Goal: Task Accomplishment & Management: Manage account settings

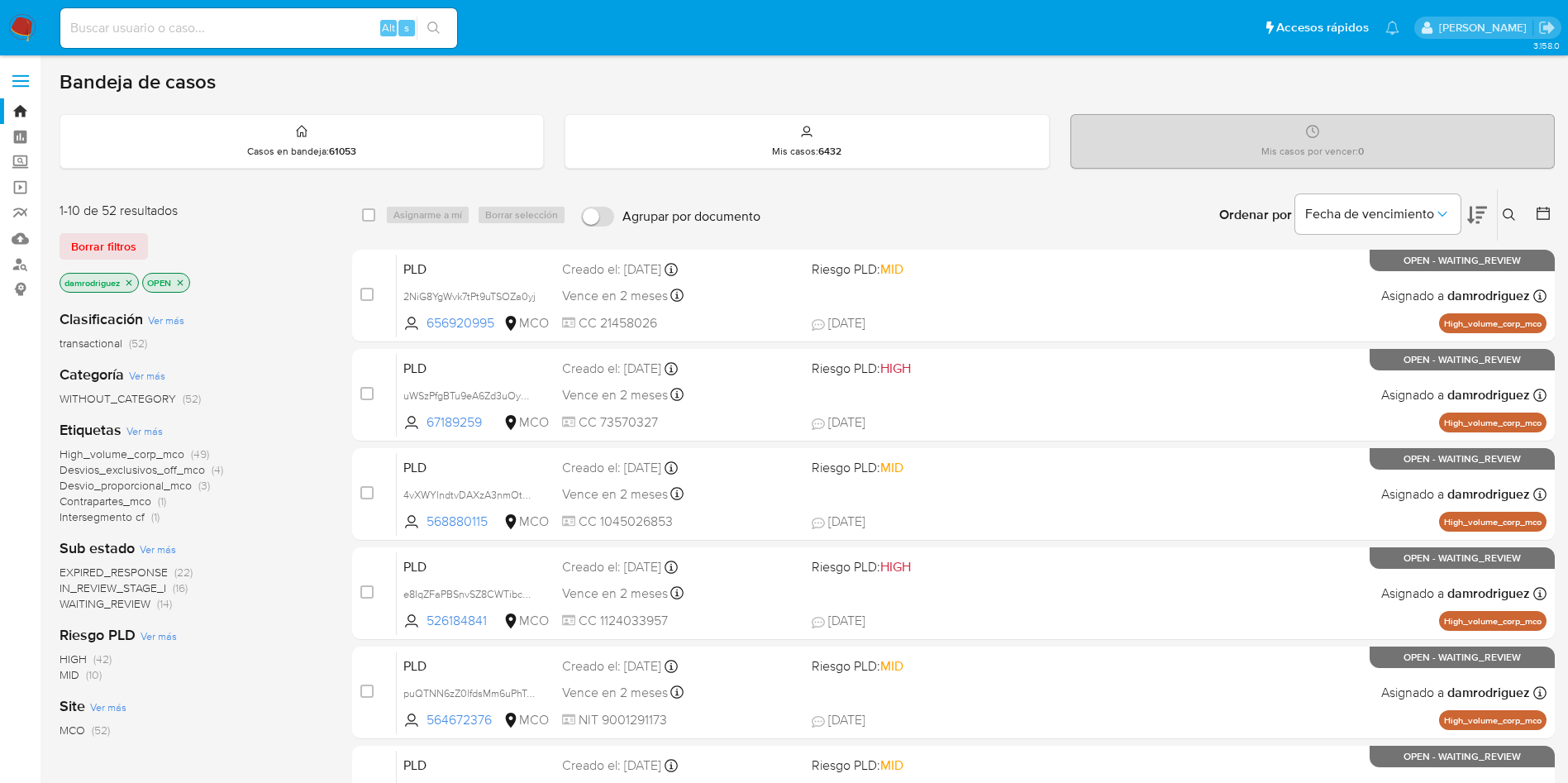
click at [20, 32] on img at bounding box center [22, 28] width 28 height 28
click at [160, 17] on input at bounding box center [258, 28] width 396 height 21
paste input "2004968438"
type input "2004968438"
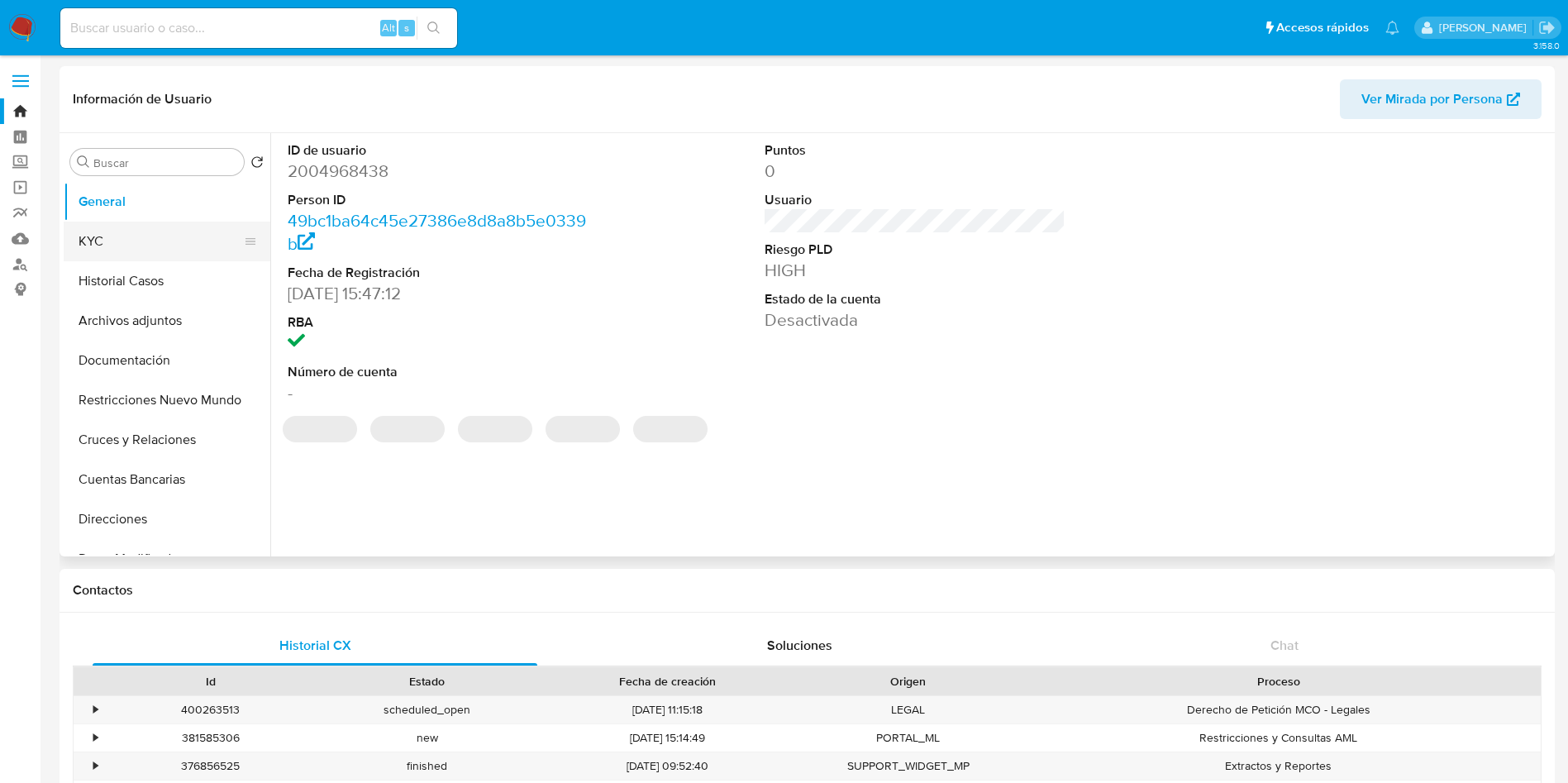
click at [146, 243] on button "KYC" at bounding box center [160, 241] width 193 height 40
select select "10"
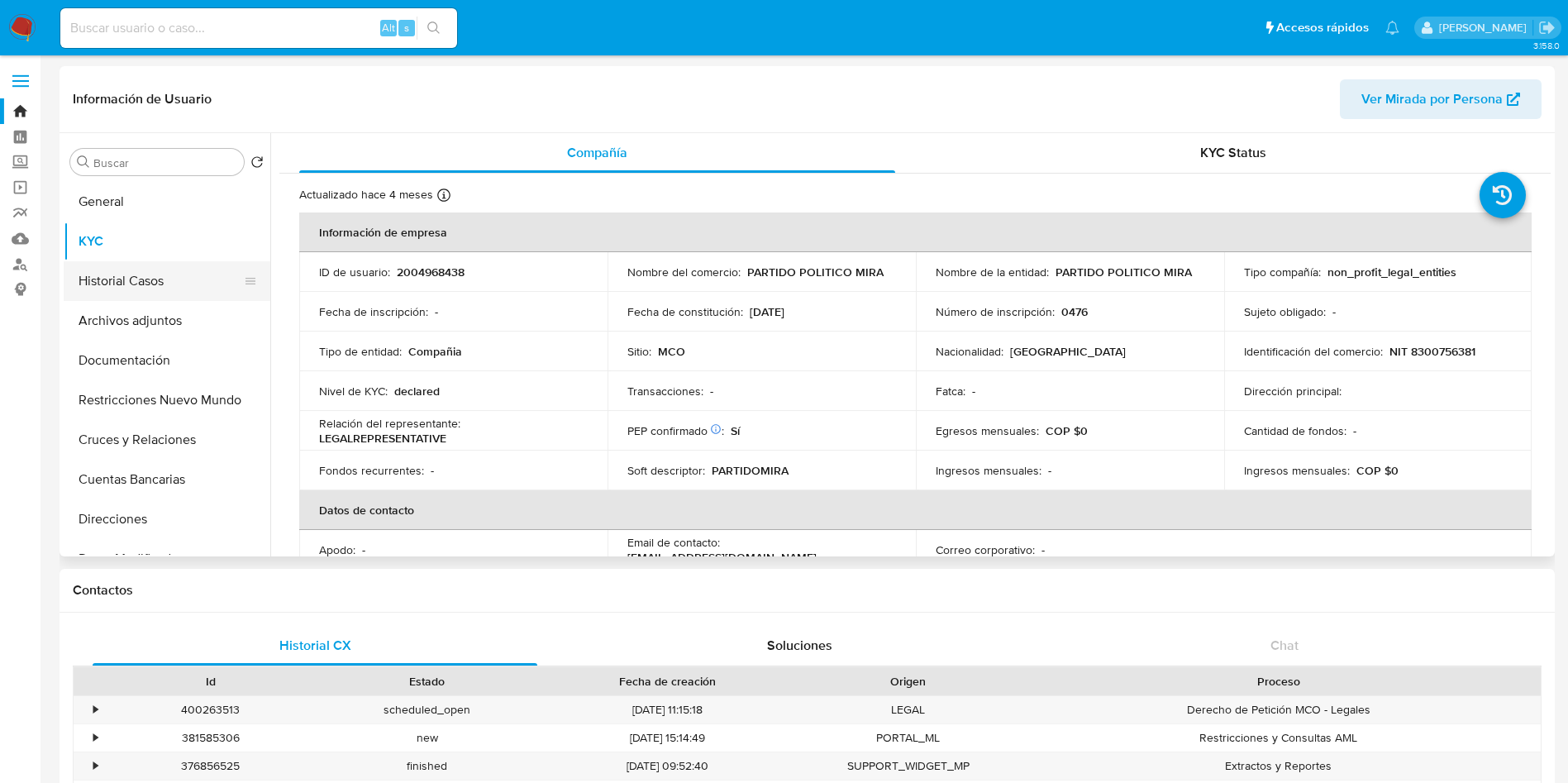
click at [143, 282] on button "Historial Casos" at bounding box center [160, 280] width 193 height 40
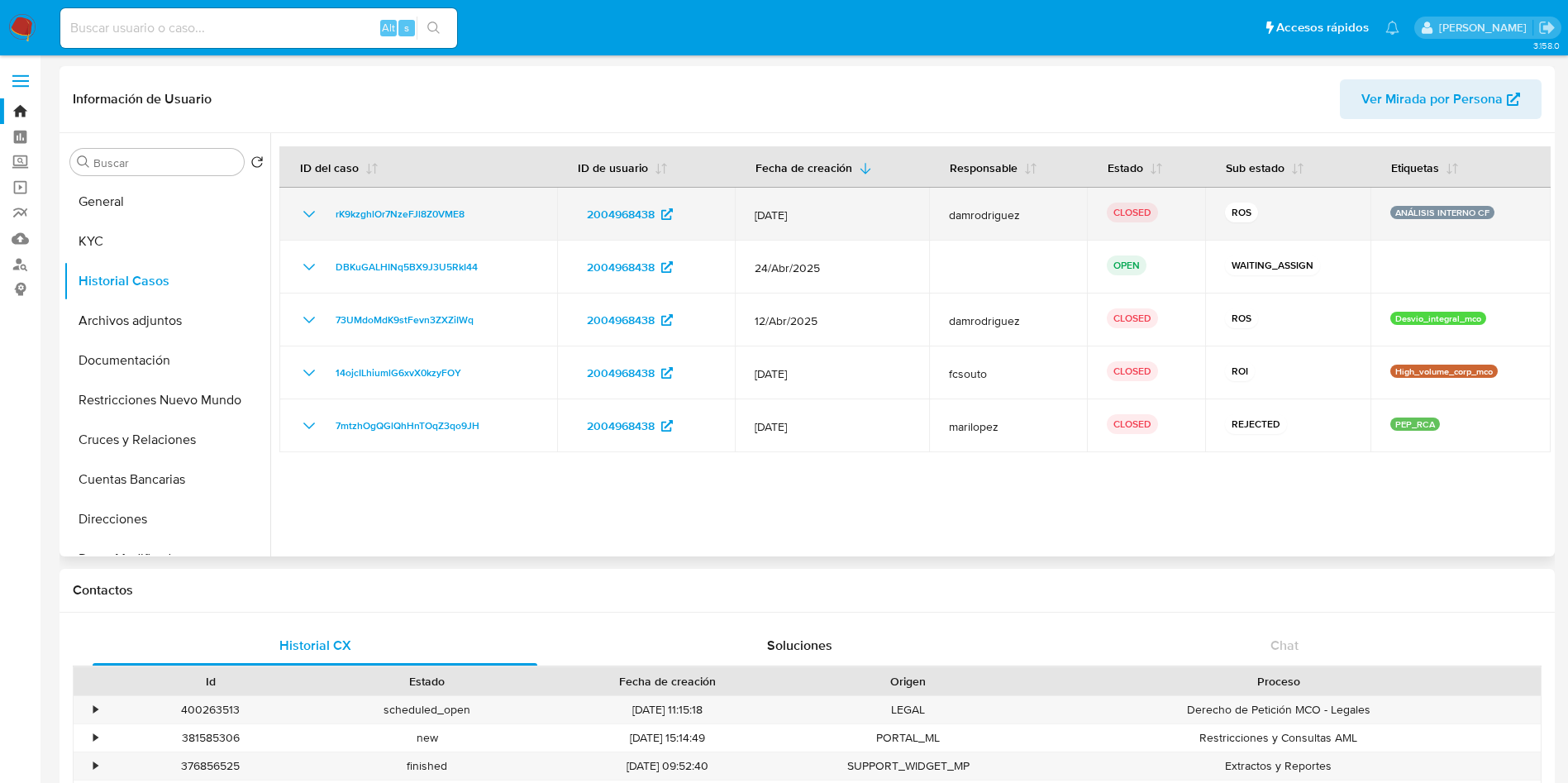
click at [300, 212] on icon "Mostrar/Ocultar" at bounding box center [309, 214] width 20 height 20
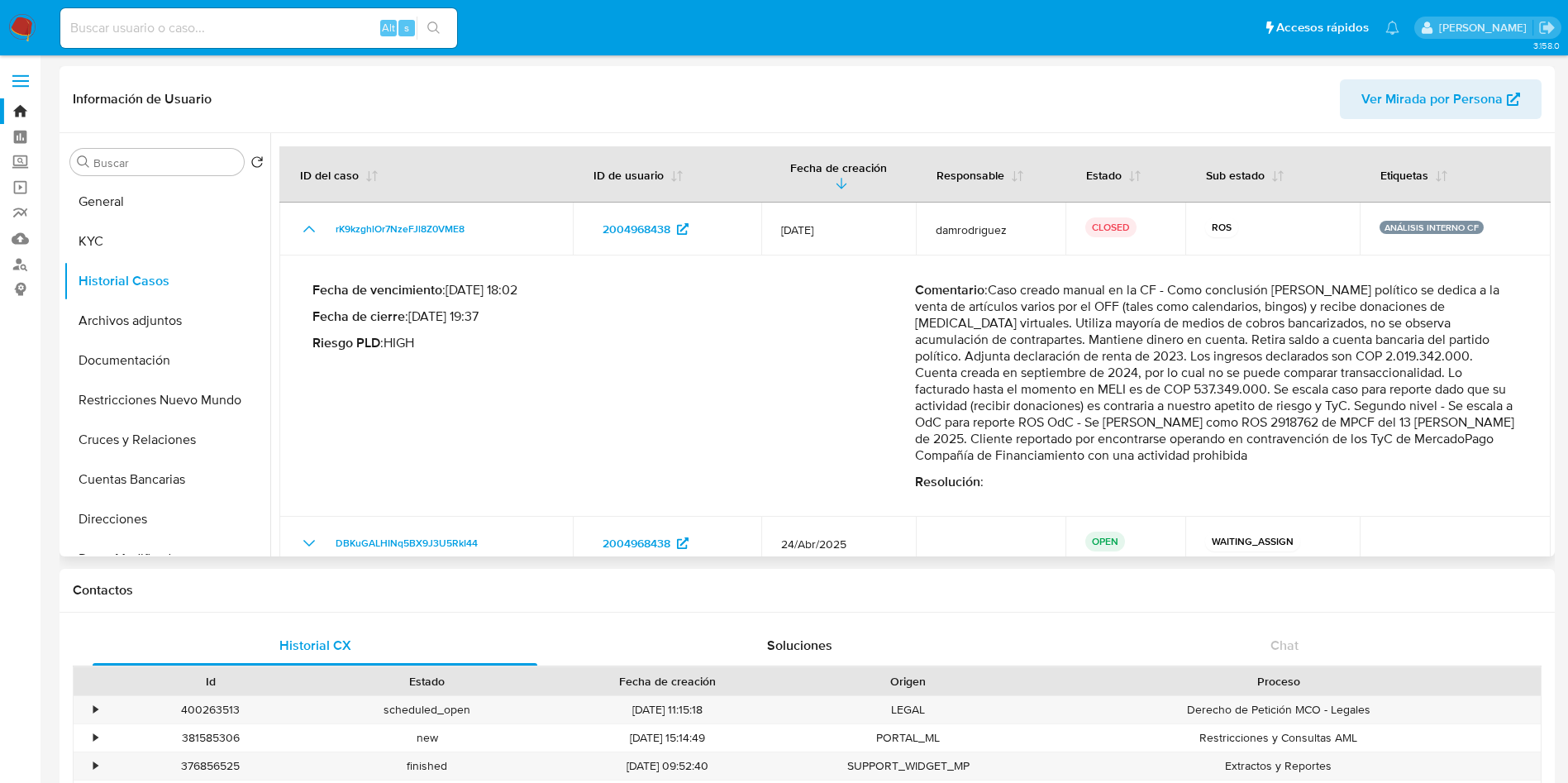
drag, startPoint x: 1133, startPoint y: 307, endPoint x: 1442, endPoint y: 305, distance: 309.0
click at [1436, 305] on p "Comentario : Caso creado manual en la CF - Como conclusión PJ partido político …" at bounding box center [1216, 373] width 602 height 182
drag, startPoint x: 969, startPoint y: 318, endPoint x: 1354, endPoint y: 414, distance: 396.8
click at [1354, 414] on p "Comentario : Caso creado manual en la CF - Como conclusión PJ partido político …" at bounding box center [1216, 373] width 602 height 182
drag, startPoint x: 1055, startPoint y: 430, endPoint x: 1159, endPoint y: 448, distance: 105.5
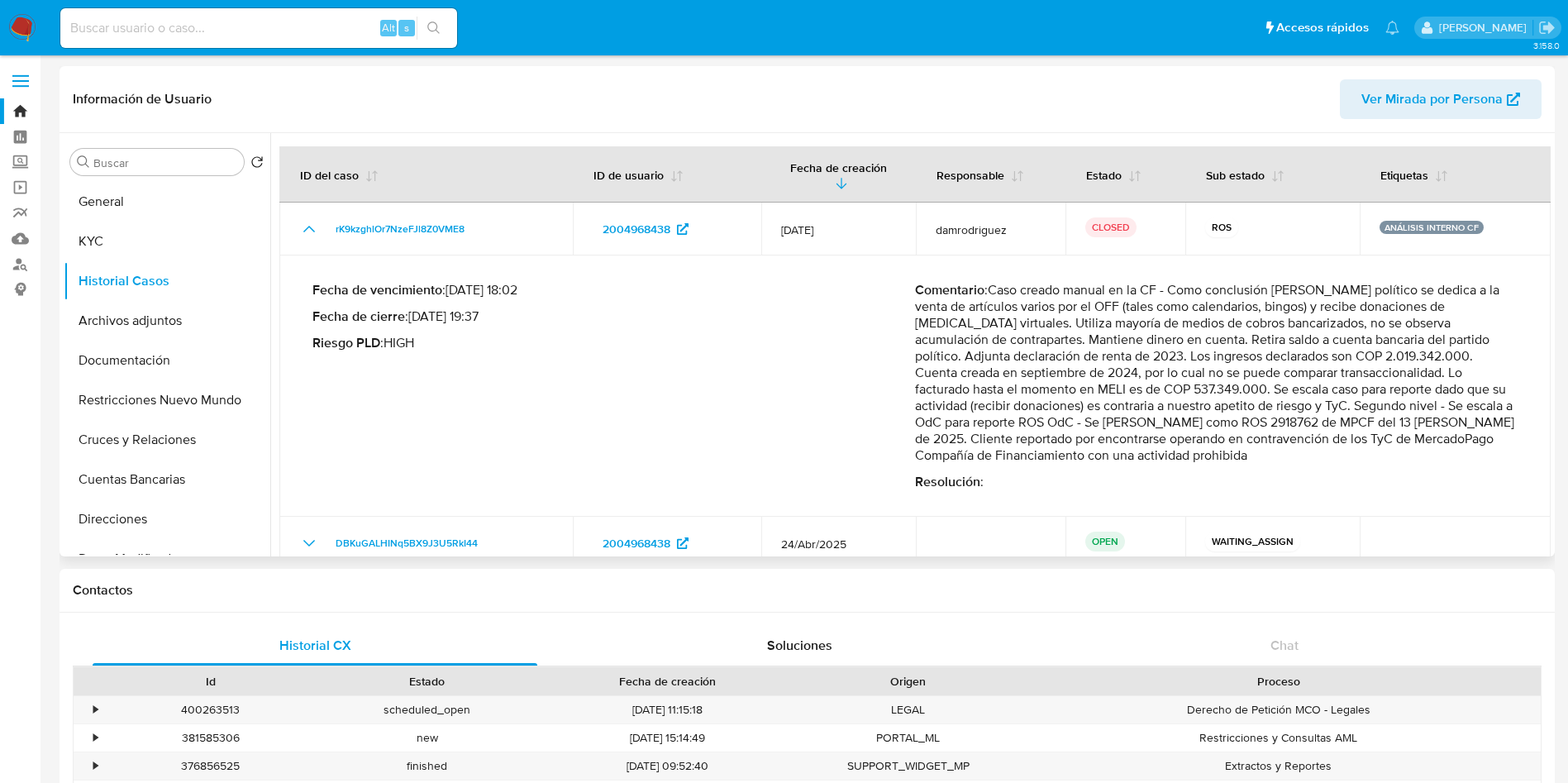
click at [1154, 447] on p "Comentario : Caso creado manual en la CF - Como conclusión PJ partido político …" at bounding box center [1216, 373] width 602 height 182
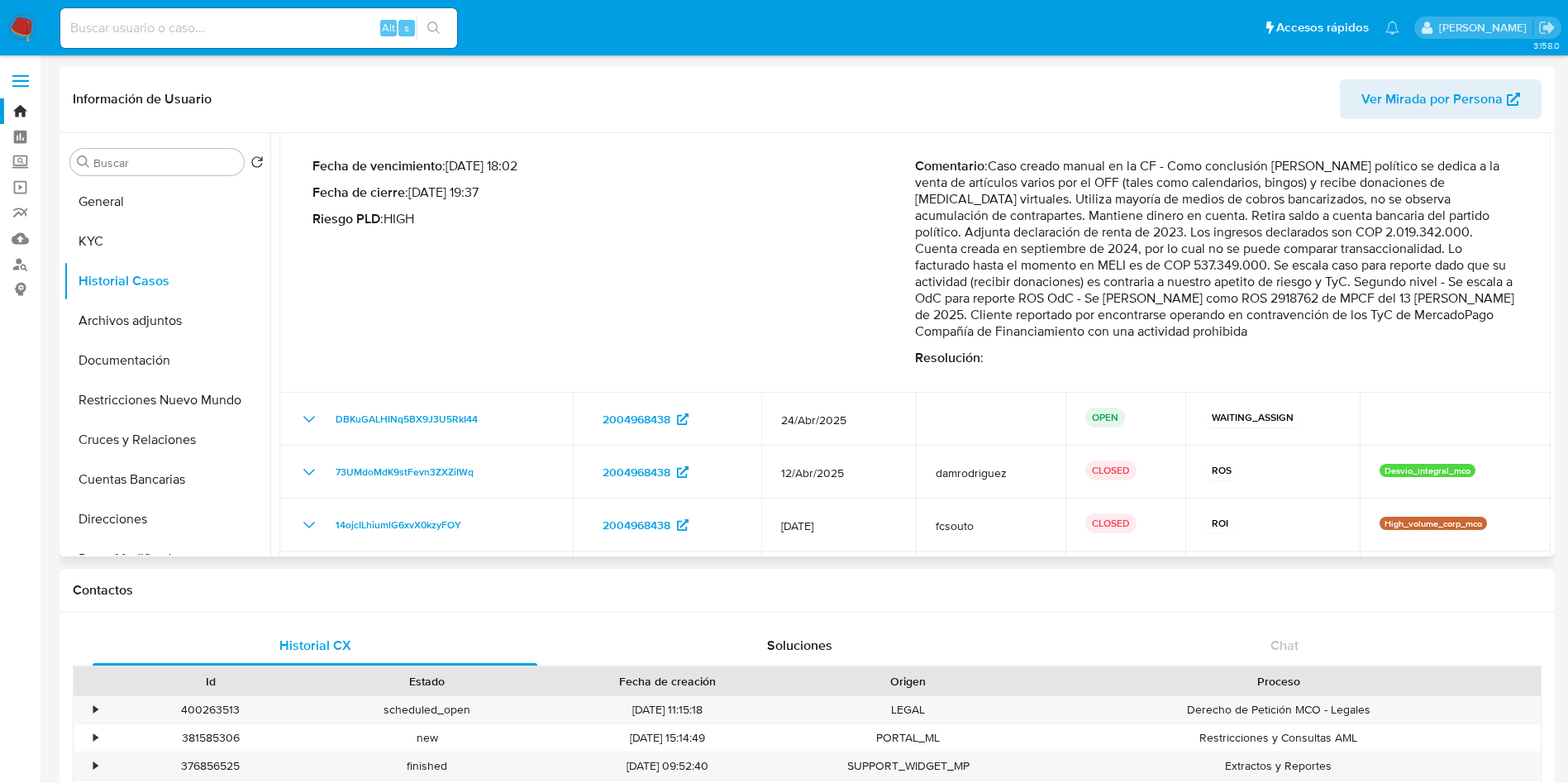
click at [1122, 330] on p "Comentario : Caso creado manual en la CF - Como conclusión PJ partido político …" at bounding box center [1216, 248] width 602 height 182
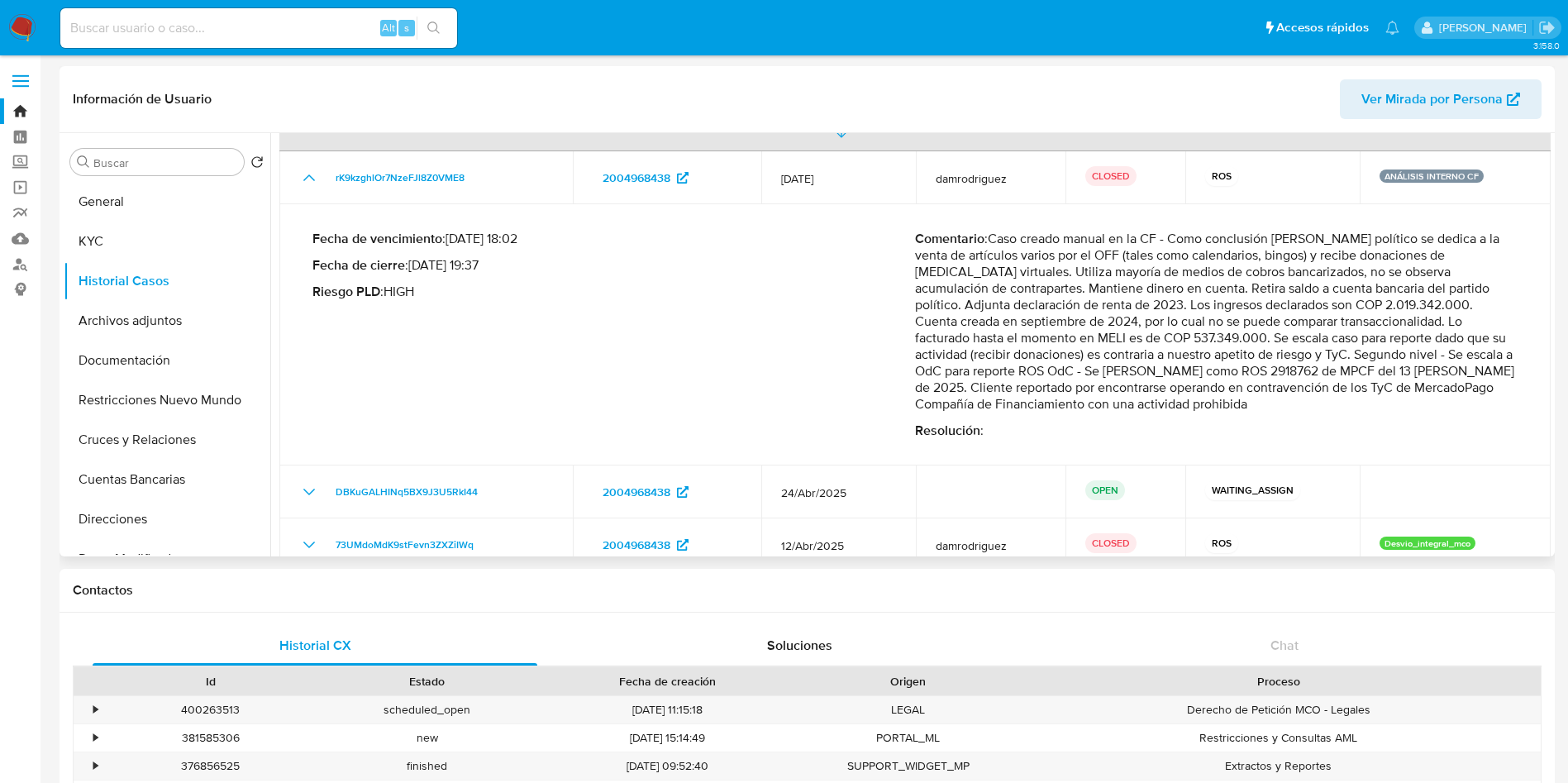
scroll to position [0, 0]
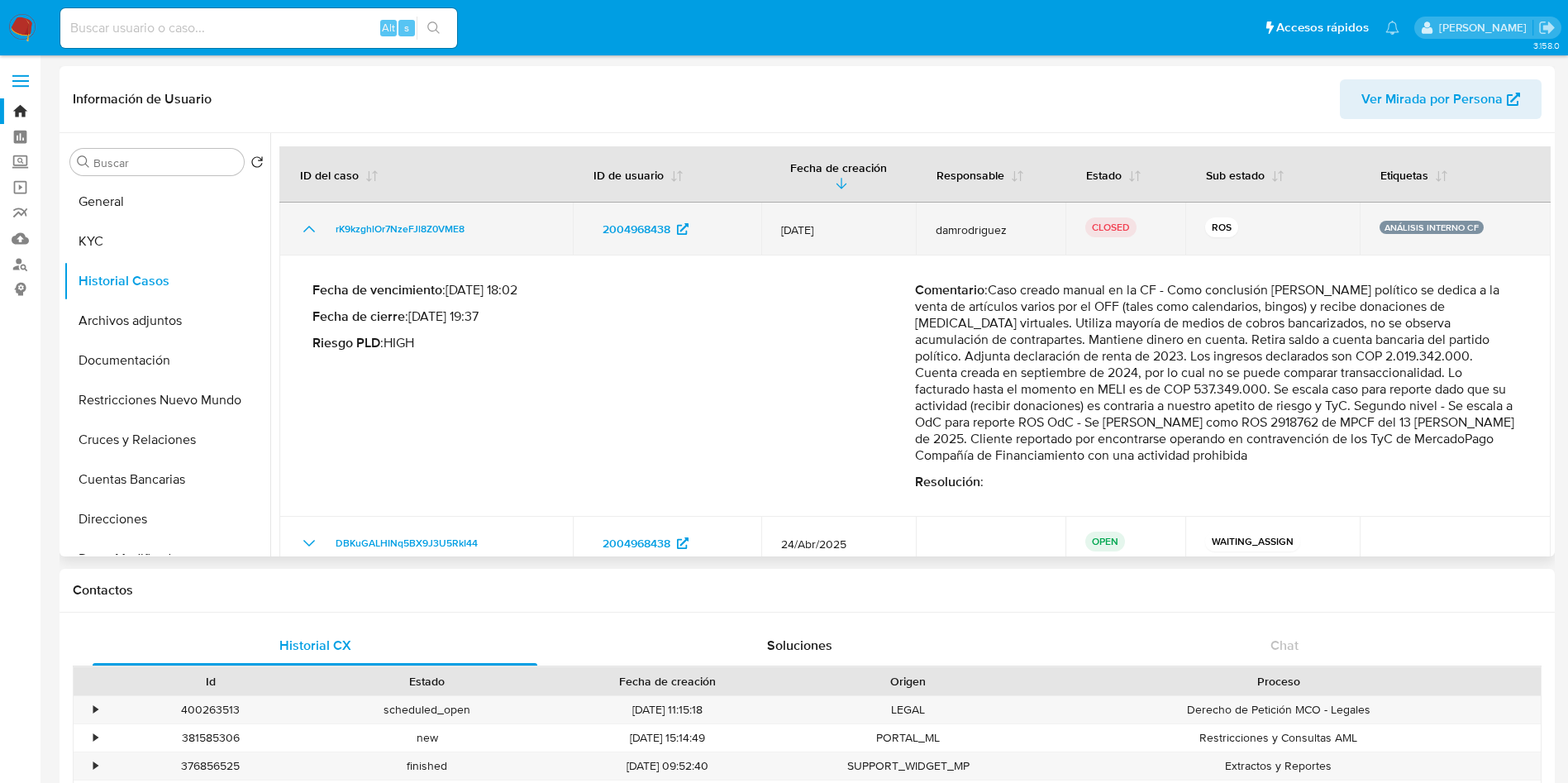
click at [315, 219] on icon "Mostrar/Ocultar" at bounding box center [309, 229] width 20 height 20
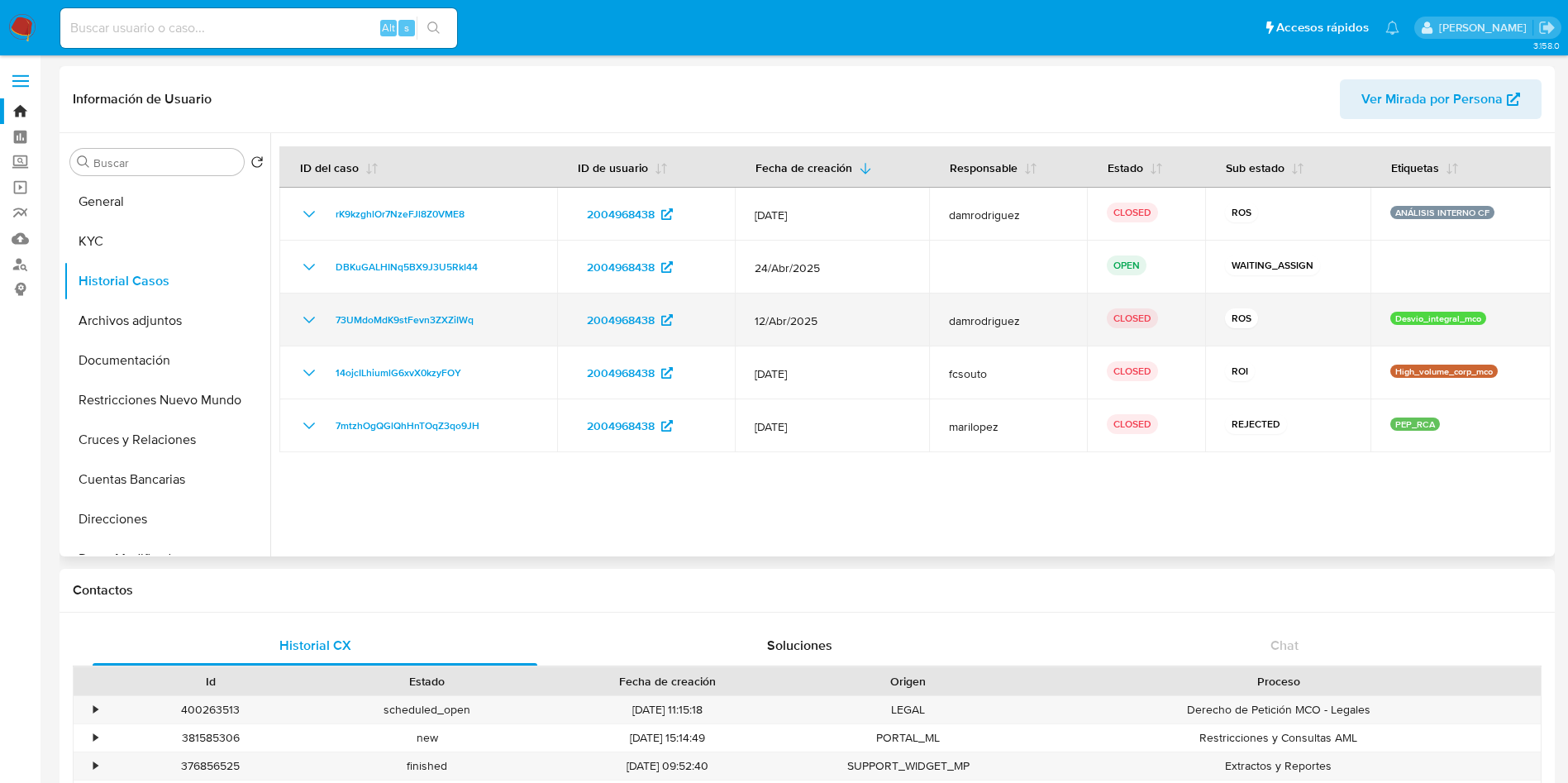
click at [310, 324] on icon "Mostrar/Ocultar" at bounding box center [309, 320] width 20 height 20
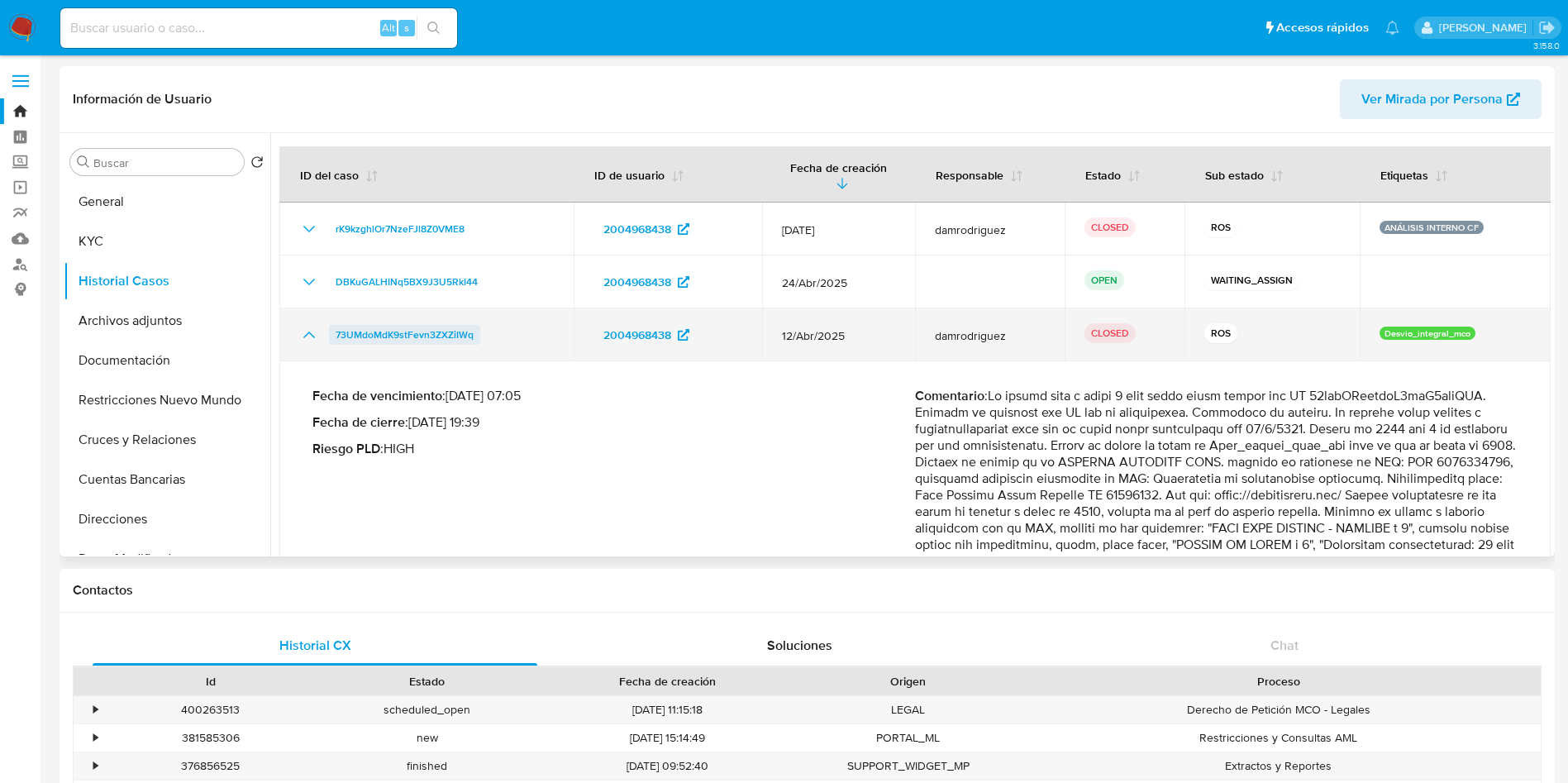
click at [439, 338] on span "73UMdoMdK9stFevn3ZXZiIWq" at bounding box center [404, 334] width 138 height 20
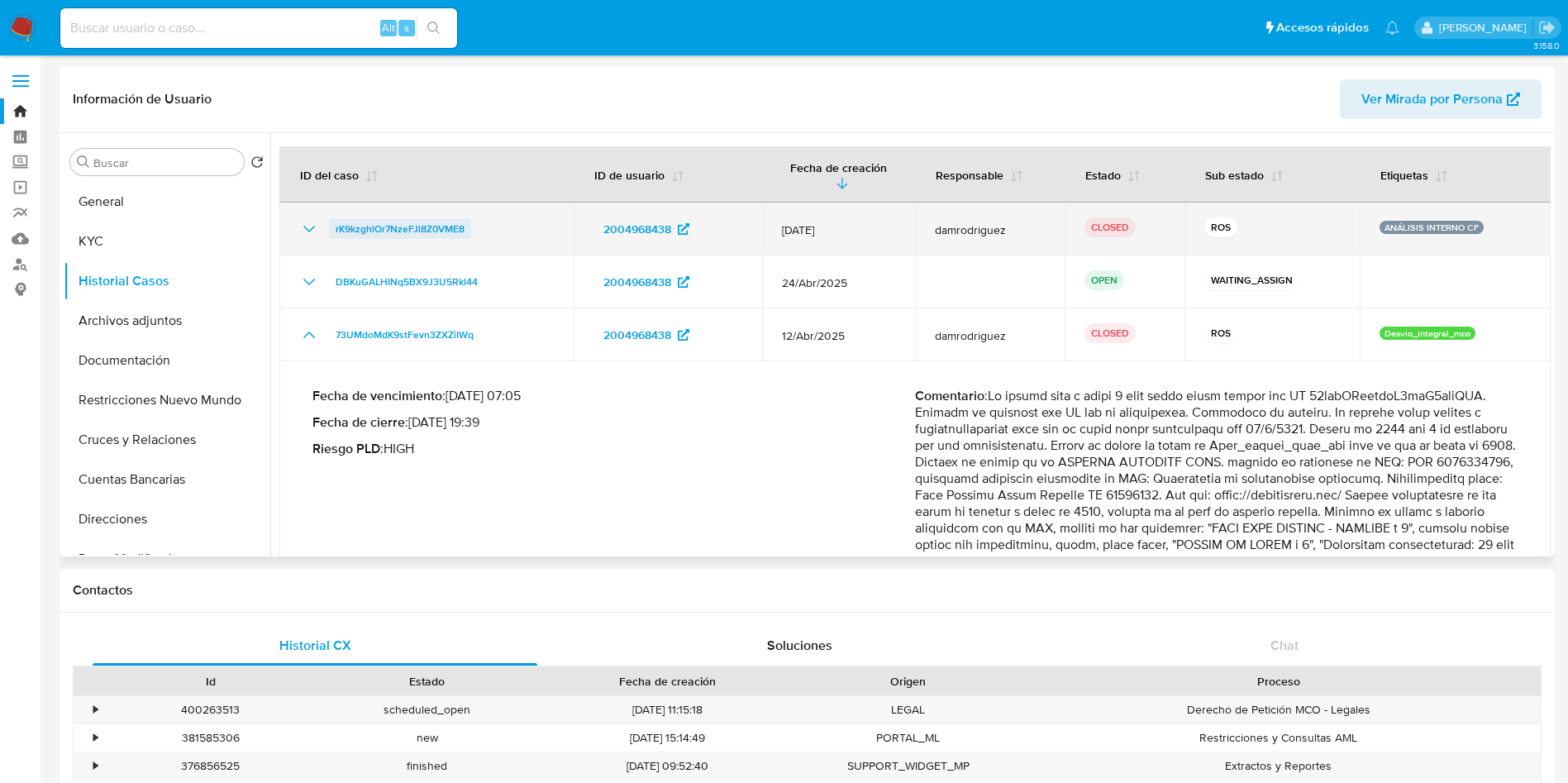
click at [400, 231] on span "rK9kzghlOr7NzeFJl8Z0VME8" at bounding box center [399, 229] width 129 height 20
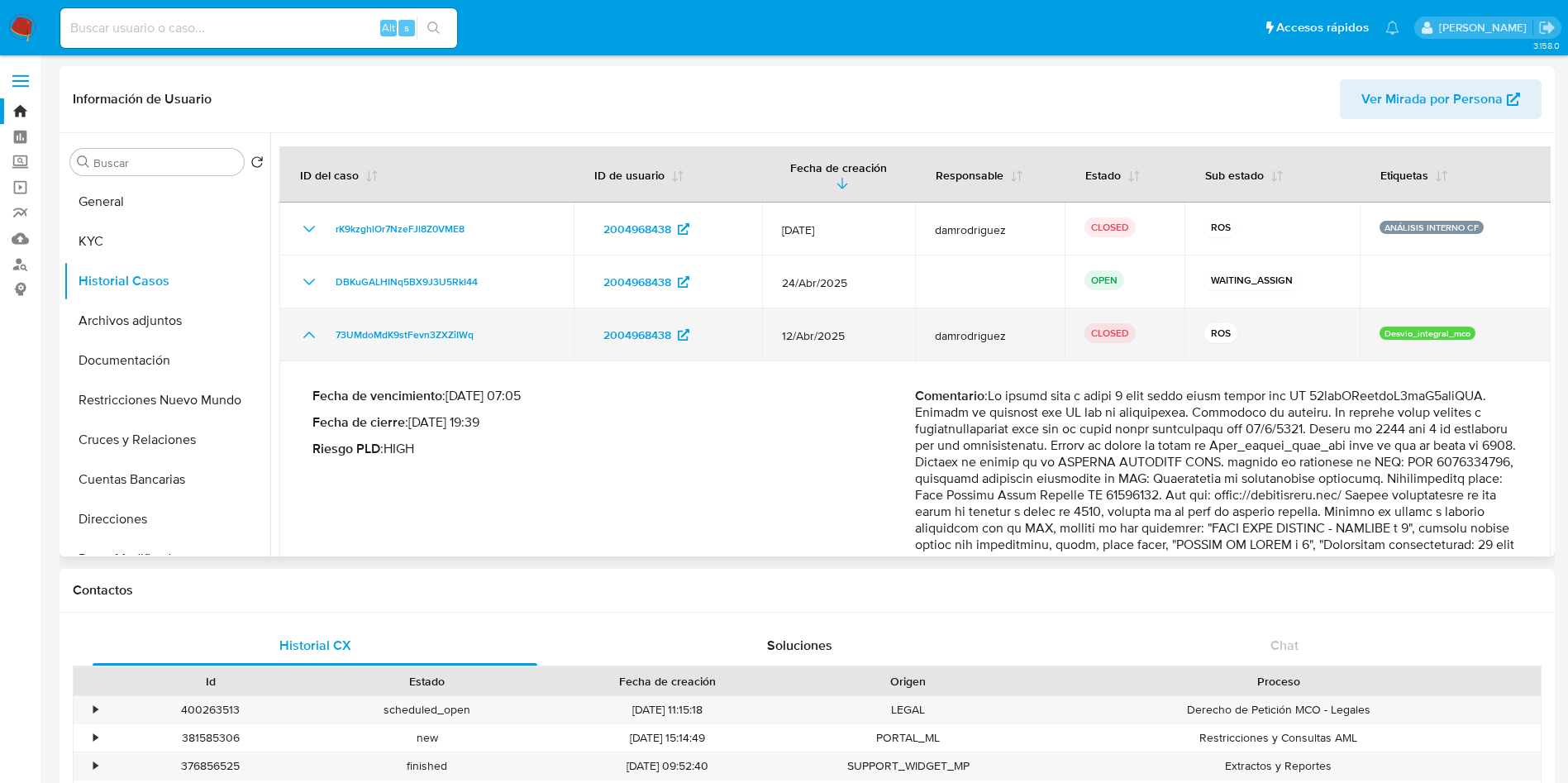
click at [310, 334] on icon "Mostrar/Ocultar" at bounding box center [309, 334] width 12 height 7
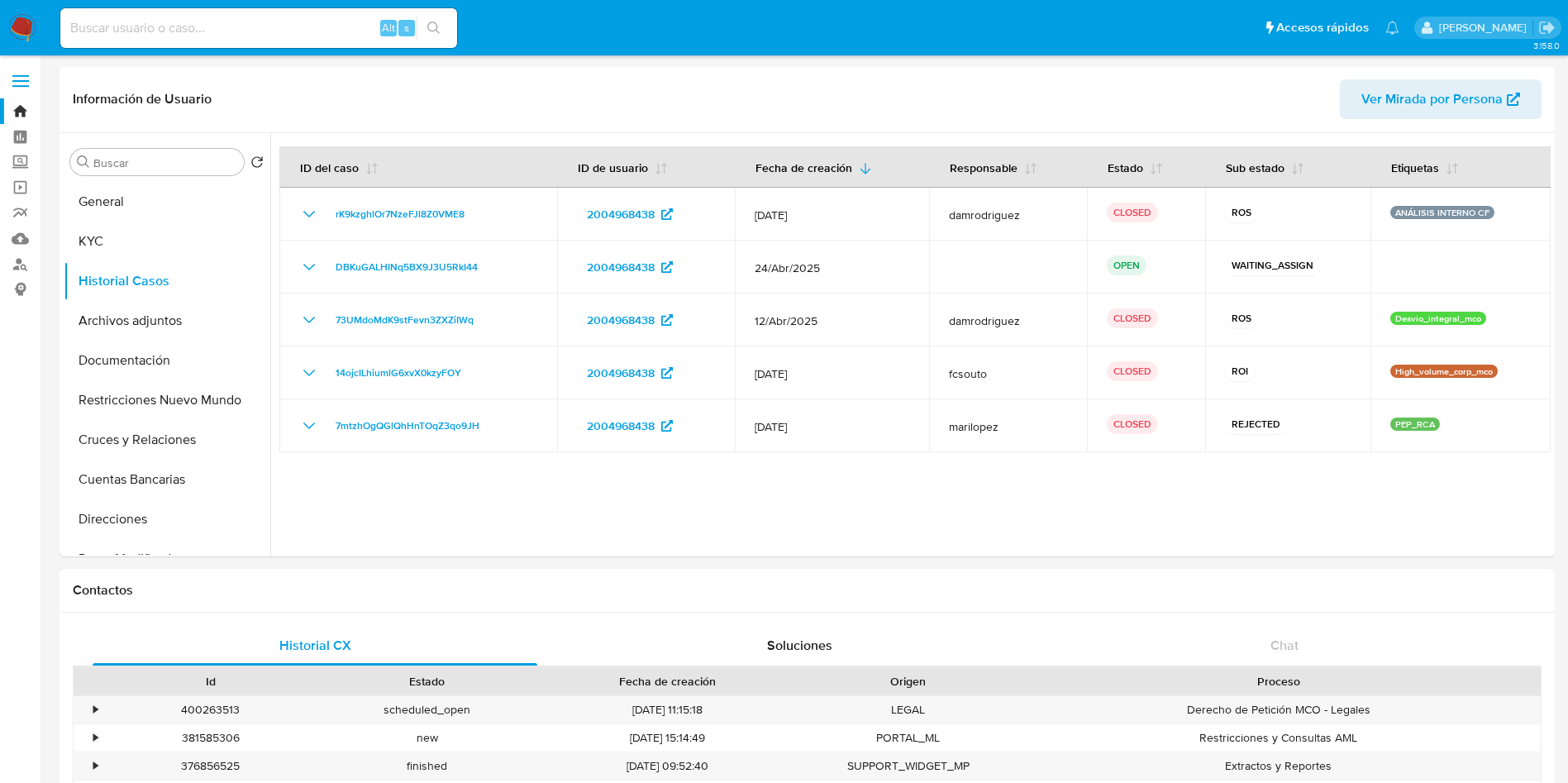
click at [20, 26] on img at bounding box center [22, 28] width 28 height 28
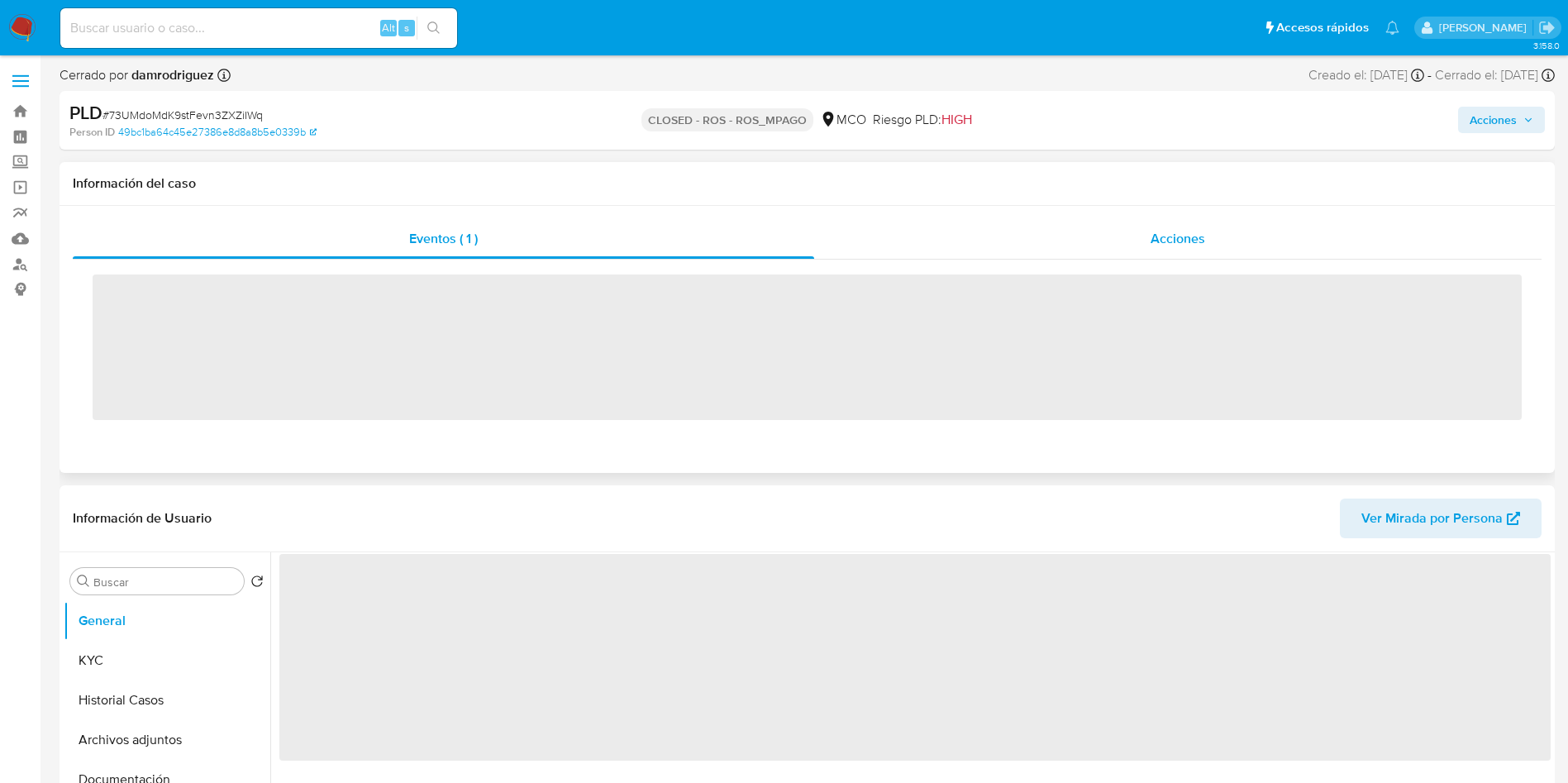
click at [1102, 231] on div "Acciones" at bounding box center [1177, 239] width 727 height 40
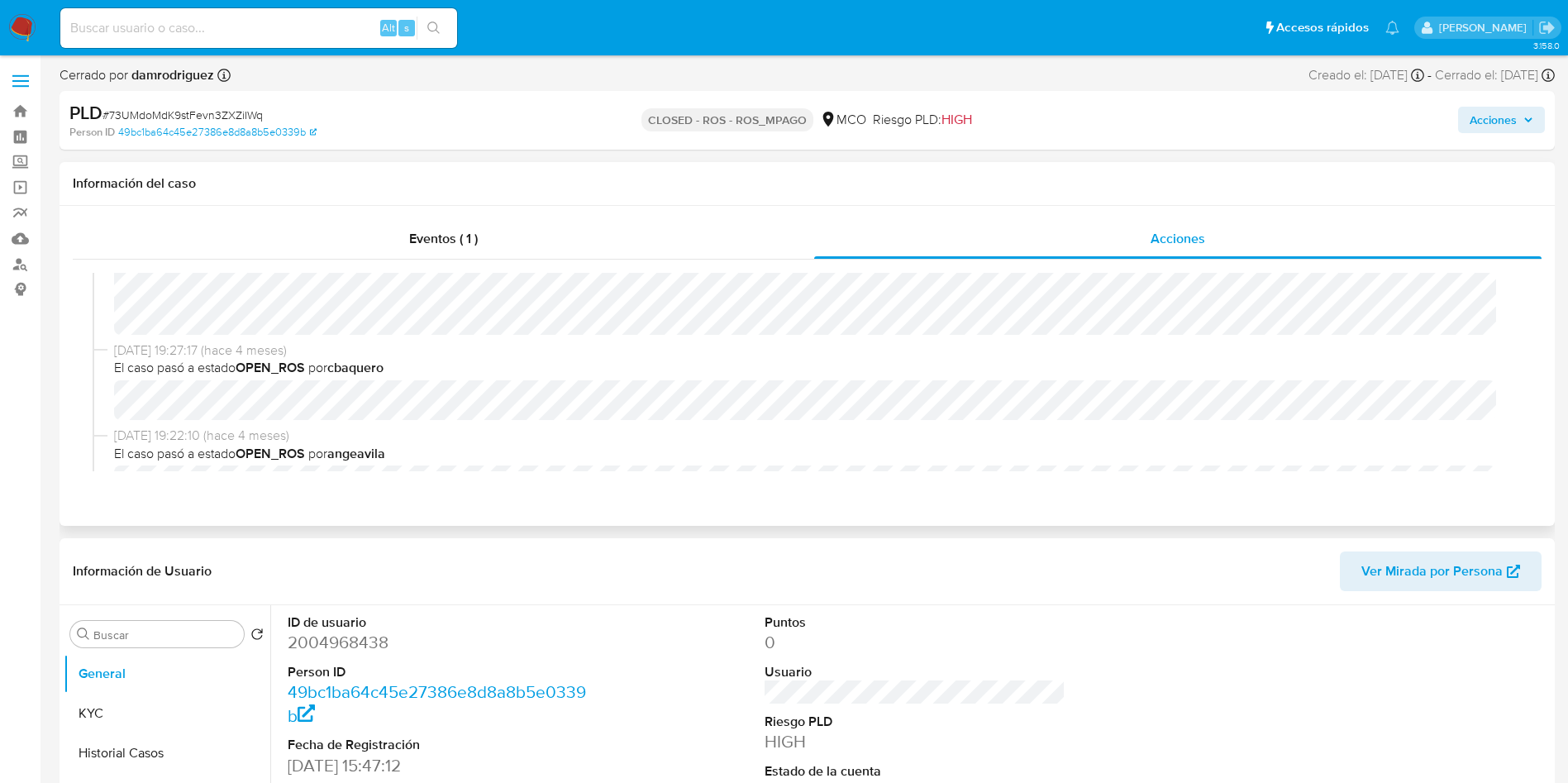
select select "10"
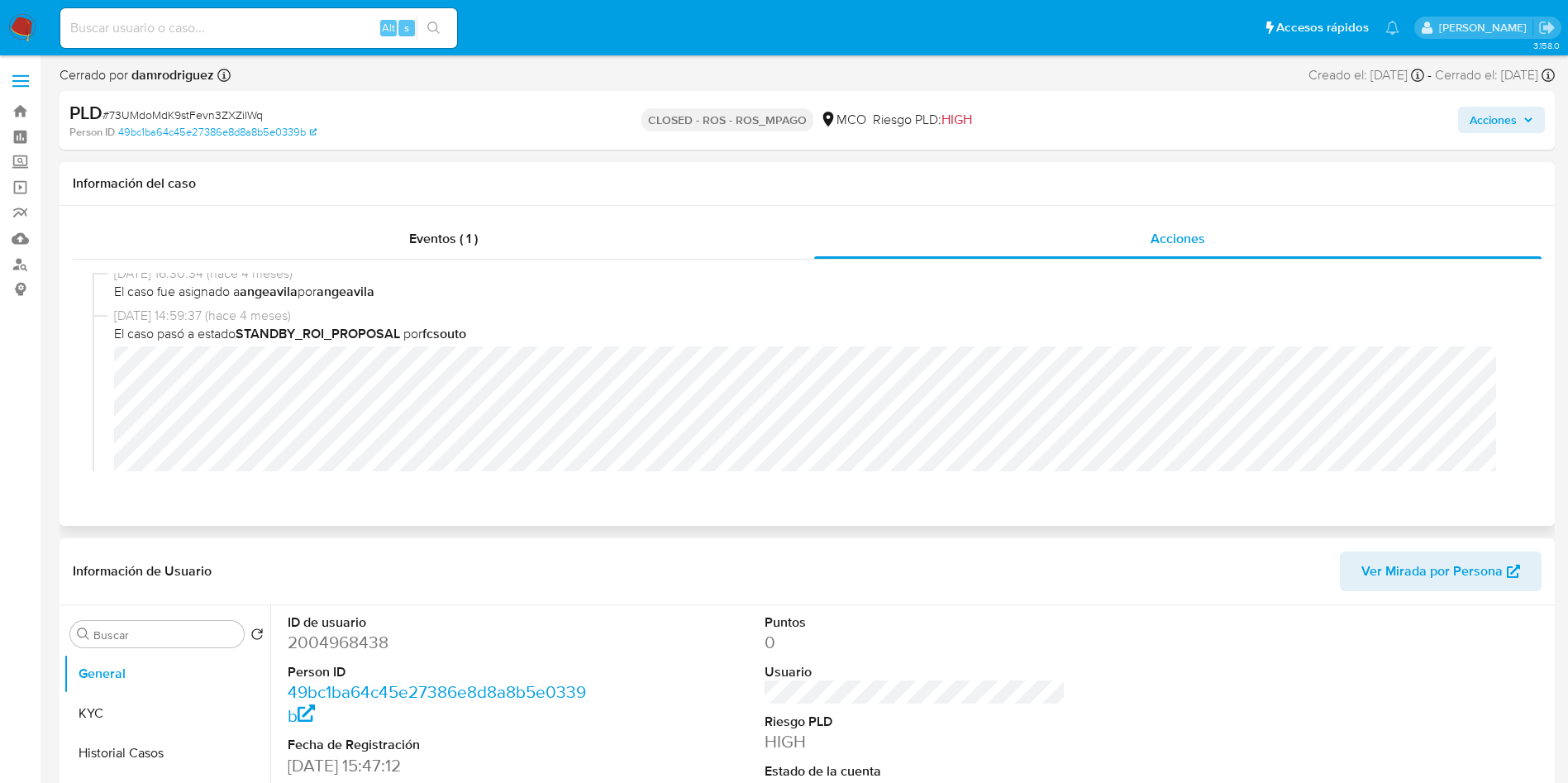
scroll to position [496, 0]
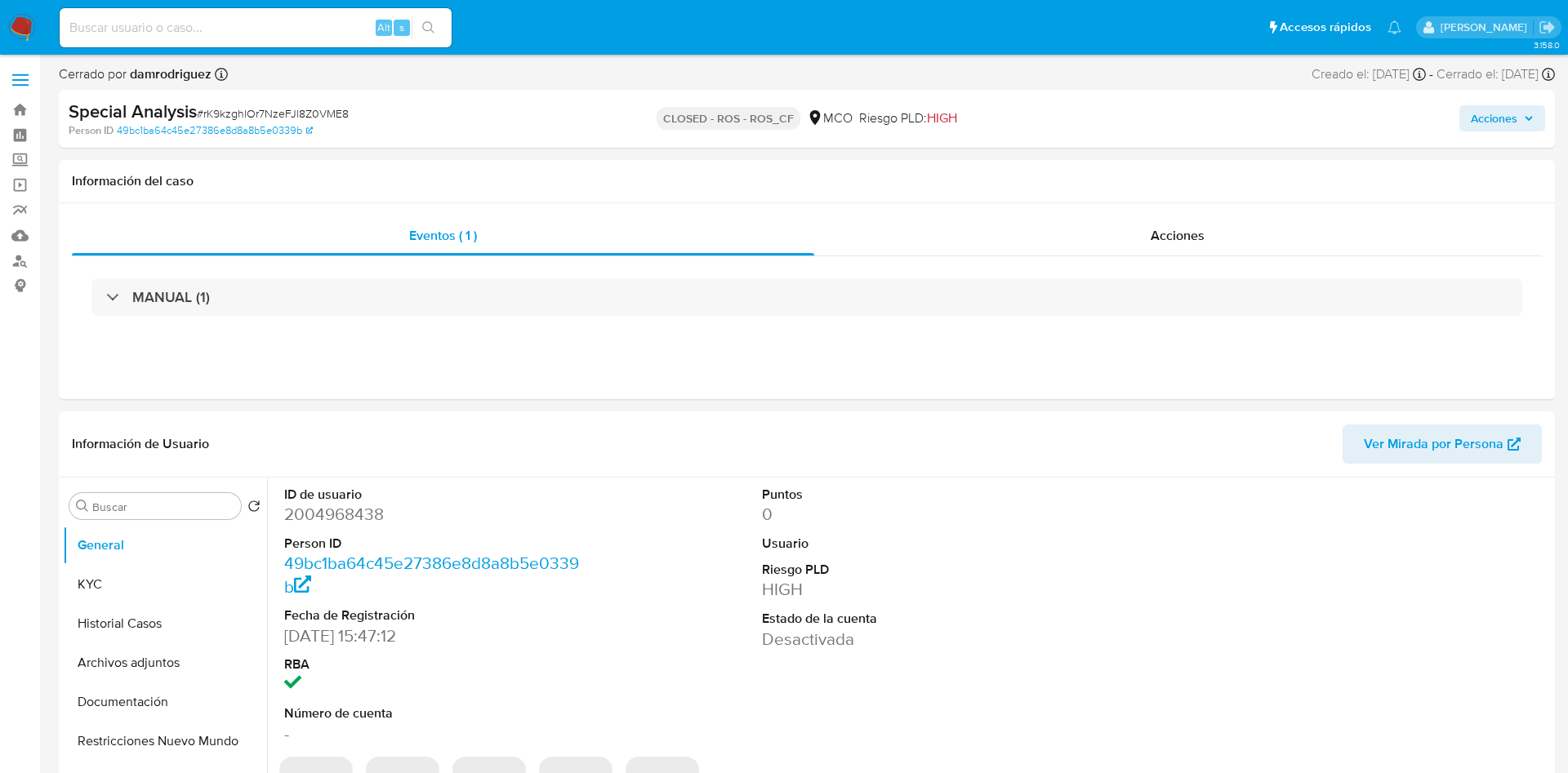
select select "10"
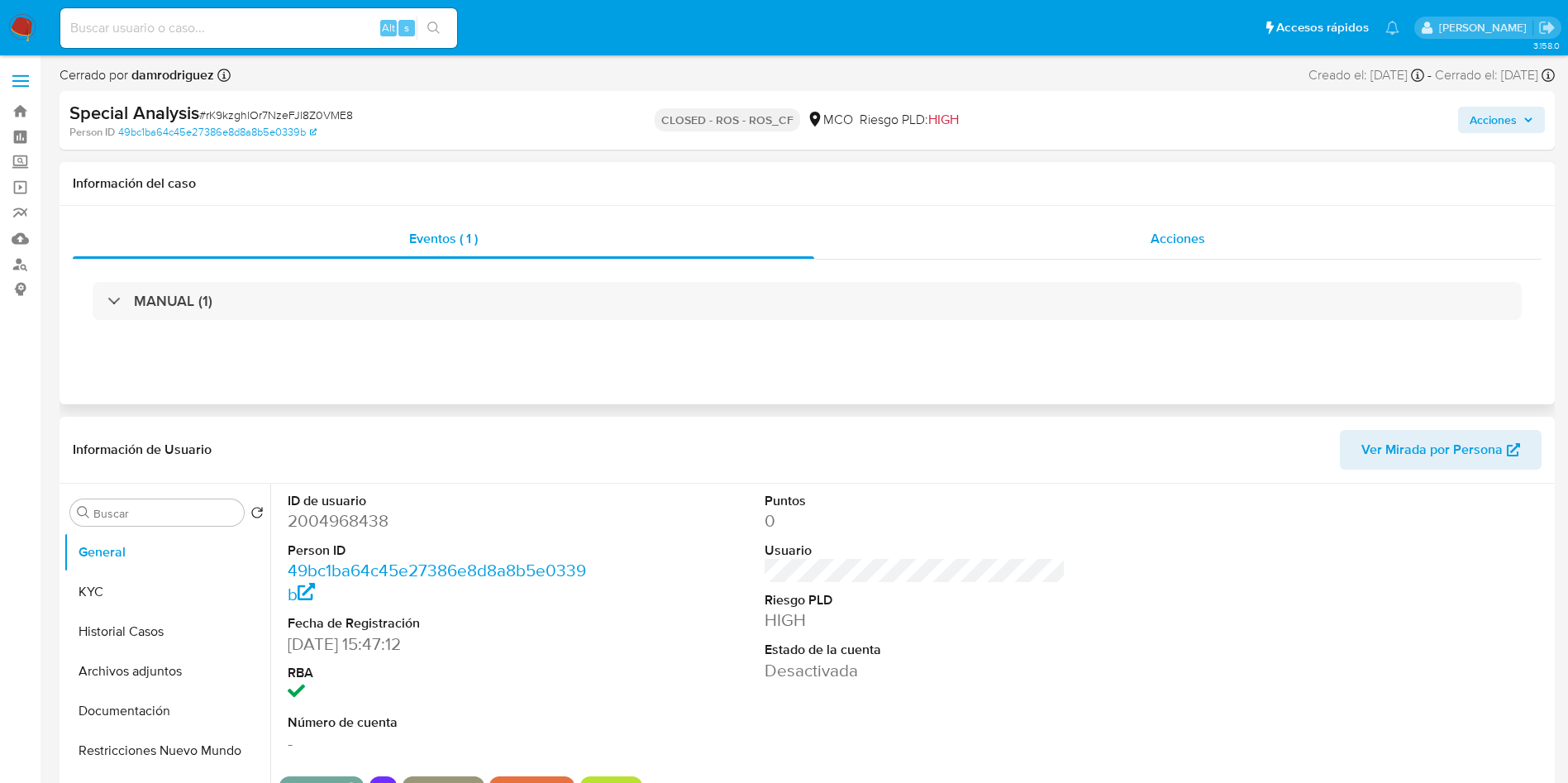
click at [1107, 227] on div "Acciones" at bounding box center [1177, 239] width 727 height 40
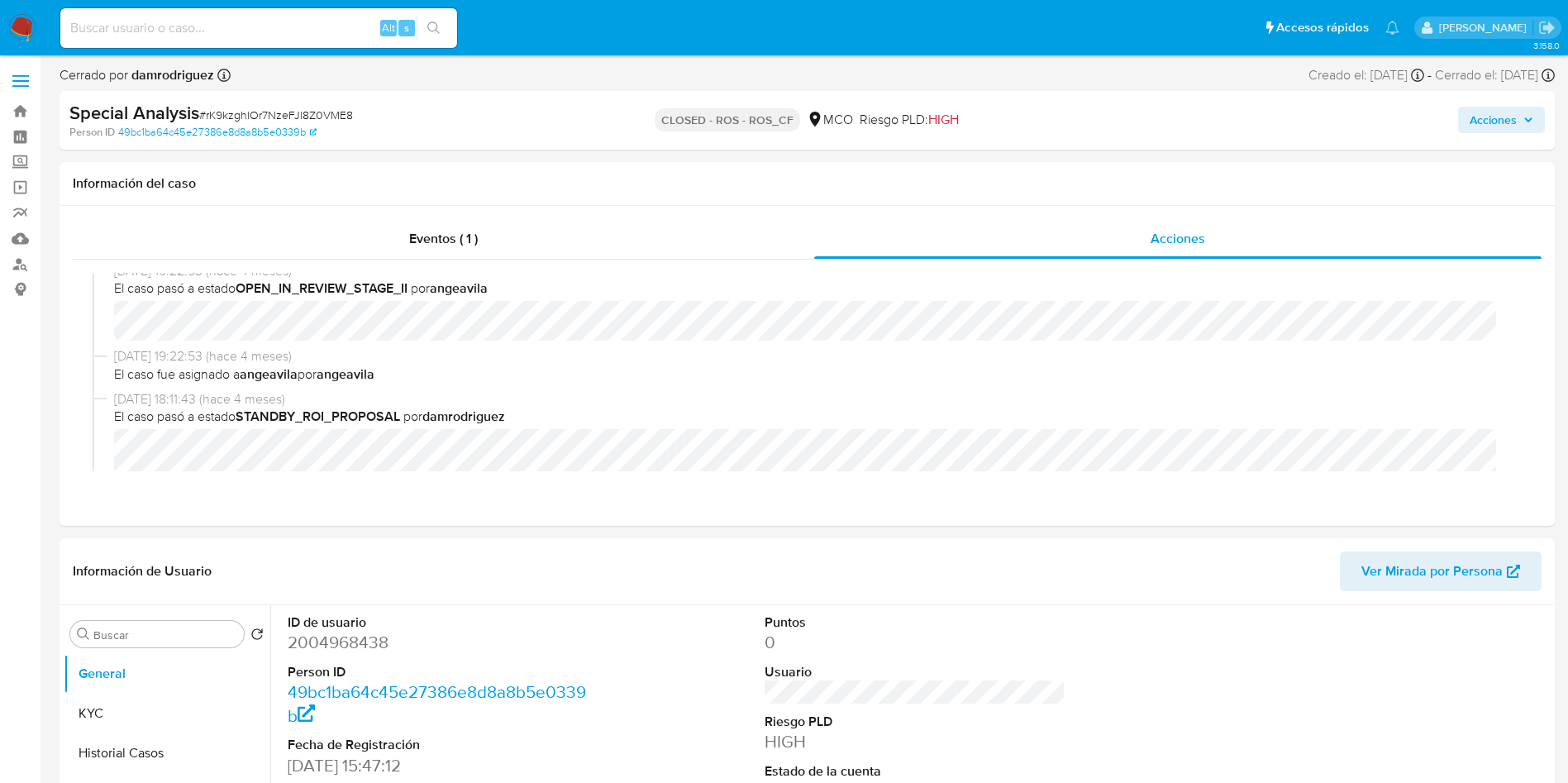
scroll to position [60, 0]
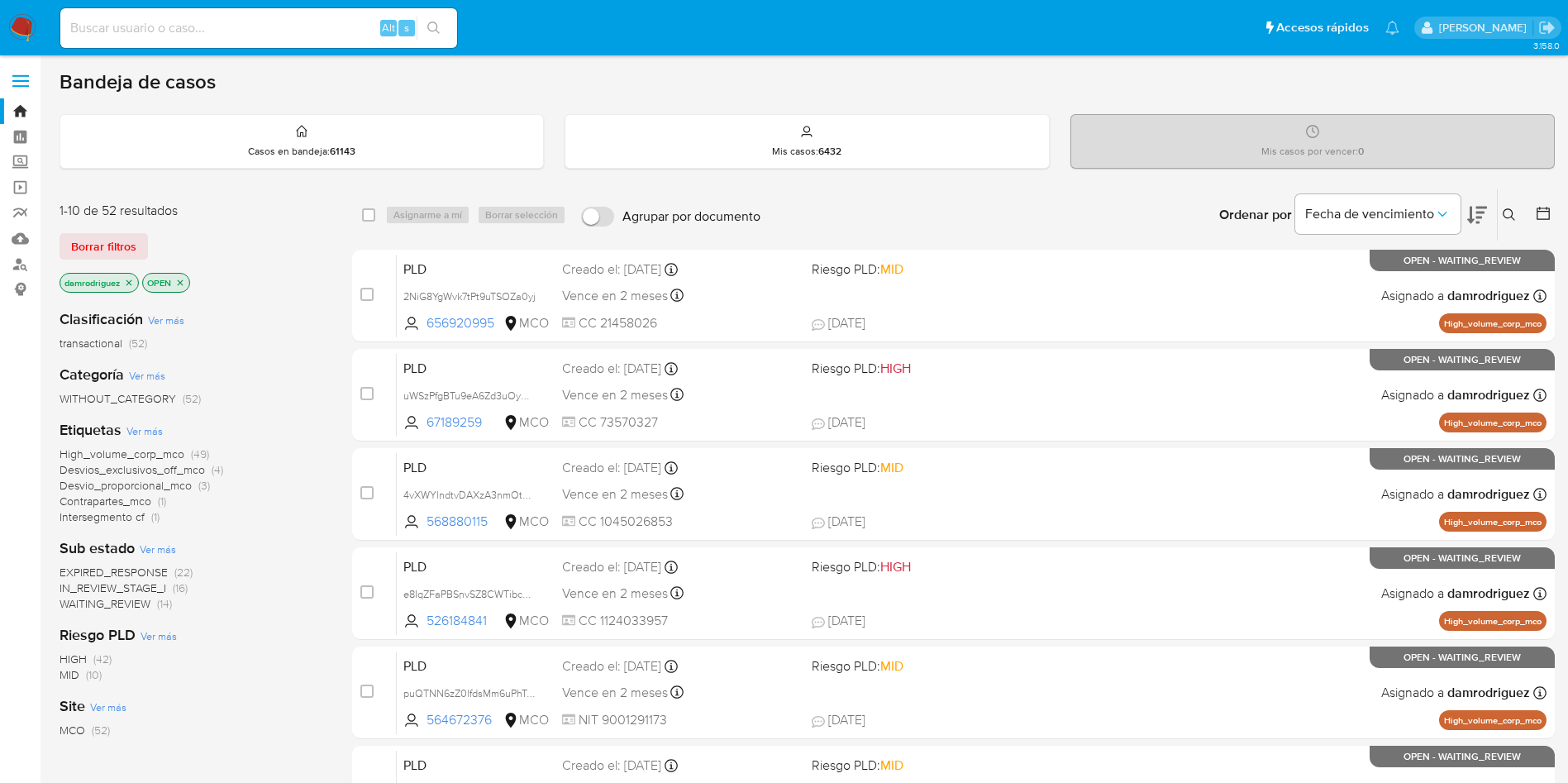
click at [113, 607] on span "WAITING_REVIEW" at bounding box center [105, 603] width 91 height 16
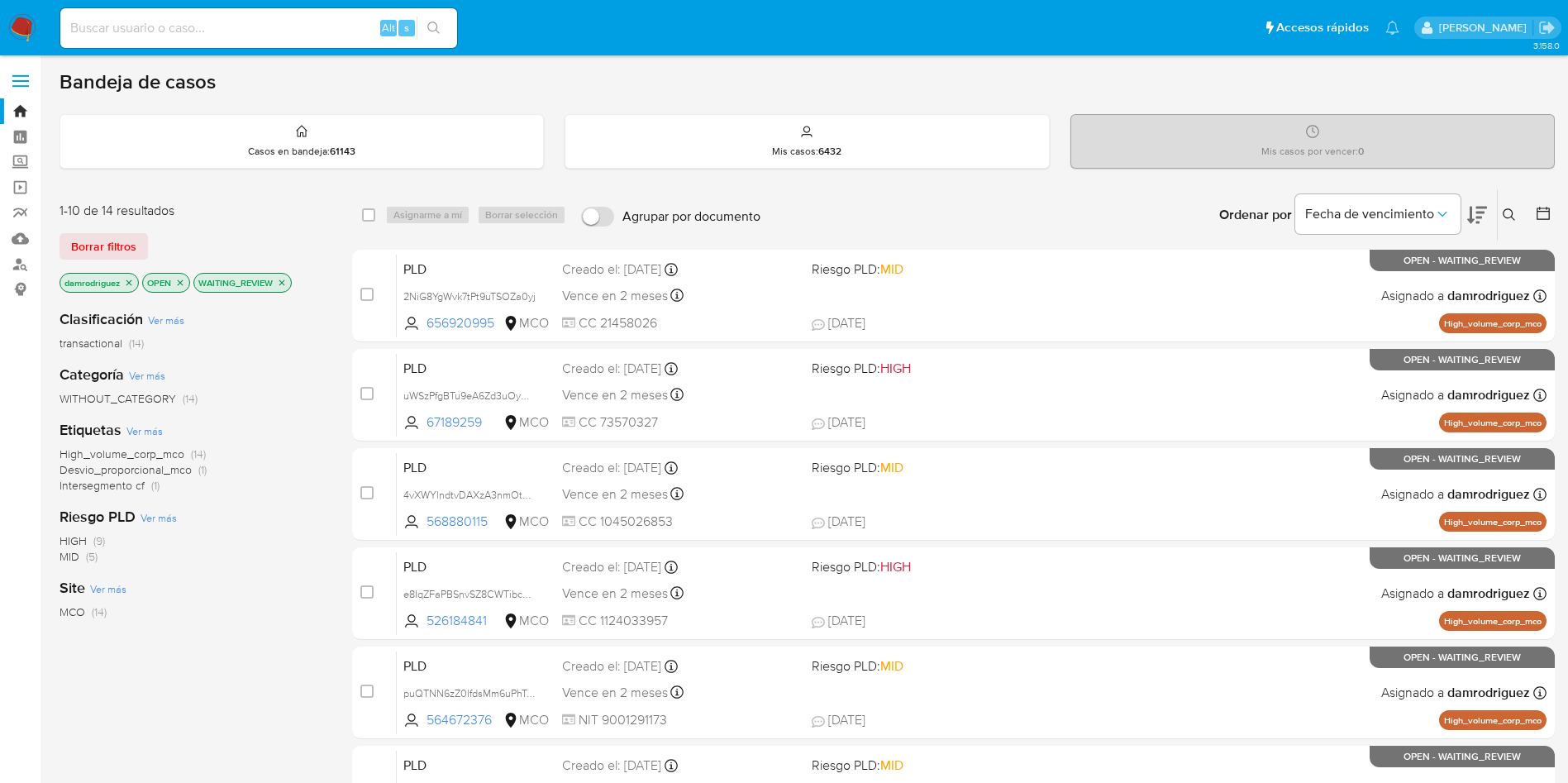
click at [1542, 221] on button at bounding box center [1545, 215] width 20 height 20
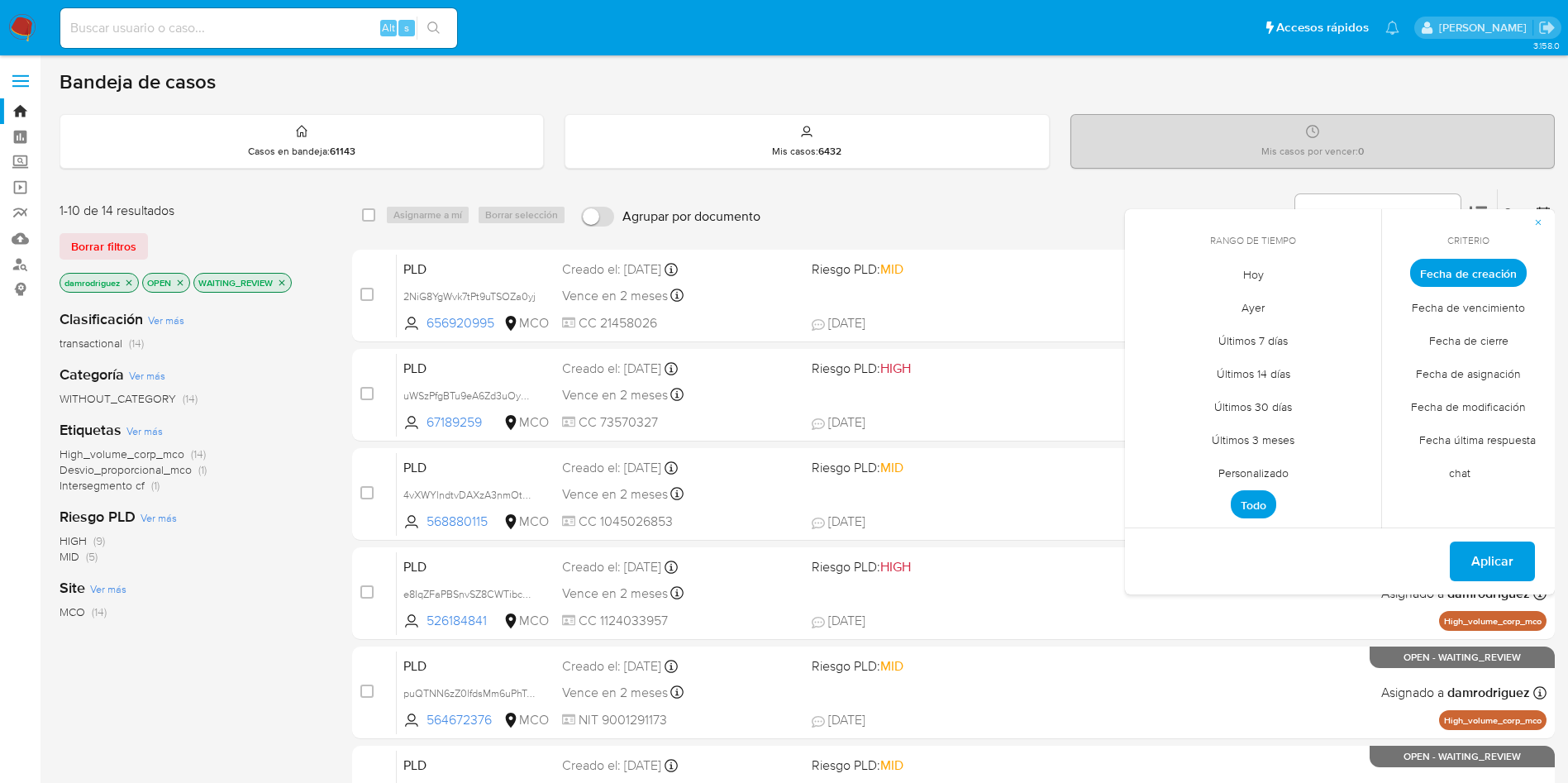
click at [1272, 472] on span "Personalizado" at bounding box center [1253, 472] width 105 height 34
click at [1146, 303] on icon "Mes anterior" at bounding box center [1150, 304] width 20 height 20
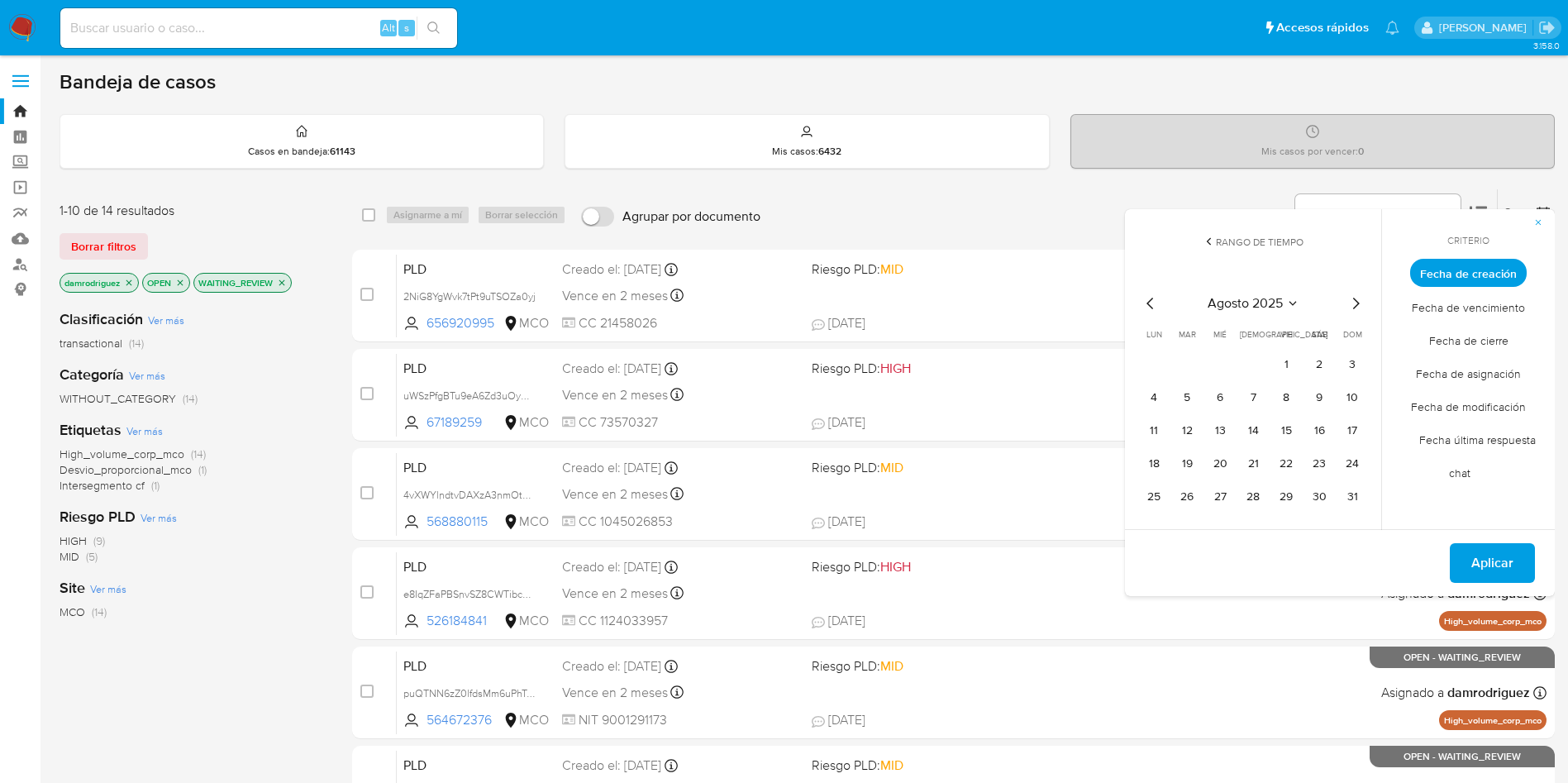
click at [1146, 303] on icon "Mes anterior" at bounding box center [1150, 304] width 20 height 20
click at [1243, 396] on button "10" at bounding box center [1253, 397] width 26 height 26
click at [1219, 430] on button "16" at bounding box center [1219, 430] width 26 height 26
click at [1516, 567] on button "Aplicar" at bounding box center [1493, 563] width 85 height 40
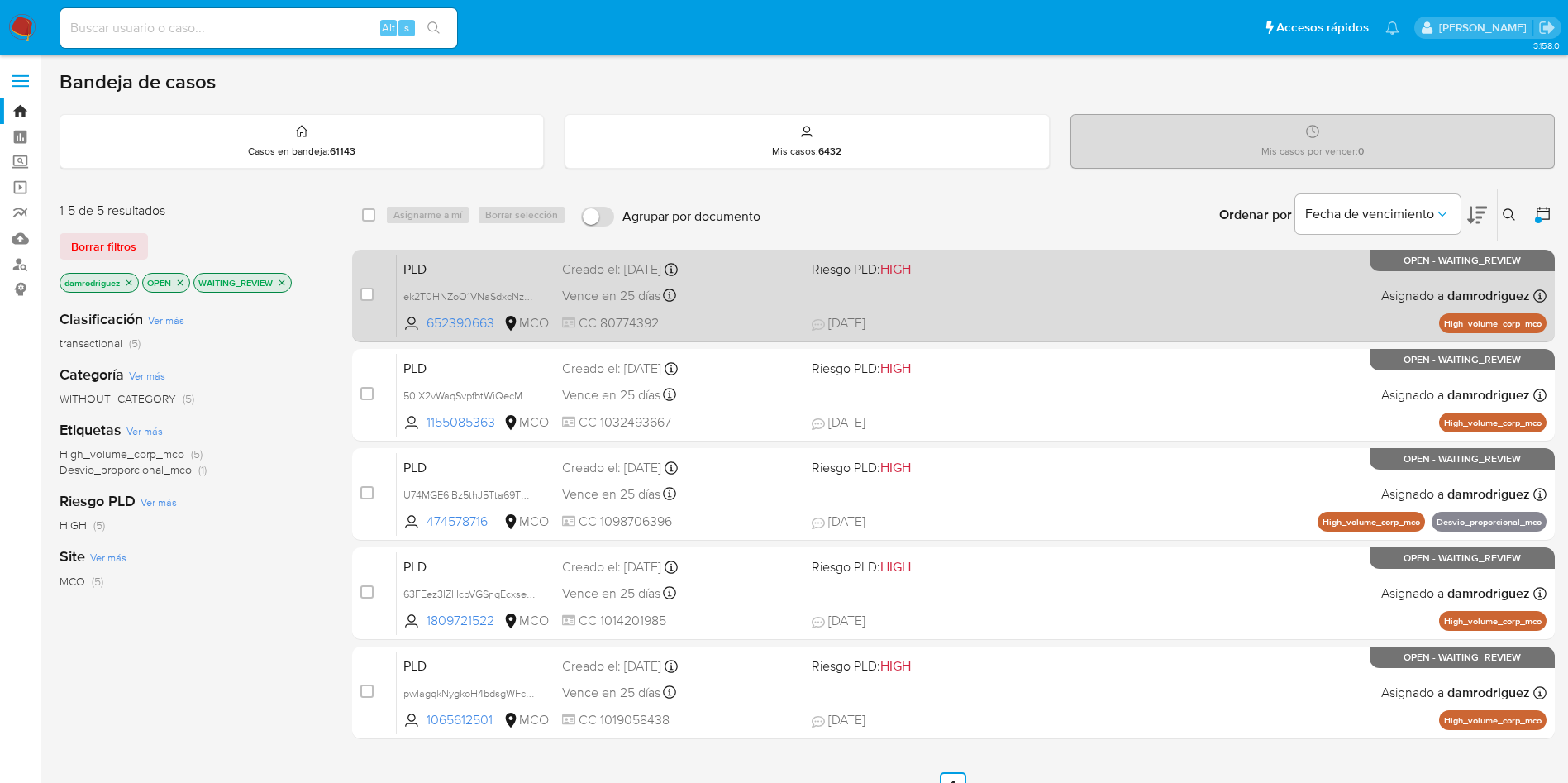
click at [457, 271] on span "PLD" at bounding box center [476, 268] width 145 height 21
click at [365, 295] on input "checkbox" at bounding box center [367, 295] width 14 height 14
checkbox input "true"
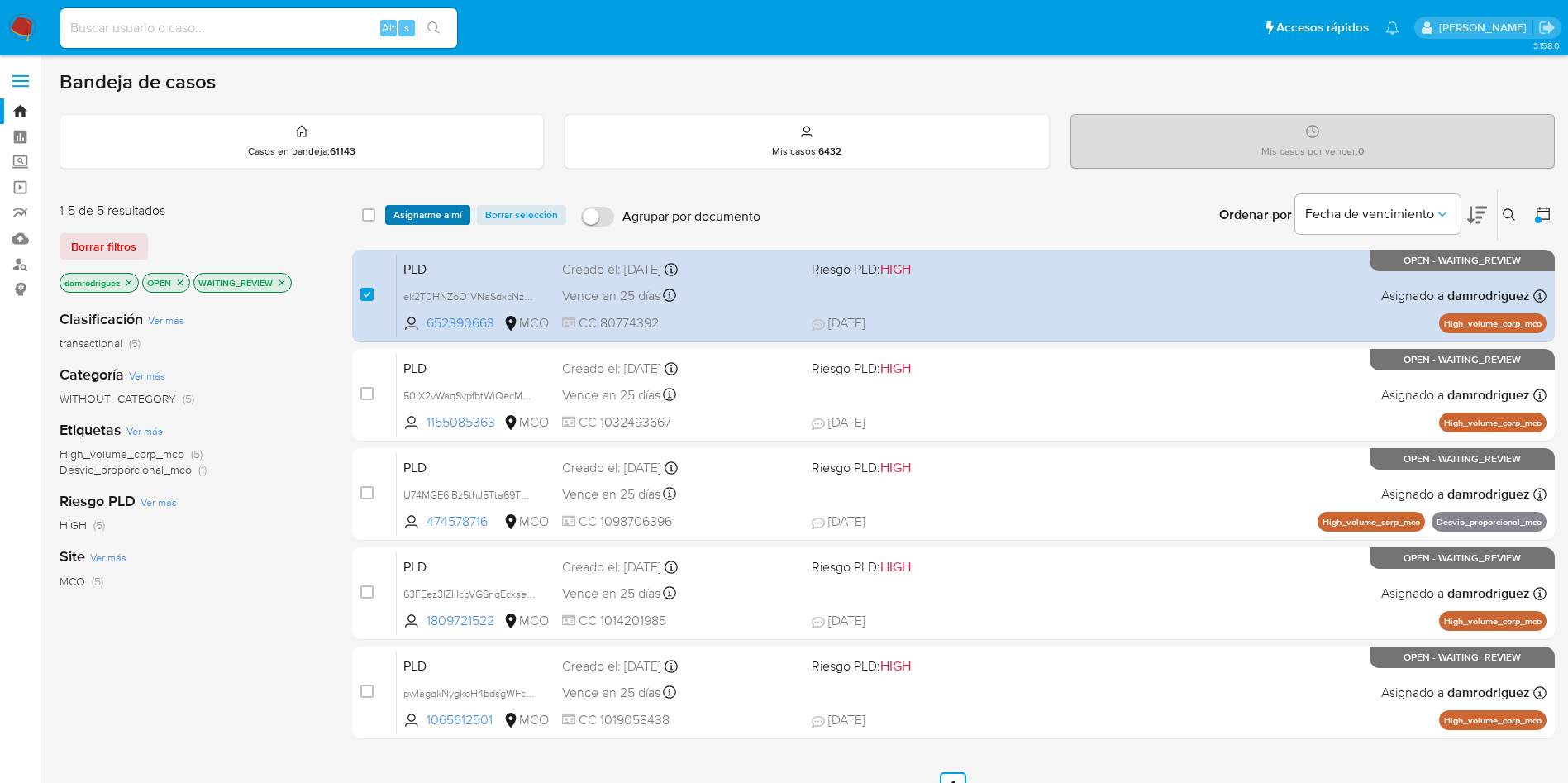
click at [401, 216] on span "Asignarme a mí" at bounding box center [427, 215] width 69 height 16
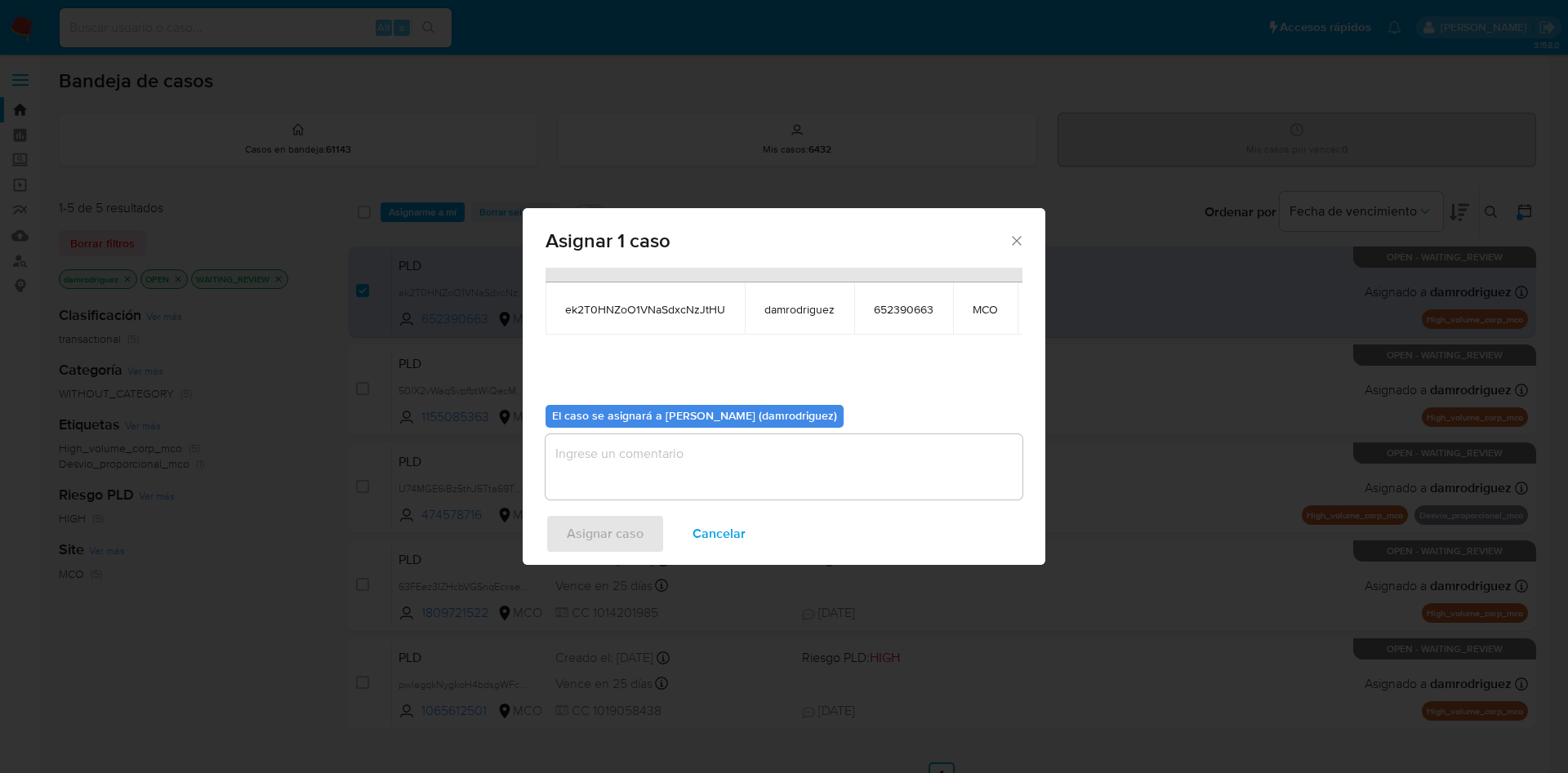
scroll to position [104, 0]
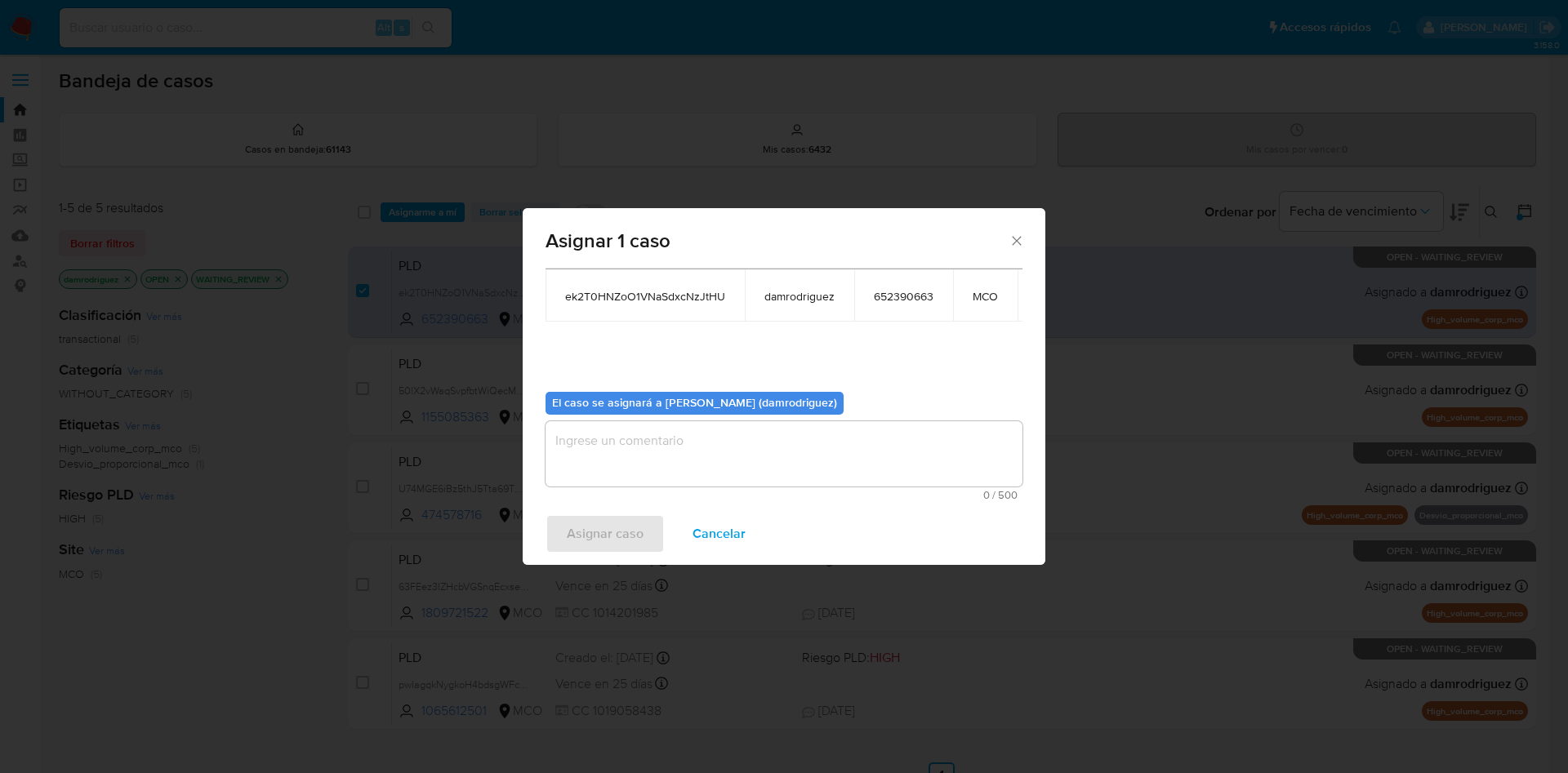
click at [650, 430] on textarea "assign-modal" at bounding box center [783, 453] width 477 height 65
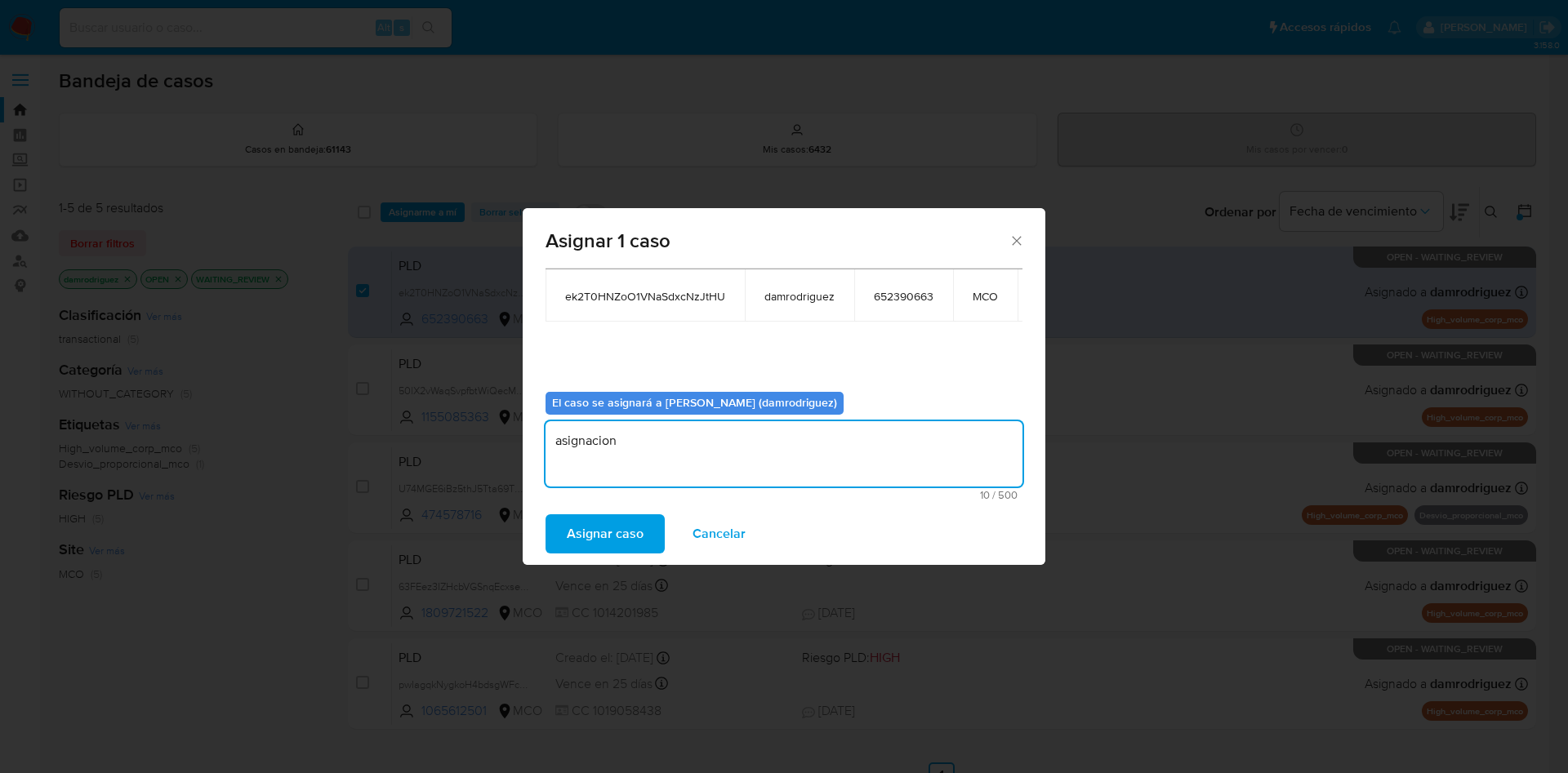
type textarea "asignacion"
click at [636, 554] on div "Asignar caso Cancelar" at bounding box center [783, 533] width 522 height 62
click at [628, 543] on span "Asignar caso" at bounding box center [604, 533] width 76 height 36
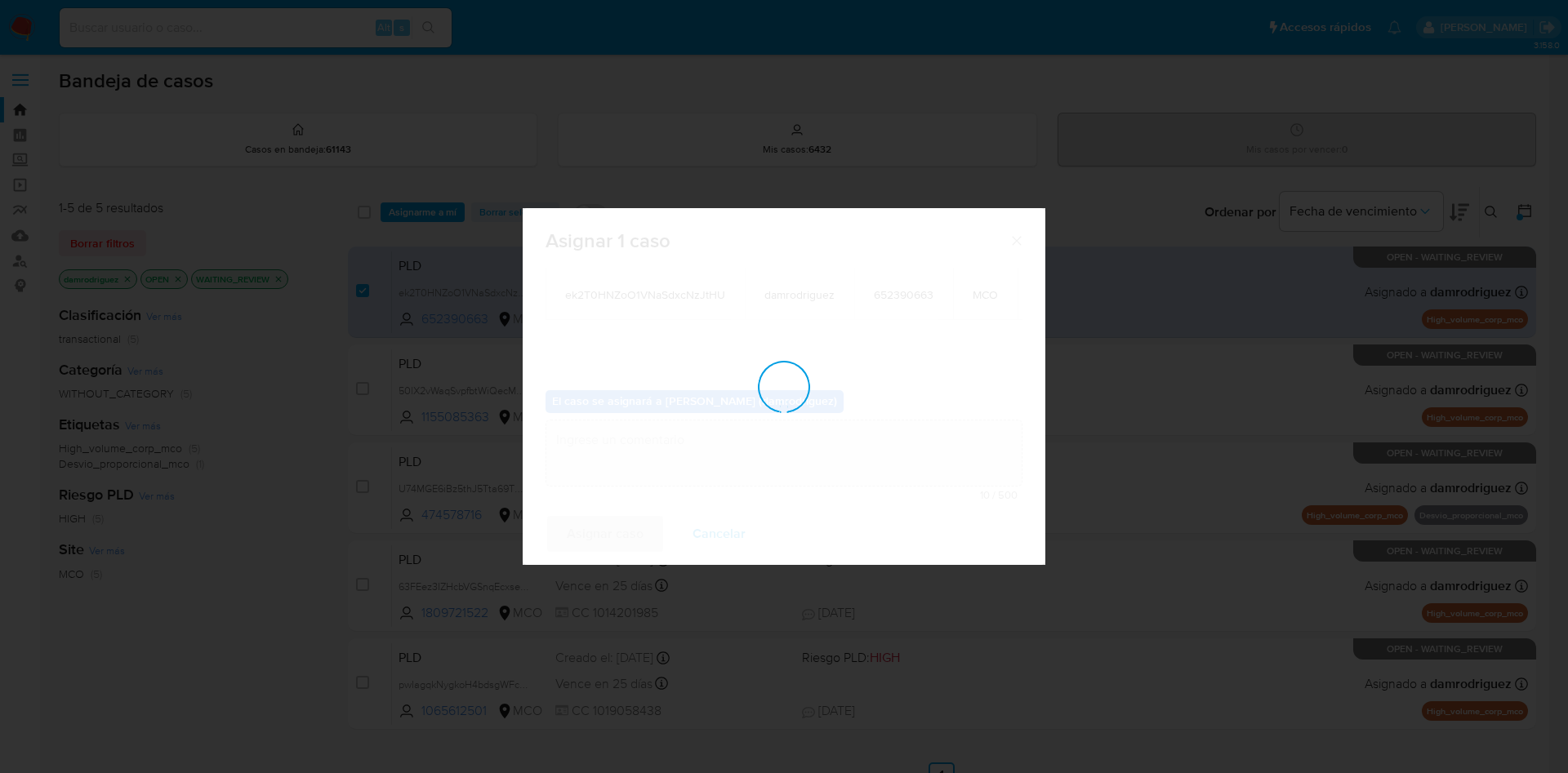
scroll to position [98, 0]
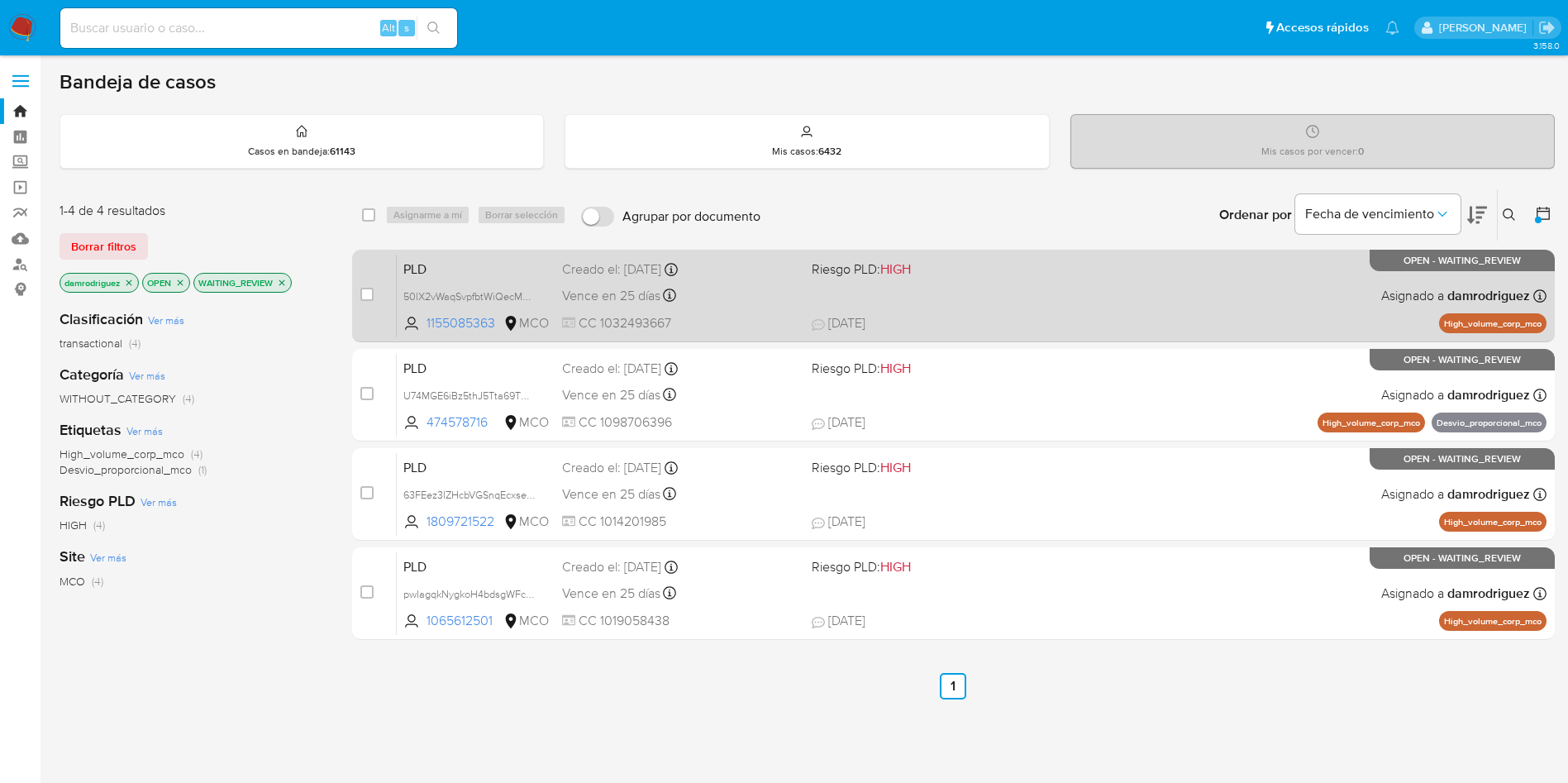
click at [451, 259] on span "PLD" at bounding box center [476, 268] width 145 height 21
click at [366, 296] on input "checkbox" at bounding box center [367, 295] width 14 height 14
checkbox input "true"
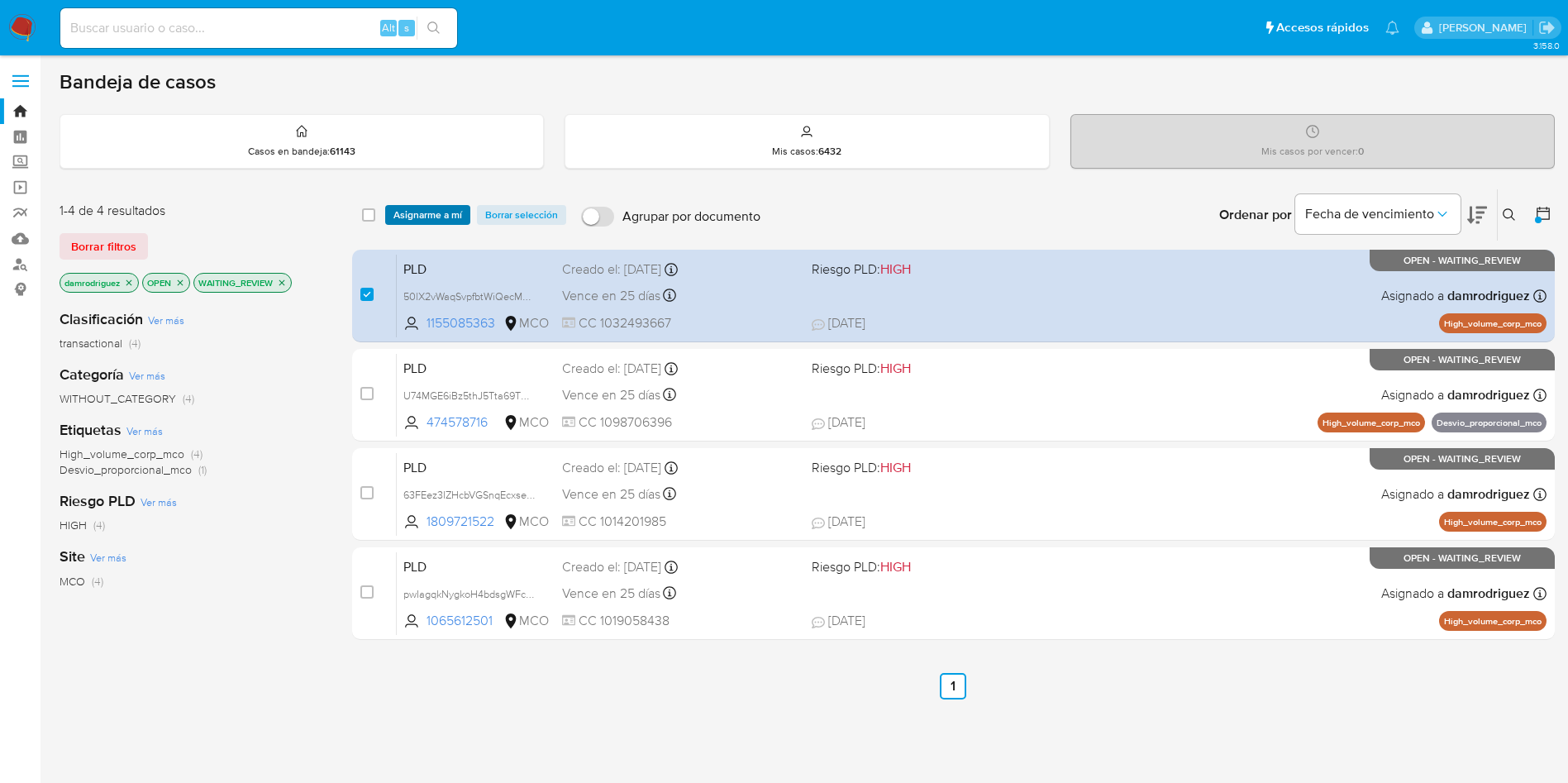
click at [433, 213] on span "Asignarme a mí" at bounding box center [427, 215] width 69 height 16
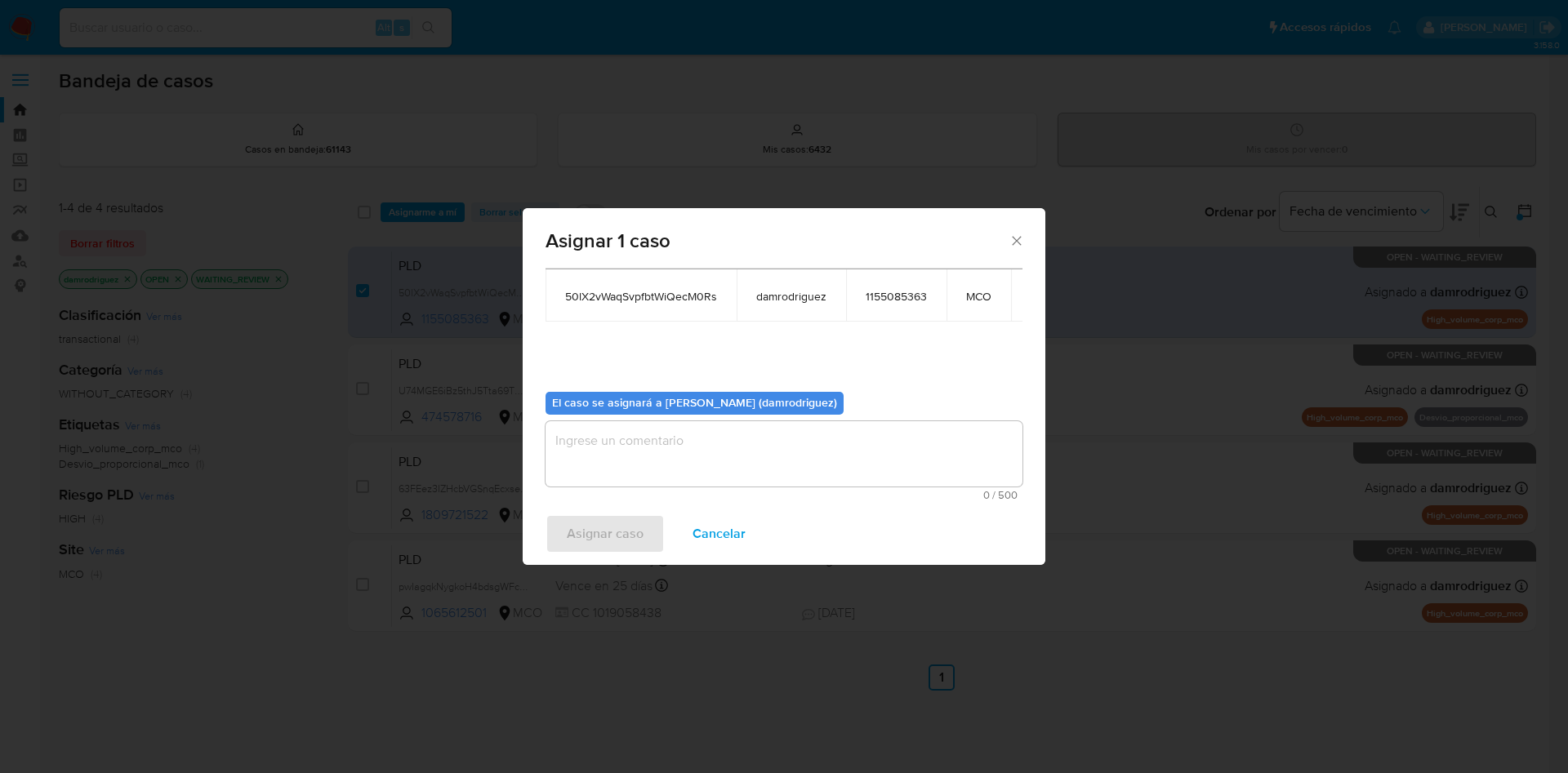
scroll to position [104, 0]
click at [621, 459] on textarea "assign-modal" at bounding box center [783, 453] width 477 height 65
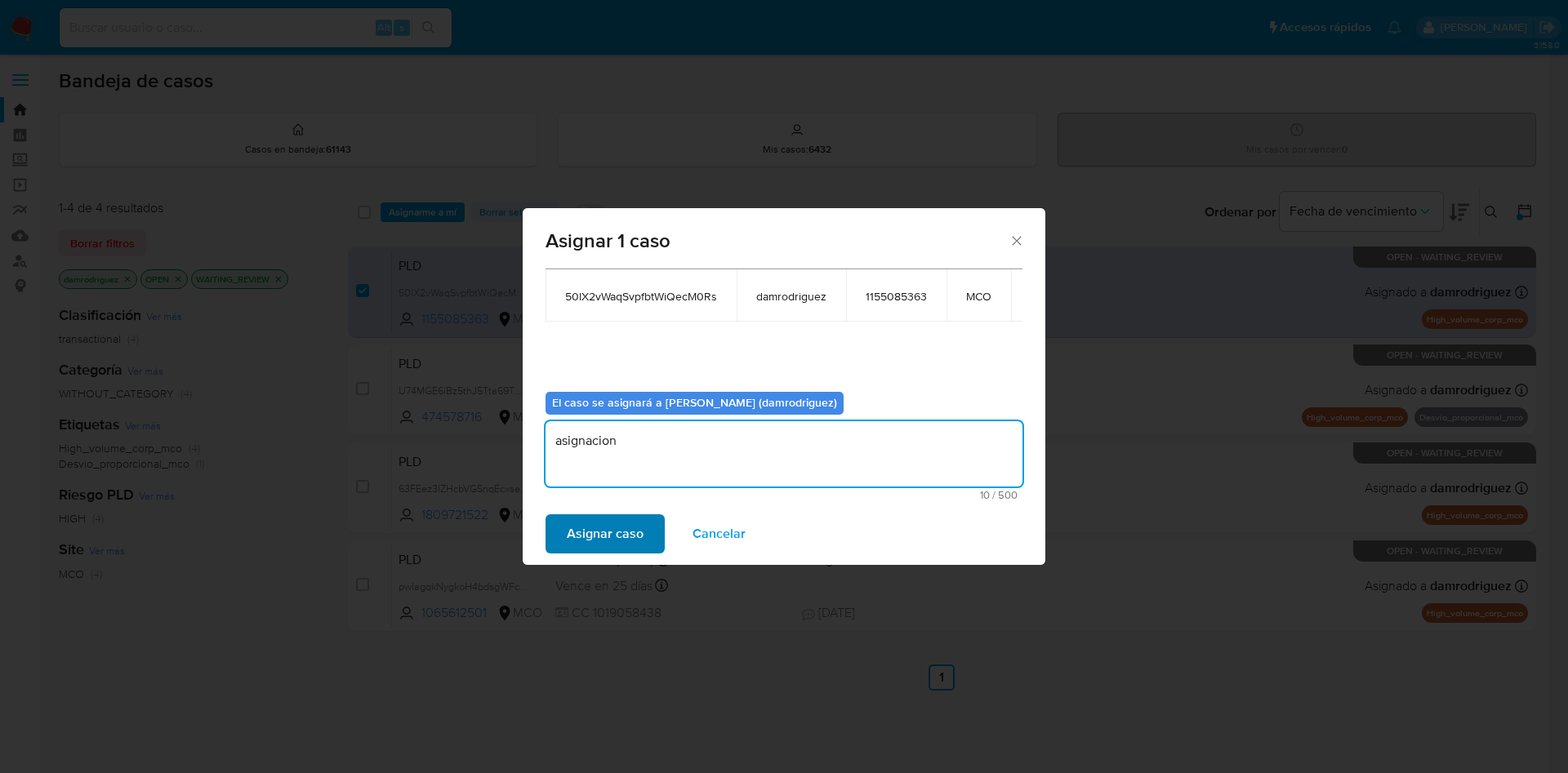
type textarea "asignacion"
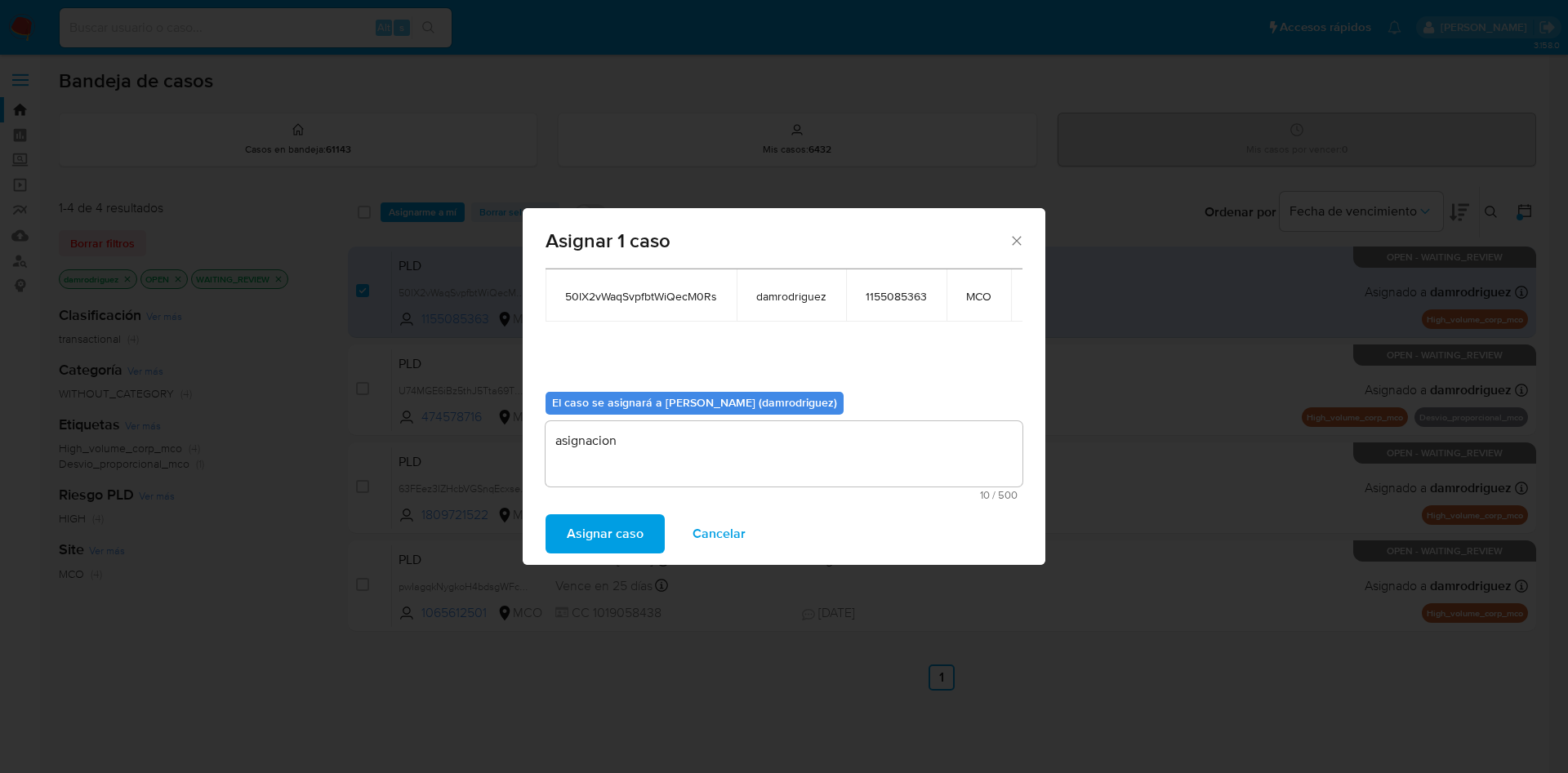
click at [617, 533] on span "Asignar caso" at bounding box center [604, 533] width 76 height 36
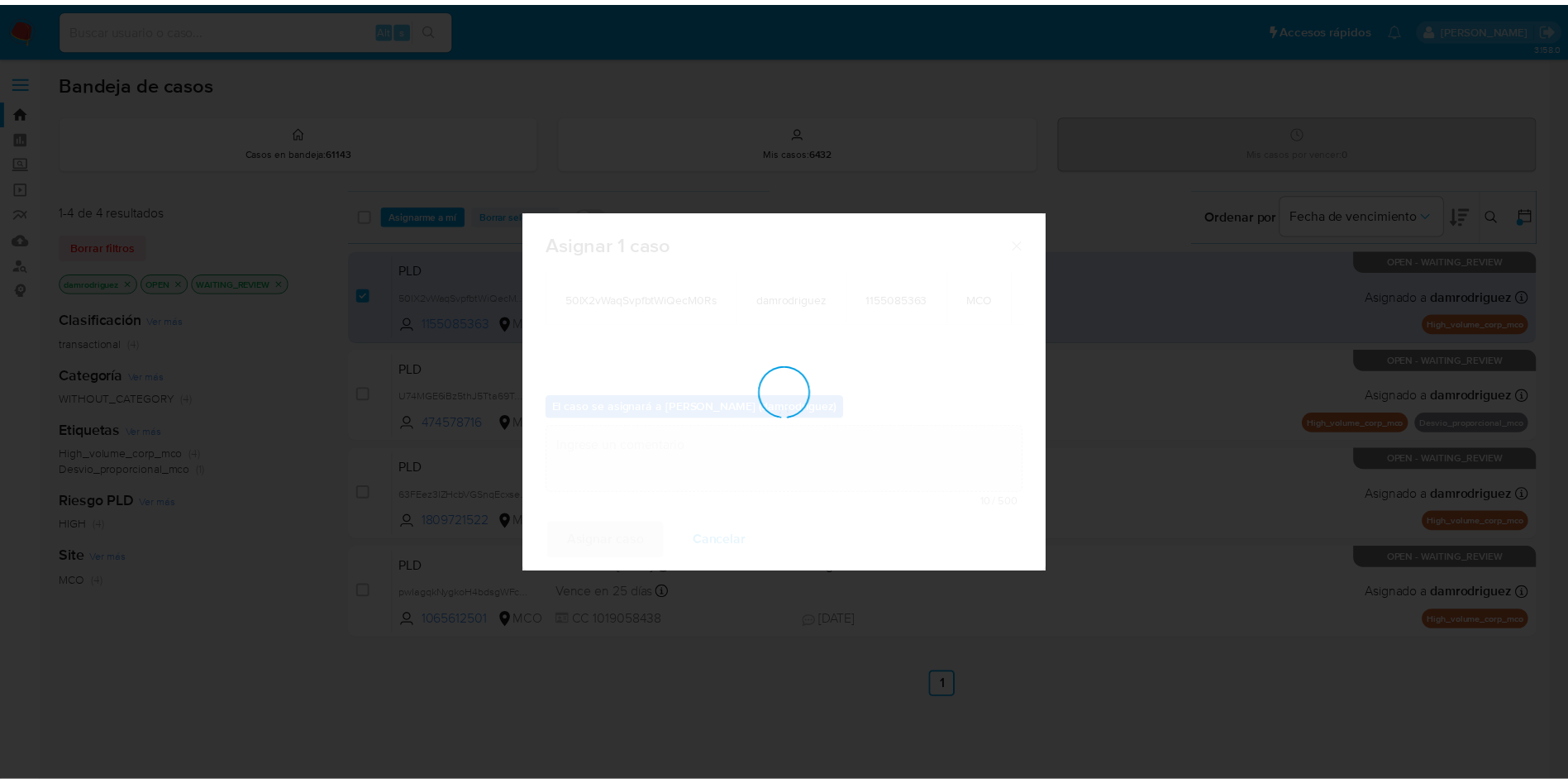
scroll to position [100, 0]
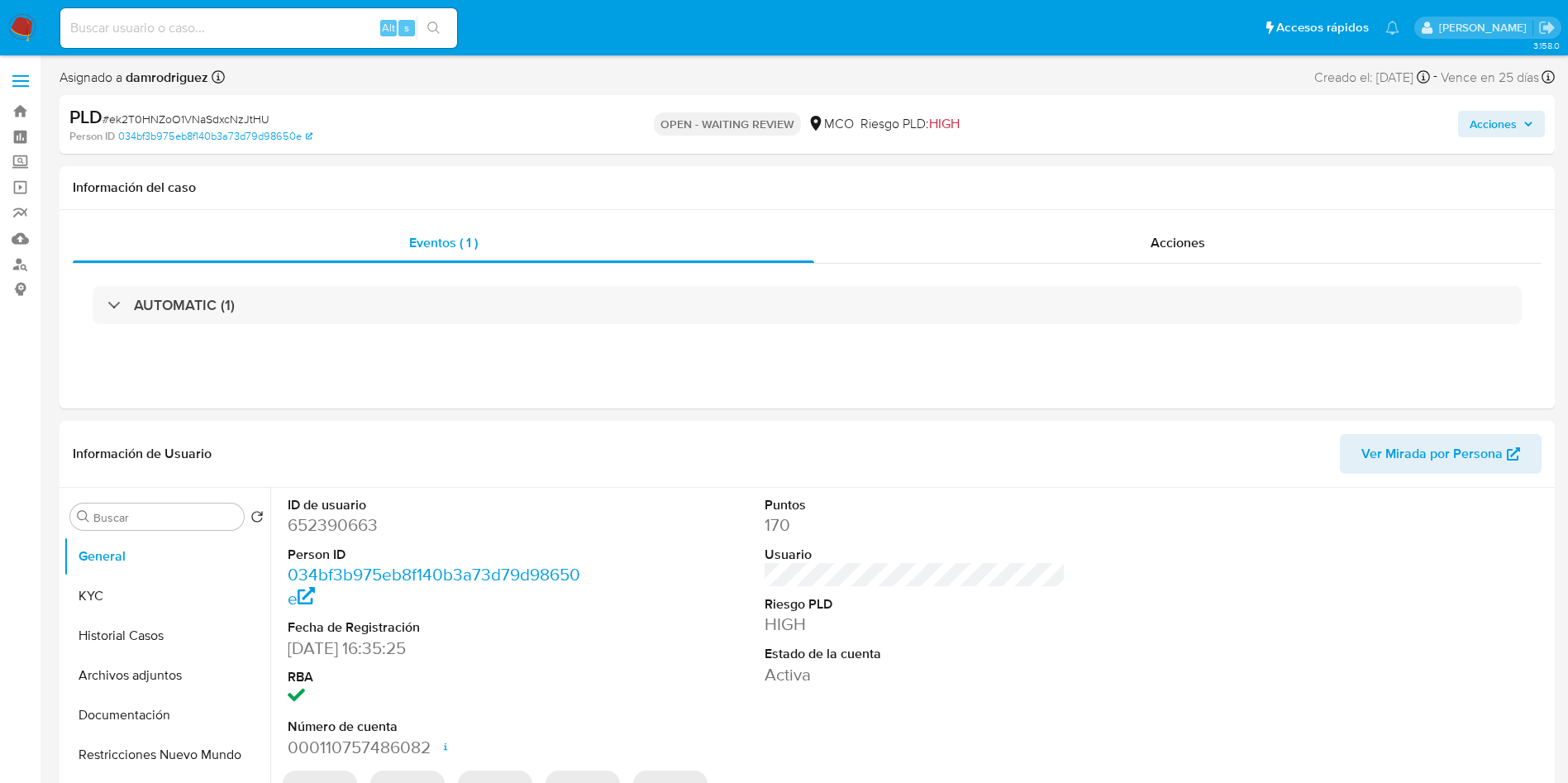
select select "10"
click at [328, 518] on dd "652390663" at bounding box center [439, 525] width 302 height 23
copy dd "652390663"
click at [671, 426] on div "Información de Usuario Ver Mirada por Persona" at bounding box center [807, 453] width 1495 height 67
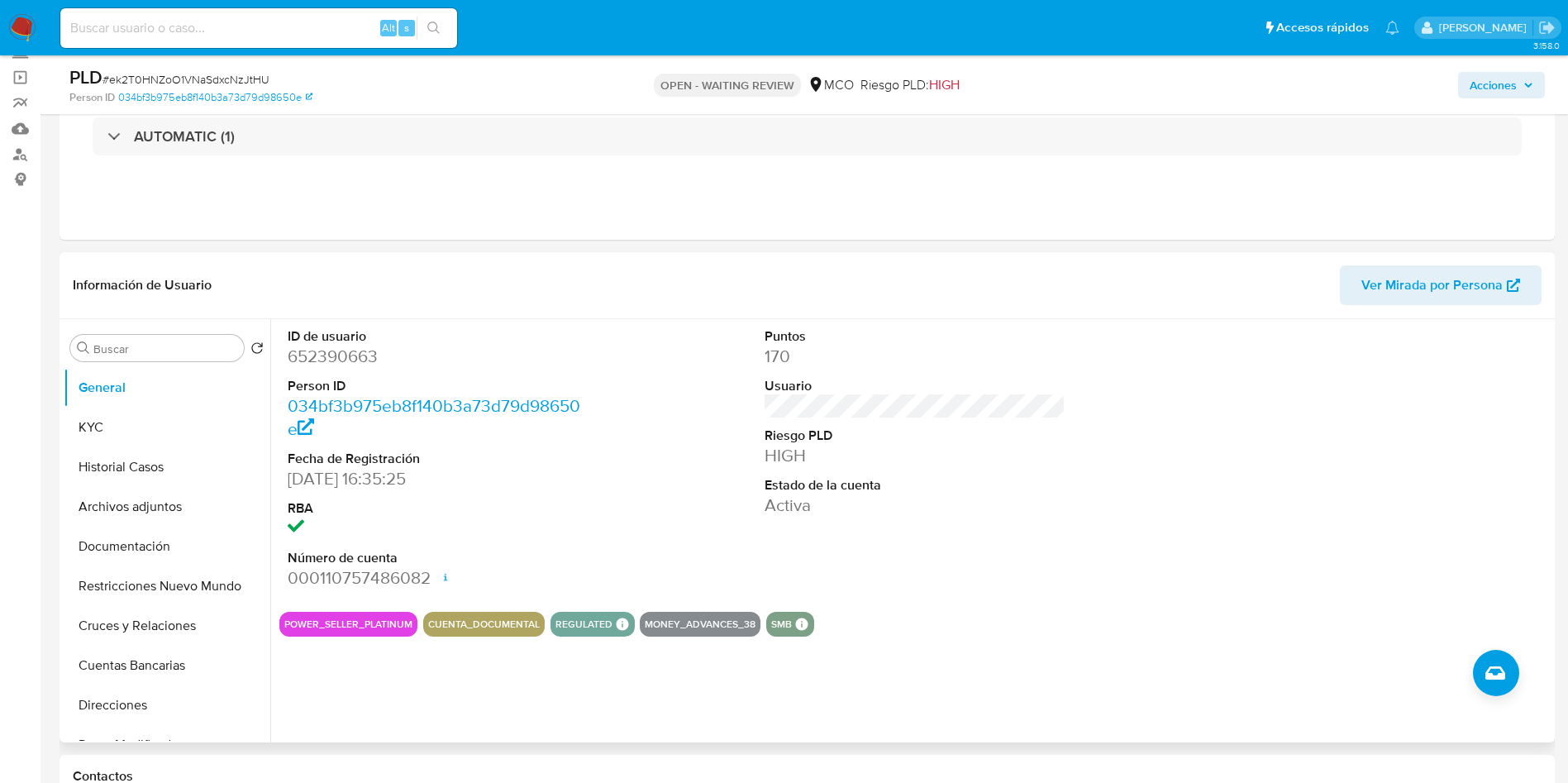
scroll to position [248, 0]
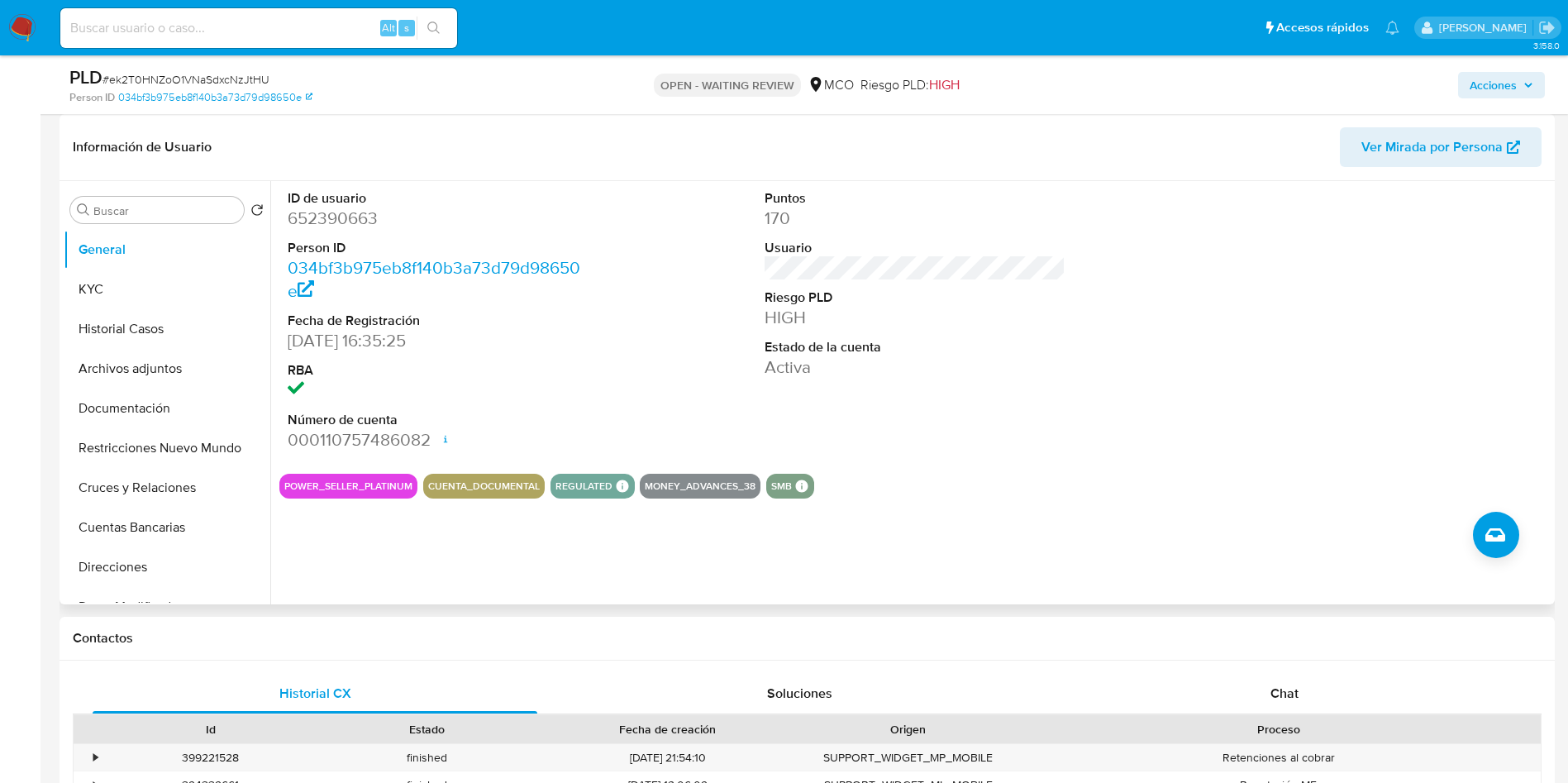
click at [336, 219] on dd "652390663" at bounding box center [439, 218] width 302 height 23
click at [336, 220] on dd "652390663" at bounding box center [439, 218] width 302 height 23
copy dd "652390663"
click at [327, 208] on dd "652390663" at bounding box center [439, 218] width 302 height 23
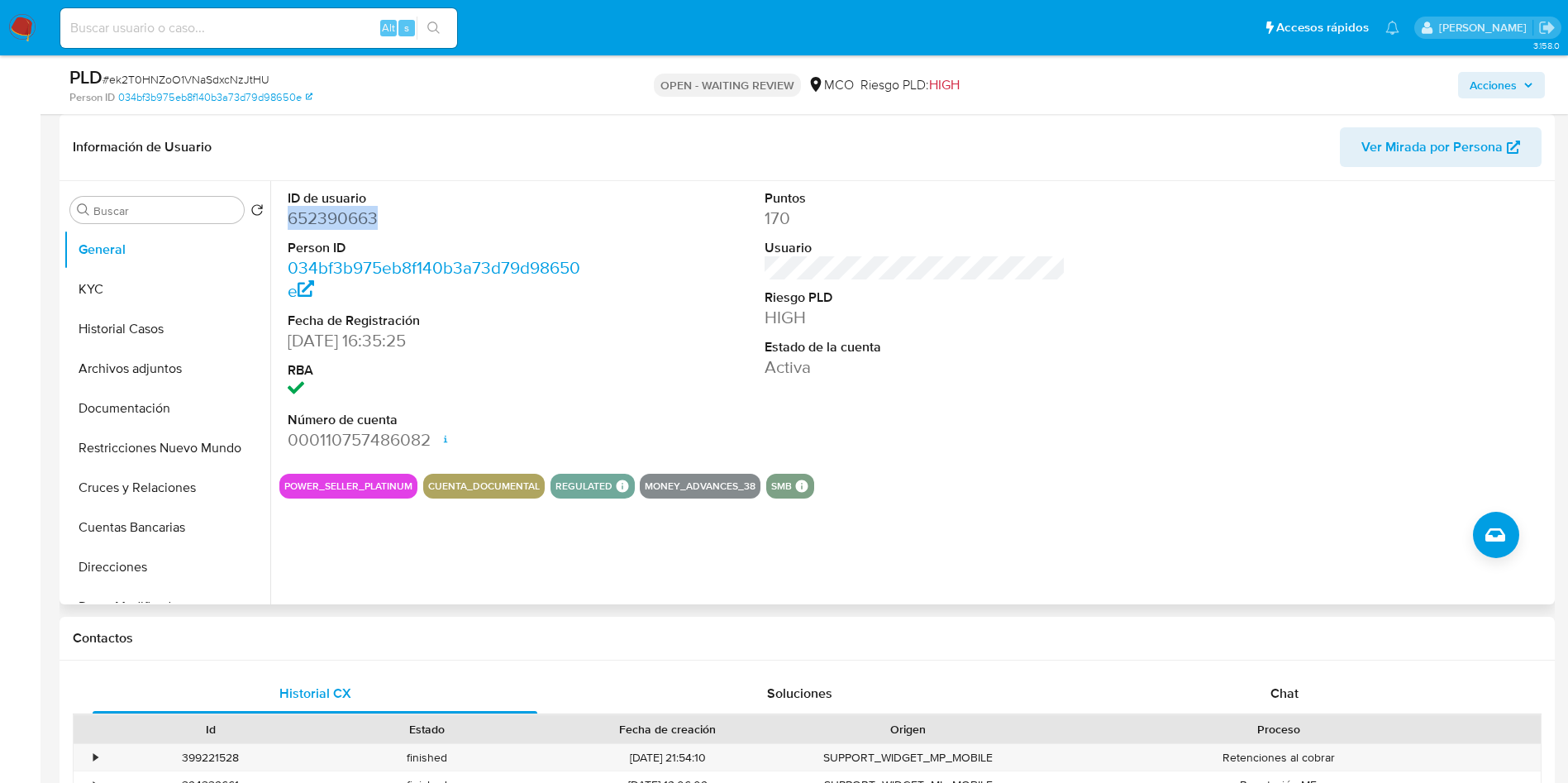
click at [327, 208] on dd "652390663" at bounding box center [439, 218] width 302 height 23
click at [322, 227] on dd "652390663" at bounding box center [439, 218] width 302 height 23
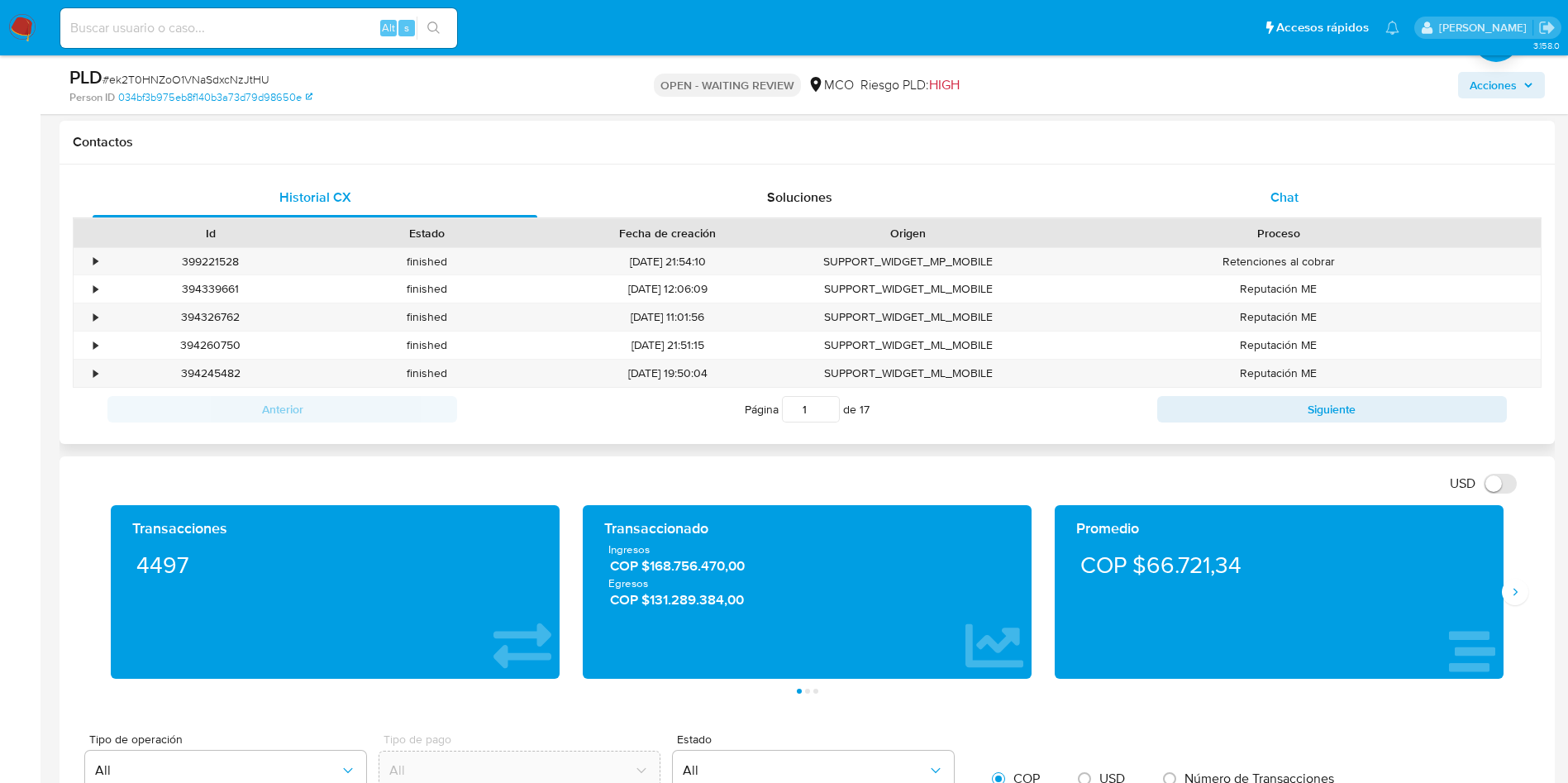
click at [1194, 196] on div "Chat" at bounding box center [1285, 197] width 445 height 40
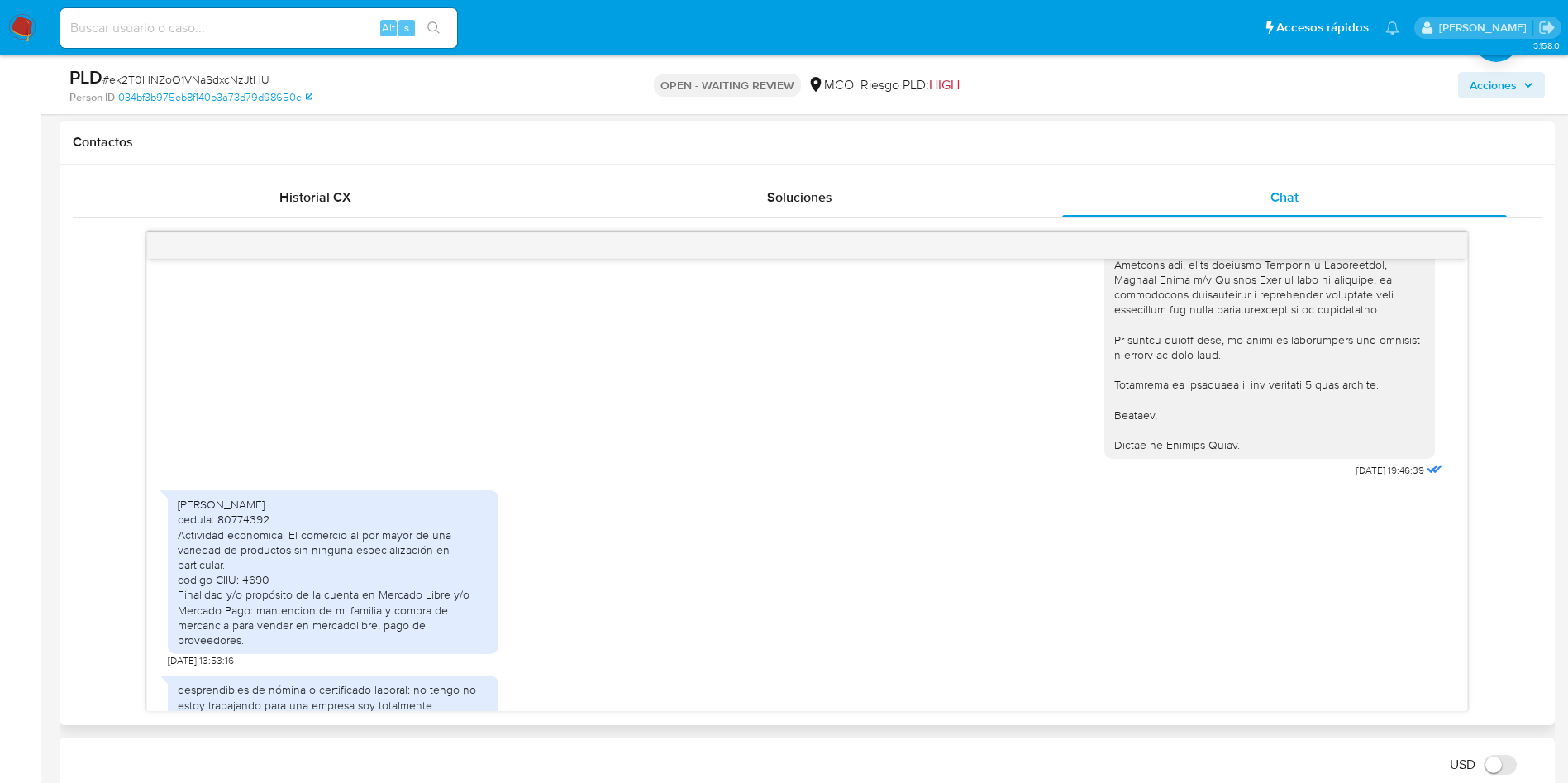
scroll to position [558, 0]
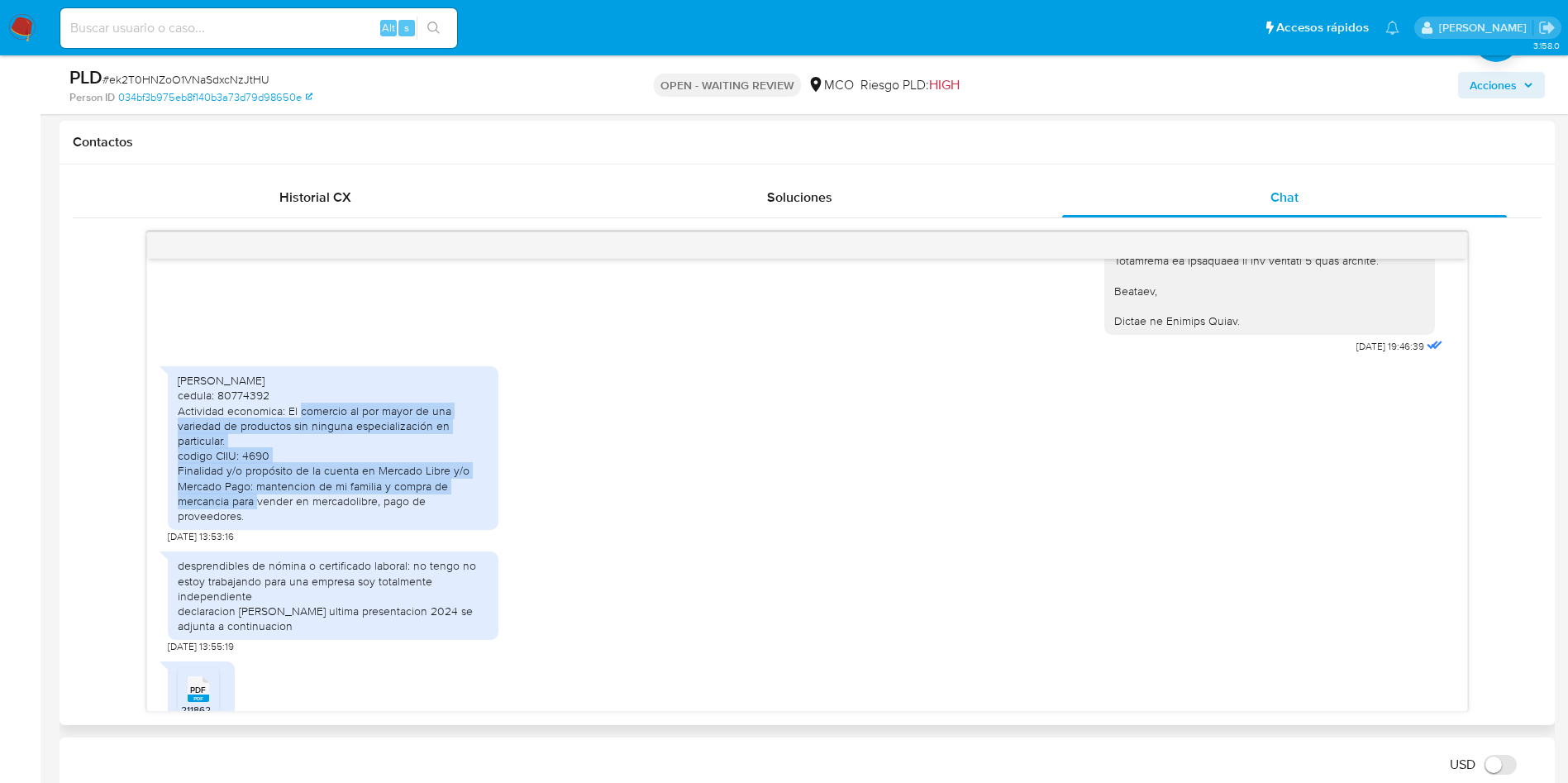
drag, startPoint x: 217, startPoint y: 414, endPoint x: 446, endPoint y: 486, distance: 240.1
click at [448, 486] on div "julian david martin bohorquez cedula: 80774392 Actividad economica: El comercio…" at bounding box center [333, 449] width 310 height 151
click at [173, 486] on div "julian david martin bohorquez cedula: 80774392 Actividad economica: El comercio…" at bounding box center [334, 448] width 331 height 163
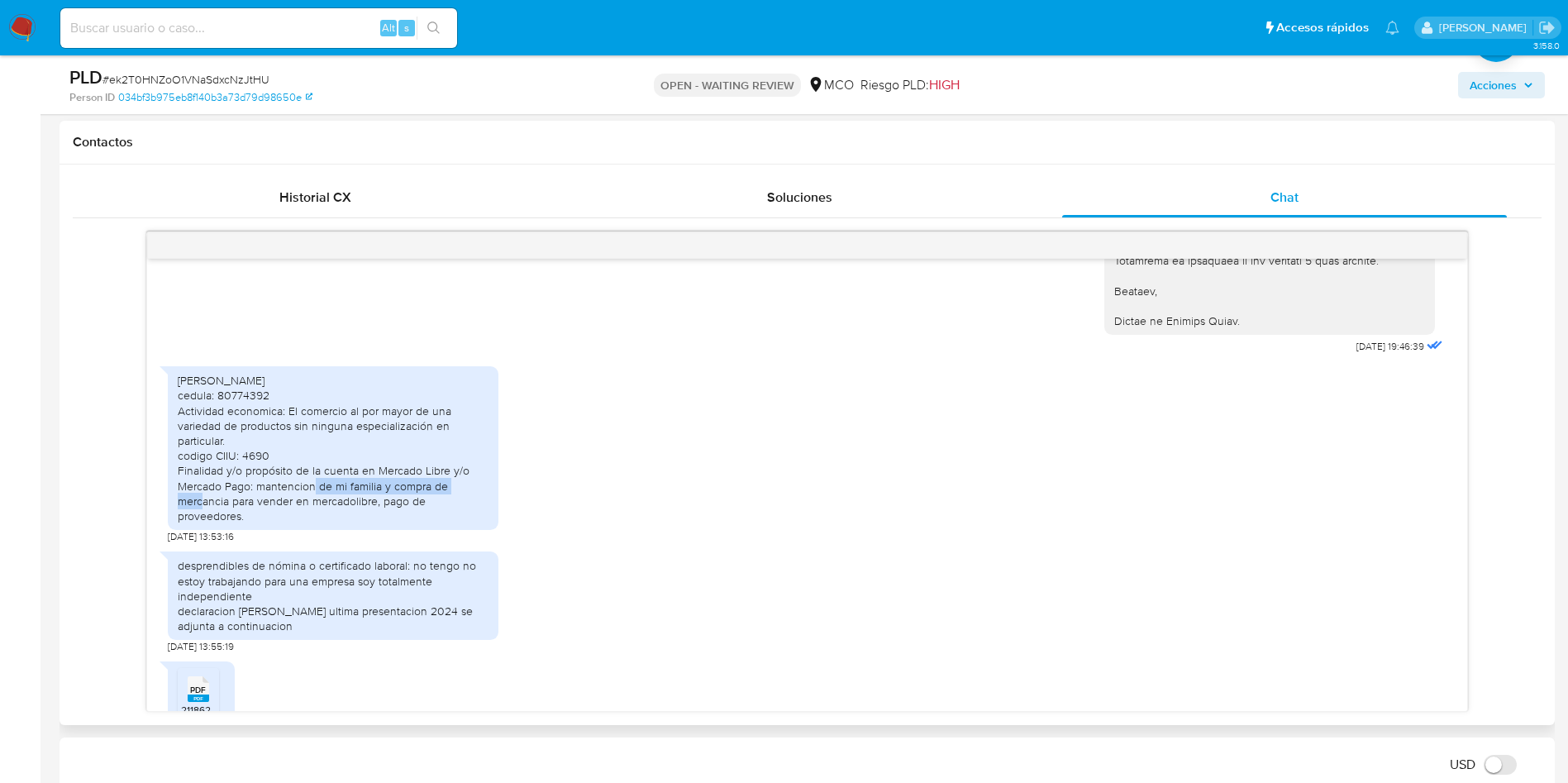
drag, startPoint x: 225, startPoint y: 481, endPoint x: 411, endPoint y: 480, distance: 186.0
click at [411, 480] on div "julian david martin bohorquez cedula: 80774392 Actividad economica: El comercio…" at bounding box center [333, 449] width 310 height 151
drag, startPoint x: 248, startPoint y: 504, endPoint x: 419, endPoint y: 497, distance: 171.1
click at [409, 498] on div "julian david martin bohorquez cedula: 80774392 Actividad economica: El comercio…" at bounding box center [333, 449] width 310 height 151
drag, startPoint x: 182, startPoint y: 513, endPoint x: 241, endPoint y: 513, distance: 59.0
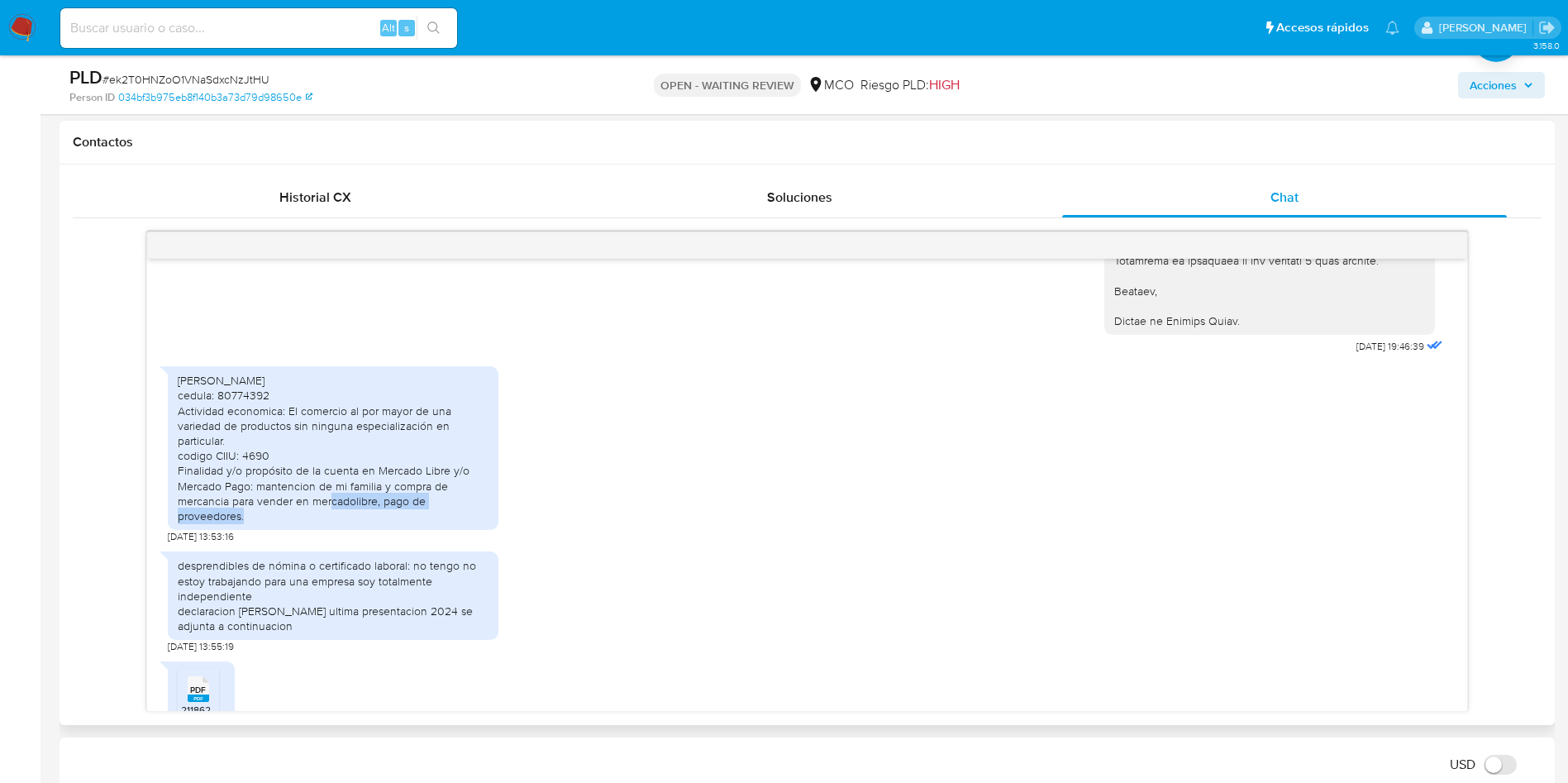
click at [238, 513] on div "julian david martin bohorquez cedula: 80774392 Actividad economica: El comercio…" at bounding box center [333, 449] width 310 height 151
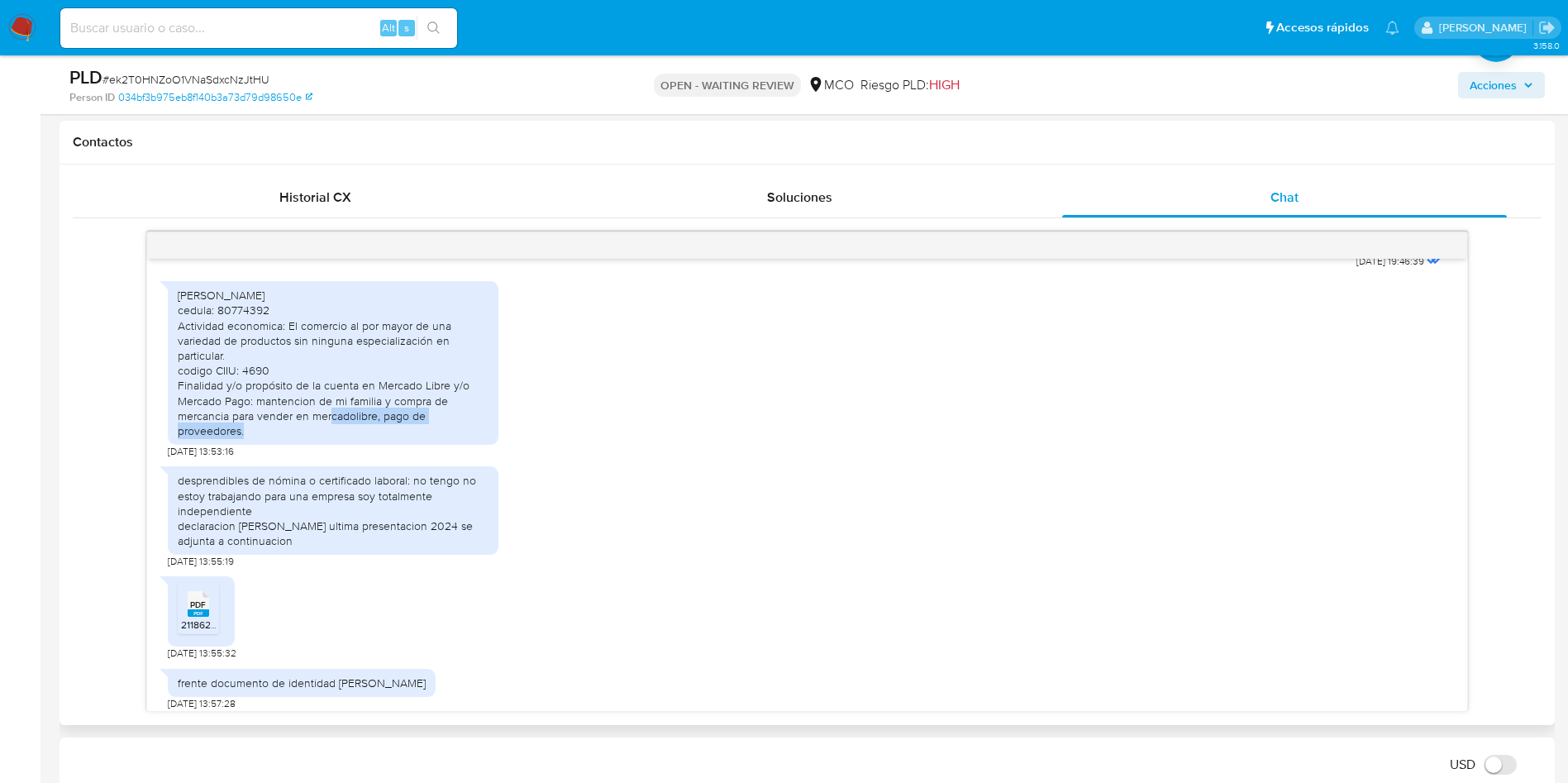
scroll to position [682, 0]
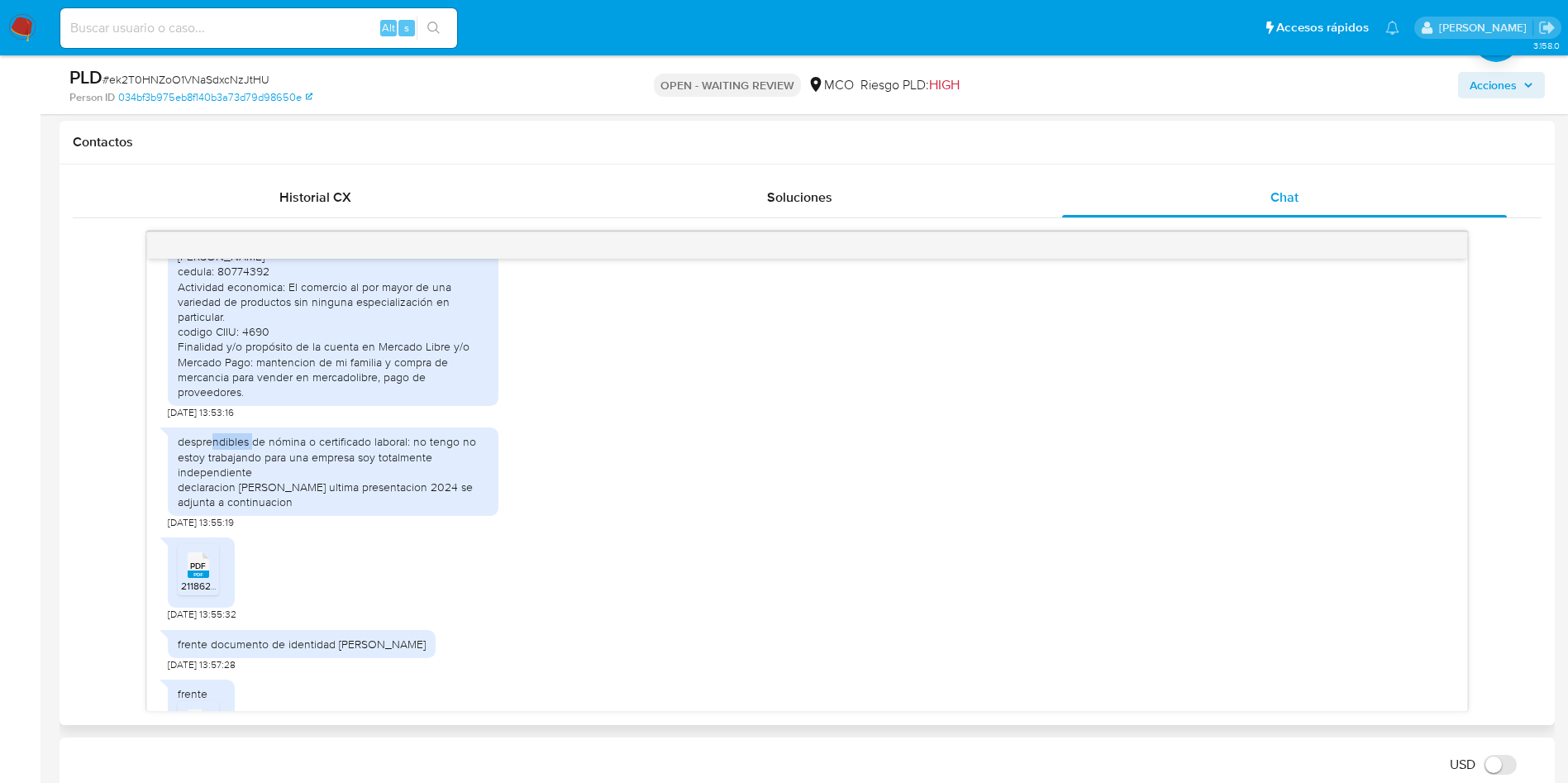
drag, startPoint x: 229, startPoint y: 460, endPoint x: 253, endPoint y: 459, distance: 24.0
click at [253, 459] on div "desprendibles de nómina o certificado laboral: no tengo no estoy trabajando par…" at bounding box center [333, 472] width 310 height 75
click at [192, 465] on div "desprendibles de nómina o certificado laboral: no tengo no estoy trabajando par…" at bounding box center [333, 472] width 310 height 75
drag, startPoint x: 223, startPoint y: 458, endPoint x: 448, endPoint y: 457, distance: 225.0
click at [465, 455] on div "desprendibles de nómina o certificado laboral: no tengo no estoy trabajando par…" at bounding box center [333, 472] width 310 height 75
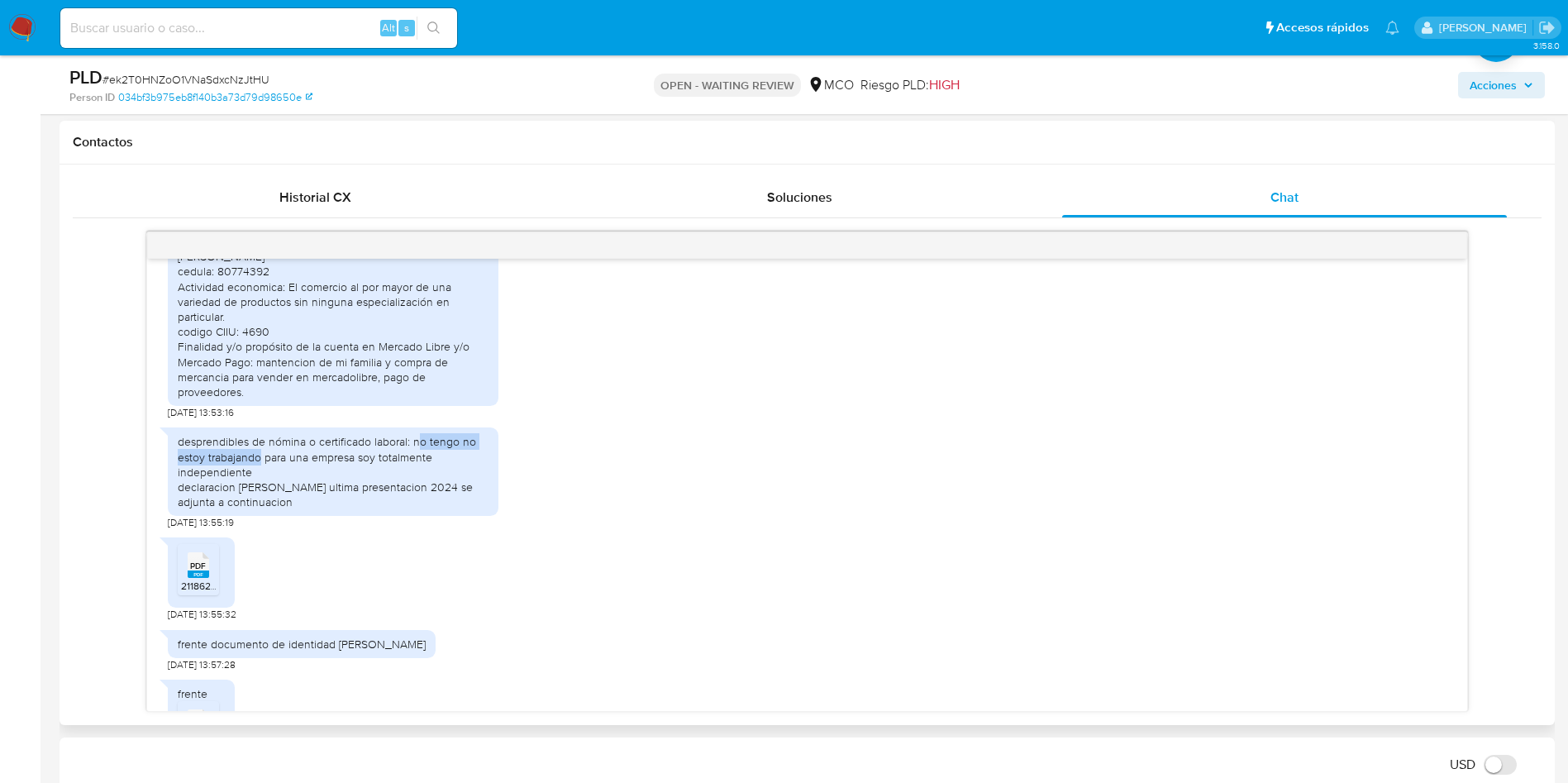
drag, startPoint x: 264, startPoint y: 475, endPoint x: 371, endPoint y: 471, distance: 107.1
click at [421, 464] on div "desprendibles de nómina o certificado laboral: no tengo no estoy trabajando par…" at bounding box center [333, 472] width 310 height 75
click at [210, 484] on div "desprendibles de nómina o certificado laboral: no tengo no estoy trabajando par…" at bounding box center [333, 472] width 310 height 75
drag, startPoint x: 198, startPoint y: 499, endPoint x: 495, endPoint y: 506, distance: 297.1
click at [492, 505] on div "desprendibles de nómina o certificado laboral: no tengo no estoy trabajando par…" at bounding box center [334, 471] width 331 height 88
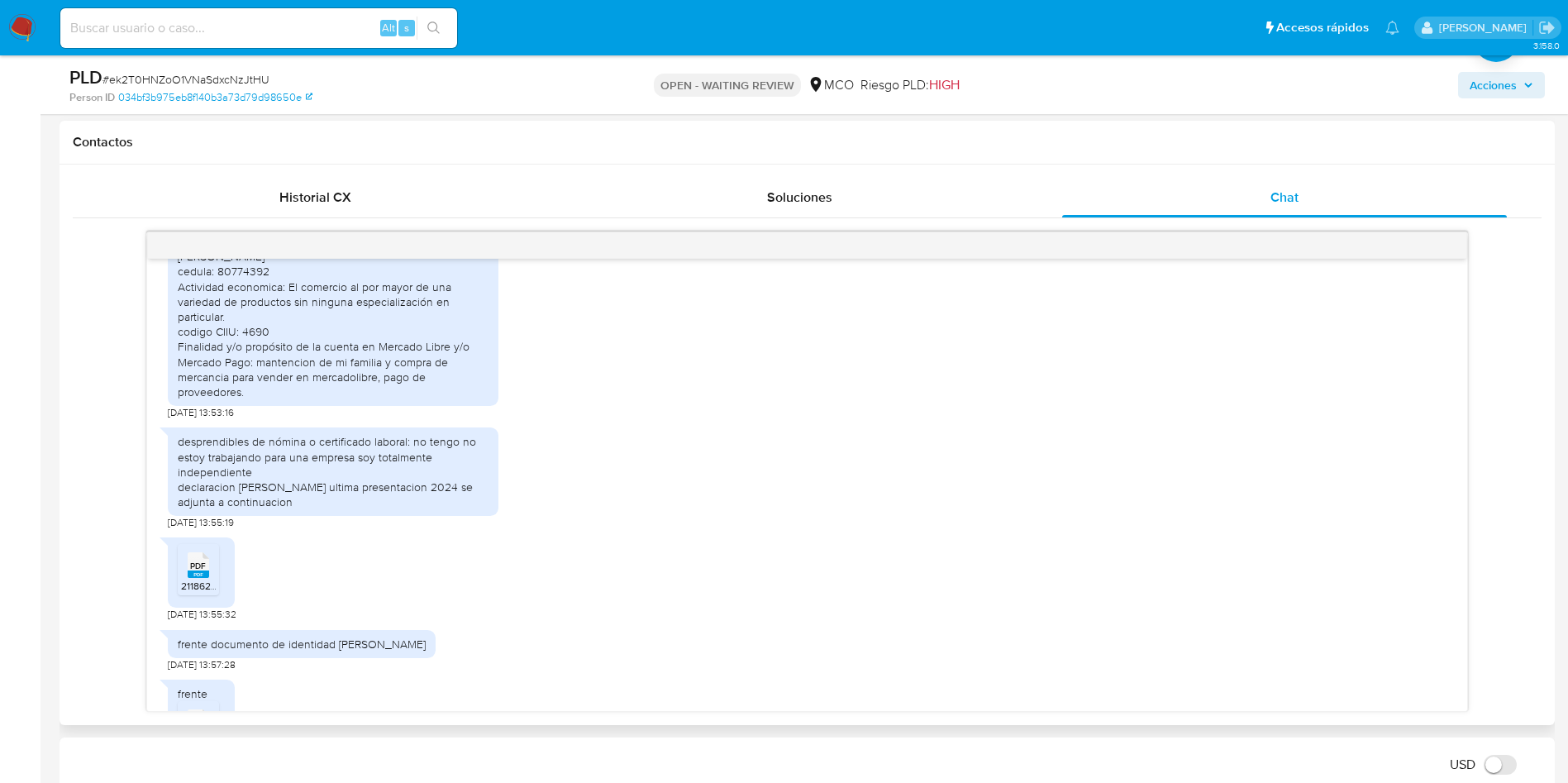
click at [305, 509] on div "desprendibles de nómina o certificado laboral: no tengo no estoy trabajando par…" at bounding box center [333, 472] width 310 height 75
drag, startPoint x: 202, startPoint y: 515, endPoint x: 289, endPoint y: 516, distance: 87.0
click at [287, 509] on div "desprendibles de nómina o certificado laboral: no tengo no estoy trabajando par…" at bounding box center [333, 472] width 310 height 75
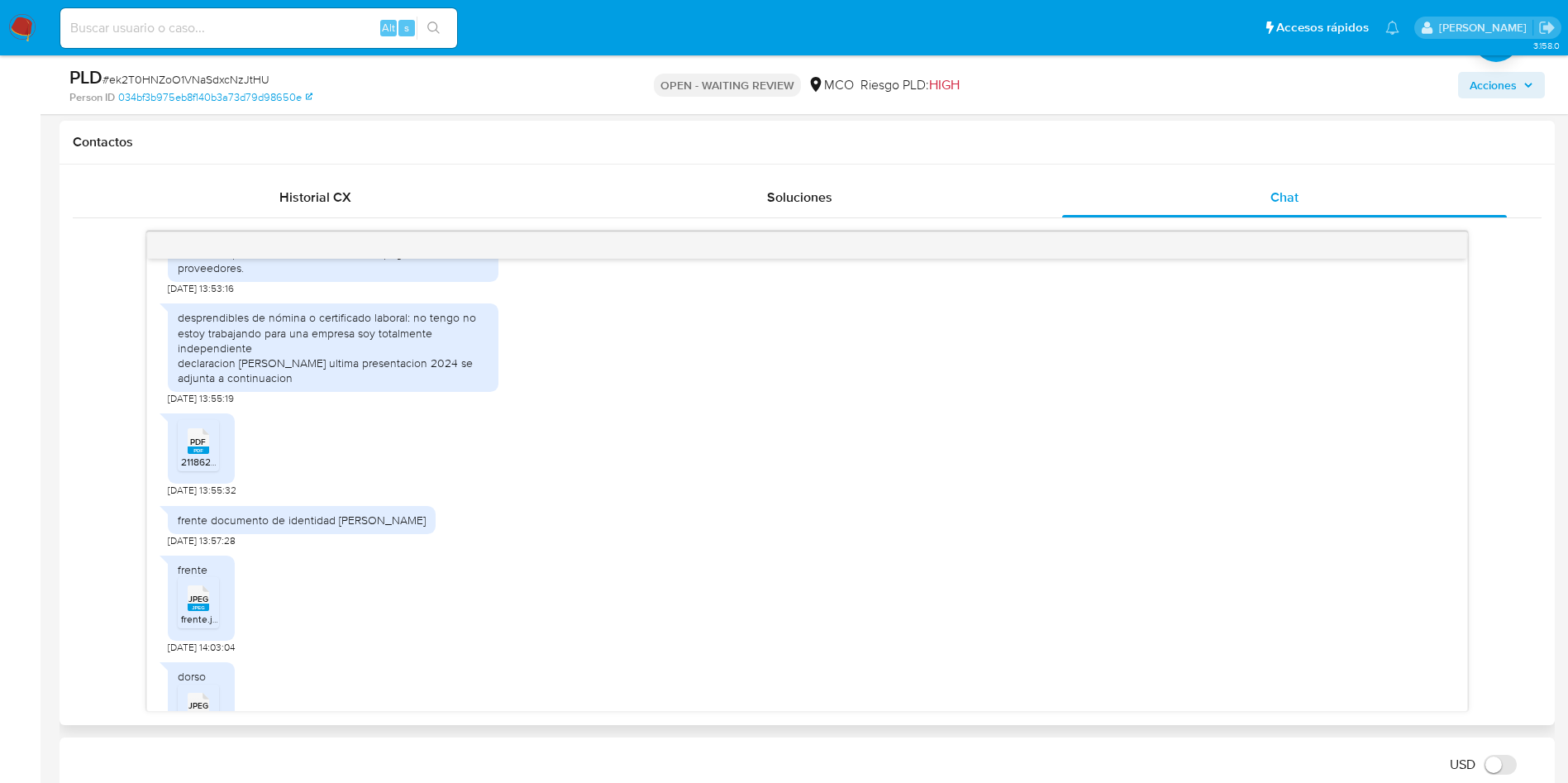
click at [193, 448] on span "PDF" at bounding box center [198, 441] width 15 height 11
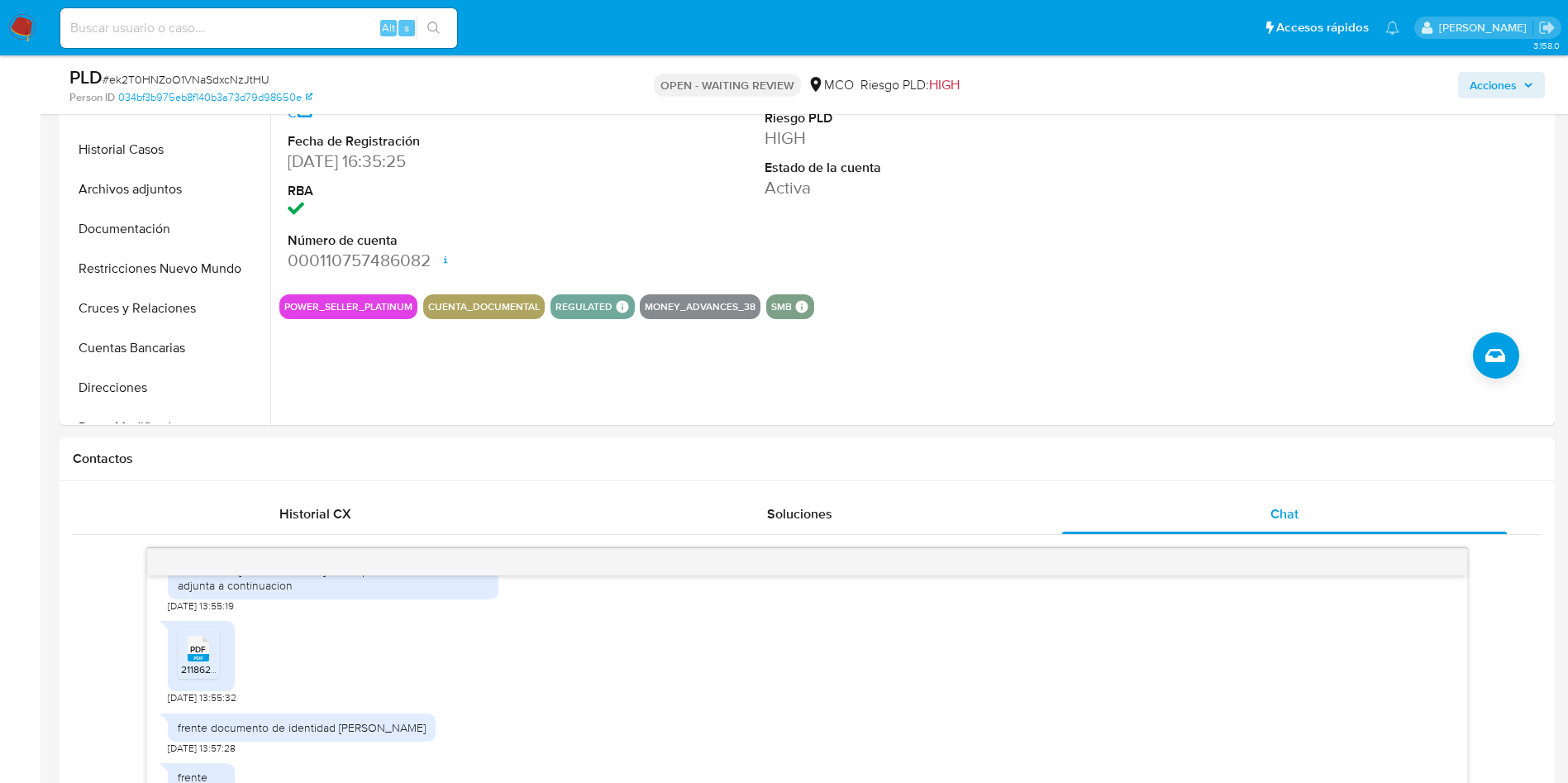
scroll to position [0, 0]
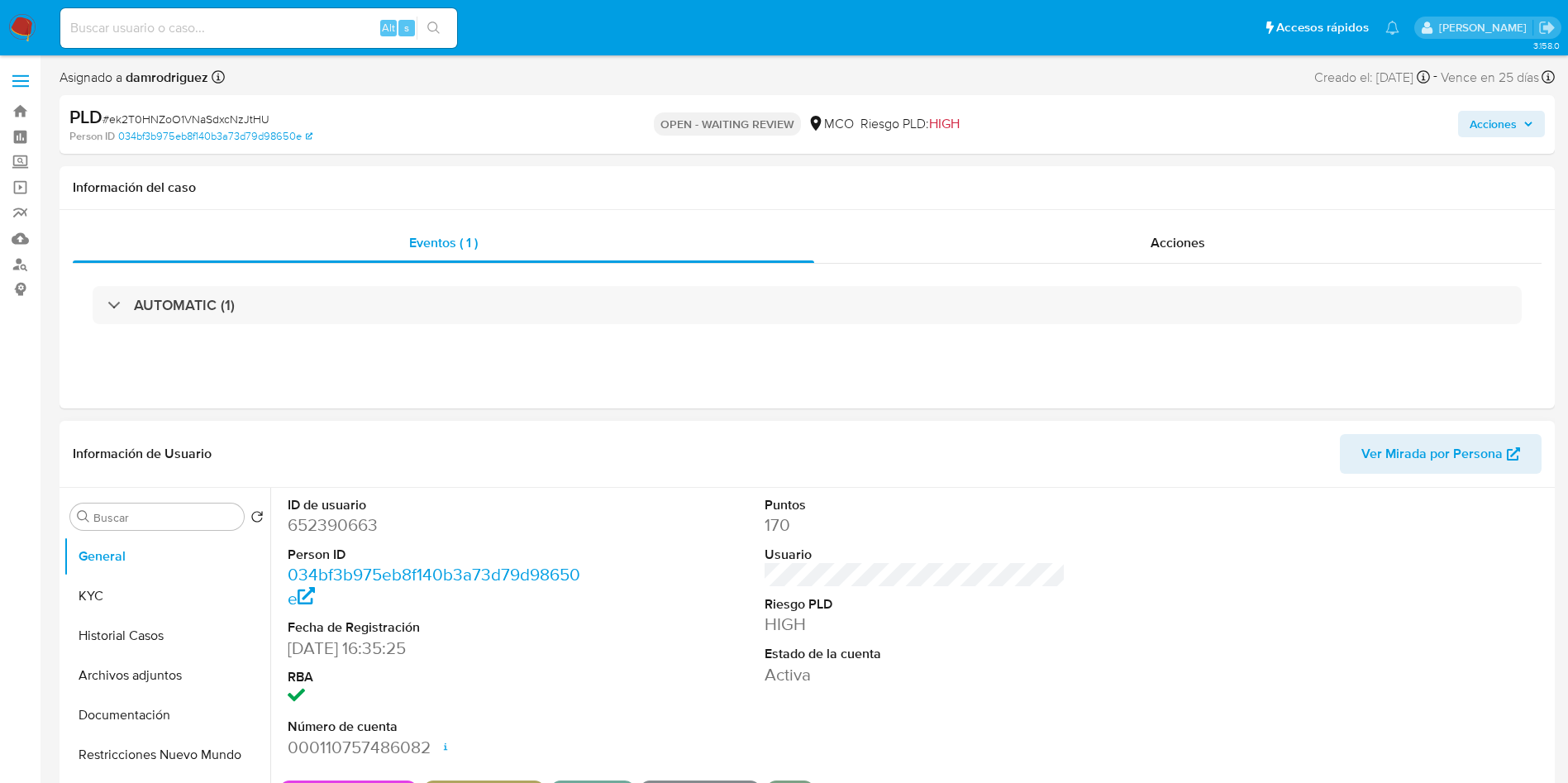
click at [312, 523] on dd "652390663" at bounding box center [439, 525] width 302 height 23
copy dd "652390663"
click at [119, 643] on button "Historial Casos" at bounding box center [160, 635] width 193 height 40
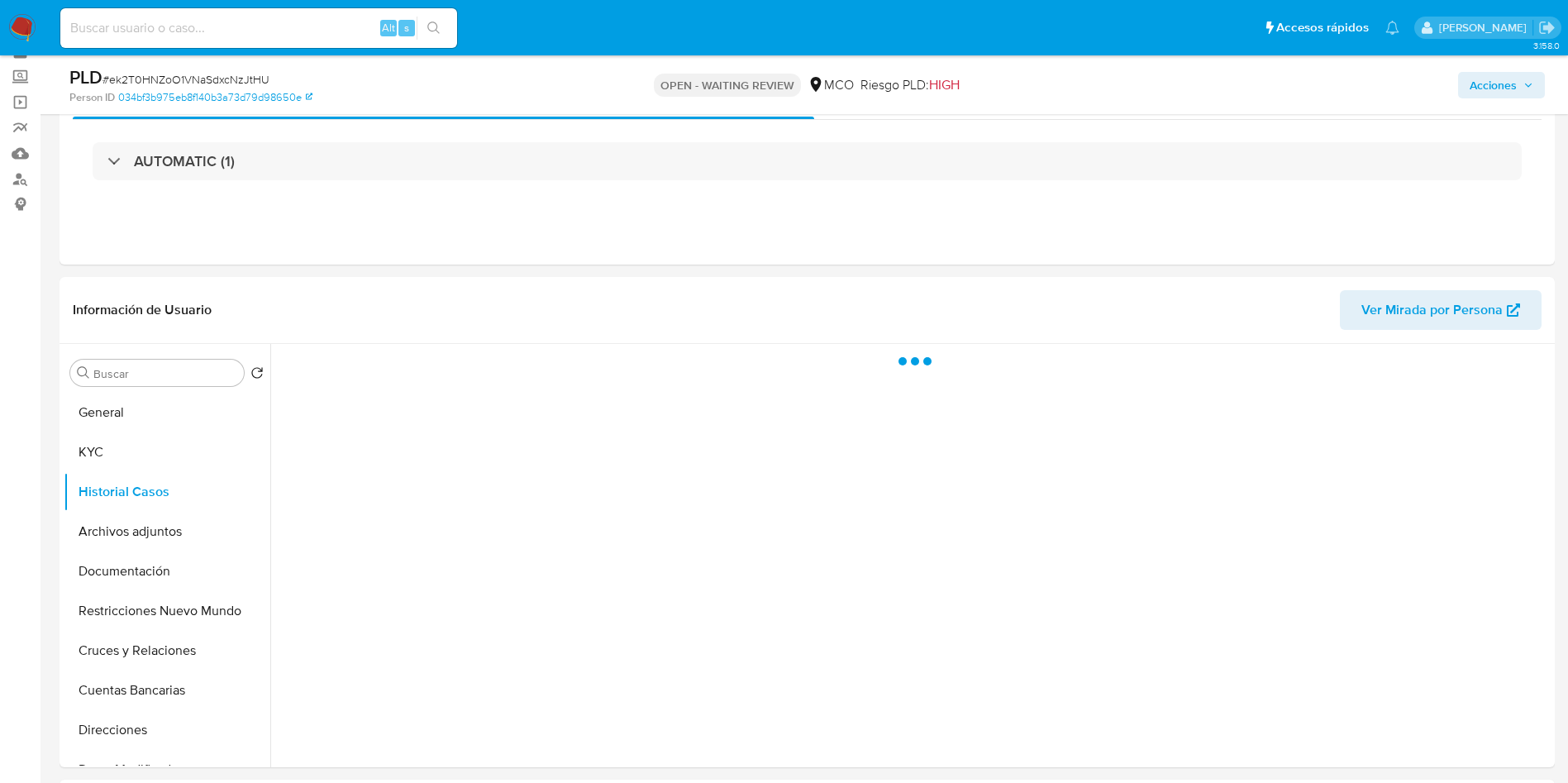
scroll to position [124, 0]
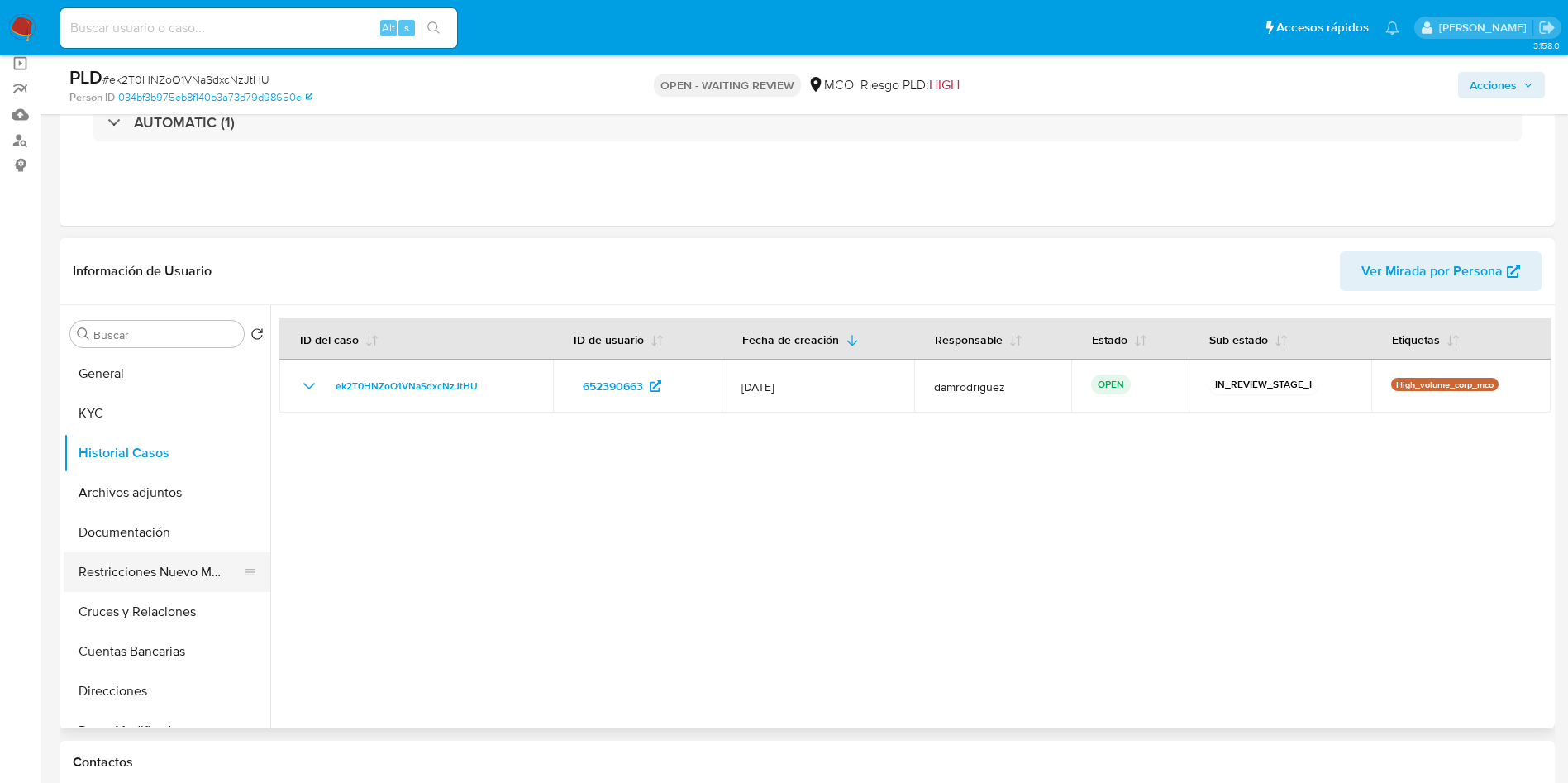
click at [120, 582] on button "Restricciones Nuevo Mundo" at bounding box center [160, 571] width 193 height 40
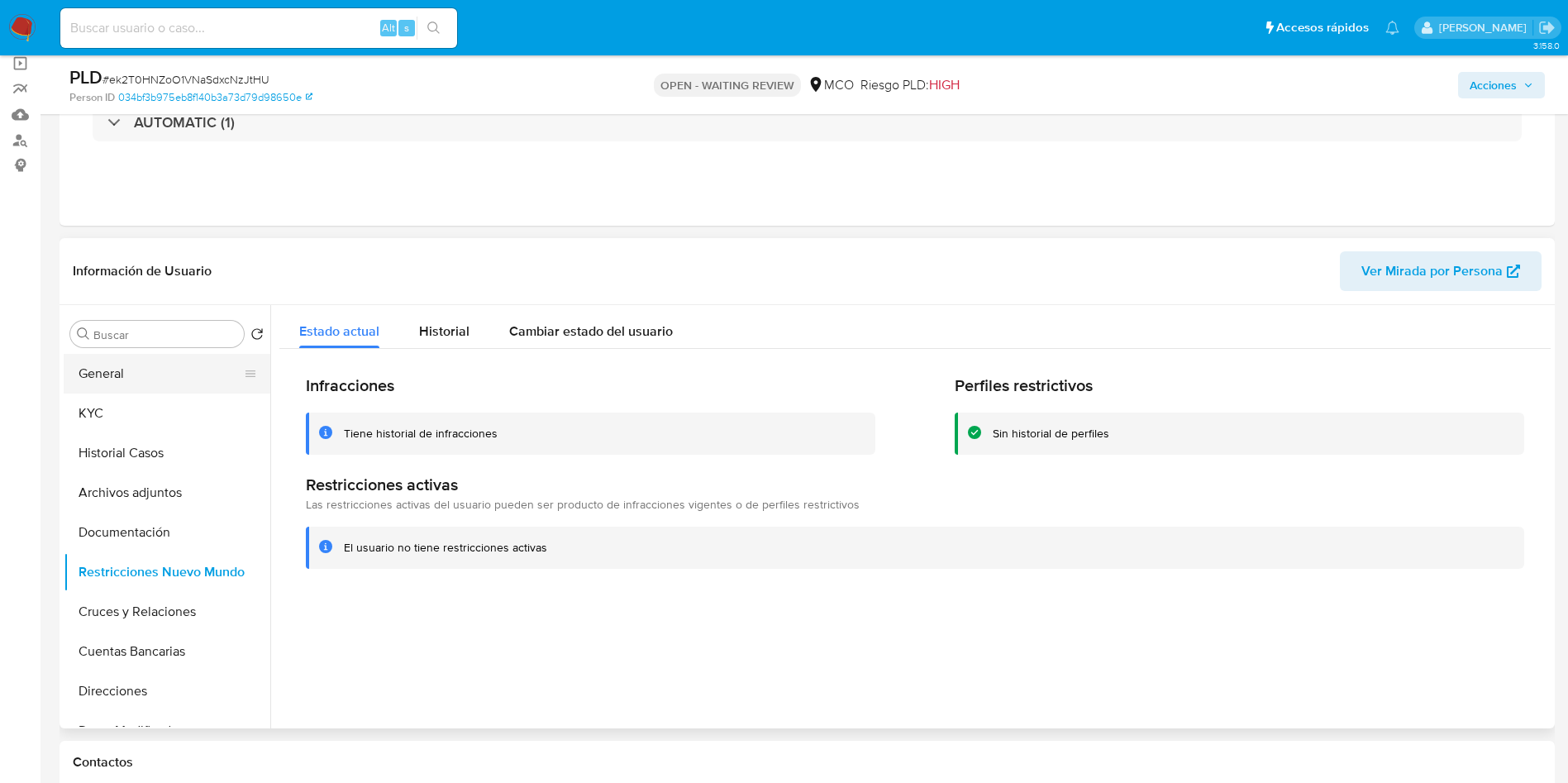
click at [148, 385] on button "General" at bounding box center [160, 373] width 193 height 40
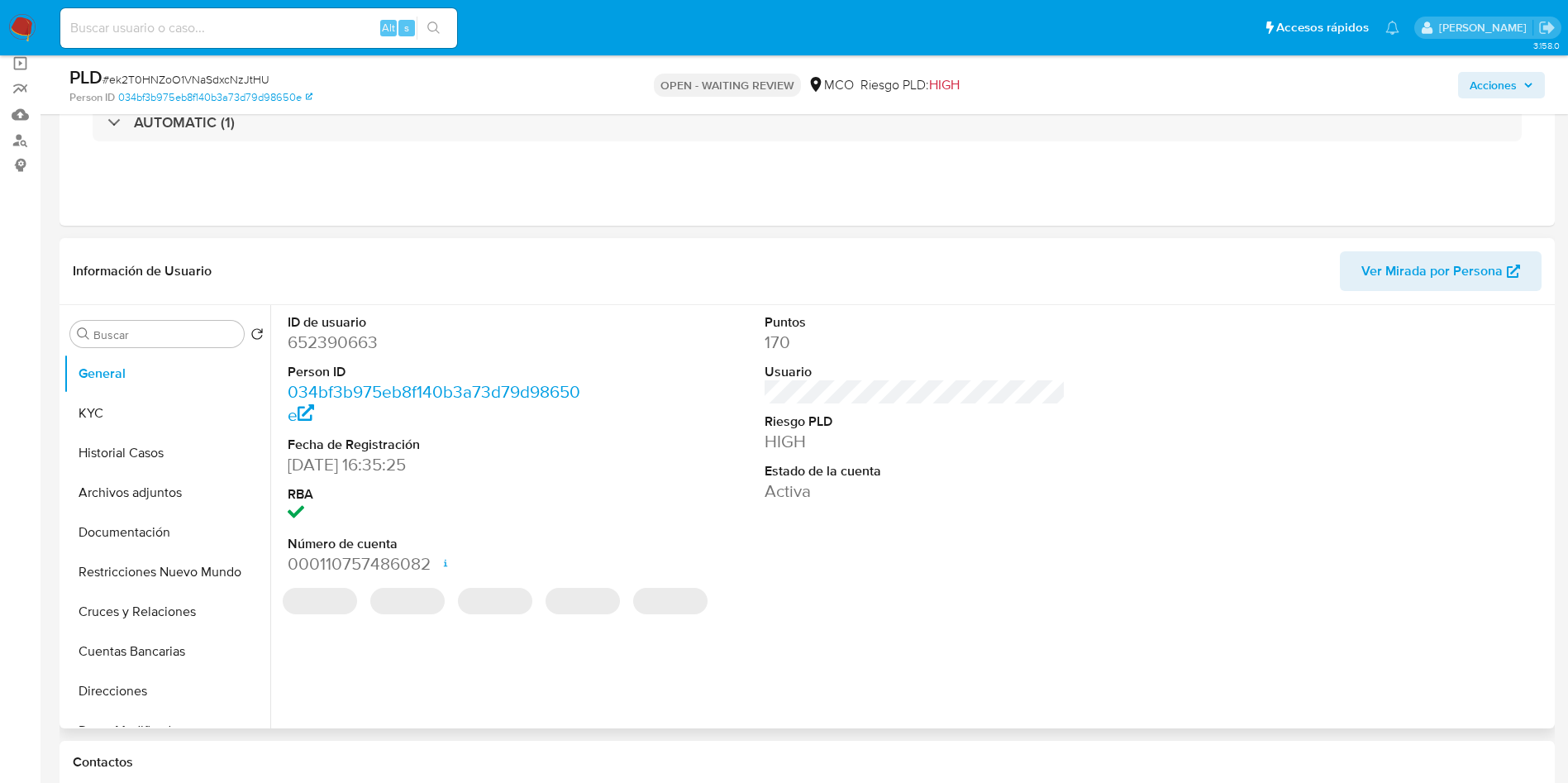
click at [319, 339] on dd "652390663" at bounding box center [439, 342] width 302 height 23
copy dd "652390663"
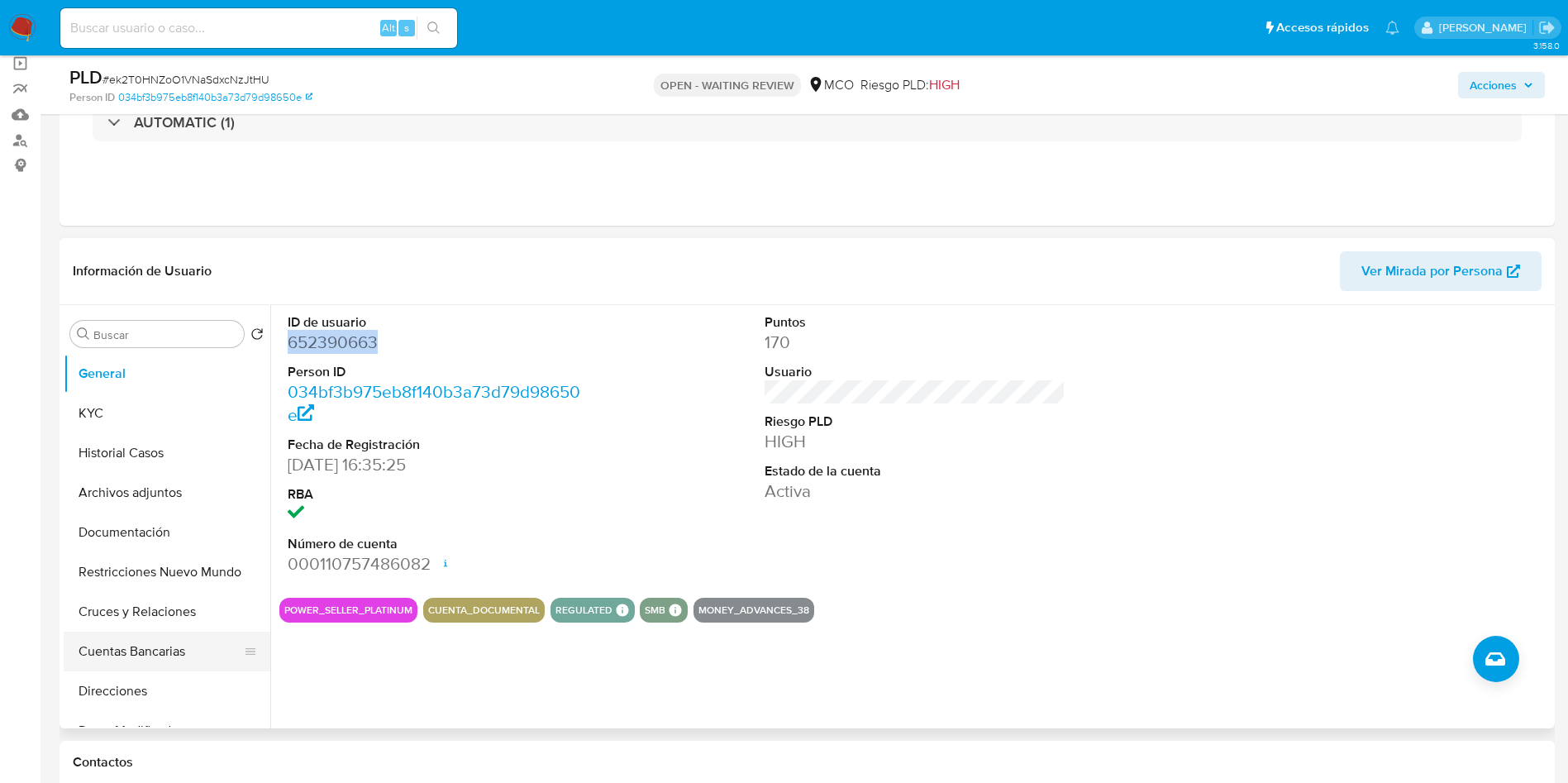
click at [167, 652] on button "Cuentas Bancarias" at bounding box center [160, 651] width 193 height 40
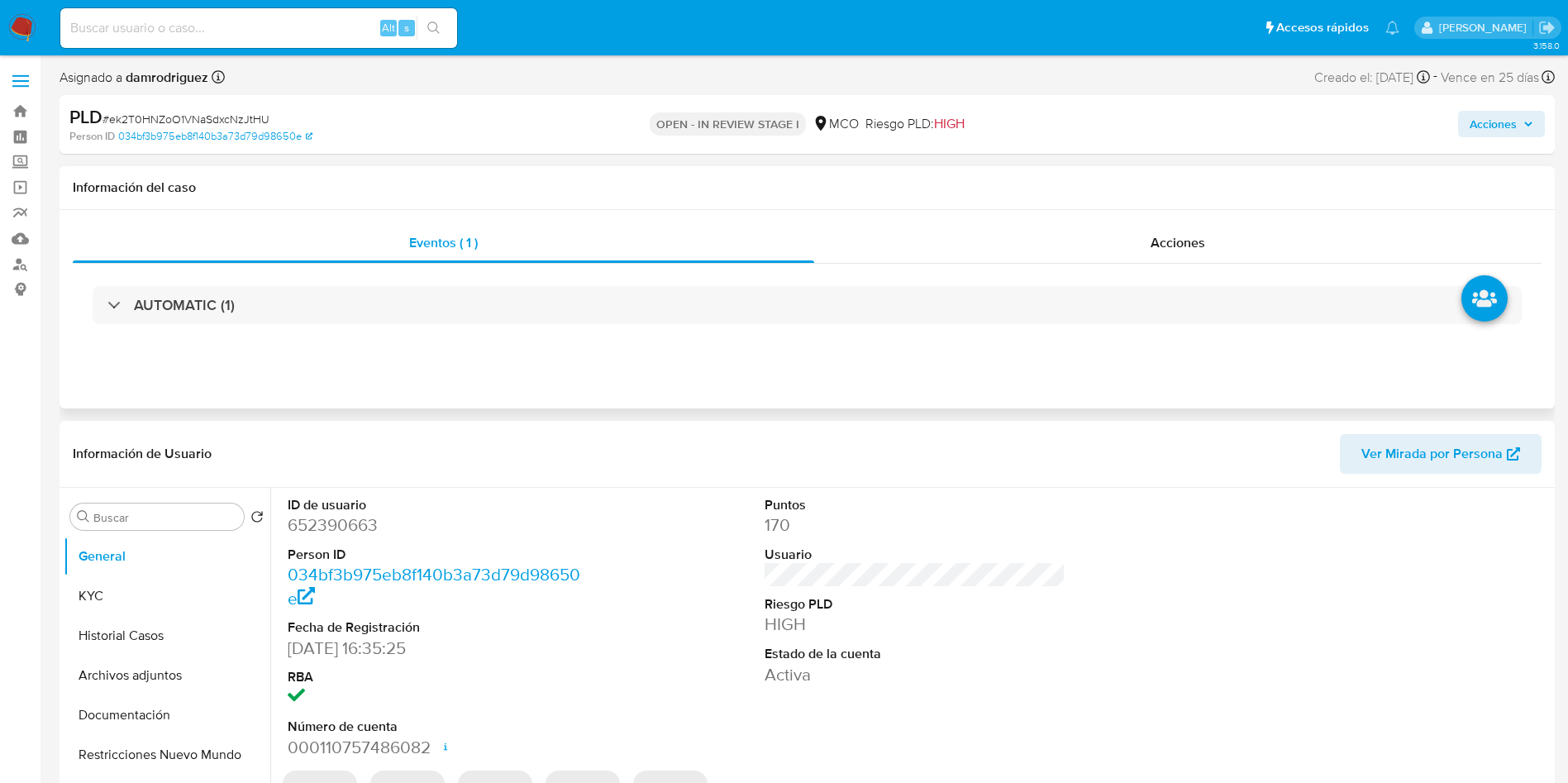
select select "10"
click at [1063, 478] on div "Información de Usuario Ver Mirada por Persona" at bounding box center [807, 453] width 1495 height 67
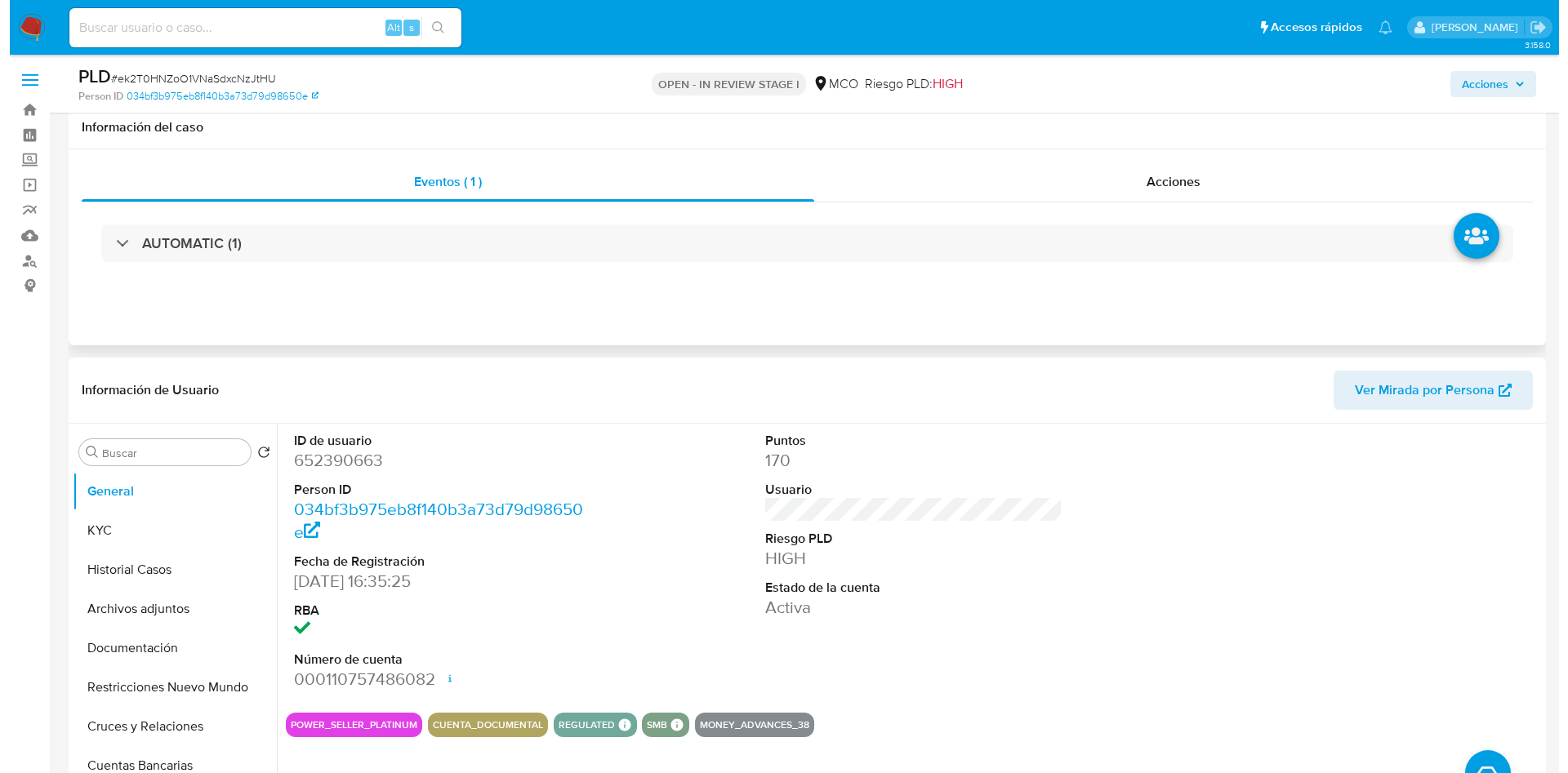
scroll to position [122, 0]
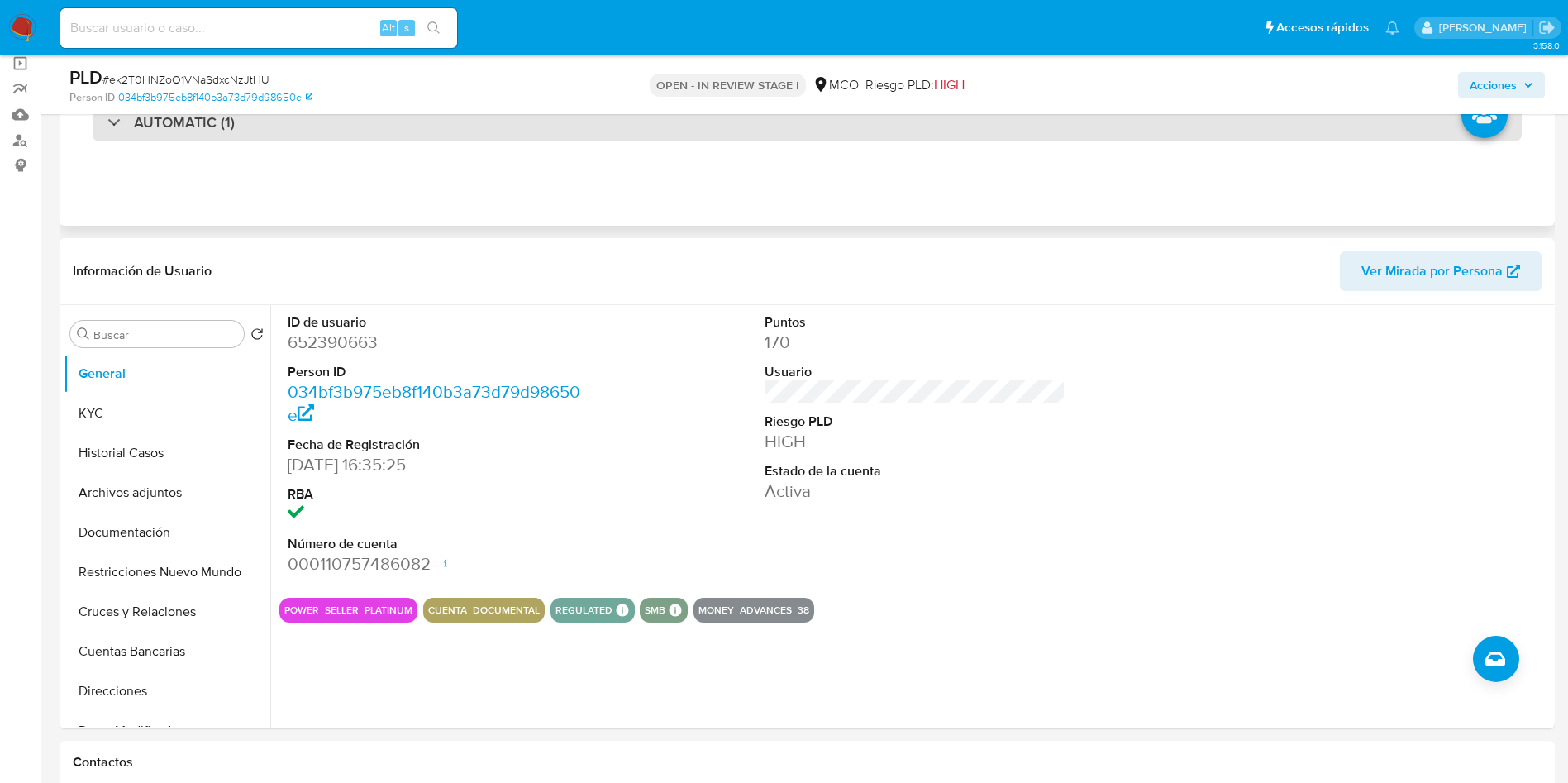
click at [212, 126] on h3 "AUTOMATIC (1)" at bounding box center [185, 122] width 101 height 18
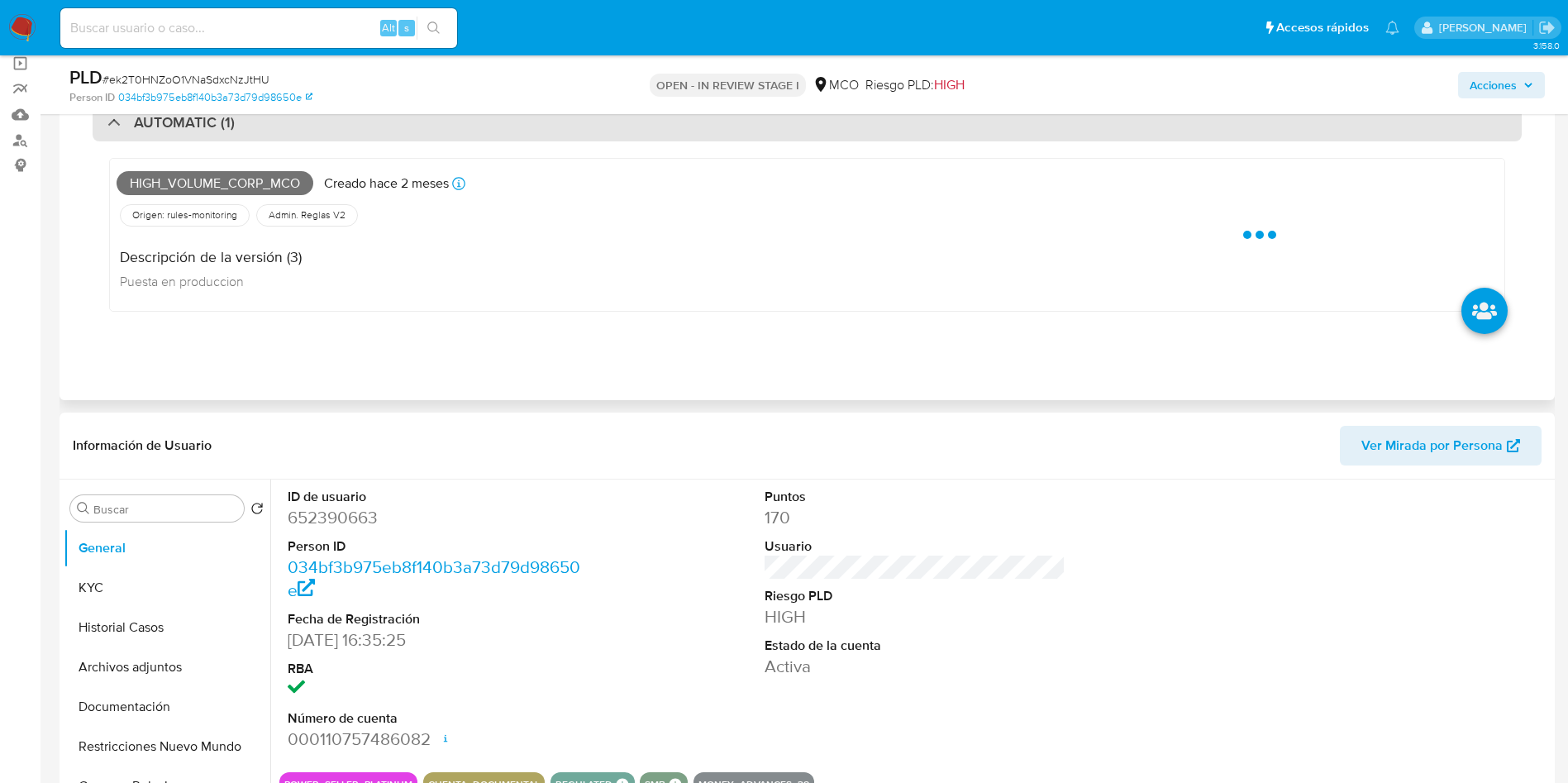
click at [205, 127] on h3 "AUTOMATIC (1)" at bounding box center [185, 122] width 101 height 18
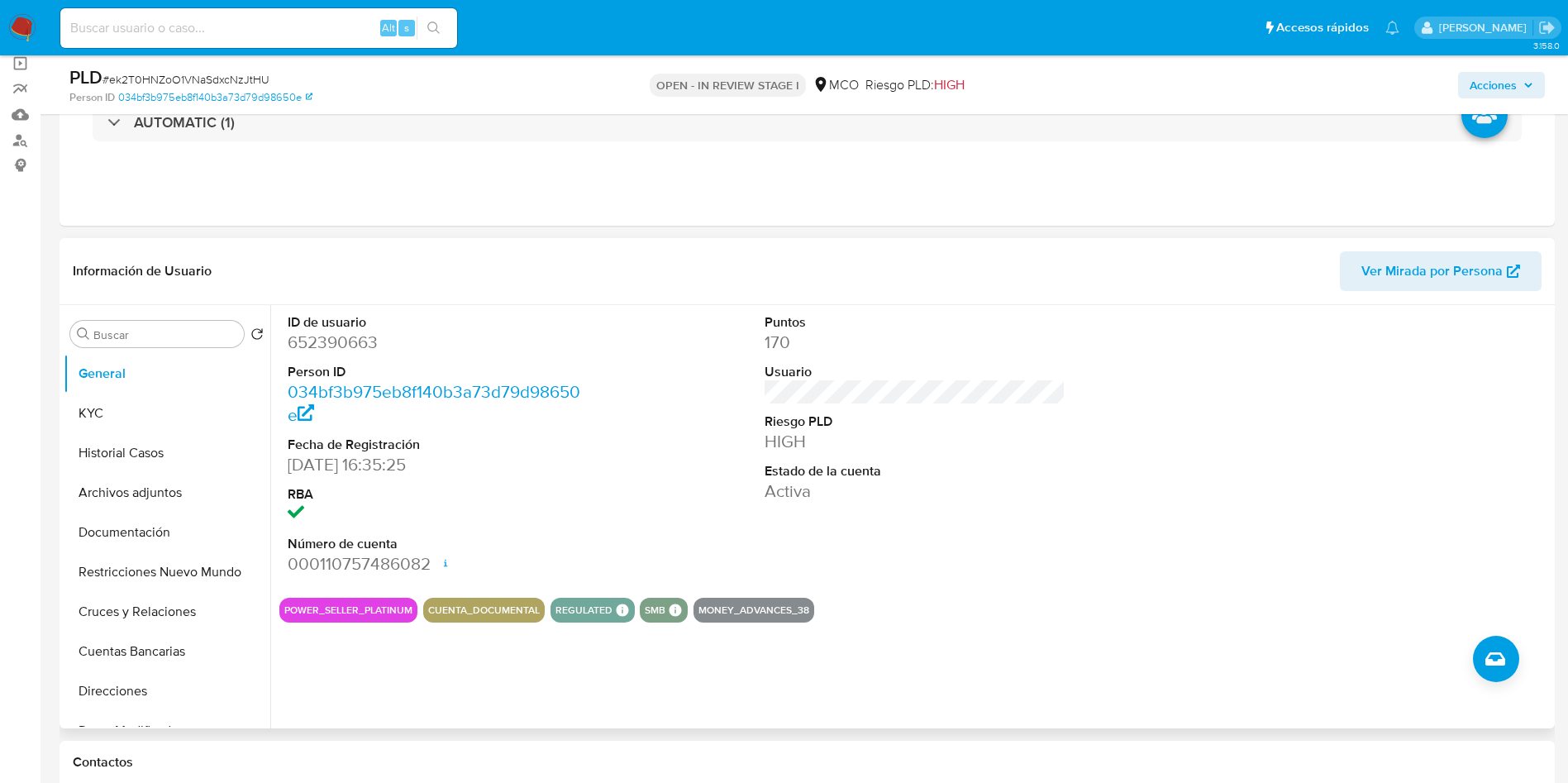
click at [631, 460] on div "ID de usuario 652390663 Person ID 034bf3b975eb8f140b3a73d79d98650e Fecha de Reg…" at bounding box center [915, 445] width 1271 height 279
click at [152, 493] on button "Archivos adjuntos" at bounding box center [160, 492] width 193 height 40
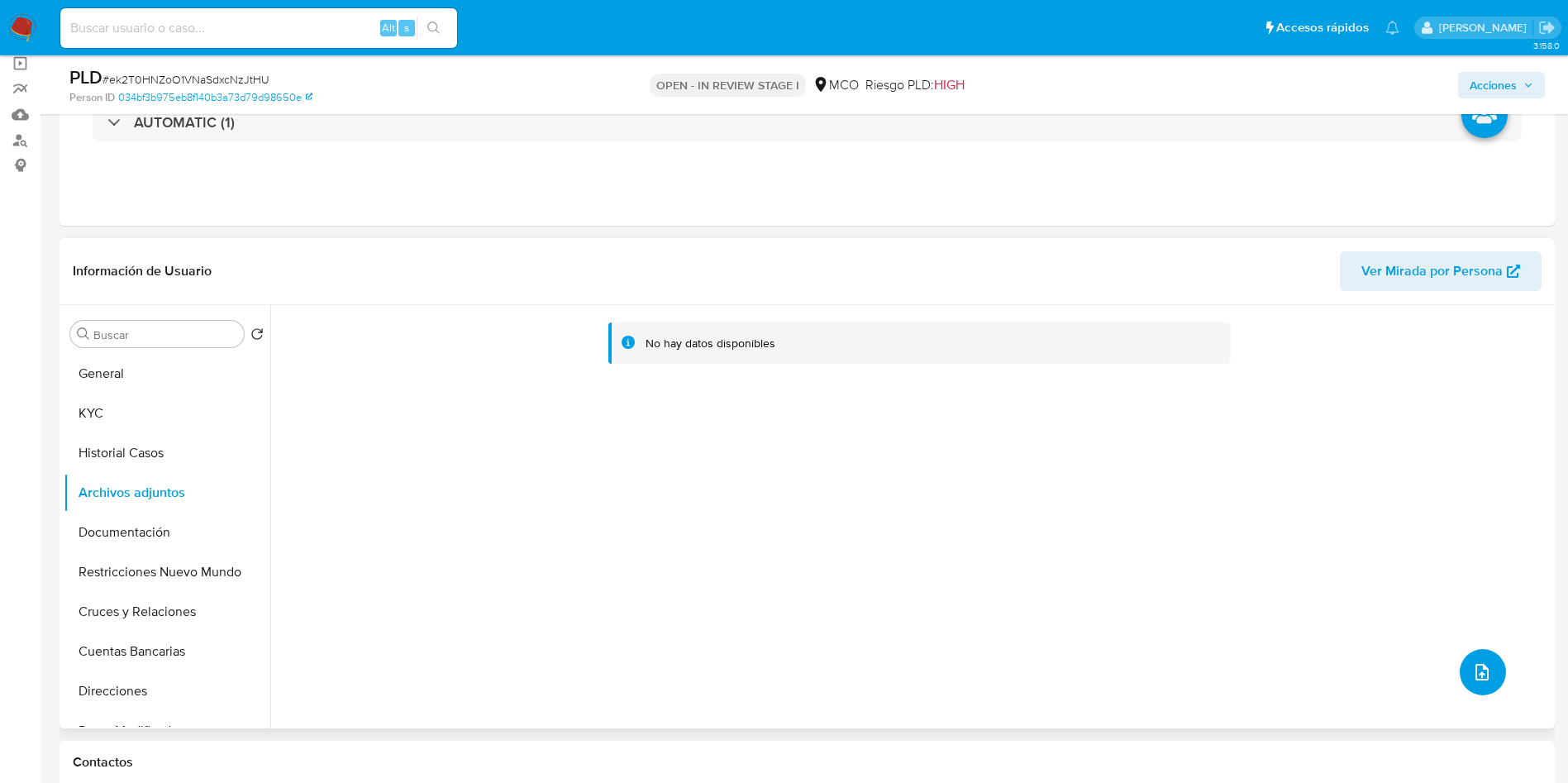
click at [1479, 672] on icon "upload-file" at bounding box center [1482, 672] width 20 height 20
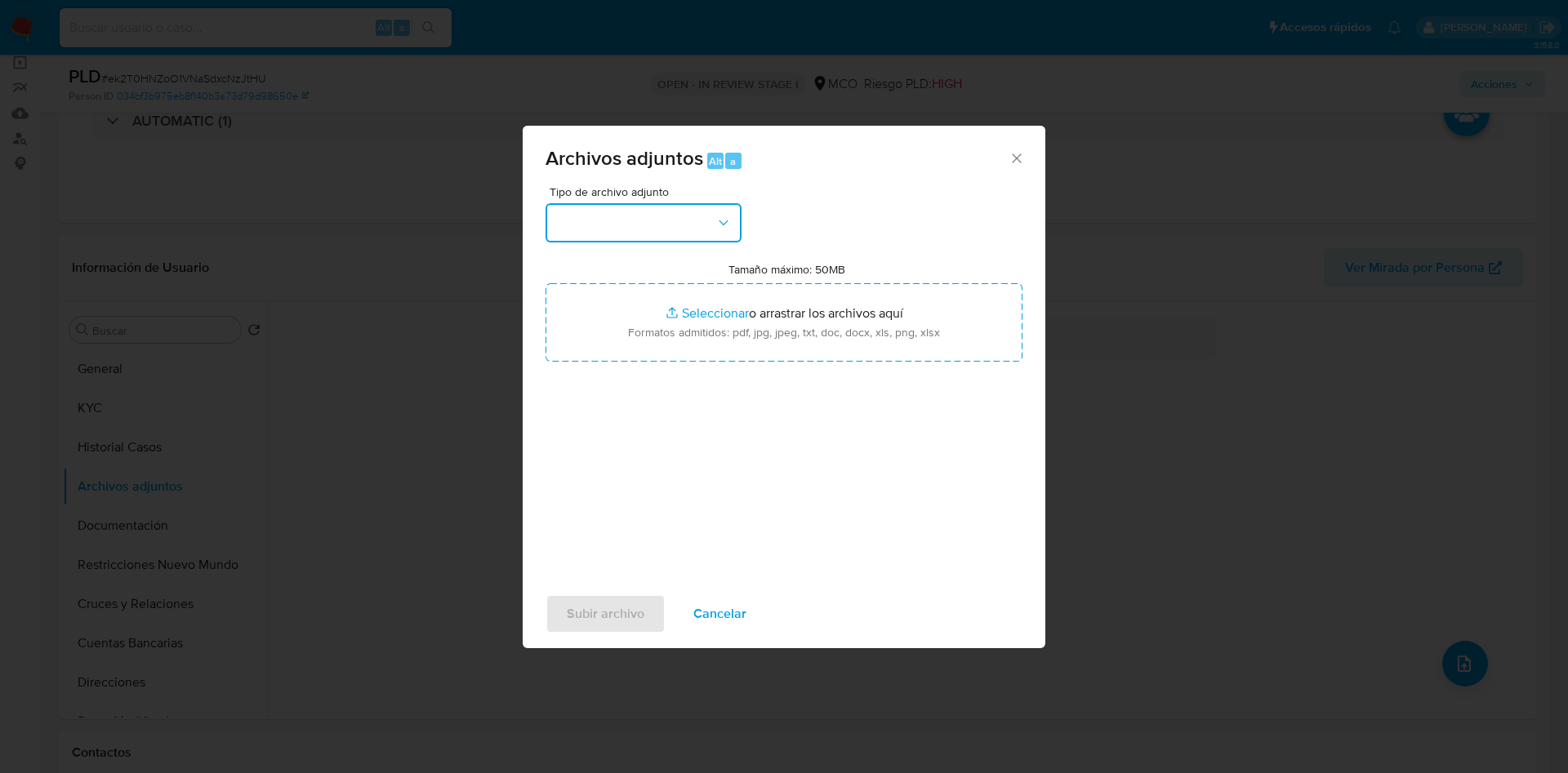
click at [653, 212] on button "button" at bounding box center [643, 222] width 196 height 39
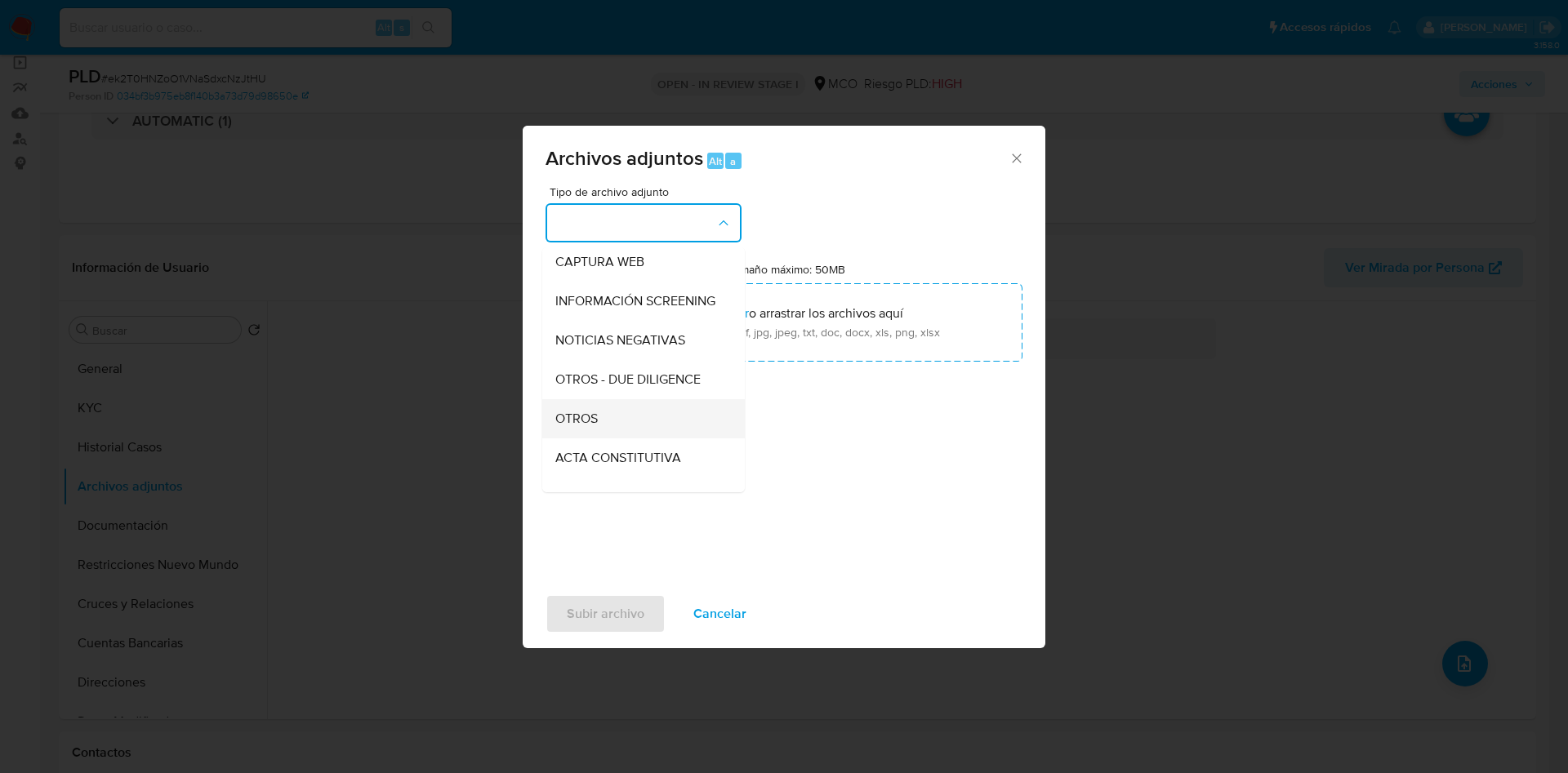
click at [614, 428] on div "OTROS" at bounding box center [638, 418] width 166 height 39
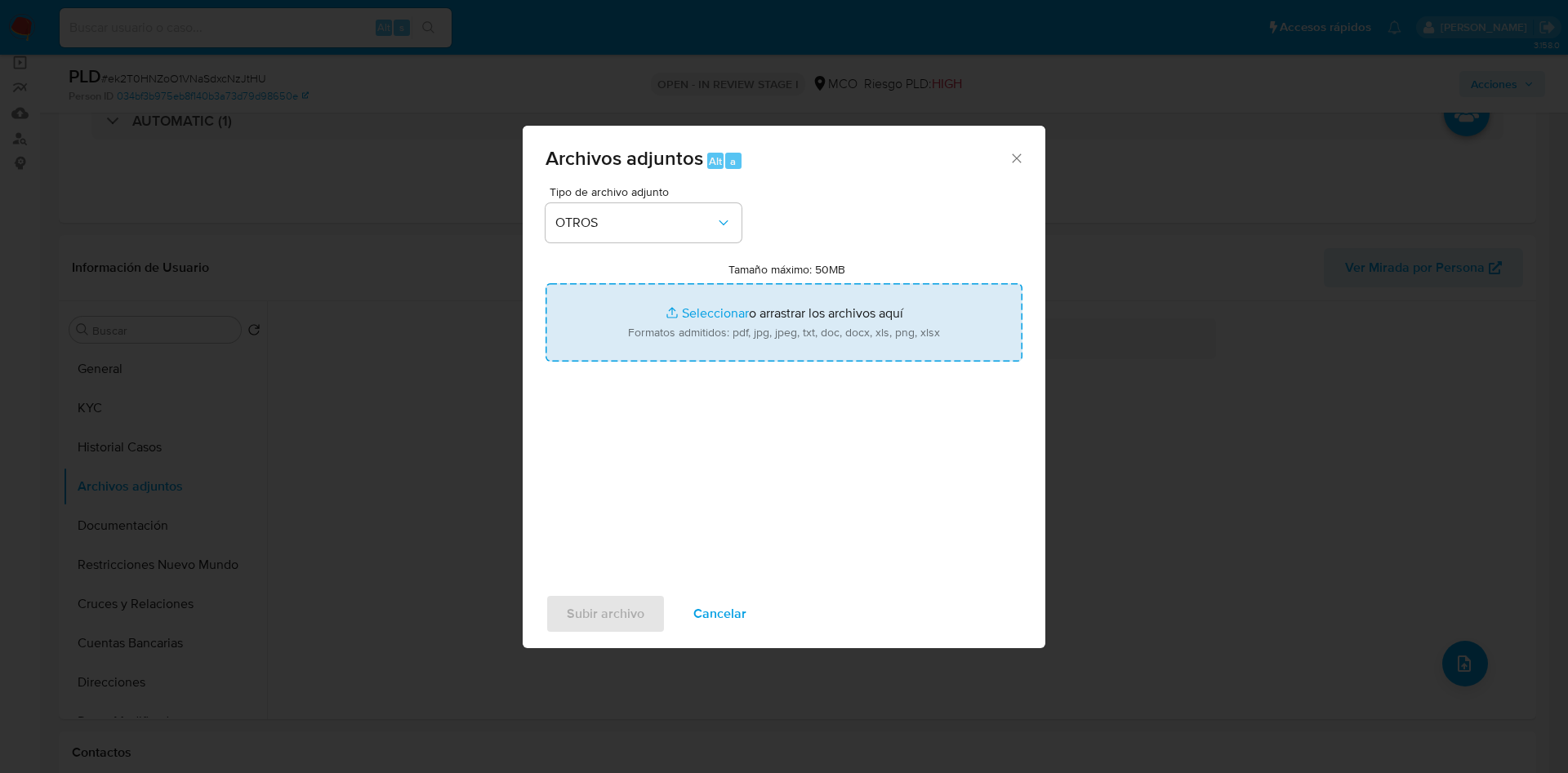
click at [694, 318] on input "Tamaño máximo: 50MB Seleccionar archivos" at bounding box center [783, 323] width 477 height 78
type input "C:\fakepath\652390663 - 15_09_2025.pdf"
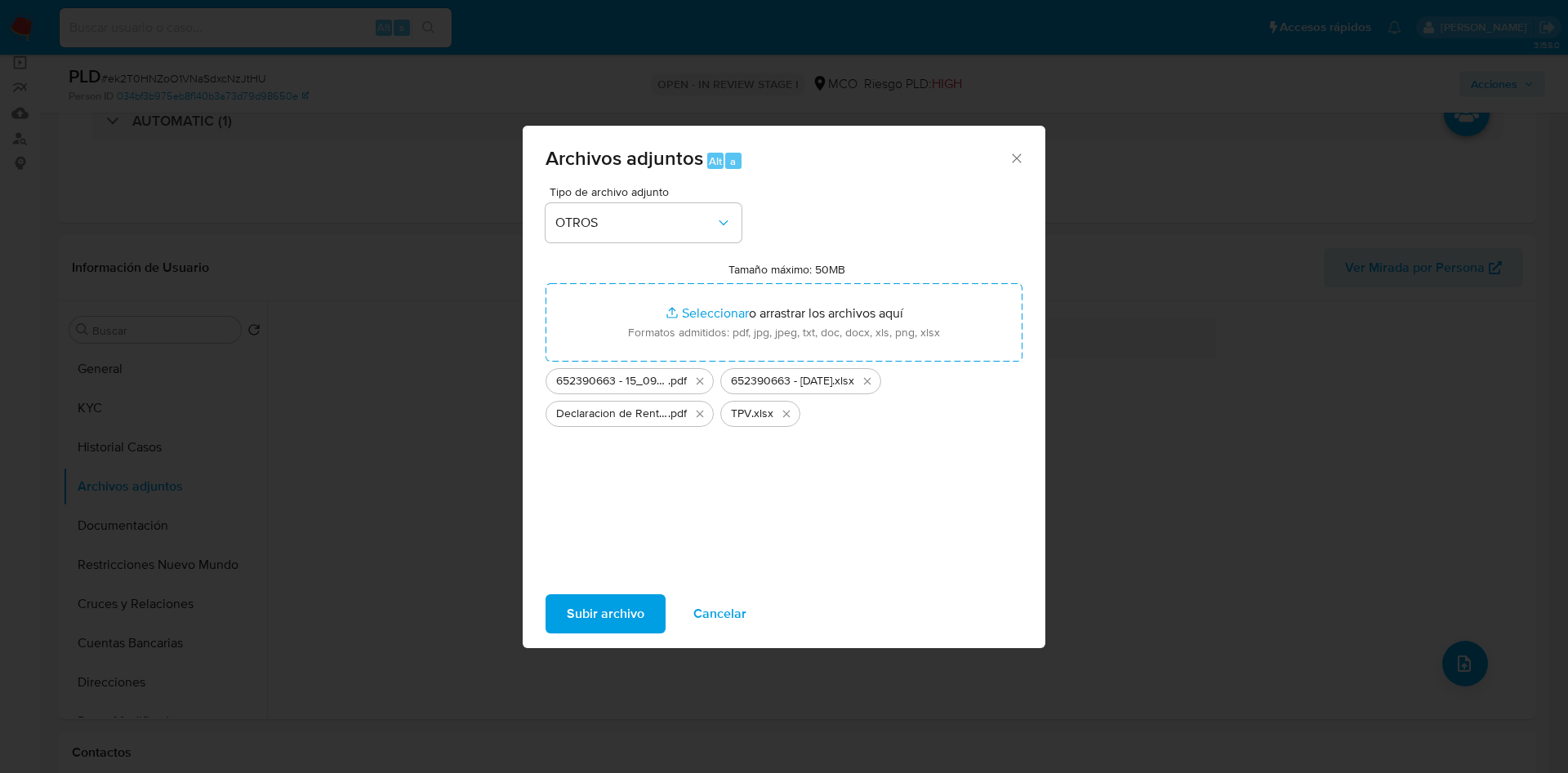
click at [609, 612] on span "Subir archivo" at bounding box center [604, 614] width 77 height 36
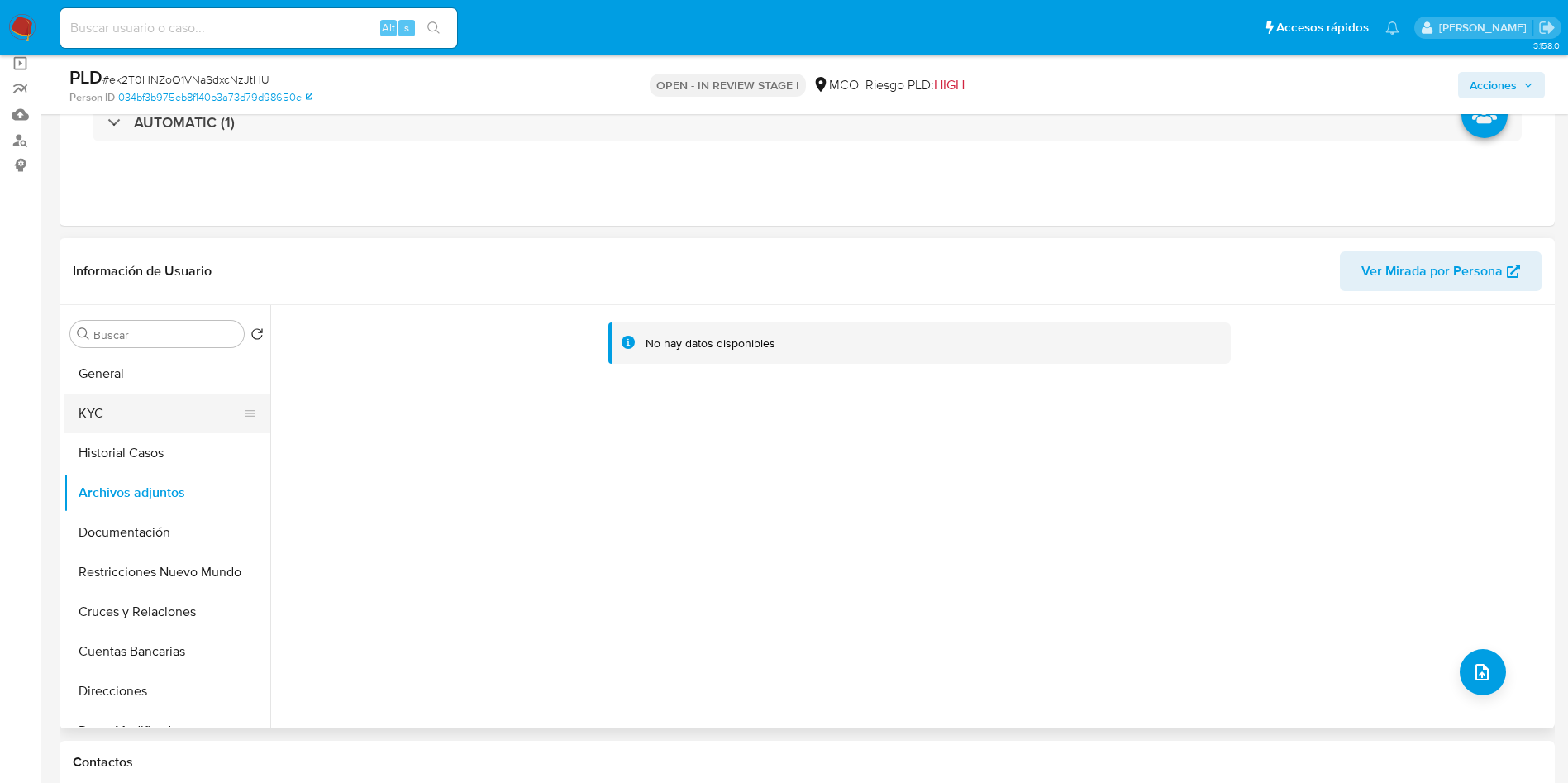
click at [161, 414] on button "KYC" at bounding box center [160, 413] width 193 height 40
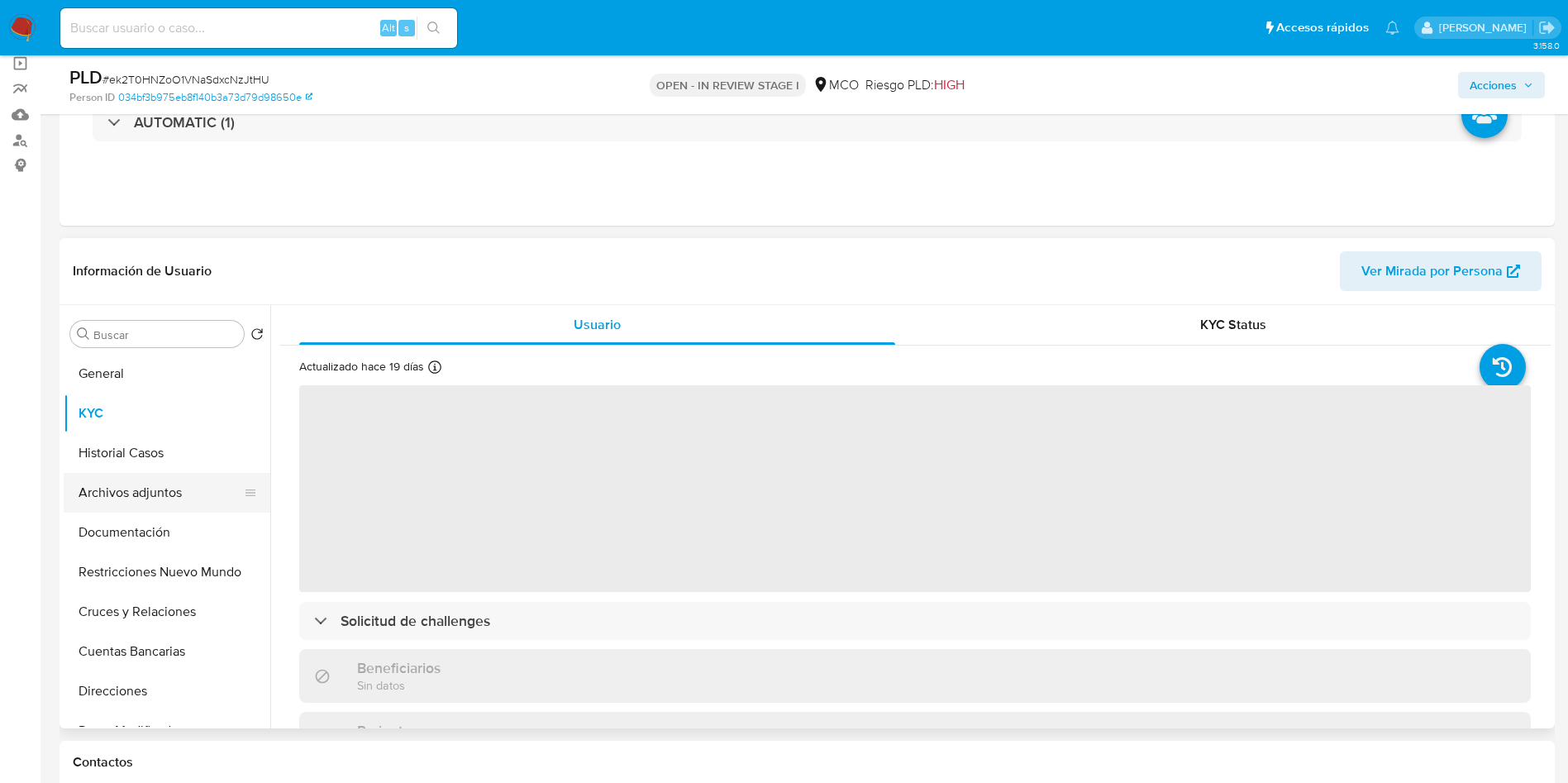
click at [162, 490] on button "Archivos adjuntos" at bounding box center [160, 492] width 193 height 40
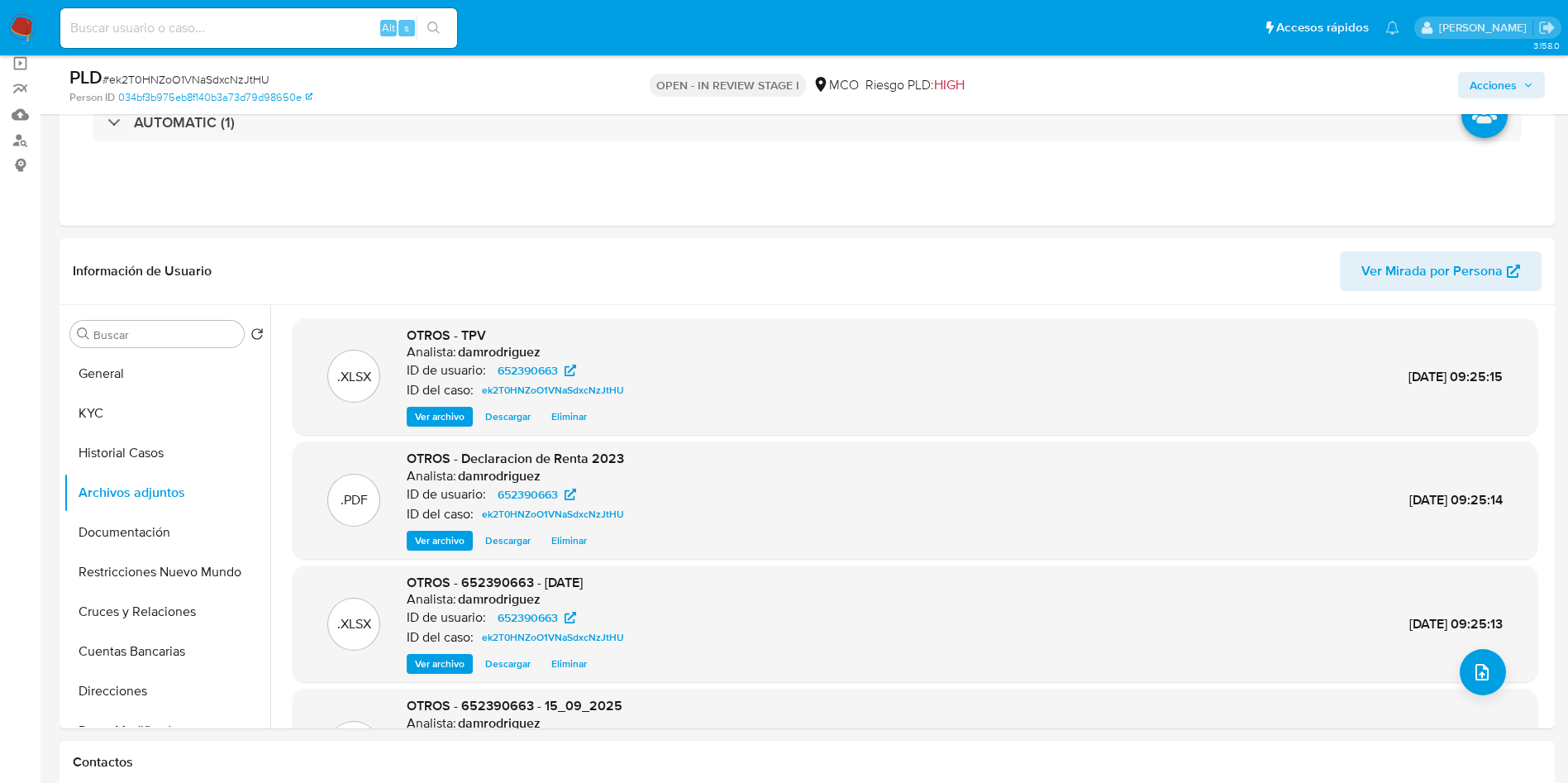
click at [1495, 92] on span "Acciones" at bounding box center [1493, 84] width 47 height 26
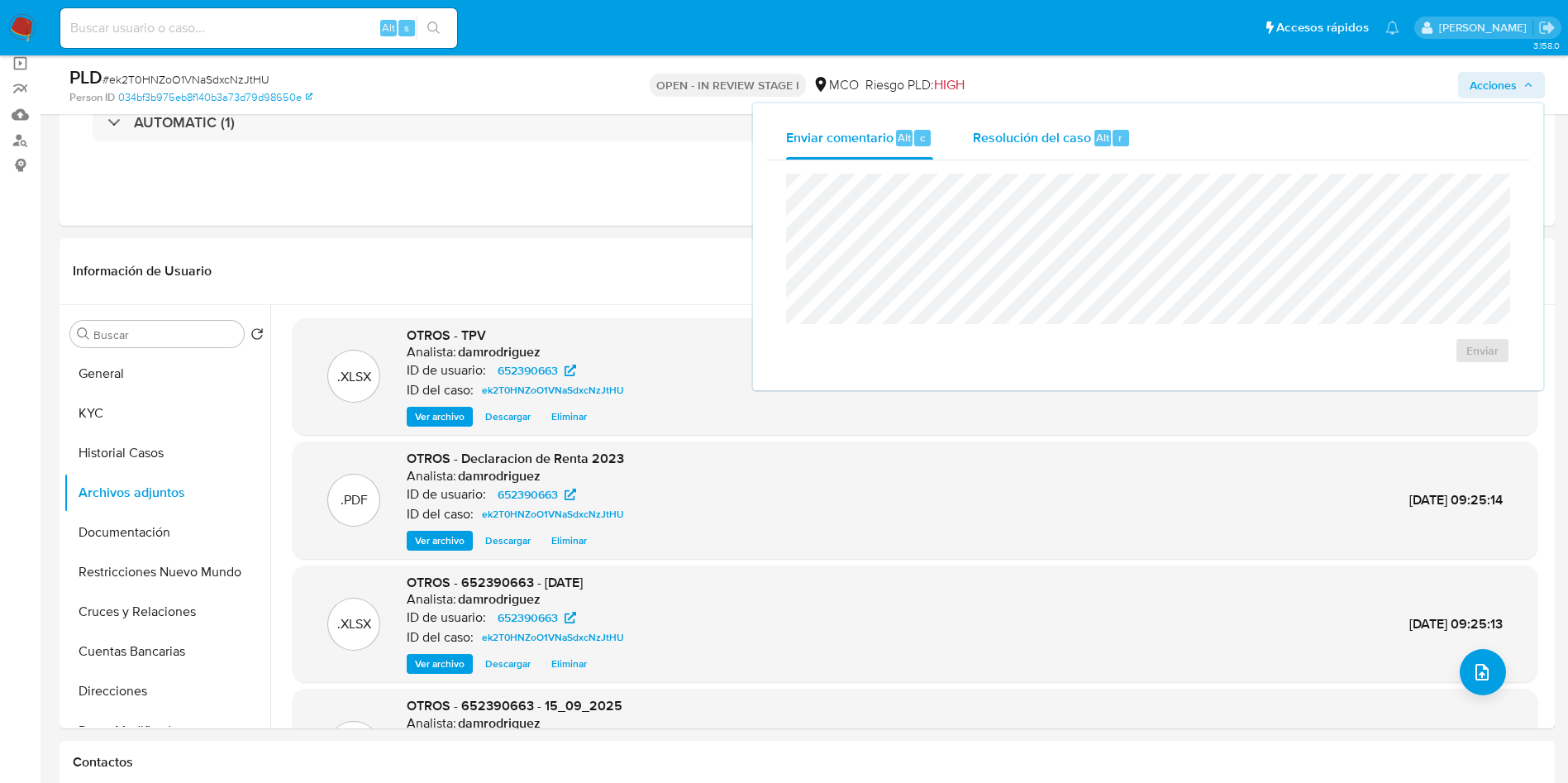
click at [1027, 145] on span "Resolución del caso" at bounding box center [1031, 137] width 118 height 19
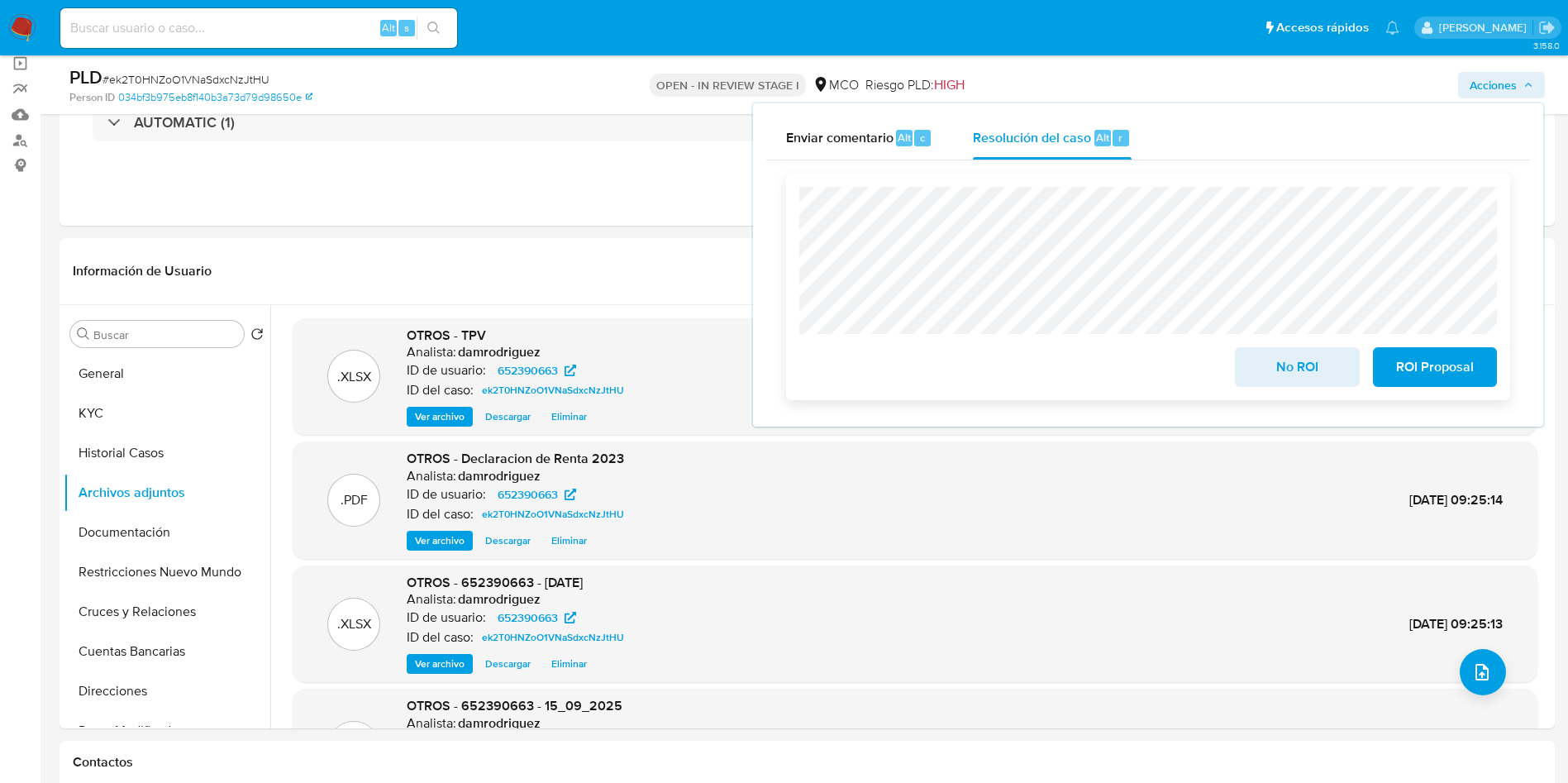
click at [1257, 376] on span "No ROI" at bounding box center [1297, 367] width 81 height 37
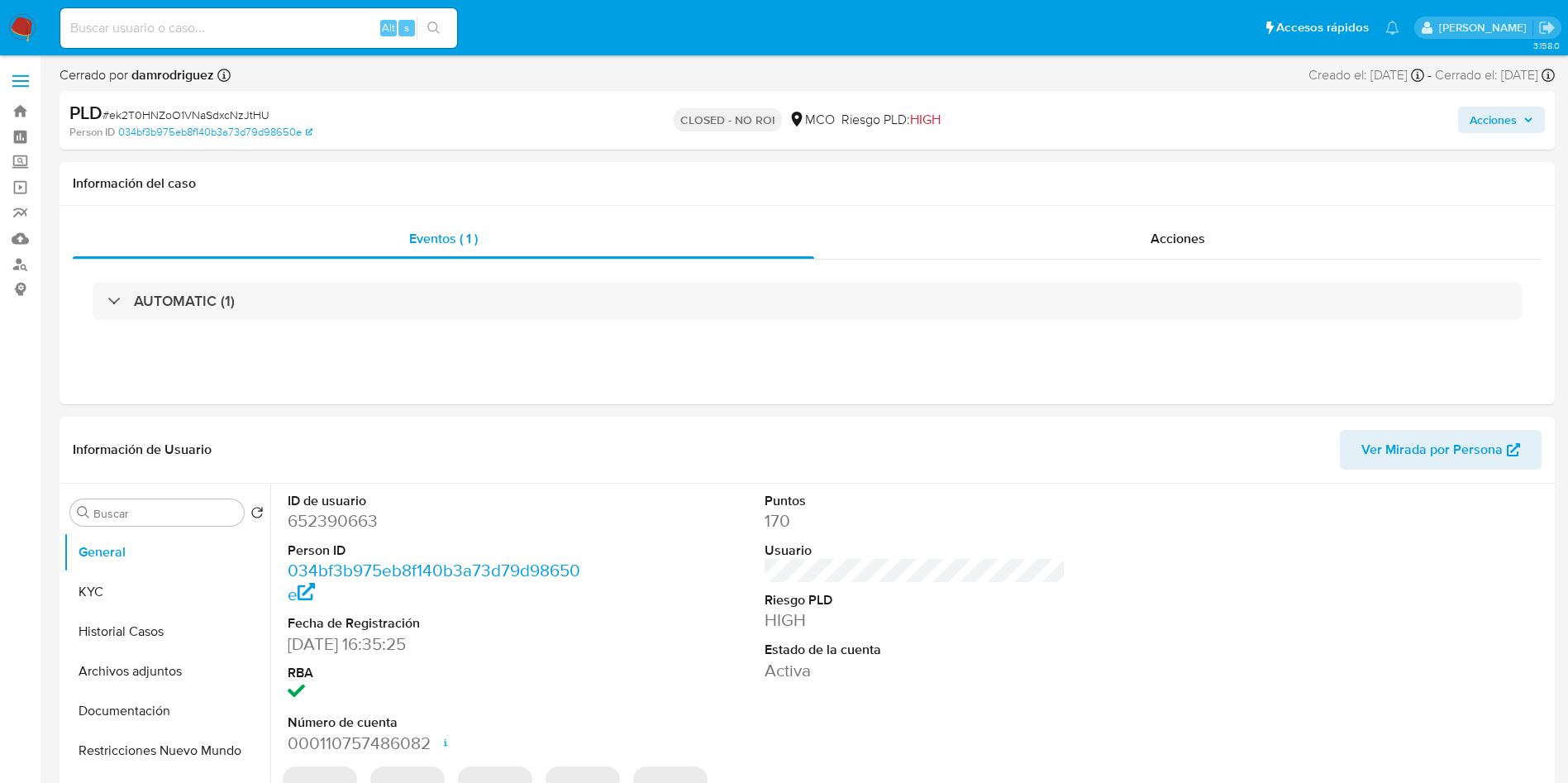
select select "10"
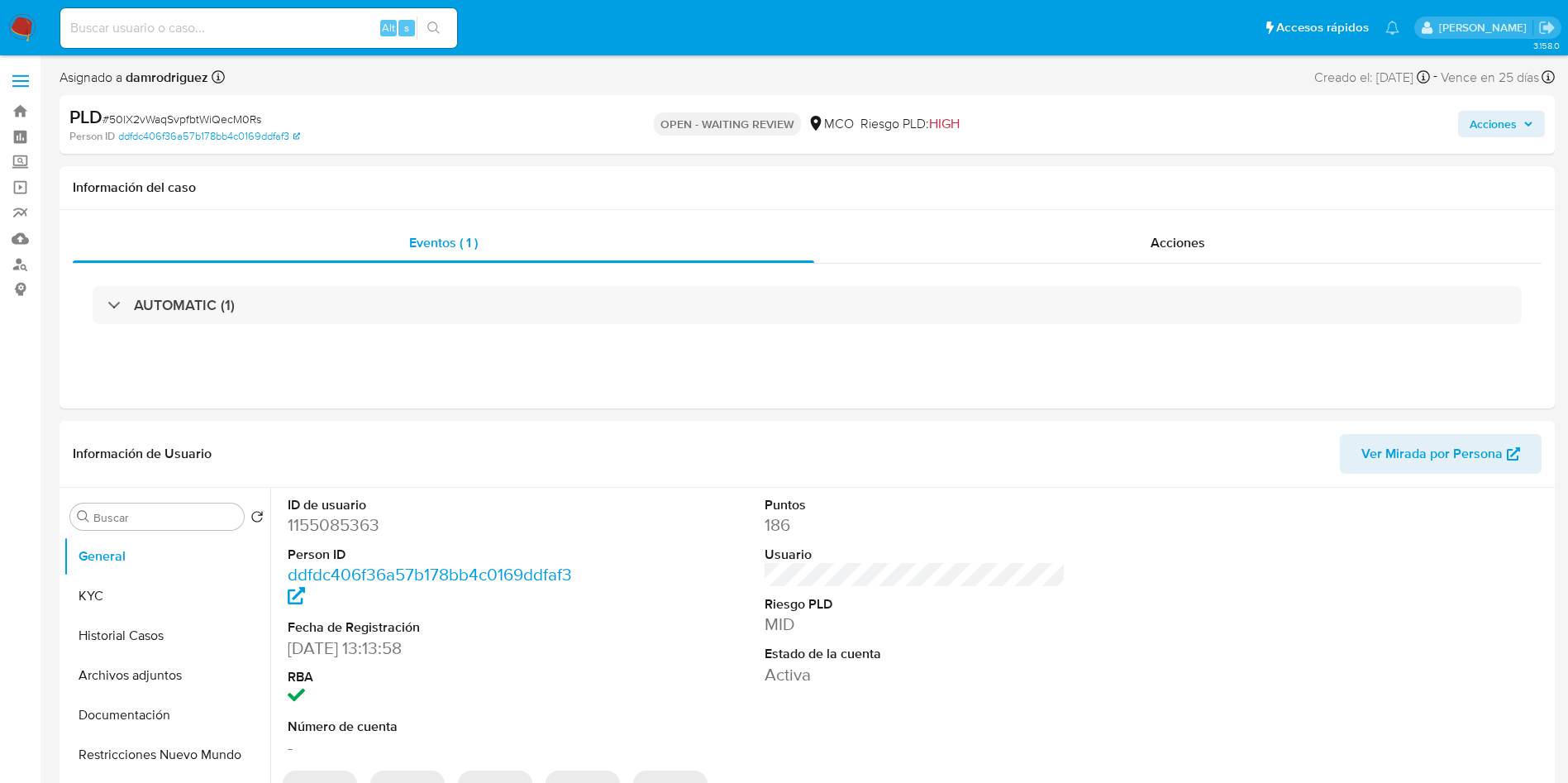
select select "10"
click at [334, 516] on dd "1155085363" at bounding box center [439, 525] width 302 height 23
copy dd "1155085363"
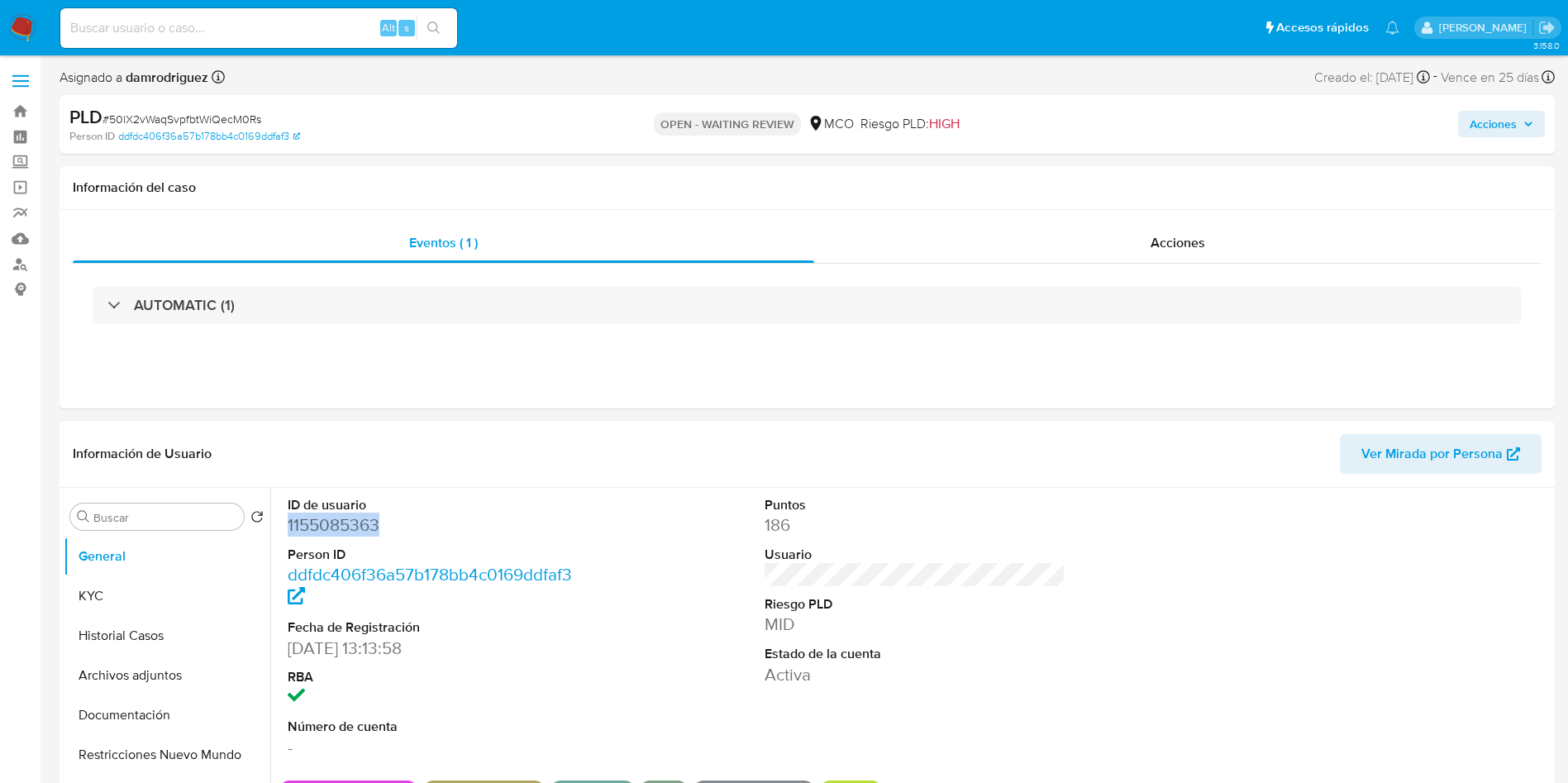
copy dd "1155085363"
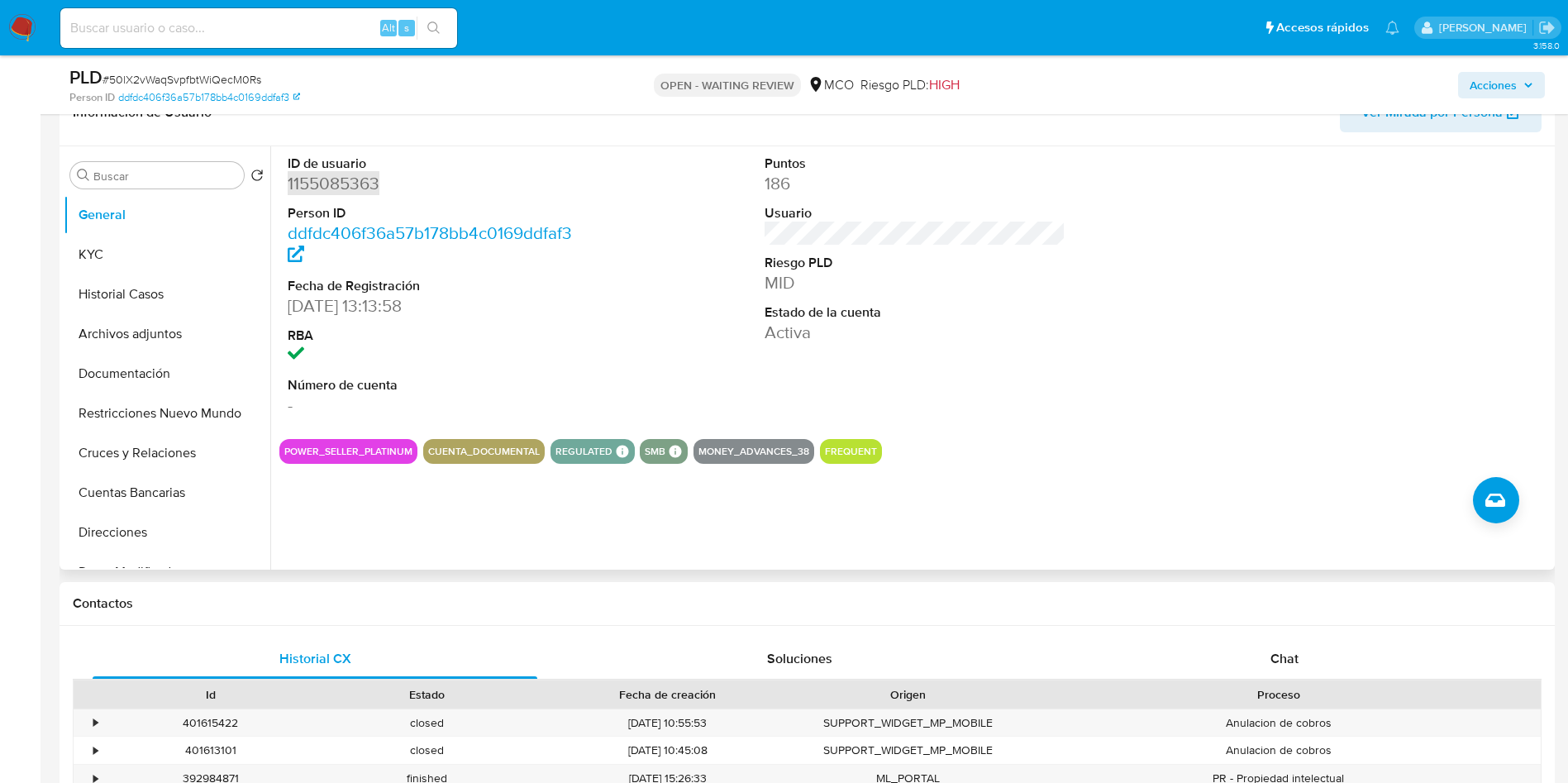
scroll to position [496, 0]
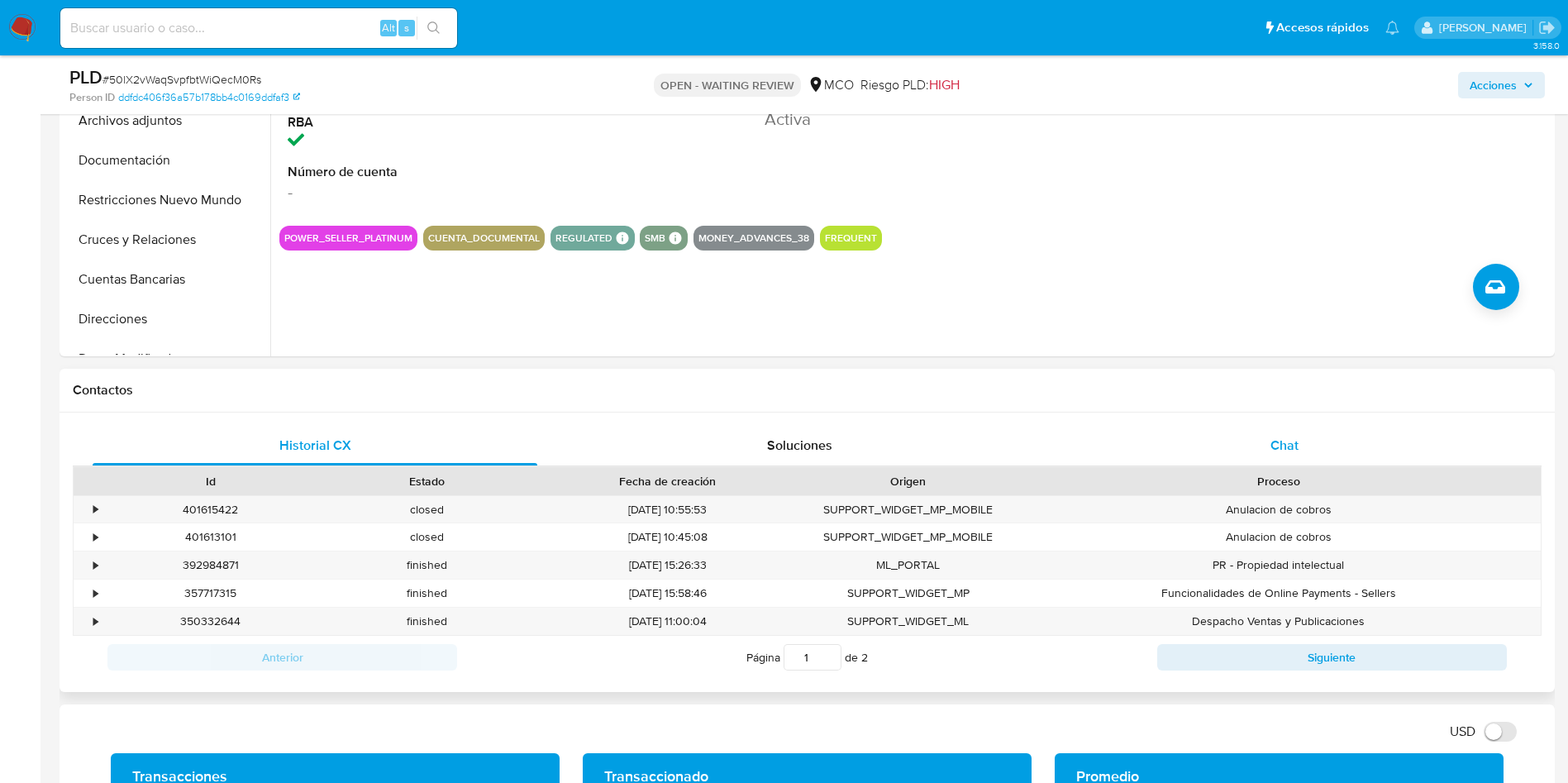
click at [1294, 450] on span "Chat" at bounding box center [1284, 446] width 28 height 19
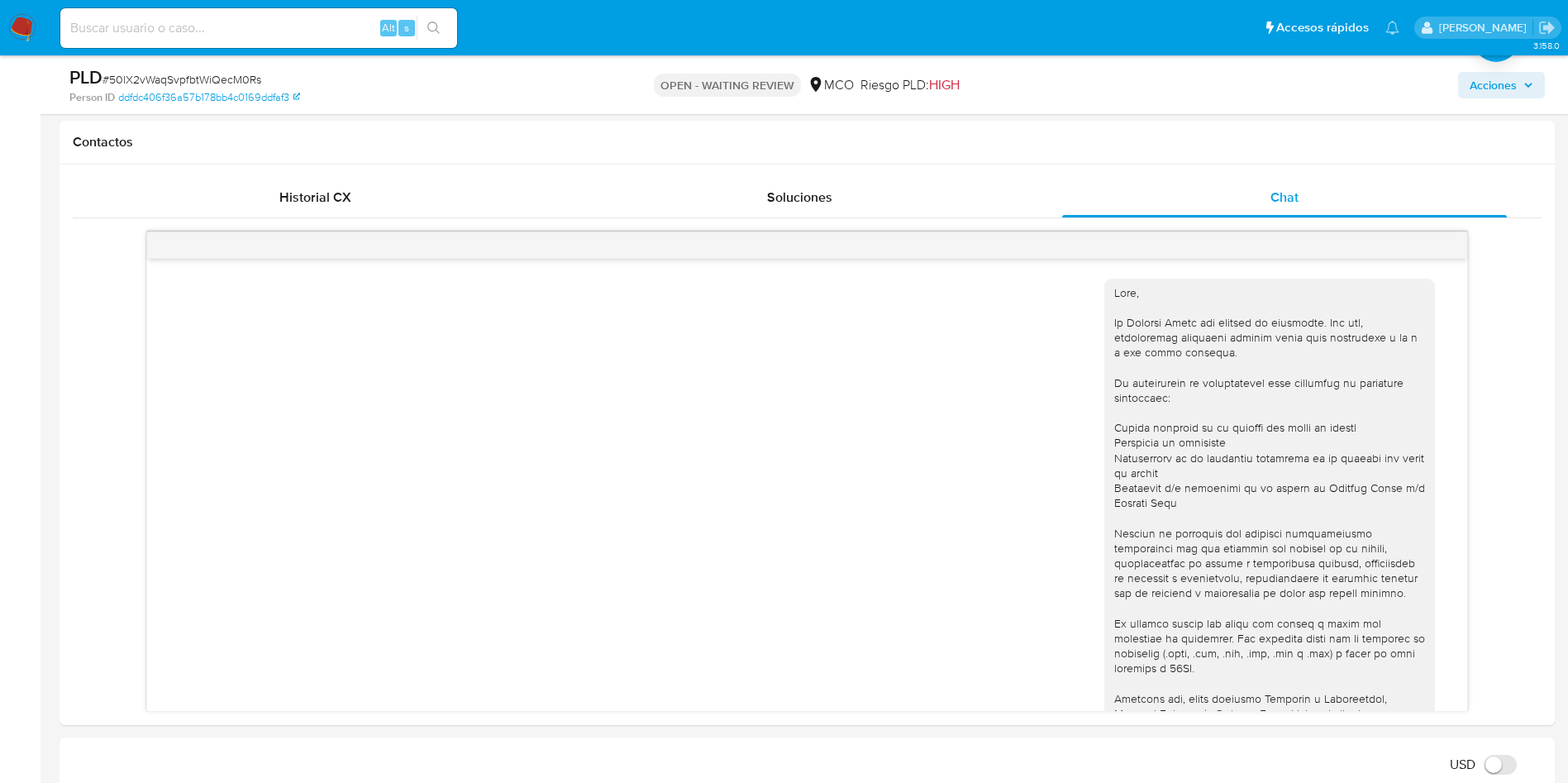
scroll to position [1051, 0]
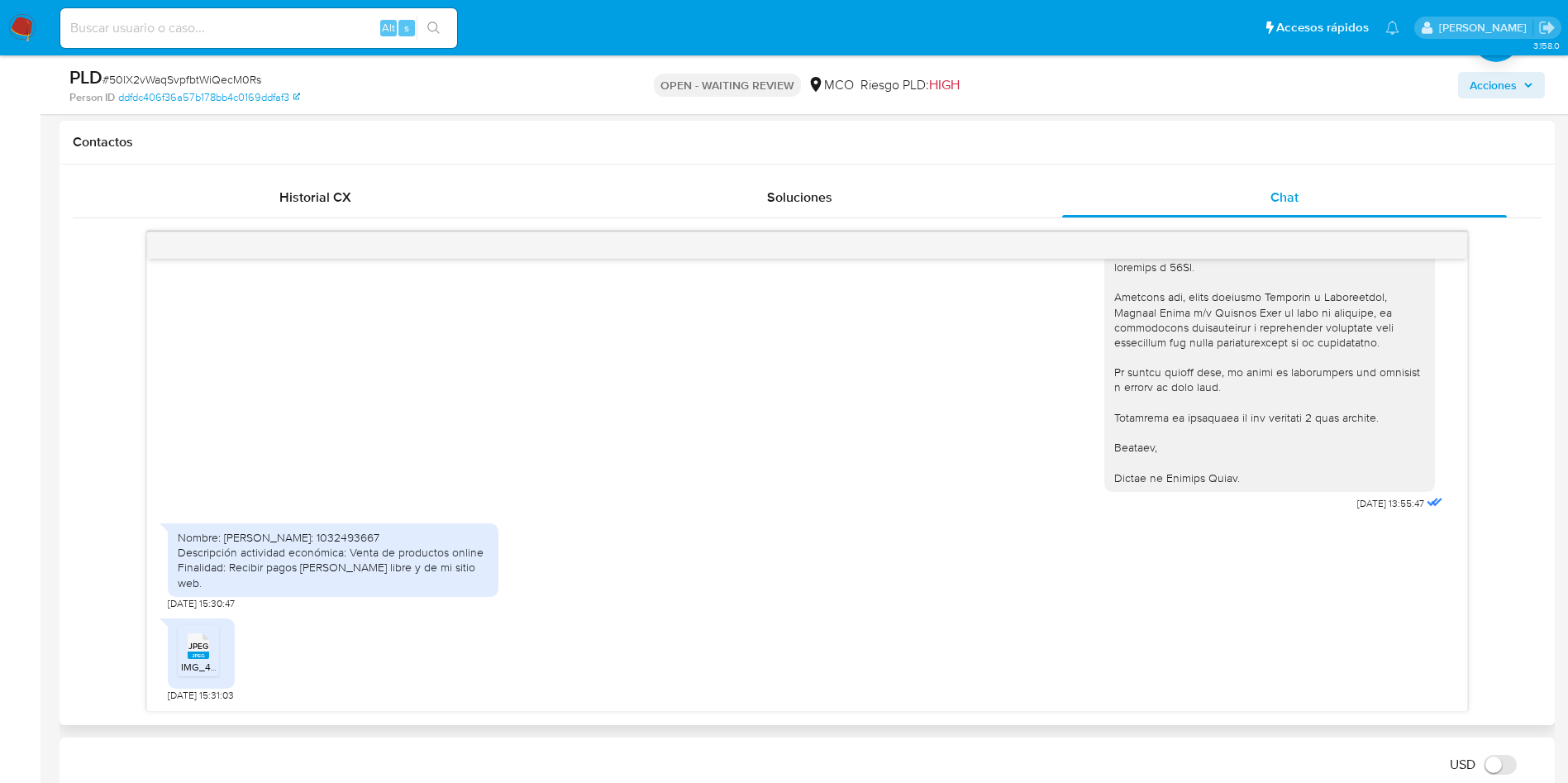
click at [198, 652] on rect at bounding box center [198, 655] width 21 height 8
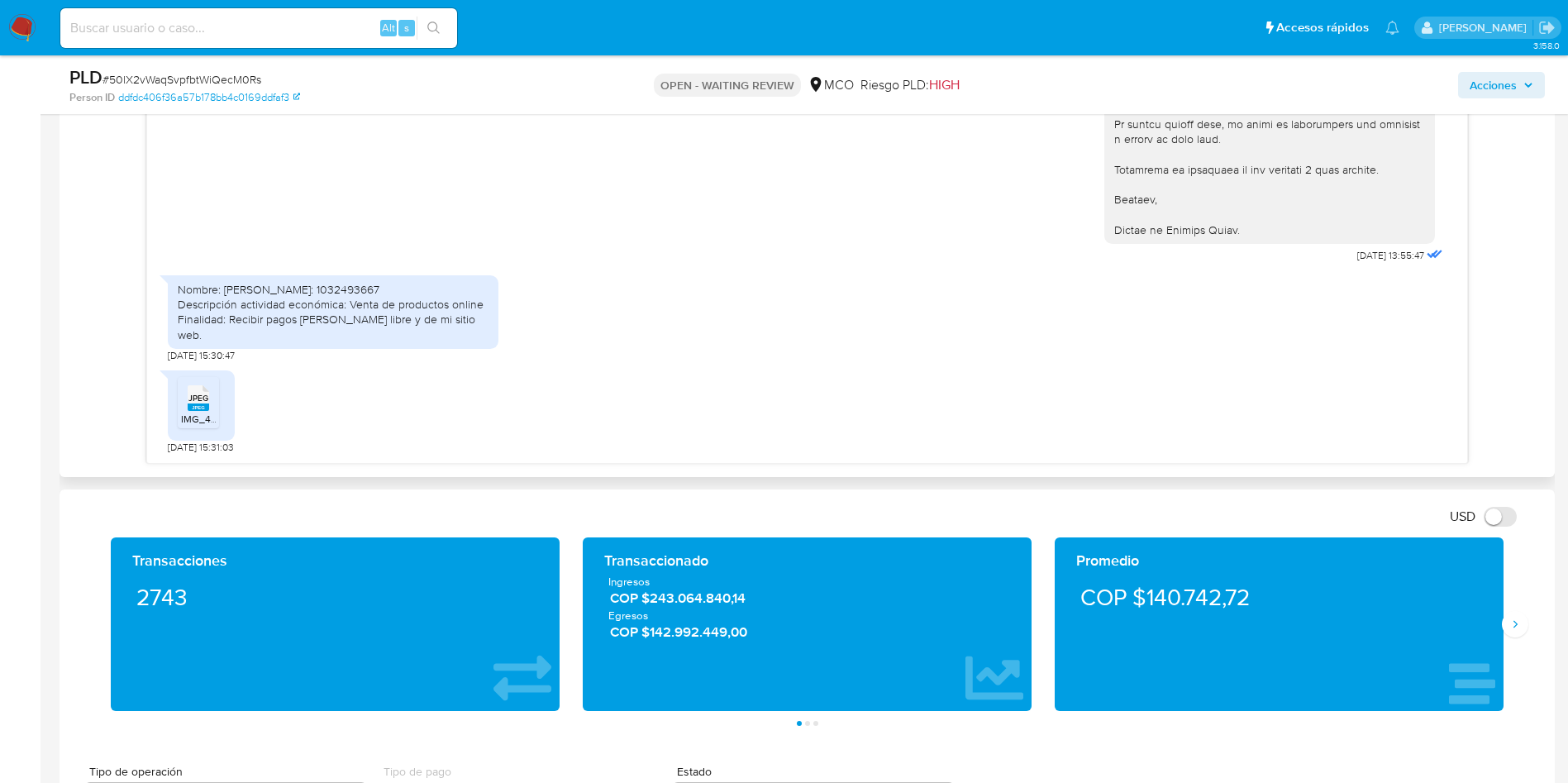
scroll to position [926, 0]
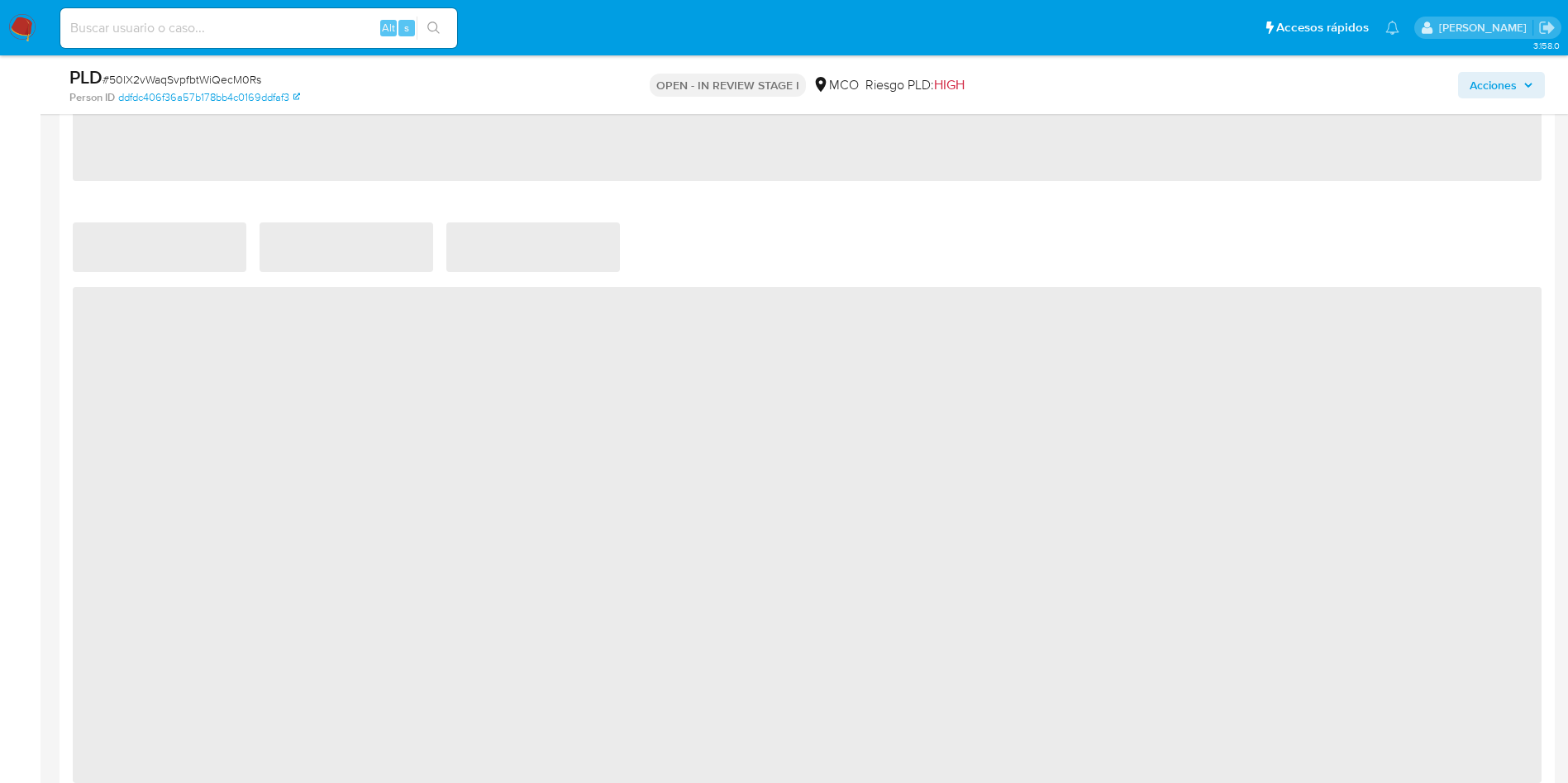
select select "10"
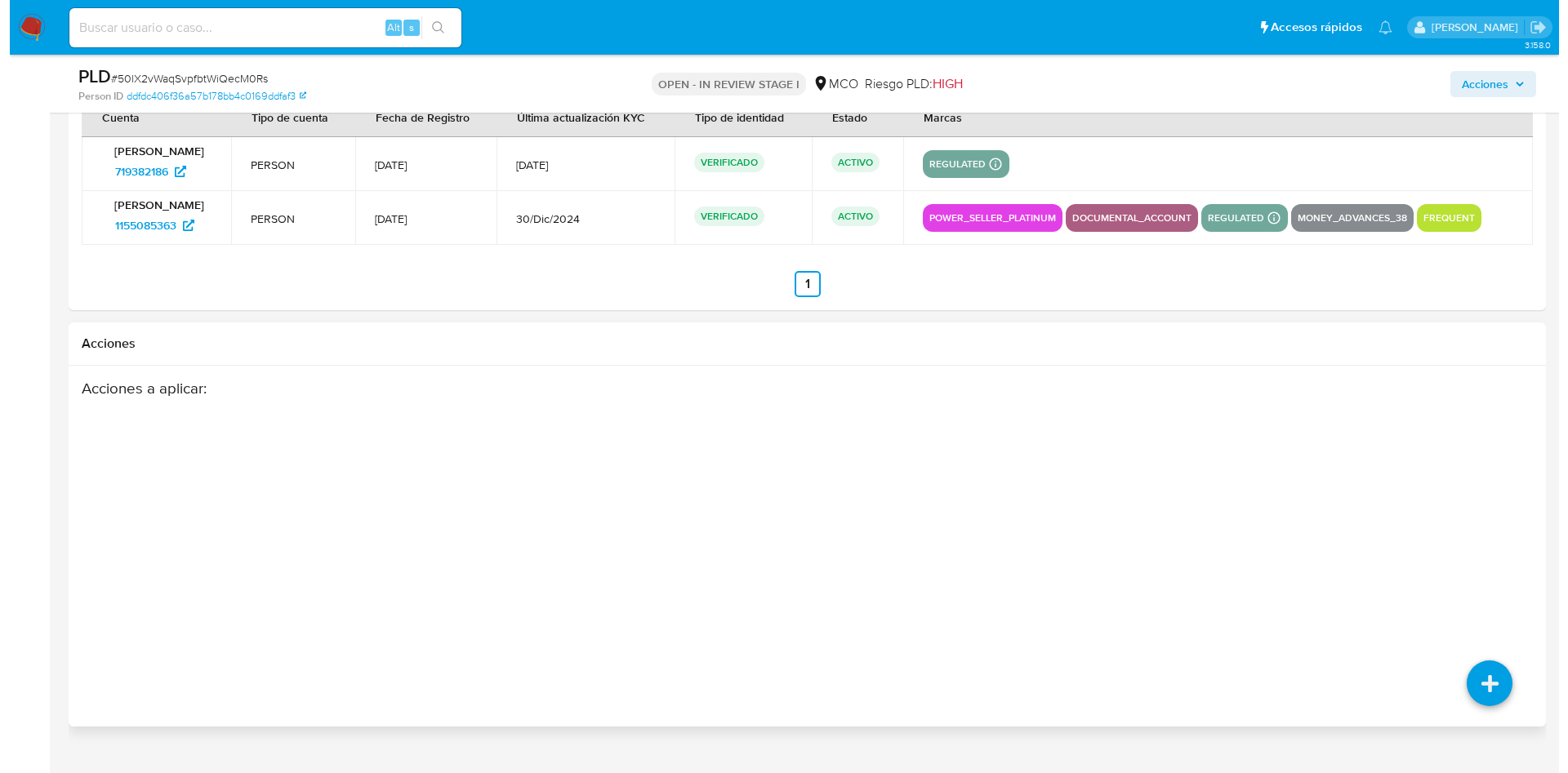
scroll to position [2494, 0]
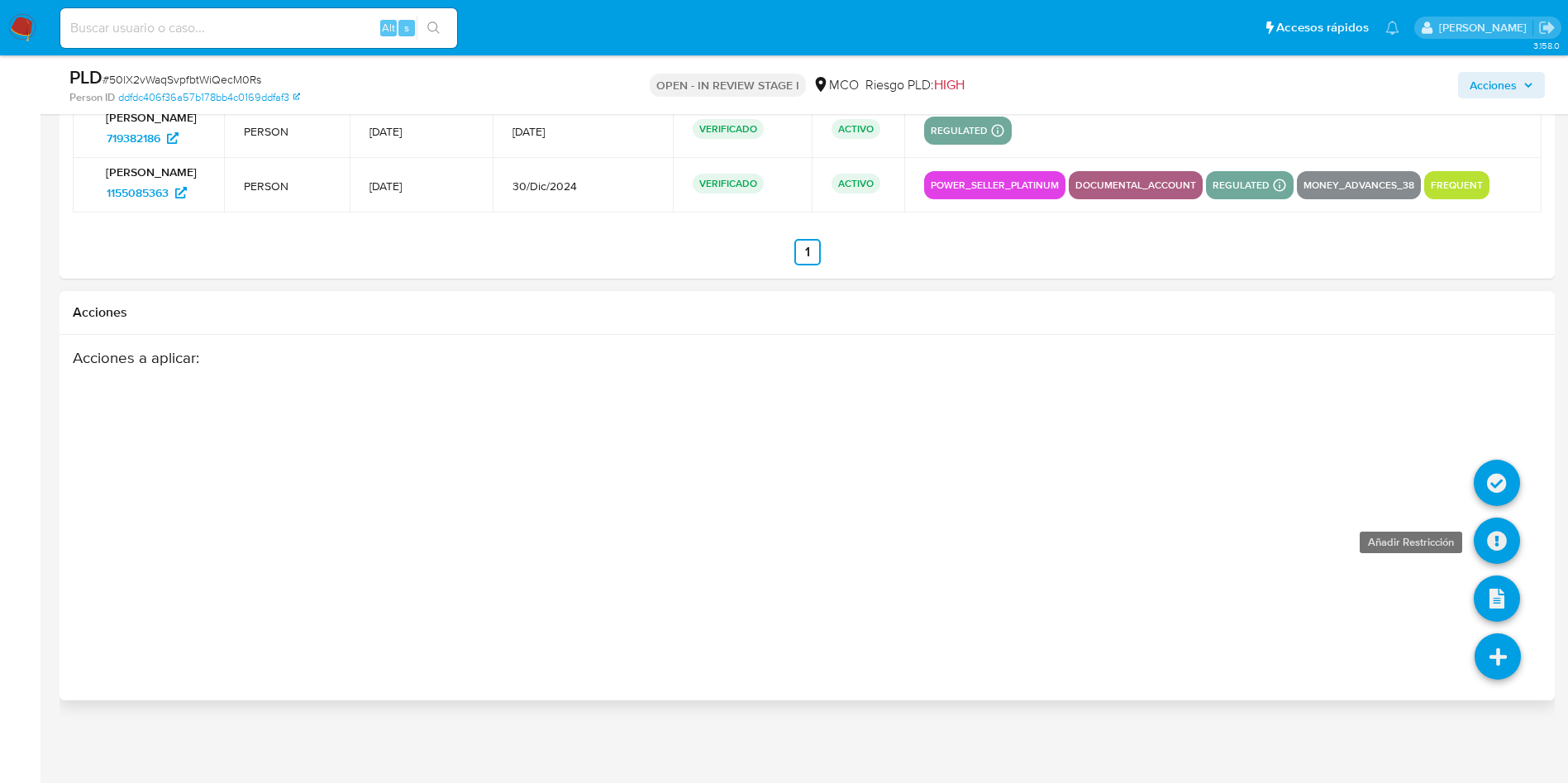
click at [1498, 535] on icon at bounding box center [1496, 540] width 46 height 46
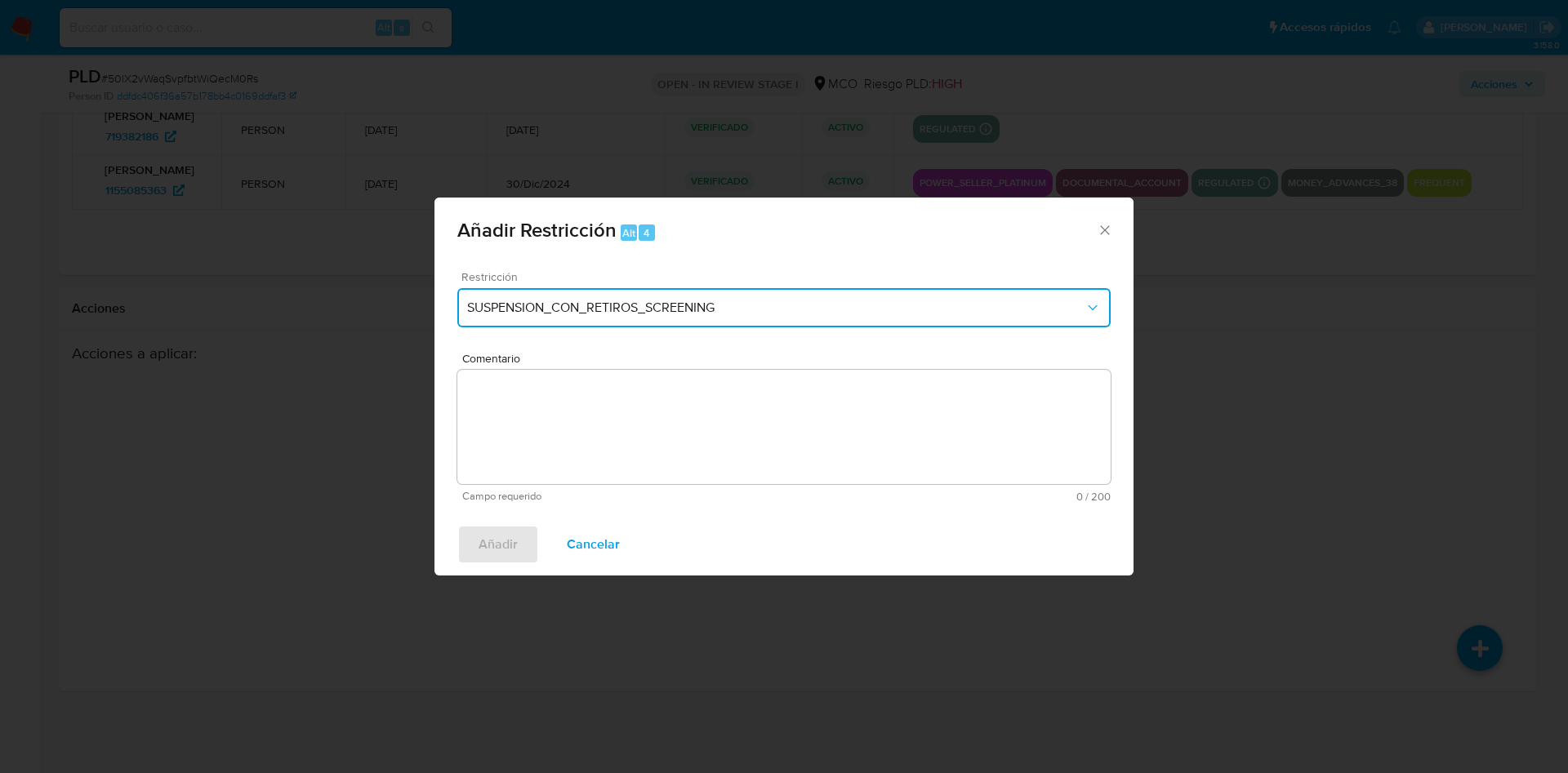
click at [667, 301] on span "SUSPENSION_CON_RETIROS_SCREENING" at bounding box center [775, 307] width 617 height 16
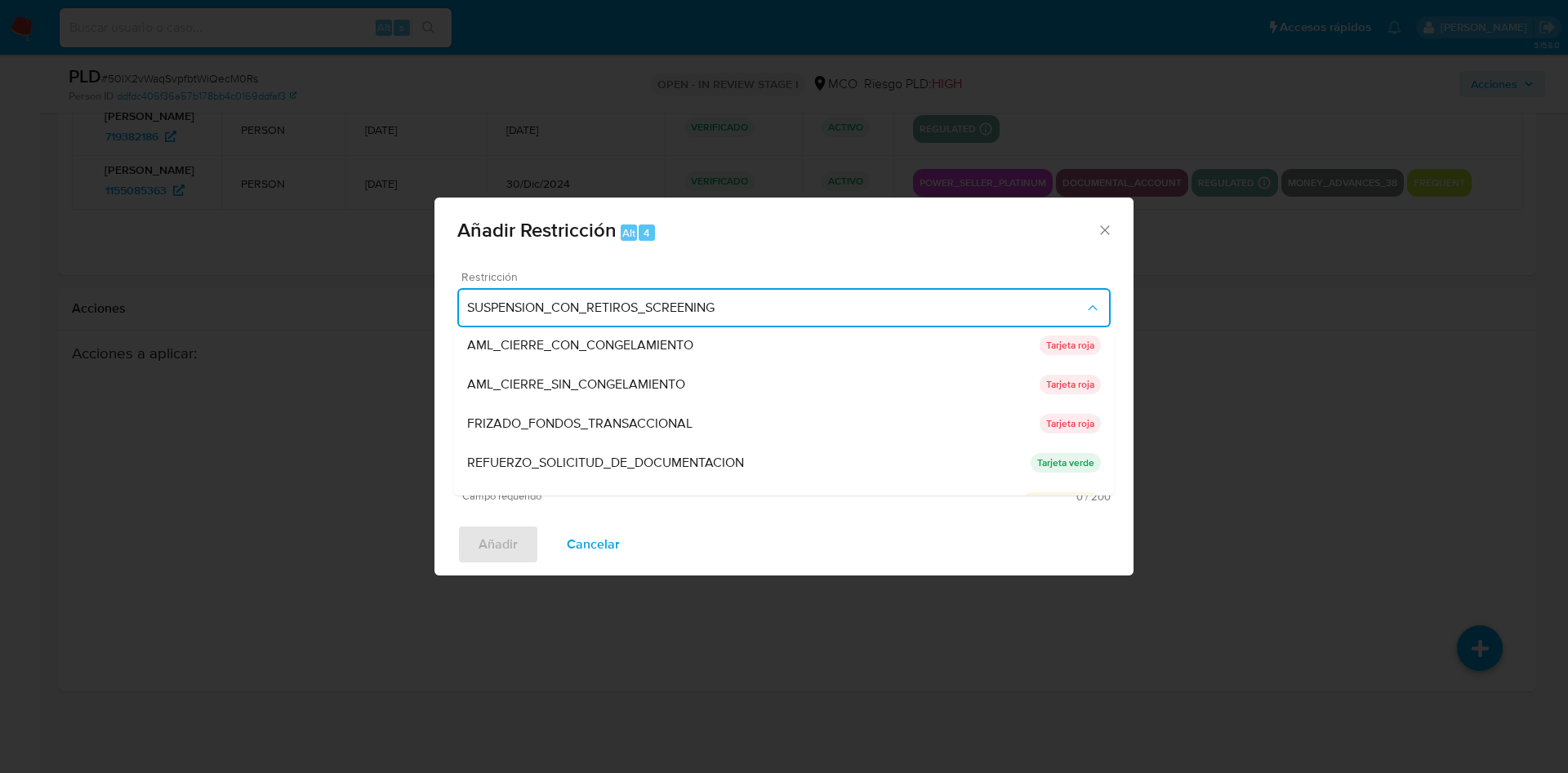
scroll to position [122, 0]
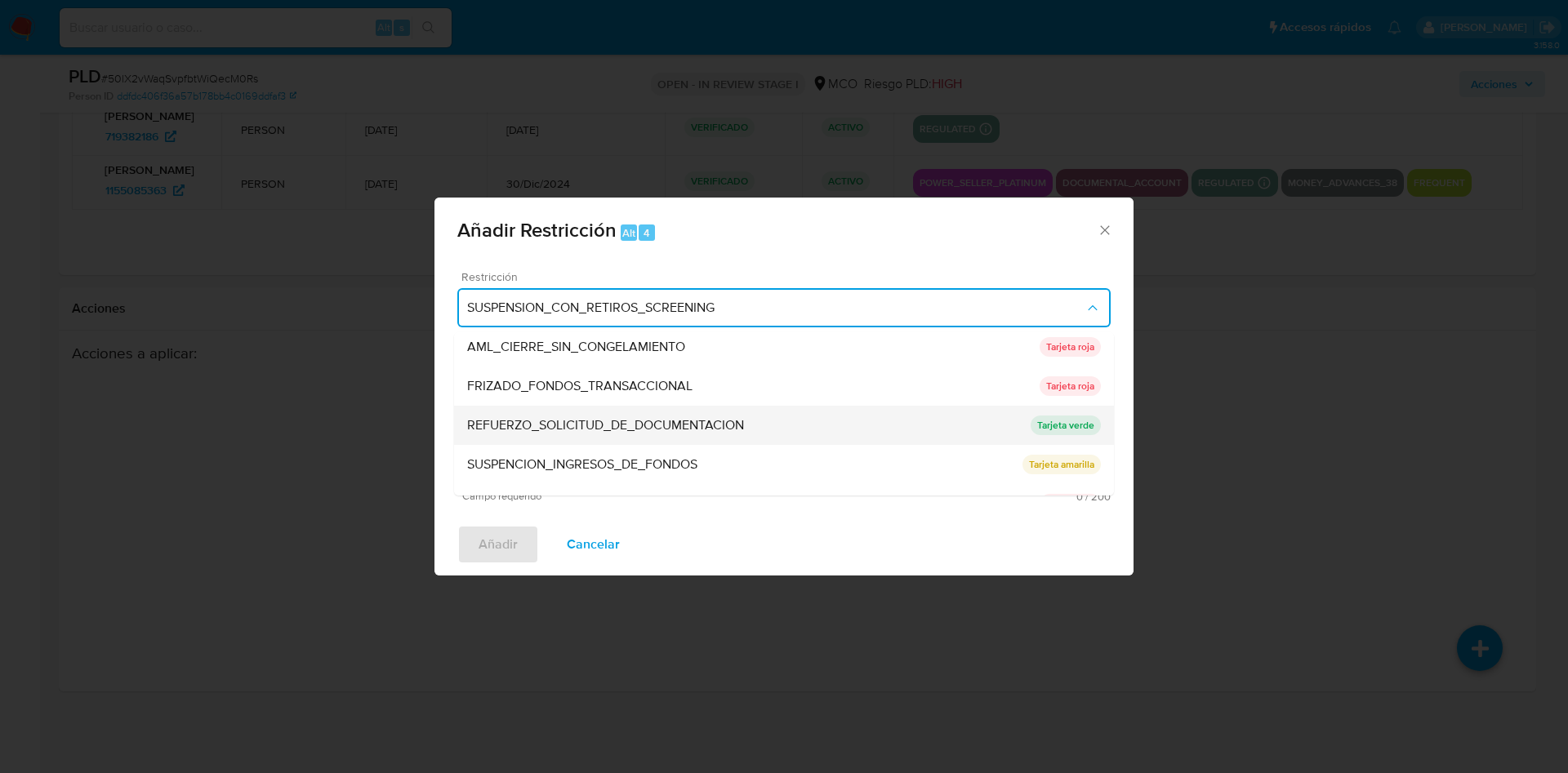
click at [656, 428] on span "REFUERZO_SOLICITUD_DE_DOCUMENTACION" at bounding box center [605, 425] width 277 height 16
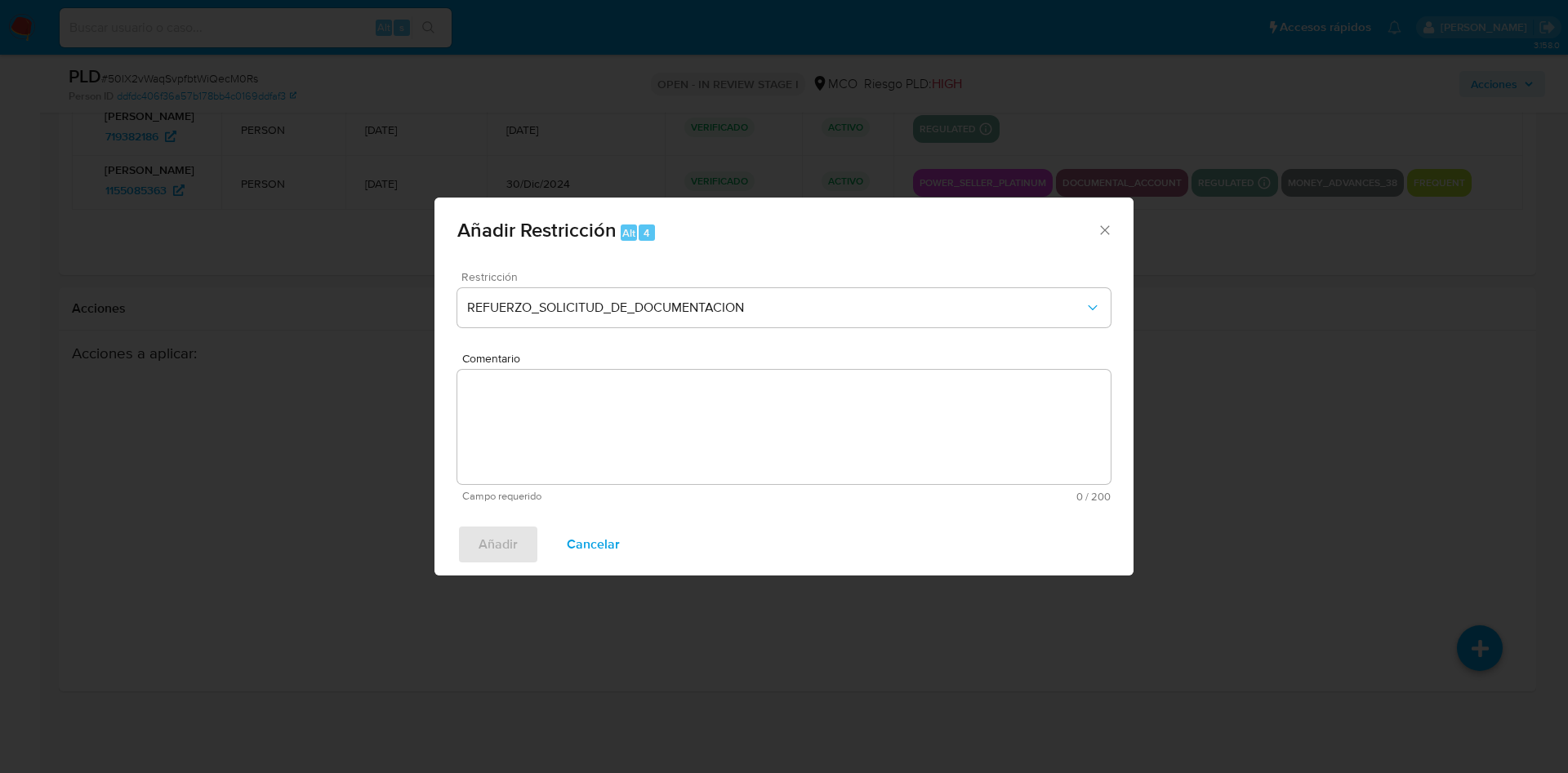
click at [579, 452] on textarea "Comentario" at bounding box center [784, 427] width 653 height 115
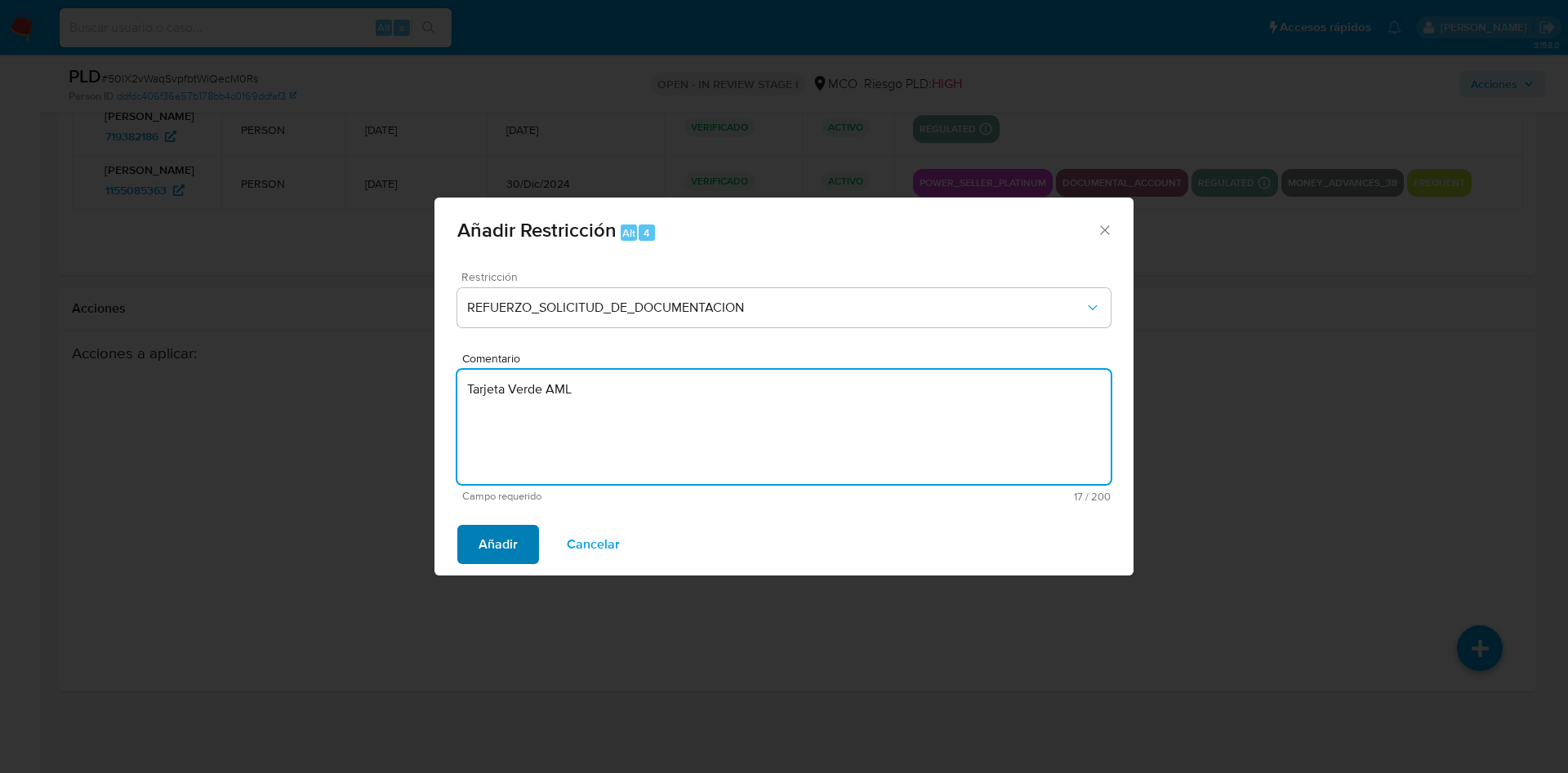
type textarea "Tarjeta Verde AML"
click at [491, 543] on span "Añadir" at bounding box center [498, 544] width 39 height 36
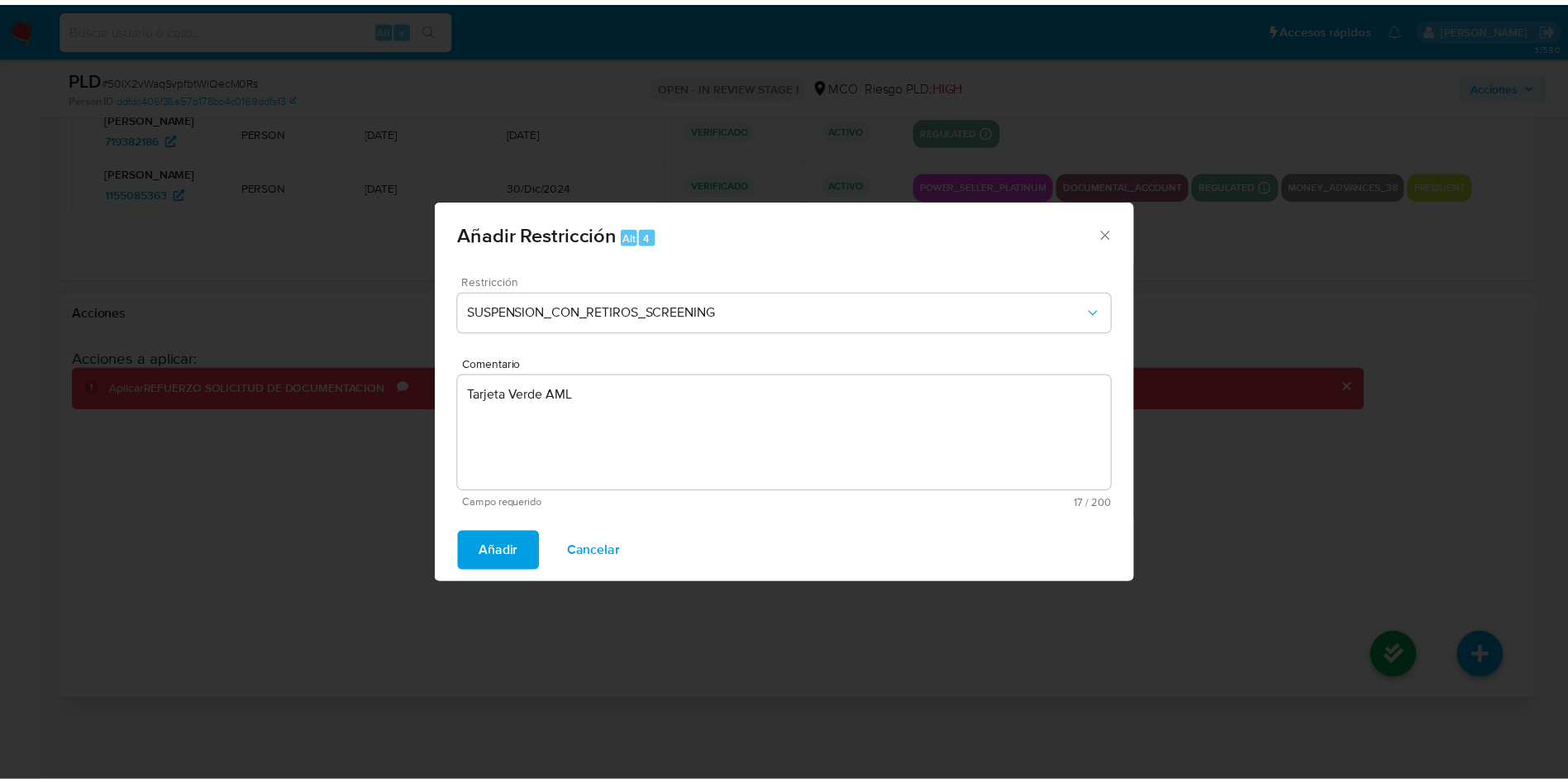
scroll to position [2486, 0]
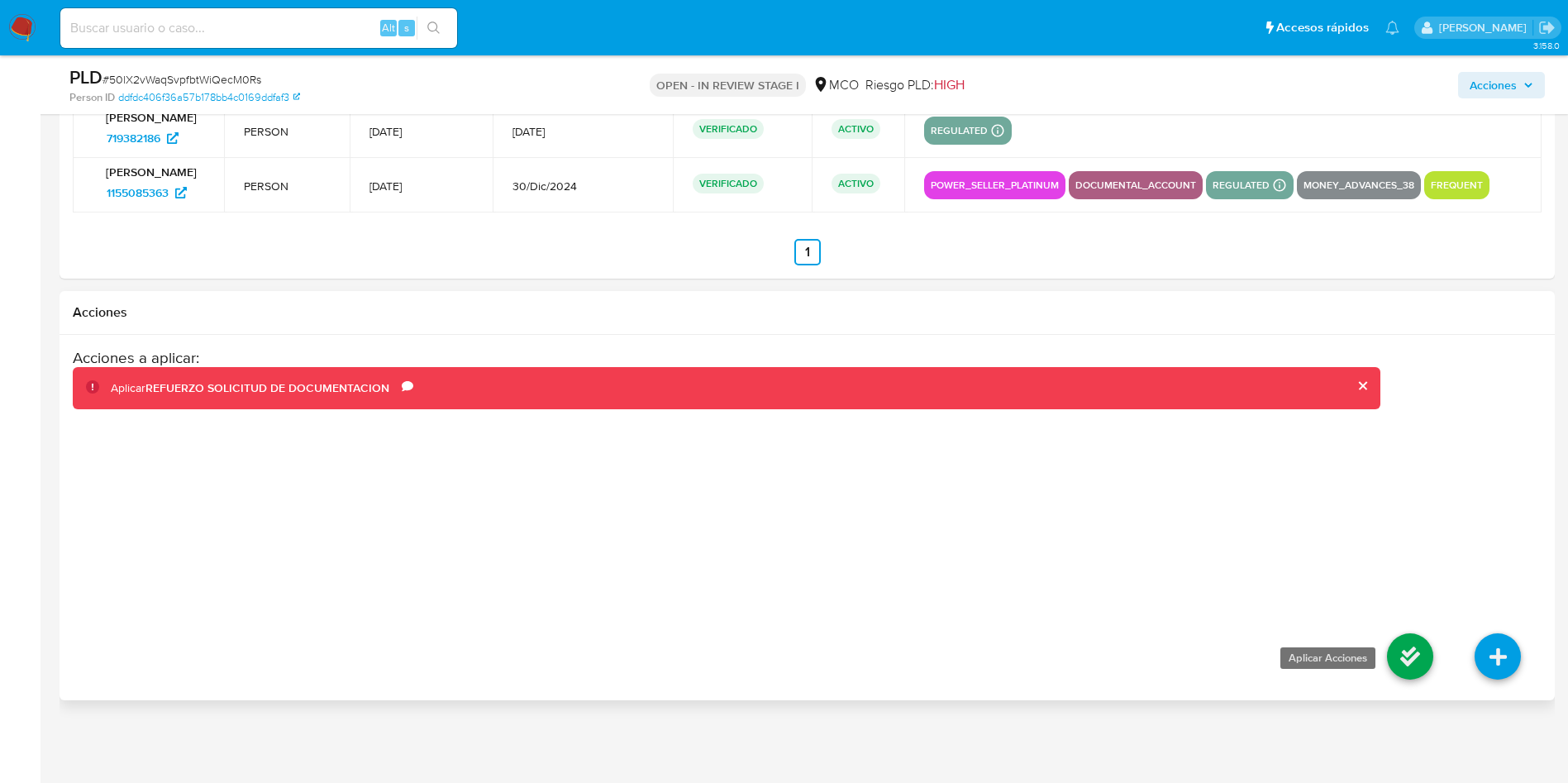
click at [1407, 680] on icon at bounding box center [1410, 656] width 46 height 46
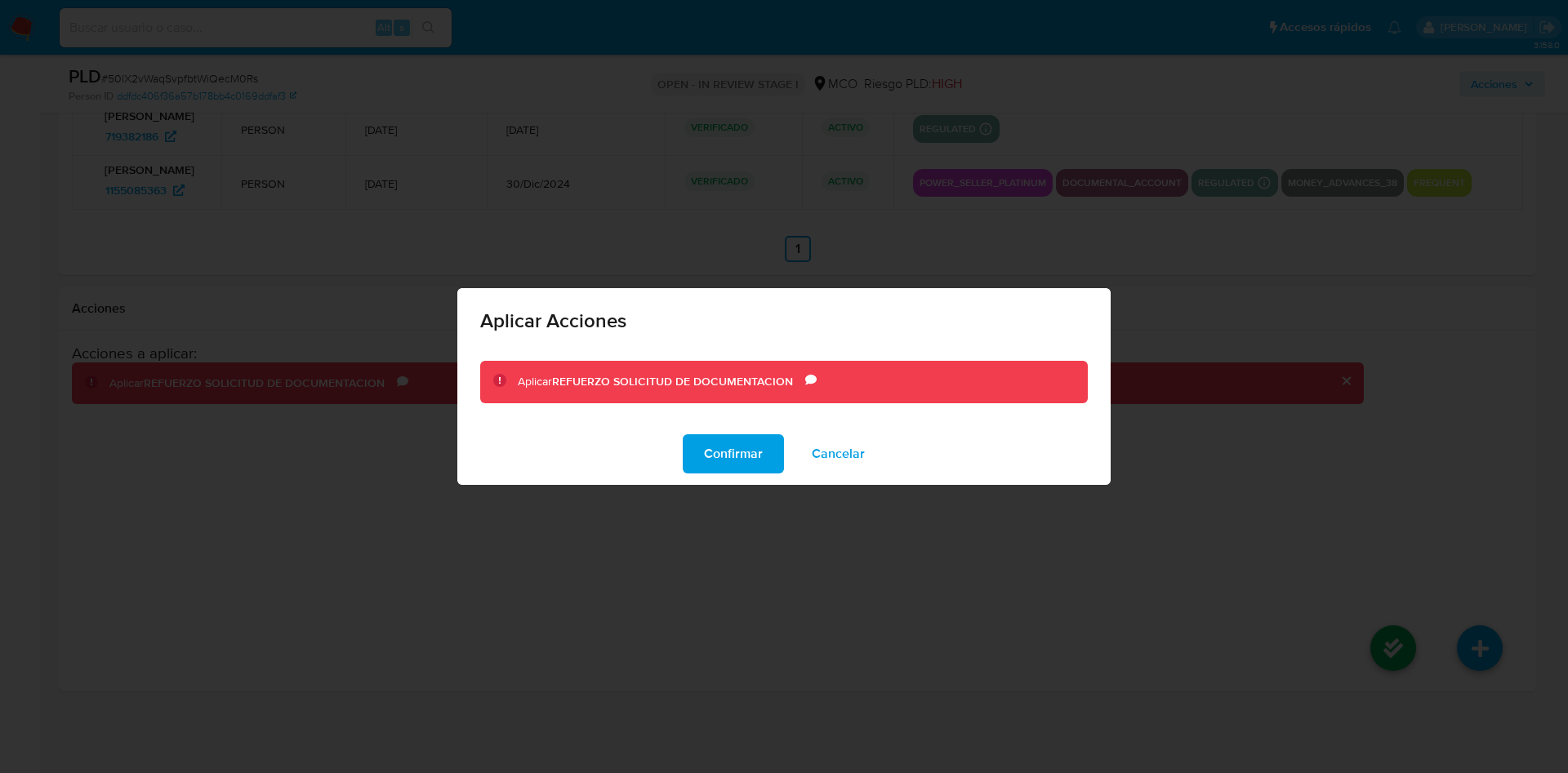
click at [712, 460] on span "Confirmar" at bounding box center [733, 454] width 59 height 36
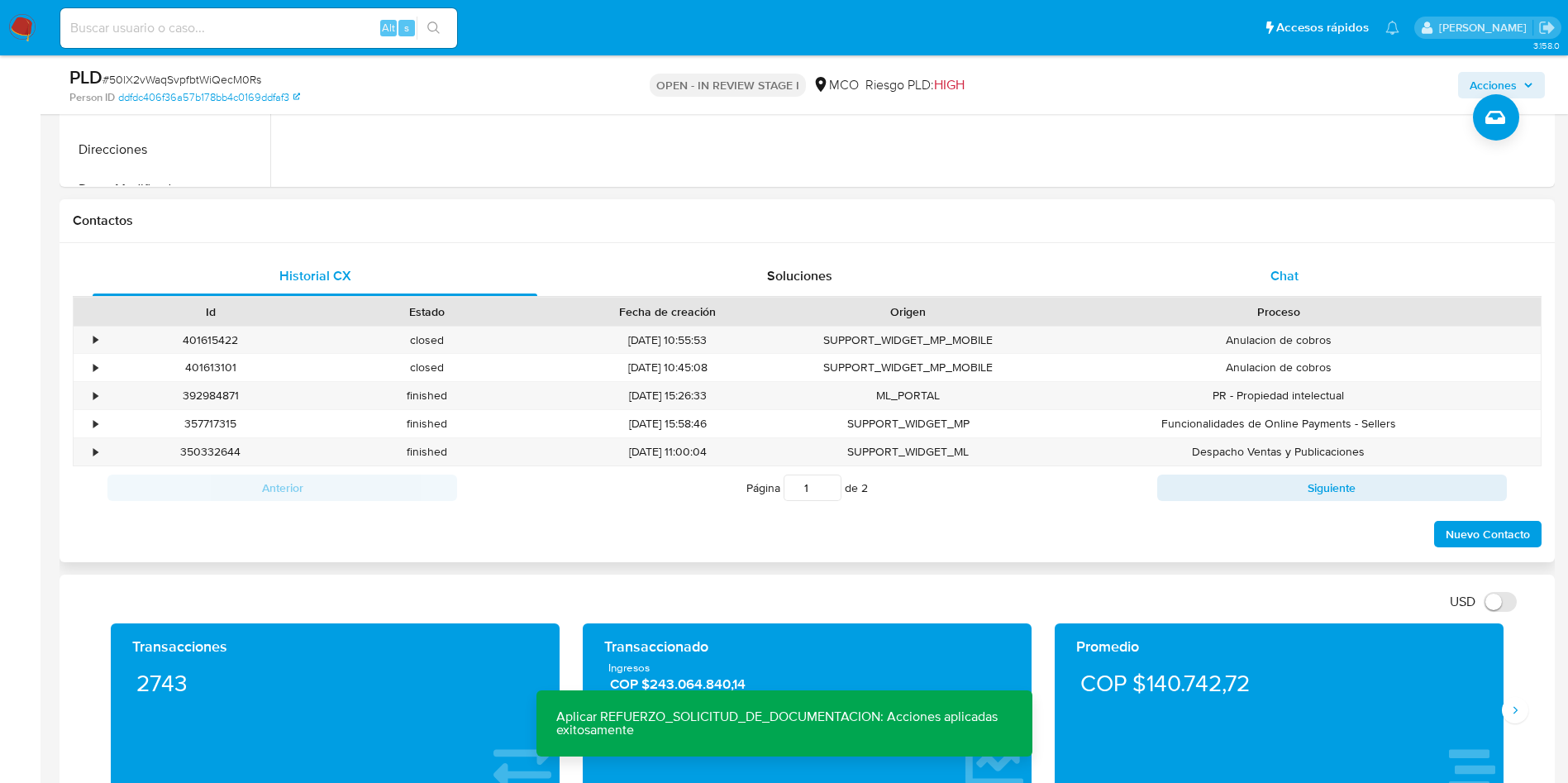
scroll to position [626, 0]
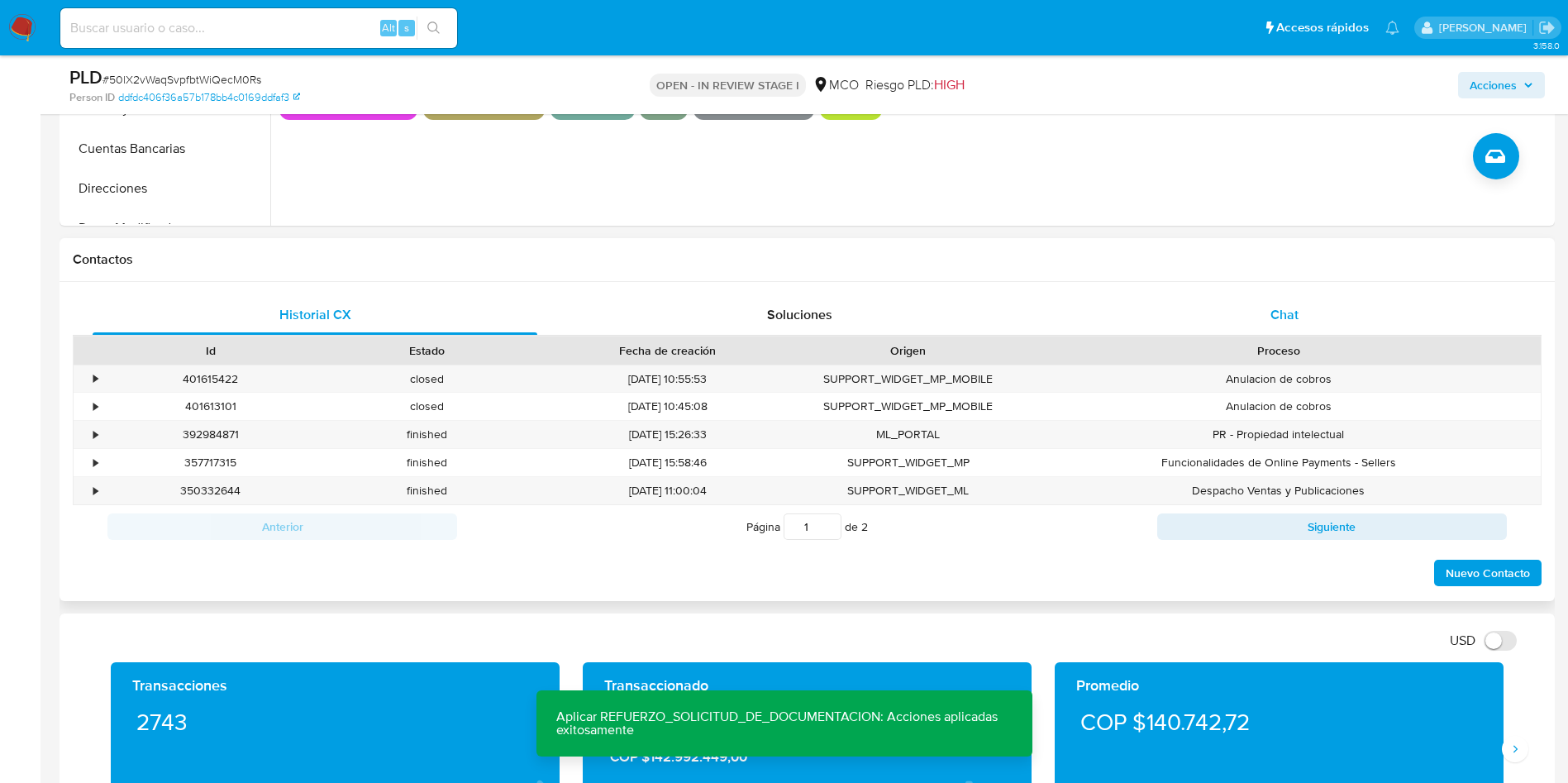
click at [1277, 307] on span "Chat" at bounding box center [1284, 315] width 28 height 19
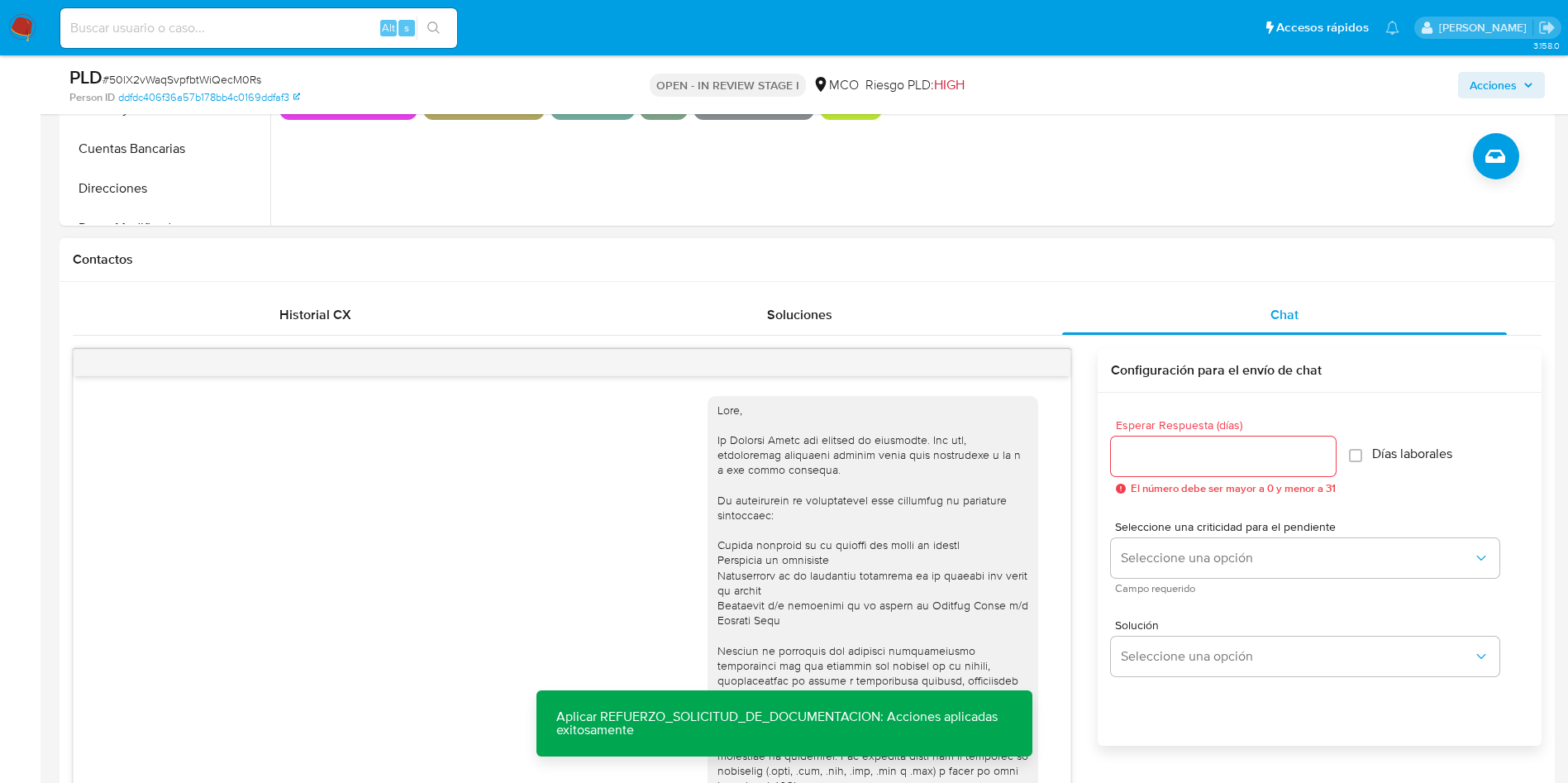
scroll to position [1051, 0]
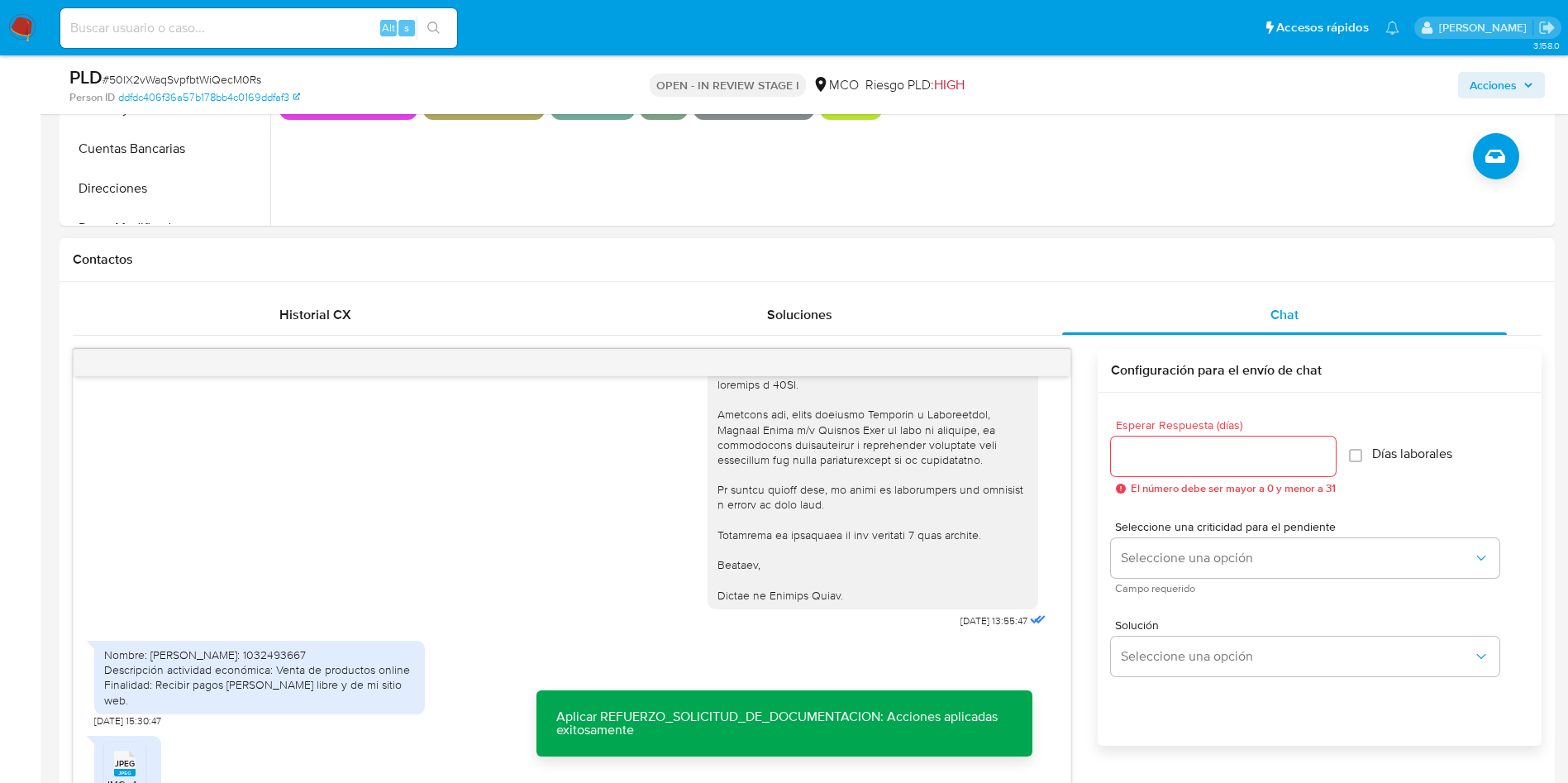
click at [1195, 460] on input "Esperar Respuesta (días)" at bounding box center [1223, 456] width 225 height 21
type input "3"
click at [1379, 459] on span "Días laborales" at bounding box center [1404, 453] width 80 height 16
click at [1341, 449] on input "Días laborales" at bounding box center [1348, 455] width 14 height 14
click at [1411, 454] on span "Días laborales" at bounding box center [1404, 453] width 80 height 16
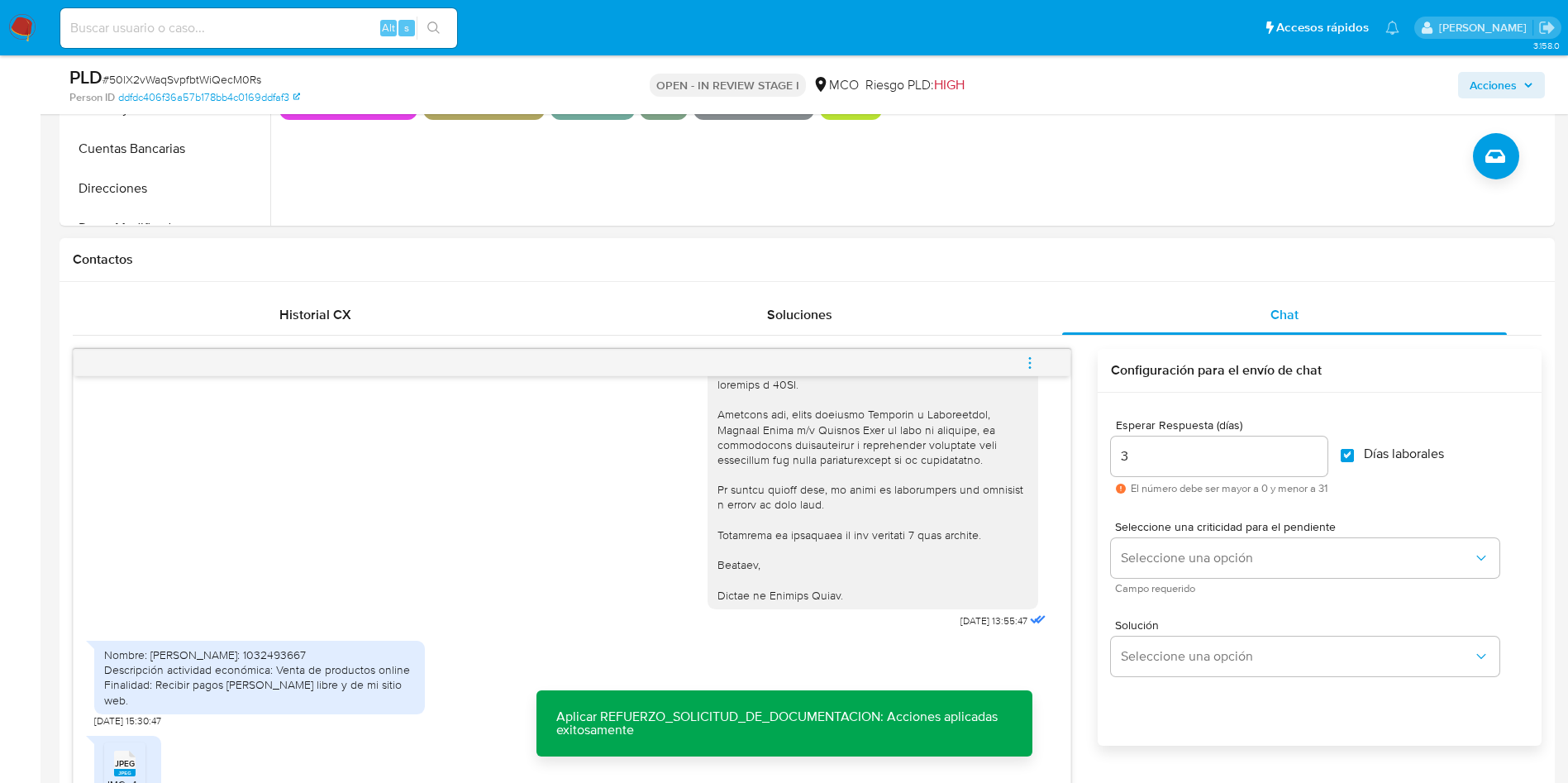
click at [1354, 454] on input "Días laborales" at bounding box center [1348, 455] width 14 height 14
checkbox input "false"
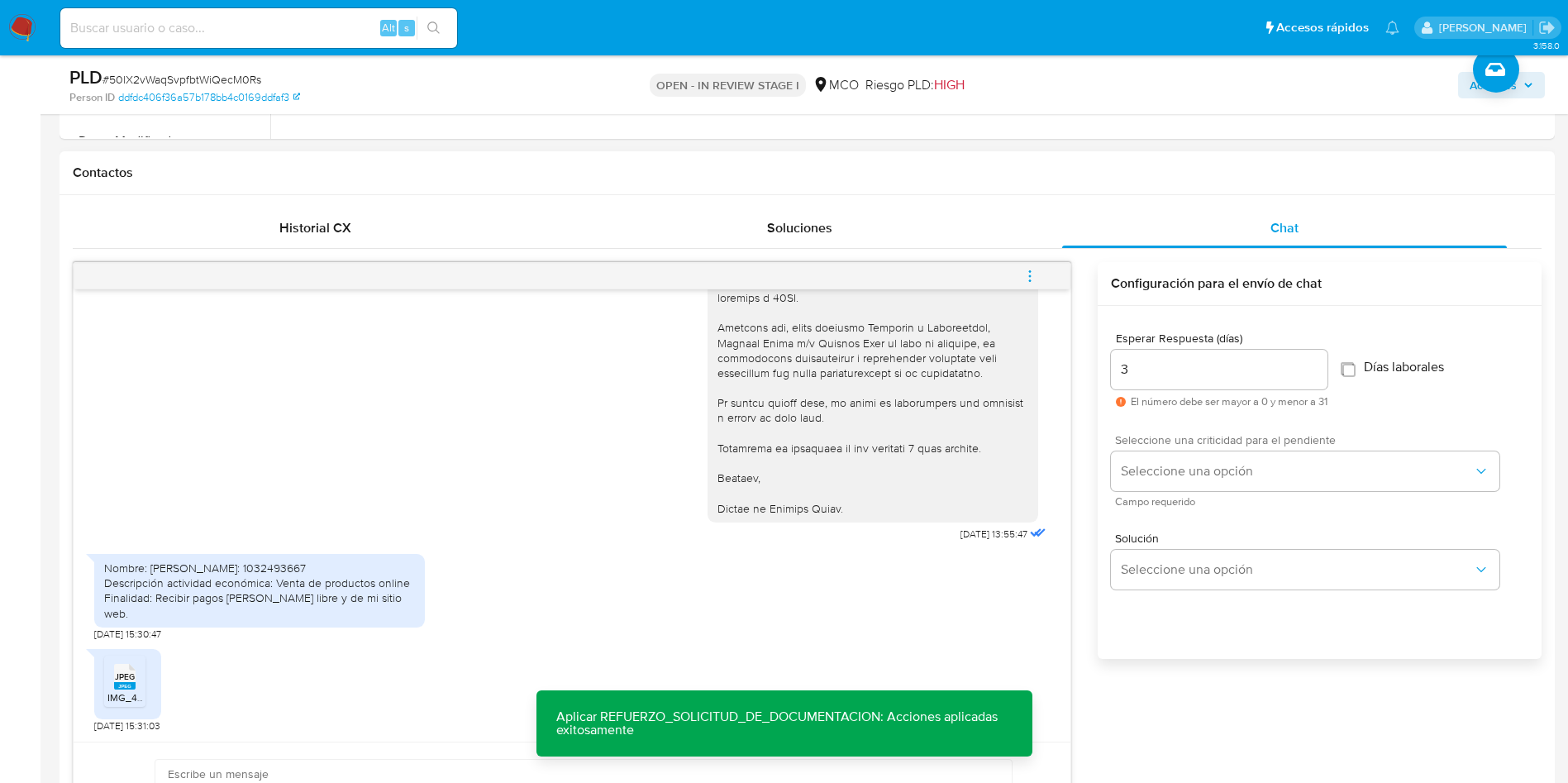
scroll to position [750, 0]
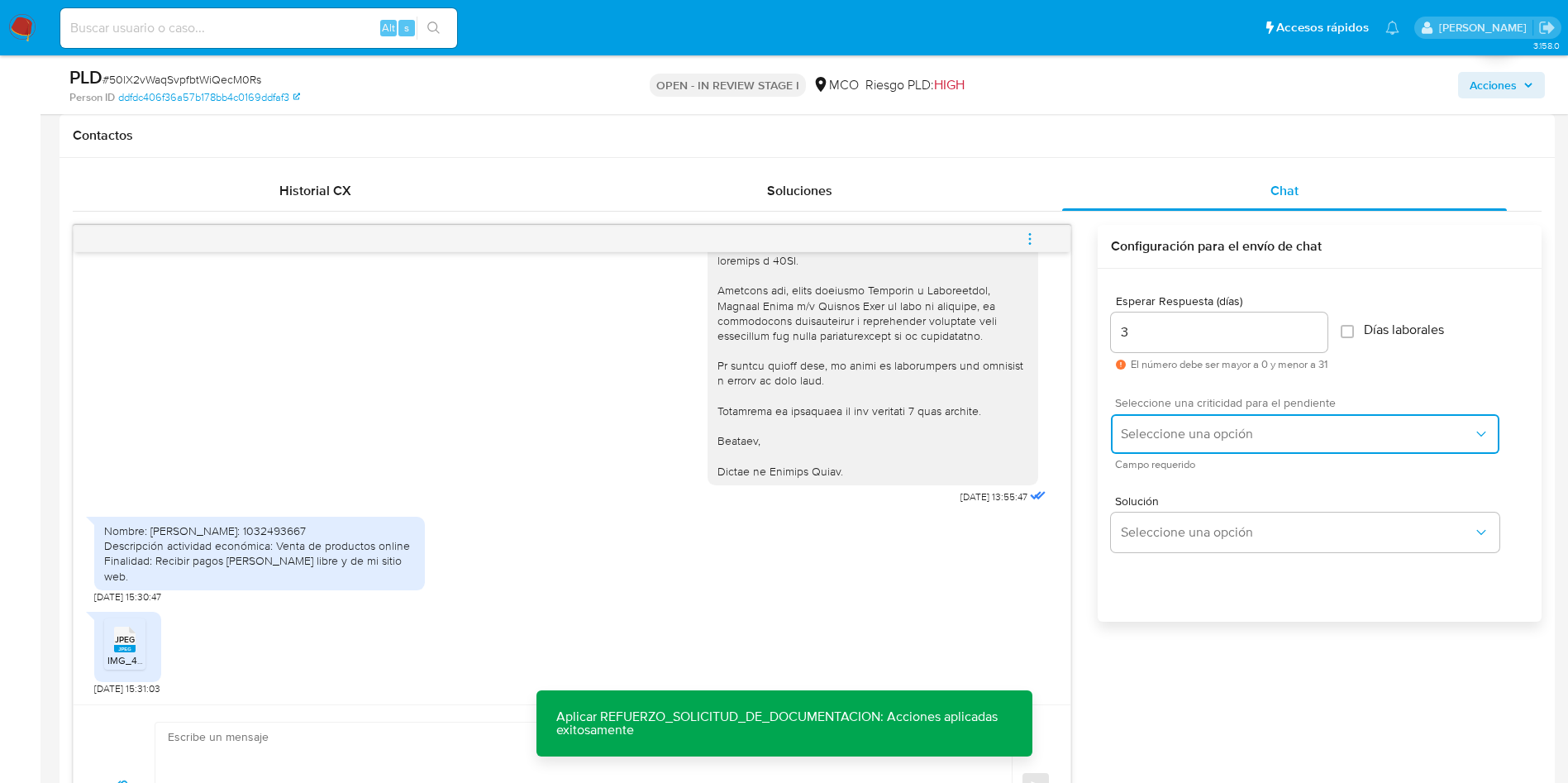
click at [1211, 420] on button "Seleccione una opción" at bounding box center [1305, 433] width 389 height 40
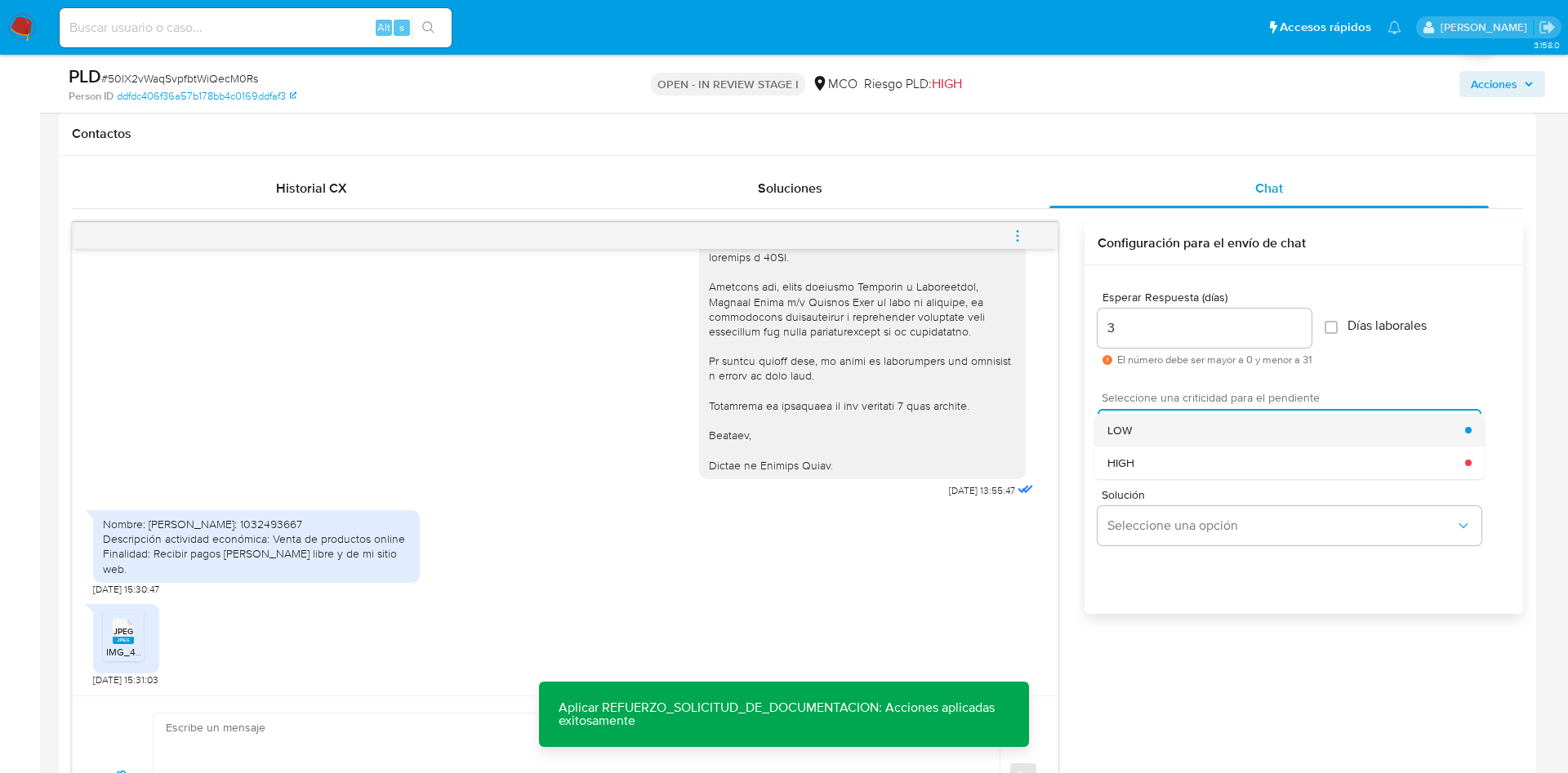
click at [1173, 439] on div "LOW" at bounding box center [1285, 429] width 357 height 32
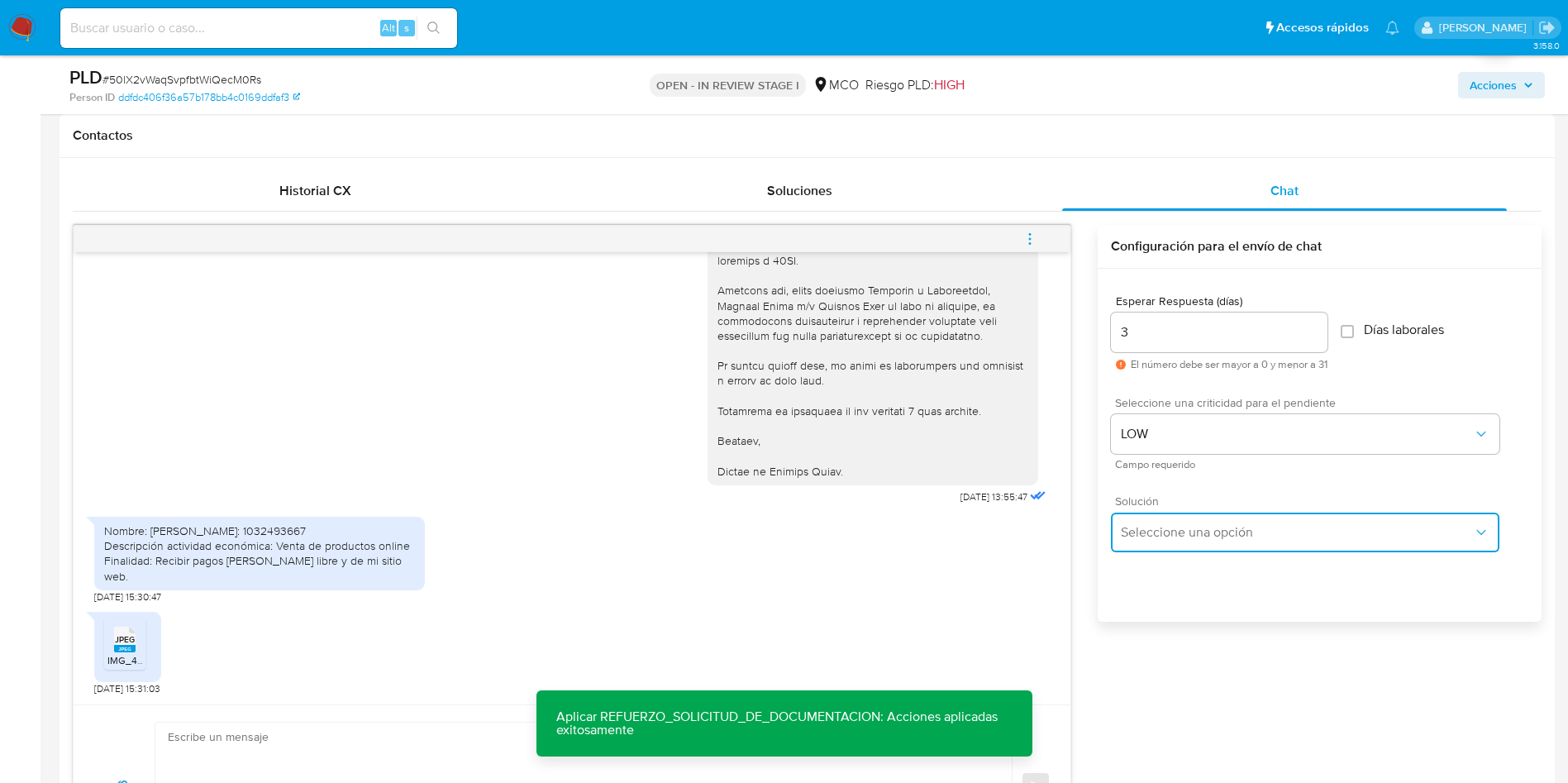
click at [1208, 549] on button "Seleccione una opción" at bounding box center [1305, 532] width 389 height 40
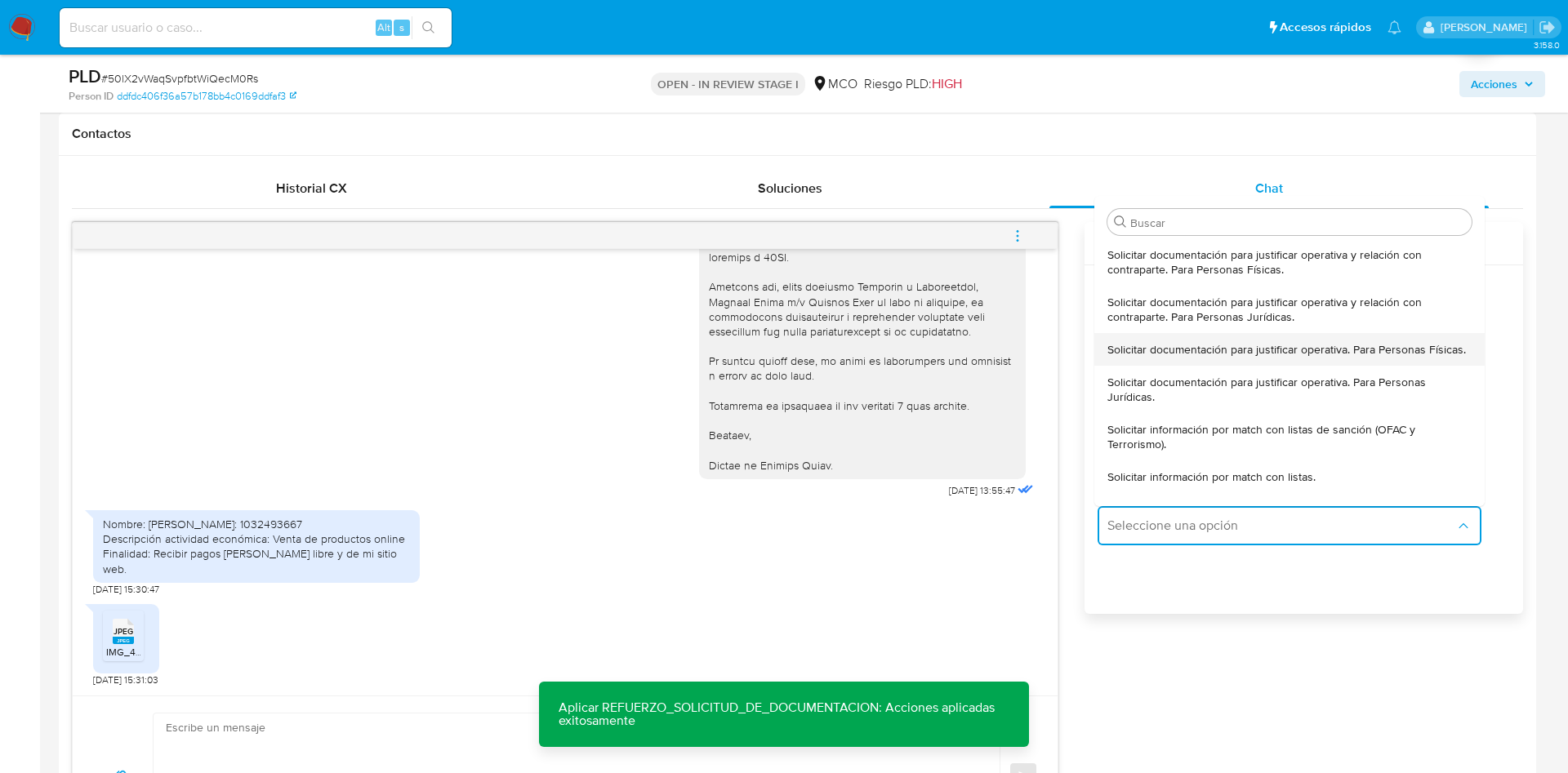
click at [1217, 357] on span "Solicitar documentación para justificar operativa. Para Personas Físicas." at bounding box center [1285, 348] width 358 height 14
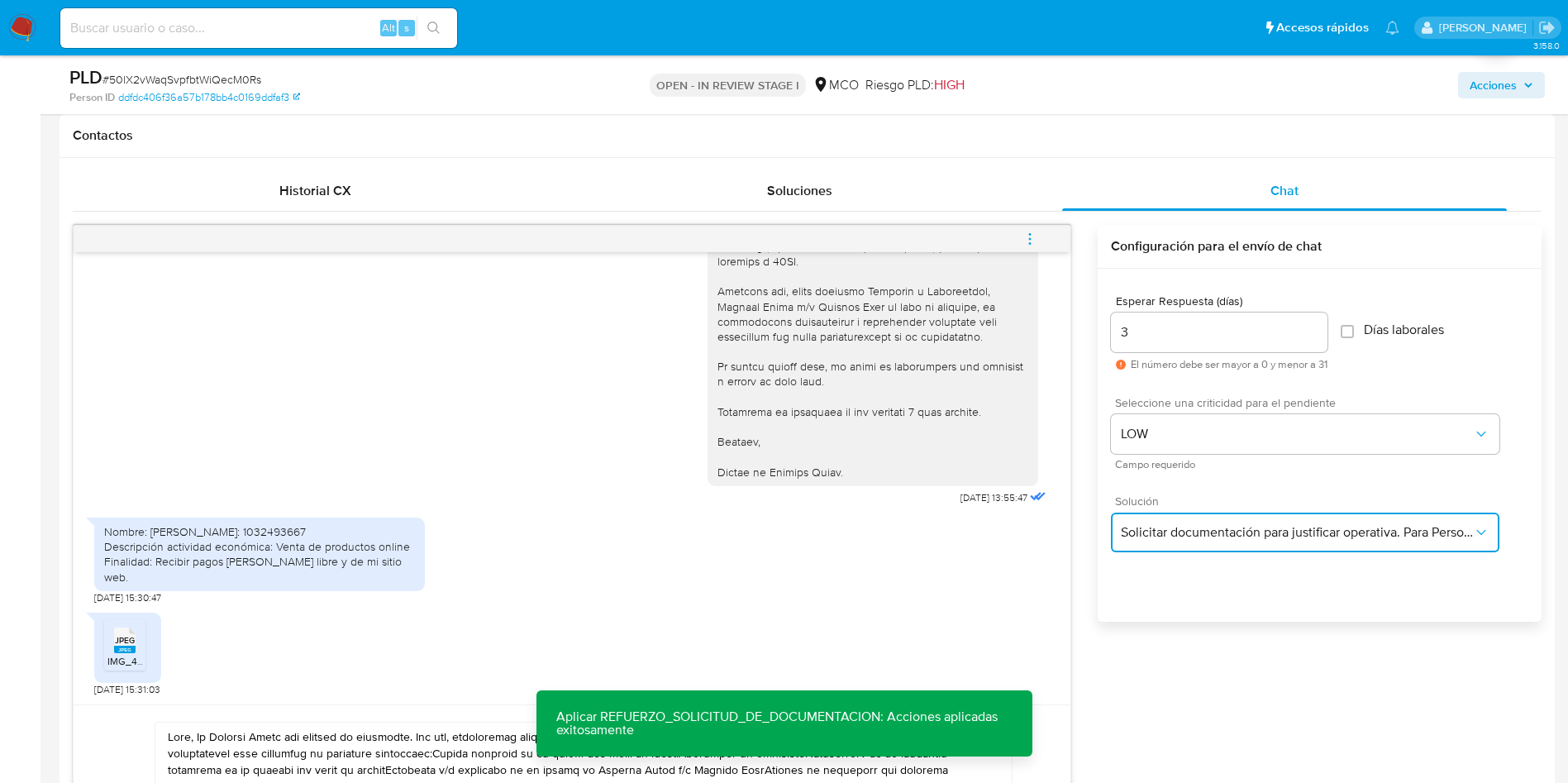
scroll to position [875, 0]
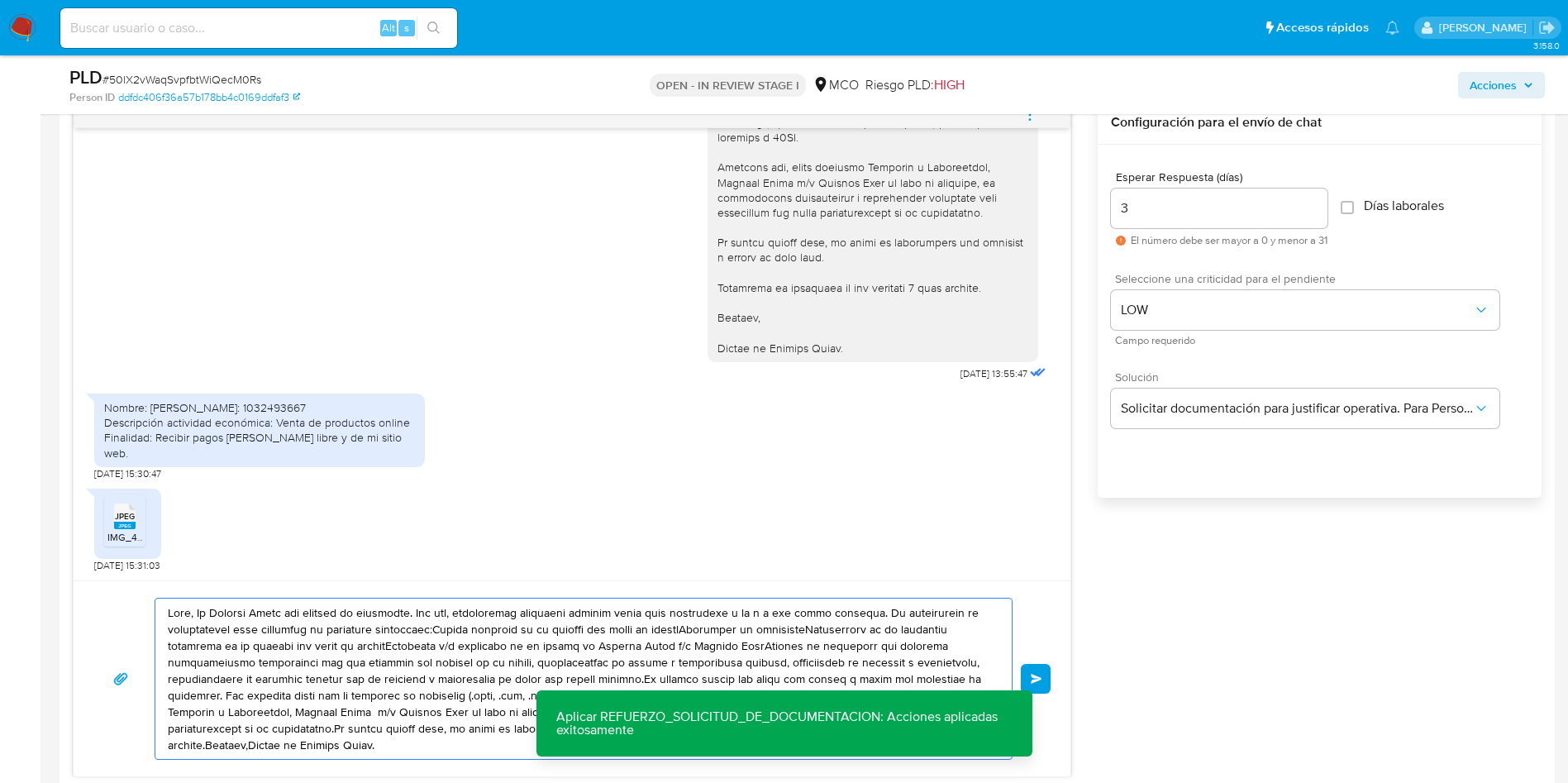
click at [190, 611] on textarea at bounding box center [580, 679] width 824 height 160
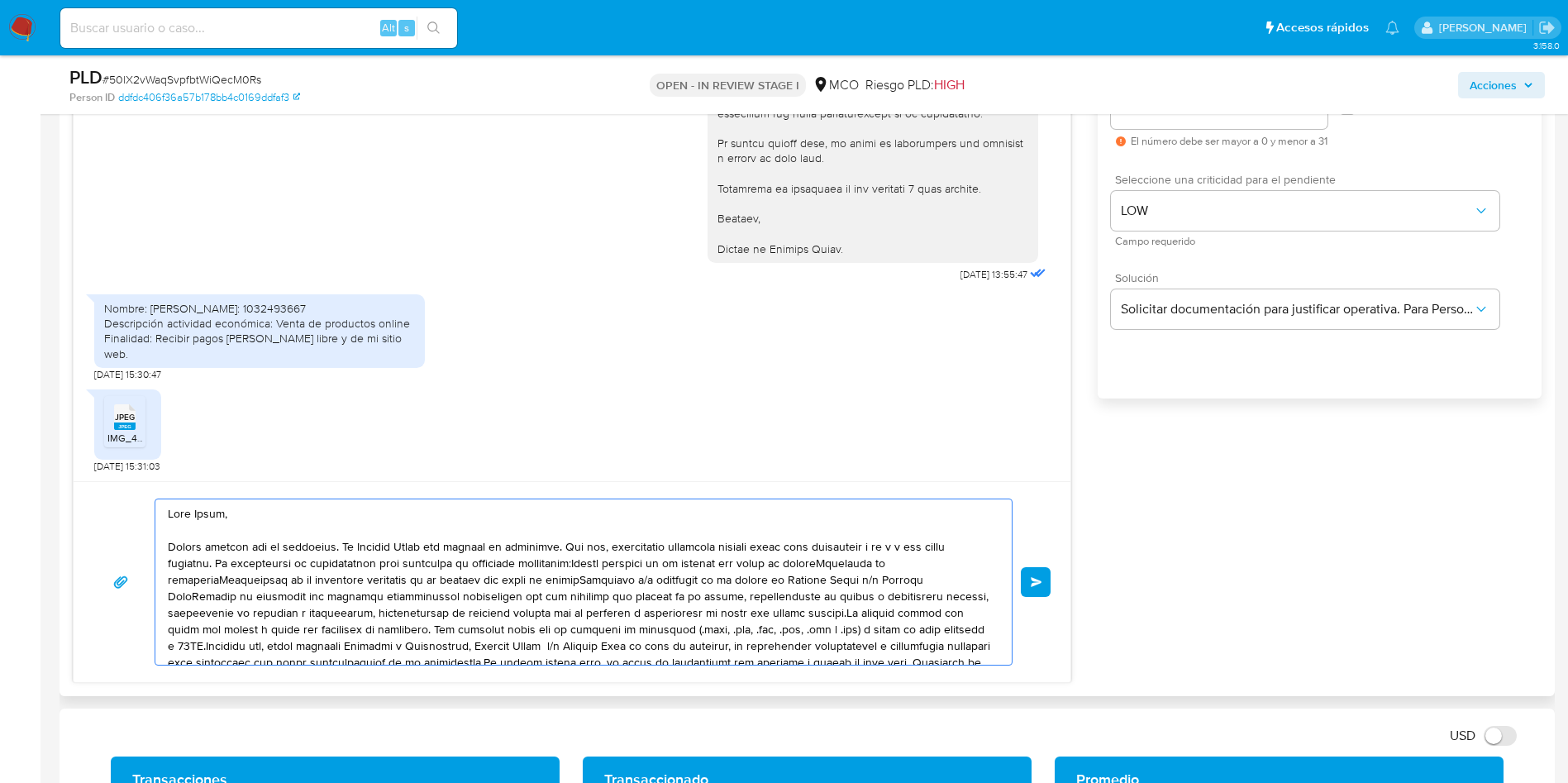
scroll to position [1122, 0]
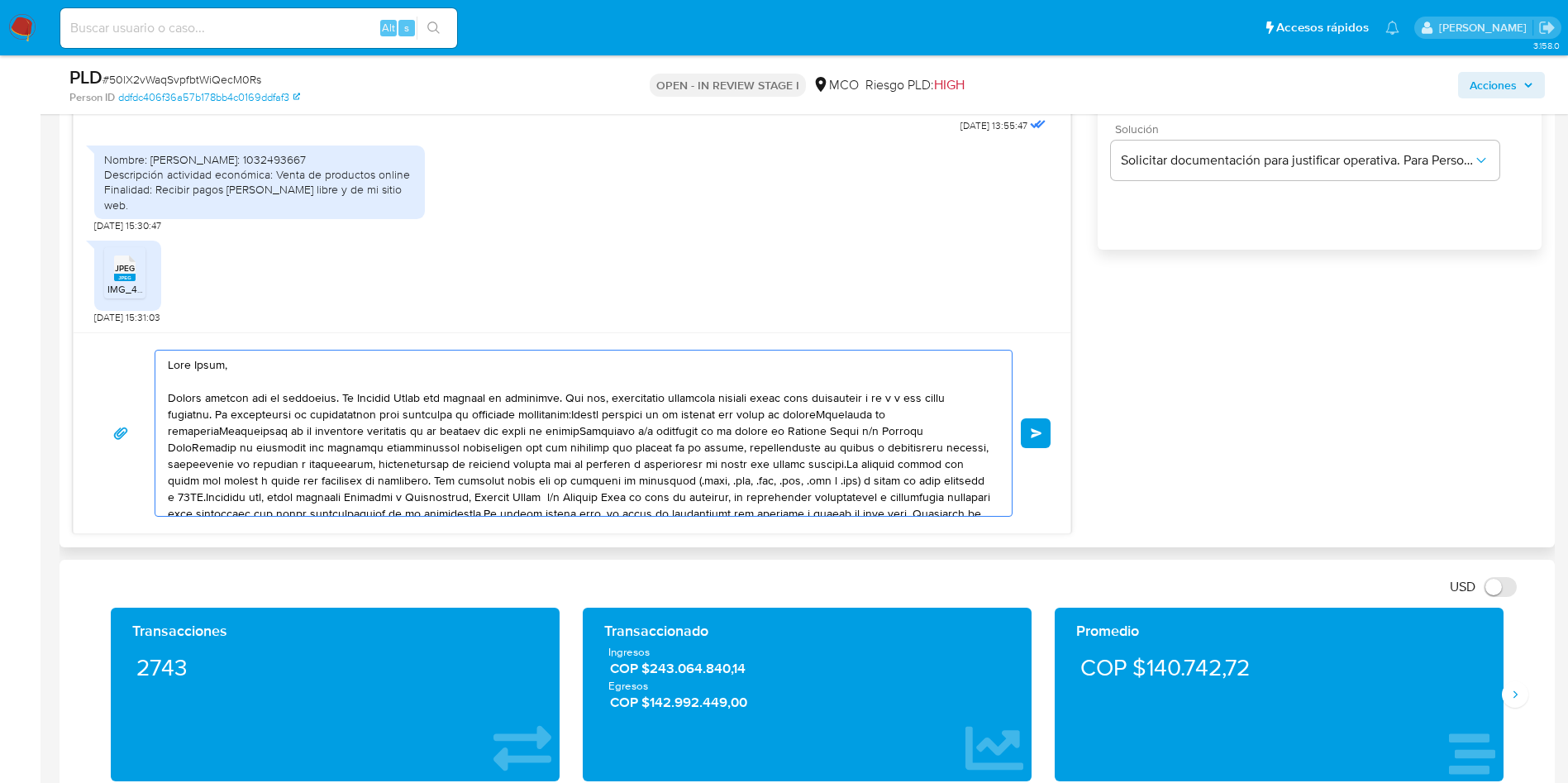
click at [195, 448] on textarea at bounding box center [580, 433] width 824 height 165
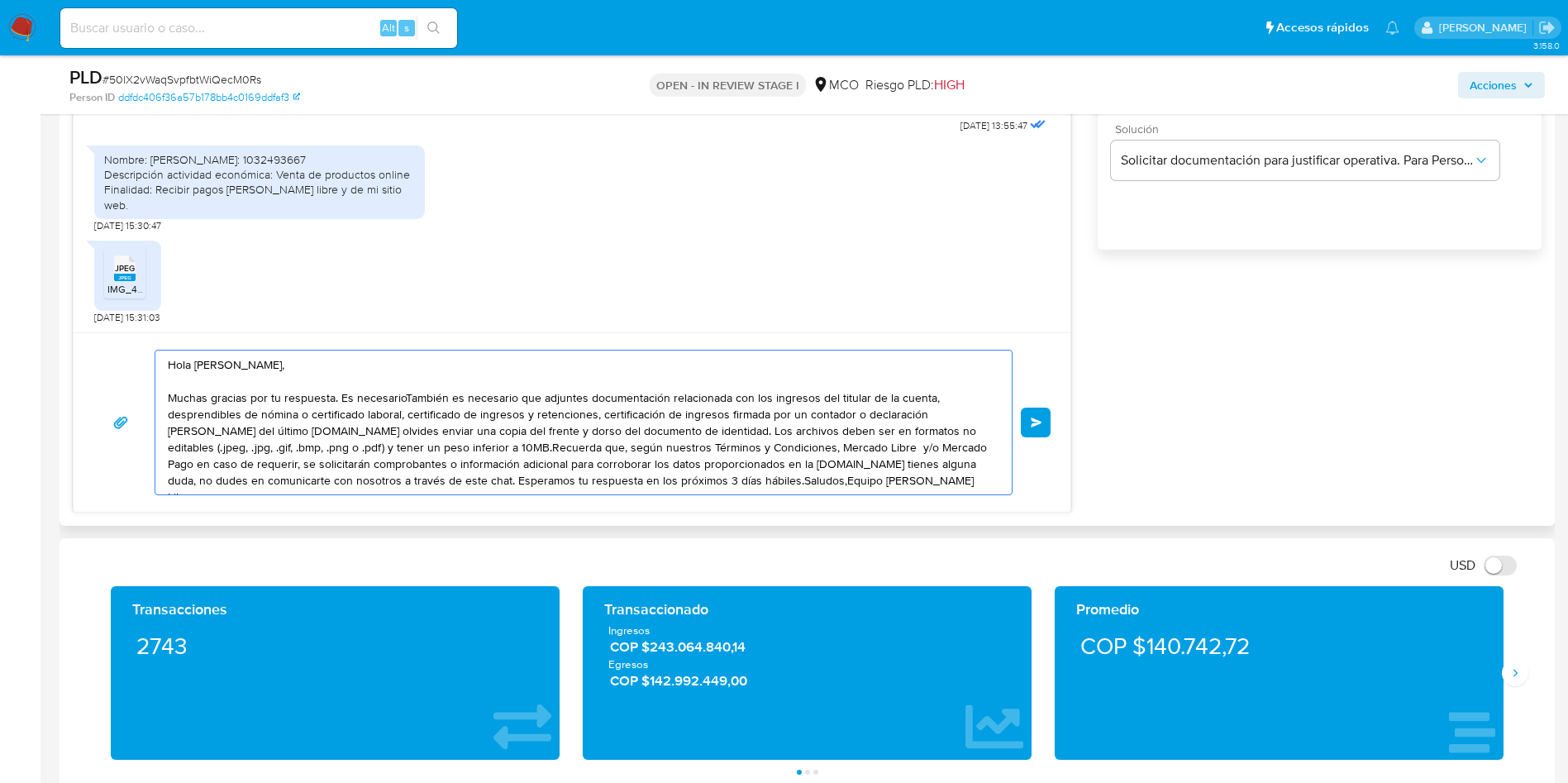
click at [514, 396] on textarea "Hola Diego, Muchas gracias por tu respuesta. Es necesarioTambién es necesario q…" at bounding box center [580, 422] width 824 height 144
click at [624, 405] on textarea "Hola Diego, Muchas gracias por tu respuesta. Es necesario que adjuntes document…" at bounding box center [580, 422] width 824 height 144
click at [649, 404] on textarea "Hola Diego, Muchas gracias por tu respuesta. Es necesario que adjuntes document…" at bounding box center [580, 422] width 824 height 144
click at [761, 401] on textarea "Hola Diego, Muchas gracias por tu respuesta. Es necesario que adjuntes document…" at bounding box center [580, 422] width 824 height 144
click at [861, 401] on textarea "Hola Diego, Muchas gracias por tu respuesta. Es necesario que adjuntes document…" at bounding box center [580, 422] width 824 height 144
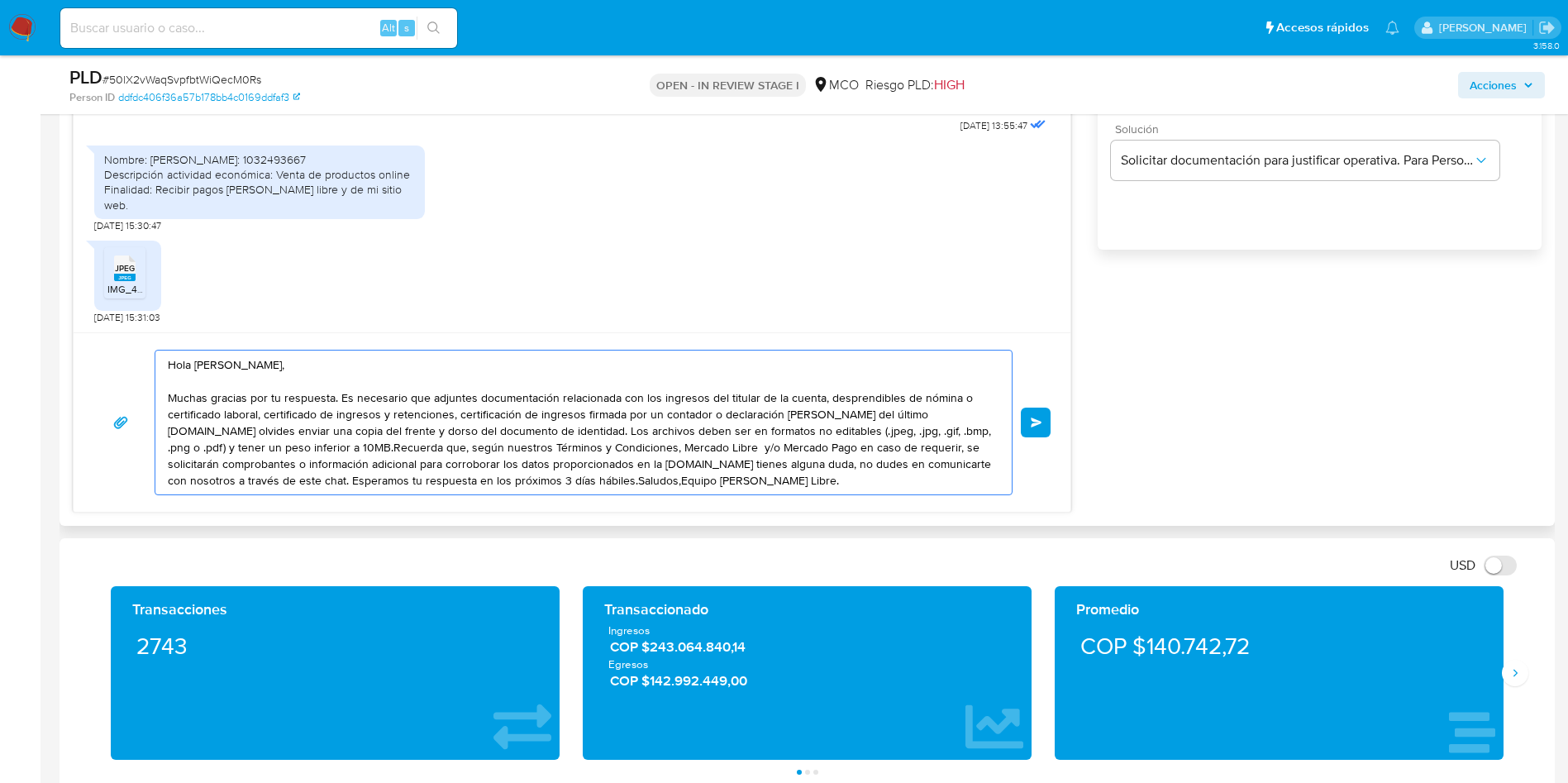
click at [629, 402] on textarea "Hola Diego, Muchas gracias por tu respuesta. Es necesario que adjuntes document…" at bounding box center [580, 422] width 824 height 144
drag, startPoint x: 727, startPoint y: 396, endPoint x: 932, endPoint y: 396, distance: 205.0
click at [926, 396] on textarea "Hola Diego, Muchas gracias por tu respuesta. Es necesario que adjuntes document…" at bounding box center [580, 422] width 824 height 144
drag, startPoint x: 168, startPoint y: 420, endPoint x: 620, endPoint y: 416, distance: 452.0
click at [620, 416] on textarea "Hola Diego, Muchas gracias por tu respuesta. Es necesario que adjuntes document…" at bounding box center [580, 422] width 824 height 144
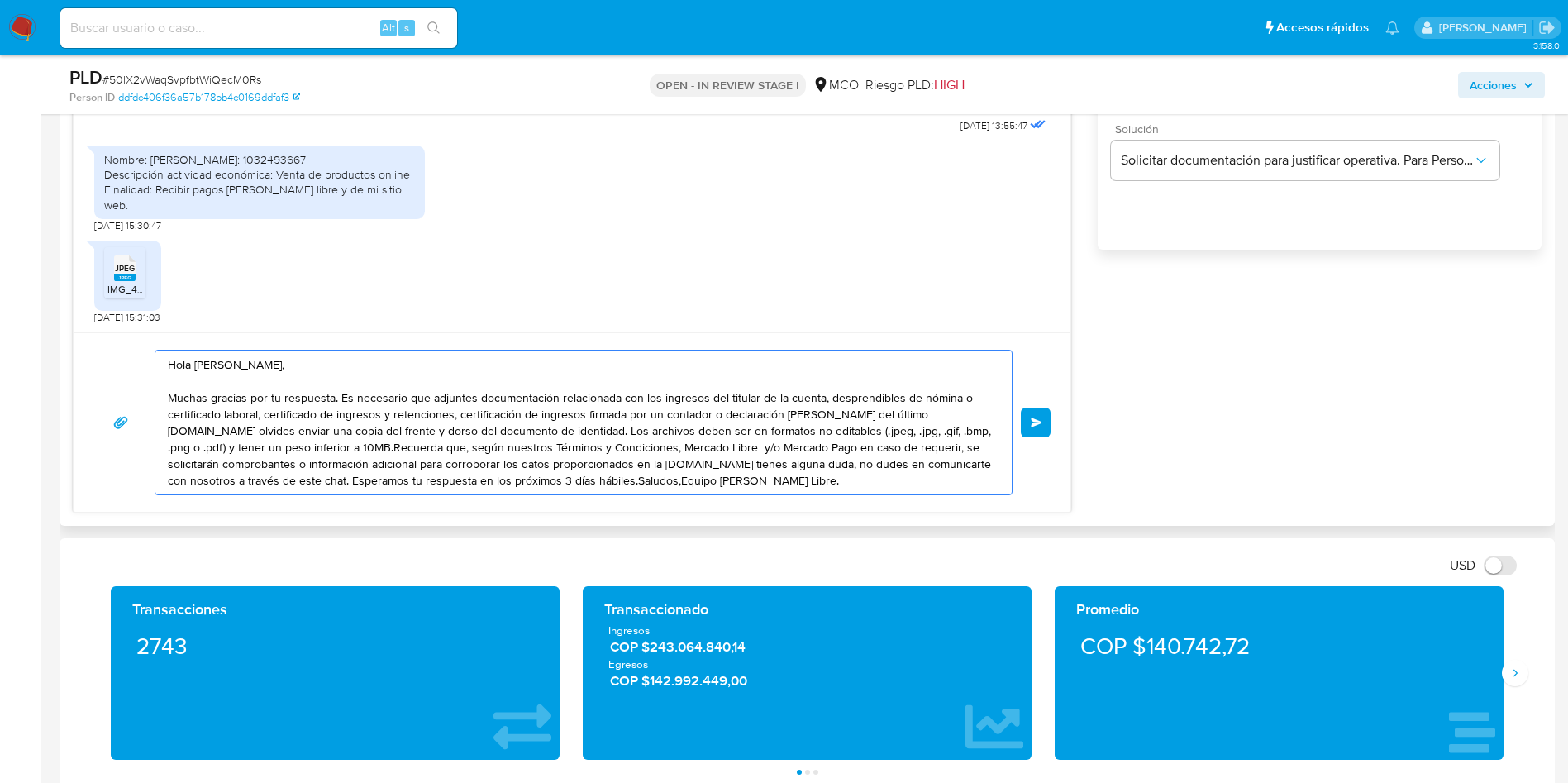
drag, startPoint x: 790, startPoint y: 415, endPoint x: 865, endPoint y: 414, distance: 75.0
click at [861, 415] on textarea "Hola Diego, Muchas gracias por tu respuesta. Es necesario que adjuntes document…" at bounding box center [580, 422] width 824 height 144
click at [921, 414] on textarea "Hola Diego, Muchas gracias por tu respuesta. Es necesario que adjuntes document…" at bounding box center [580, 422] width 824 height 144
click at [499, 430] on textarea "Hola Diego, Muchas gracias por tu respuesta. Es necesario que adjuntes document…" at bounding box center [580, 422] width 824 height 144
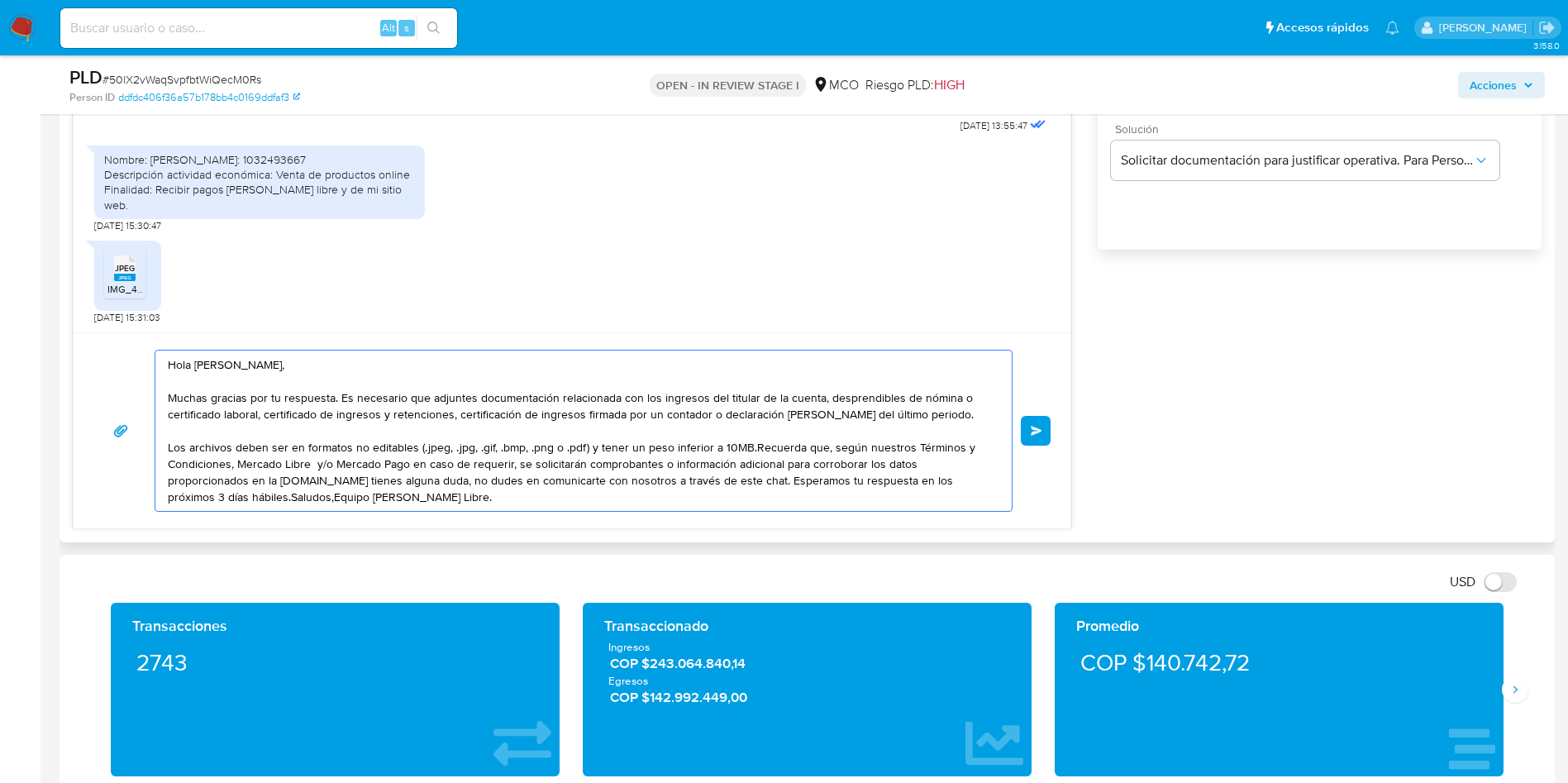
click at [750, 448] on textarea "Hola Diego, Muchas gracias por tu respuesta. Es necesario que adjuntes document…" at bounding box center [580, 431] width 824 height 160
click at [748, 445] on textarea "Hola Diego, Muchas gracias por tu respuesta. Es necesario que adjuntes document…" at bounding box center [580, 431] width 824 height 160
click at [339, 481] on textarea "Hola Diego, Muchas gracias por tu respuesta. Es necesario que adjuntes document…" at bounding box center [580, 431] width 824 height 160
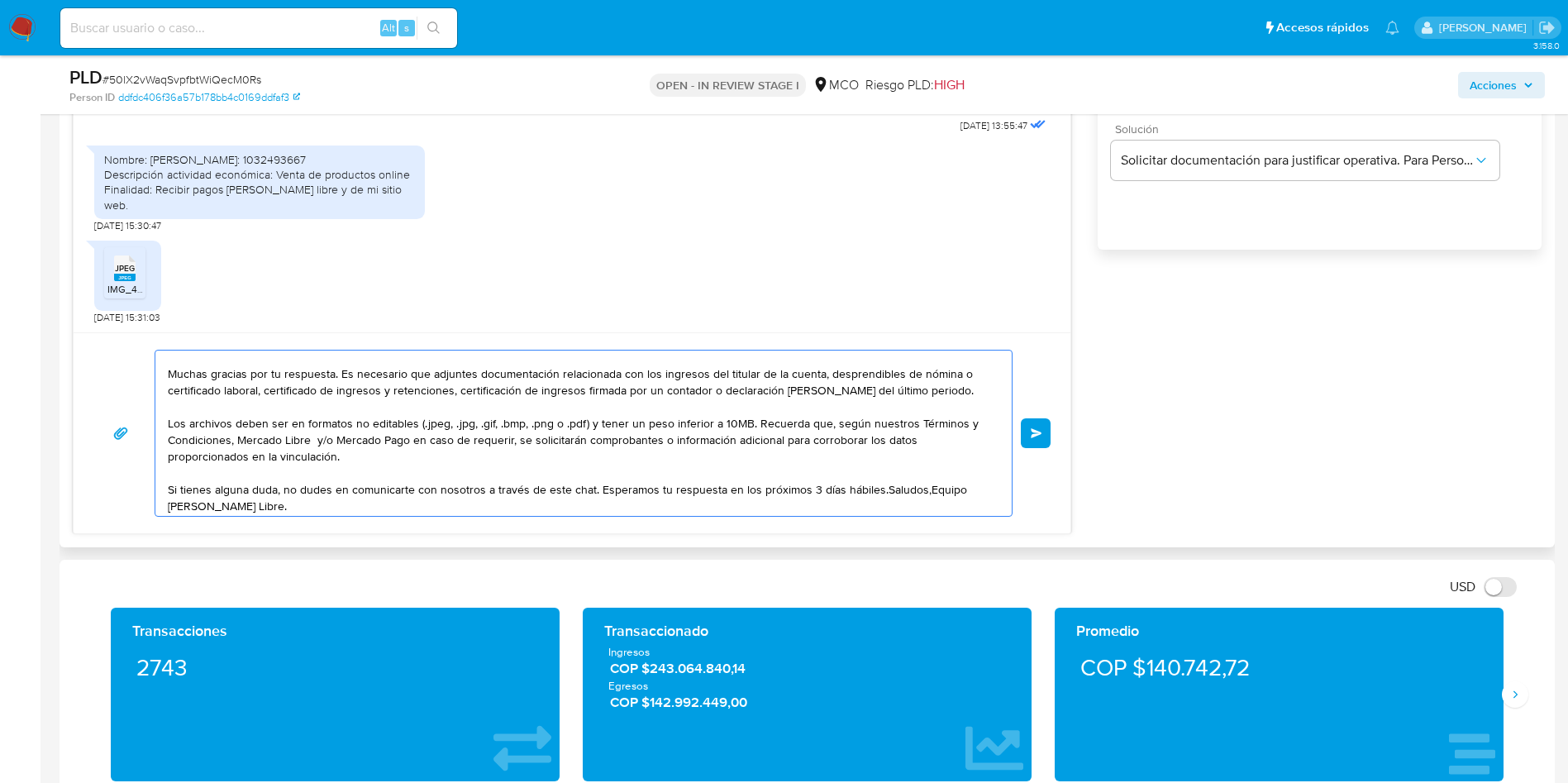
scroll to position [28, 0]
click at [877, 487] on textarea "Hola Diego, Muchas gracias por tu respuesta. Es necesario que adjuntes document…" at bounding box center [580, 433] width 824 height 165
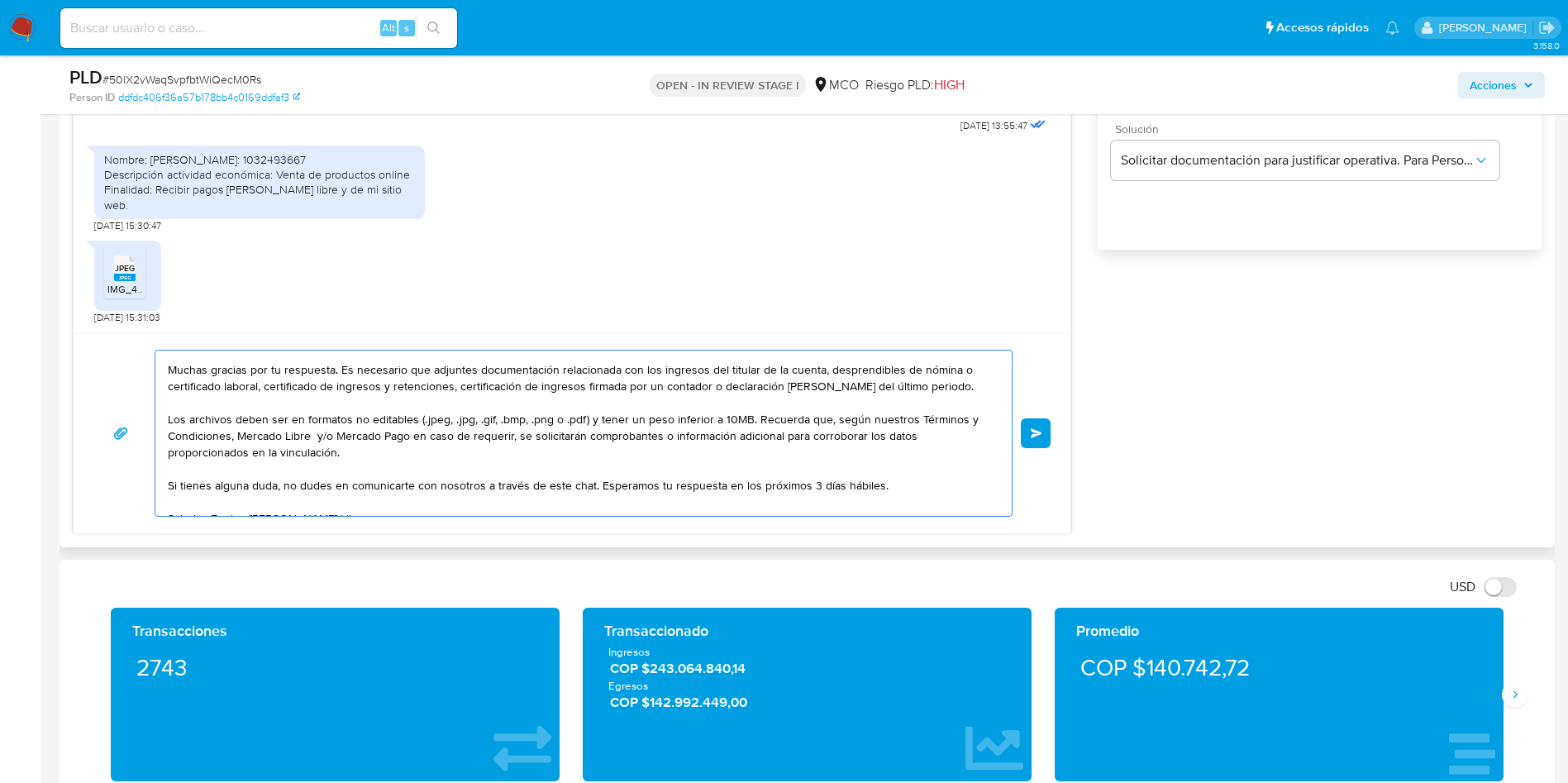
scroll to position [39, 0]
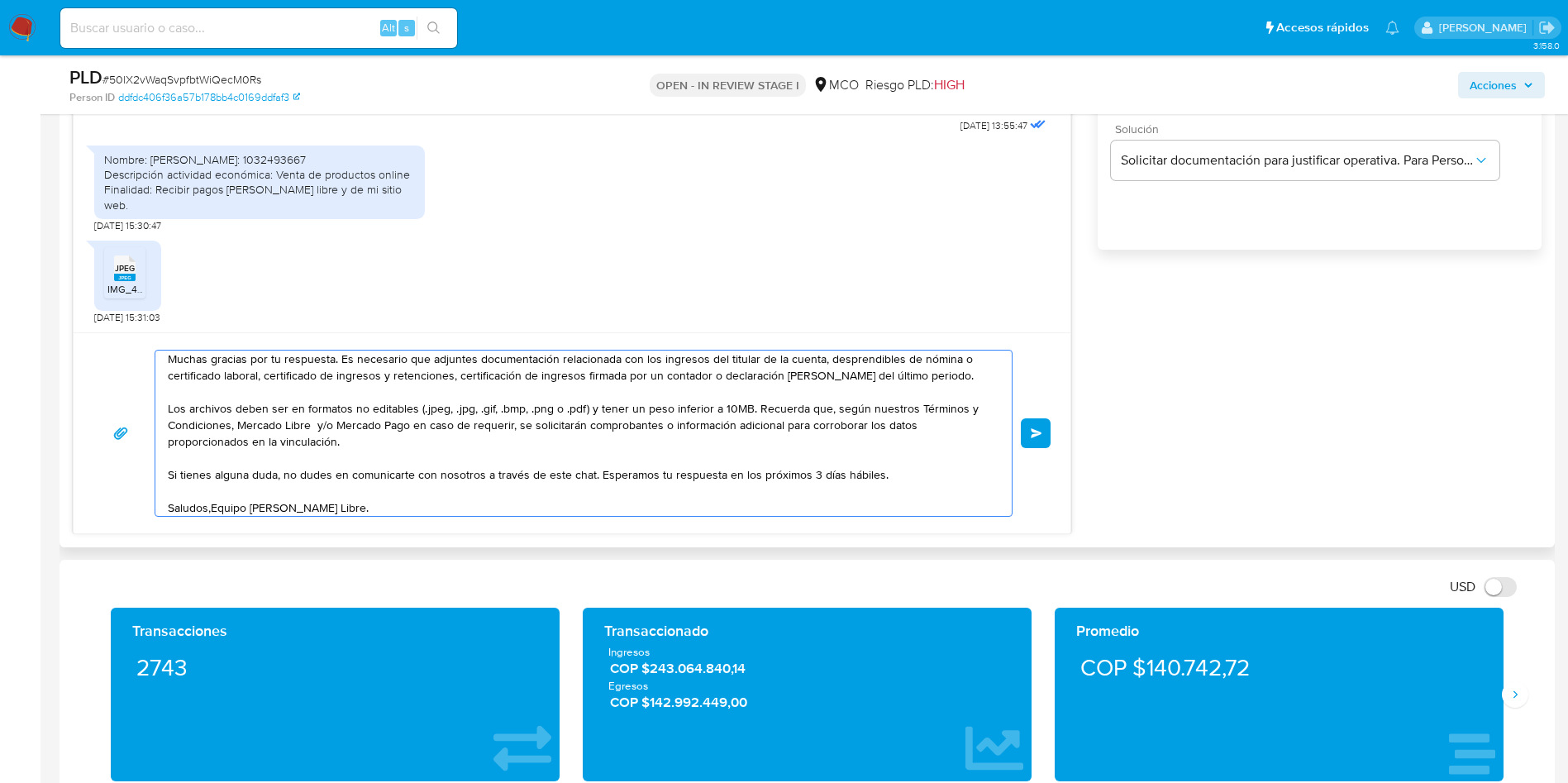
click at [213, 507] on textarea "Hola Diego, Muchas gracias por tu respuesta. Es necesario que adjuntes document…" at bounding box center [580, 433] width 824 height 165
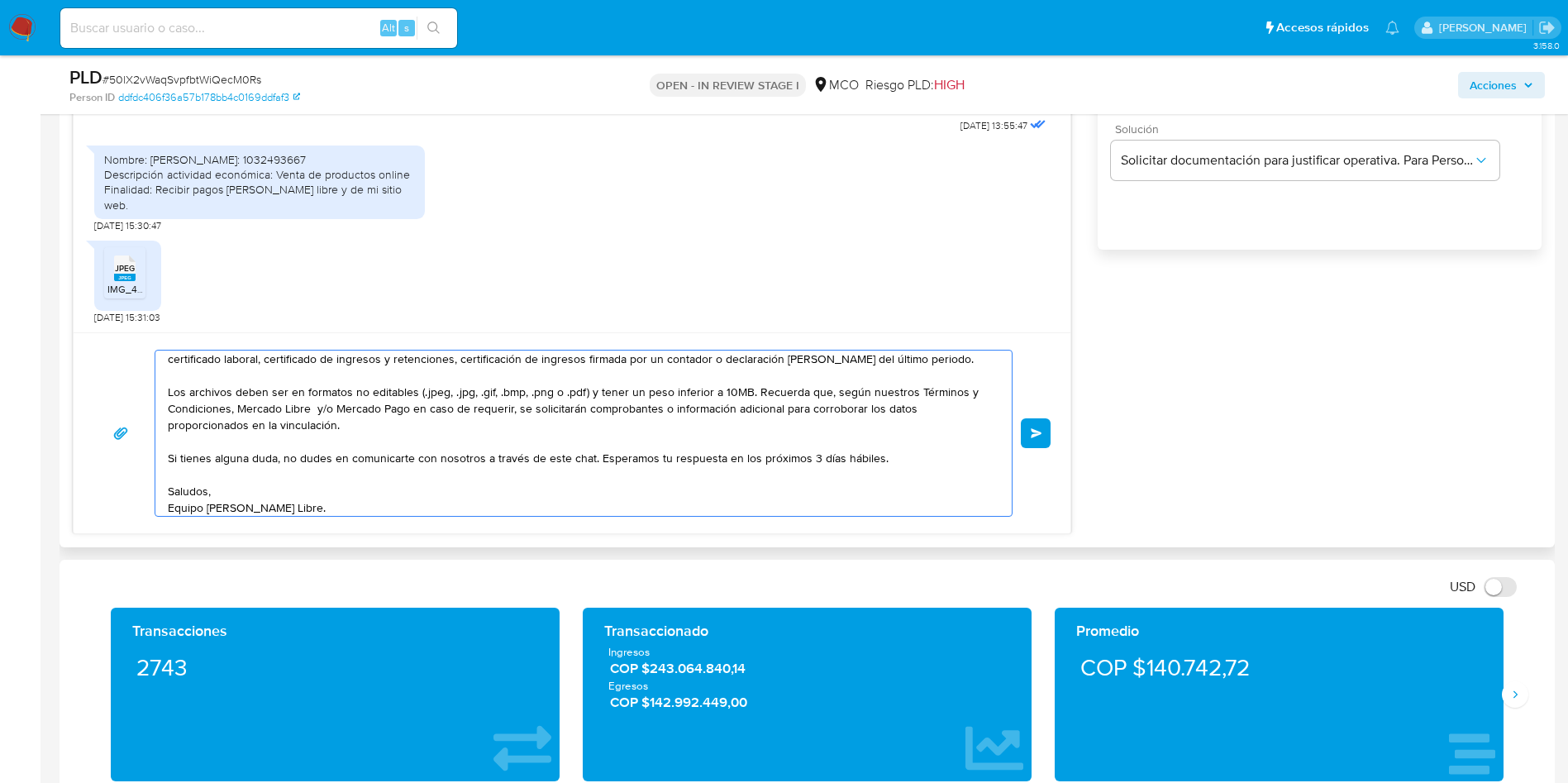
click at [352, 507] on textarea "Hola Diego, Muchas gracias por tu respuesta. Es necesario que adjuntes document…" at bounding box center [580, 433] width 824 height 165
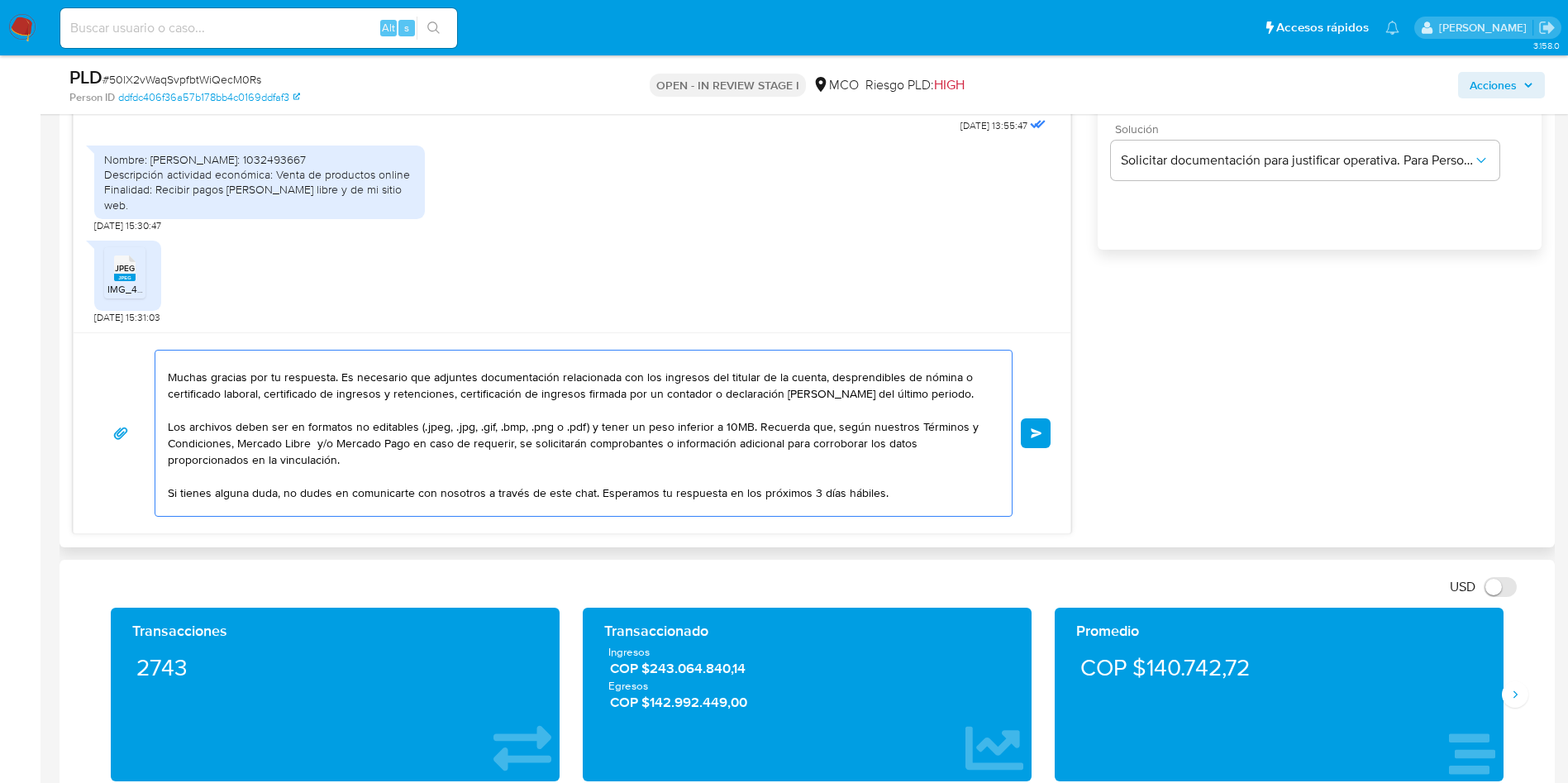
scroll to position [0, 0]
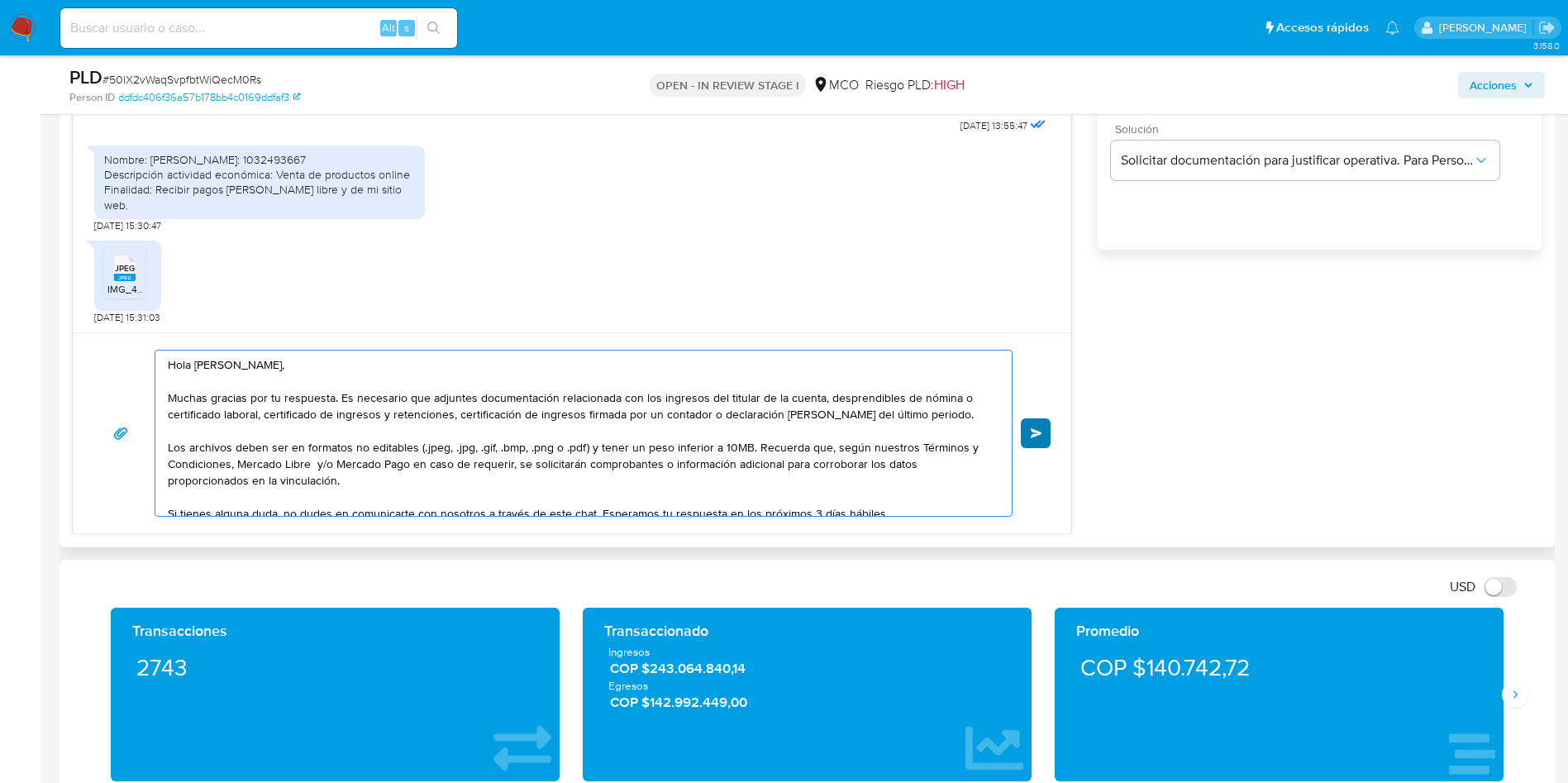
type textarea "Hola Diego, Muchas gracias por tu respuesta. Es necesario que adjuntes document…"
click at [1042, 433] on button "Enviar" at bounding box center [1035, 433] width 30 height 30
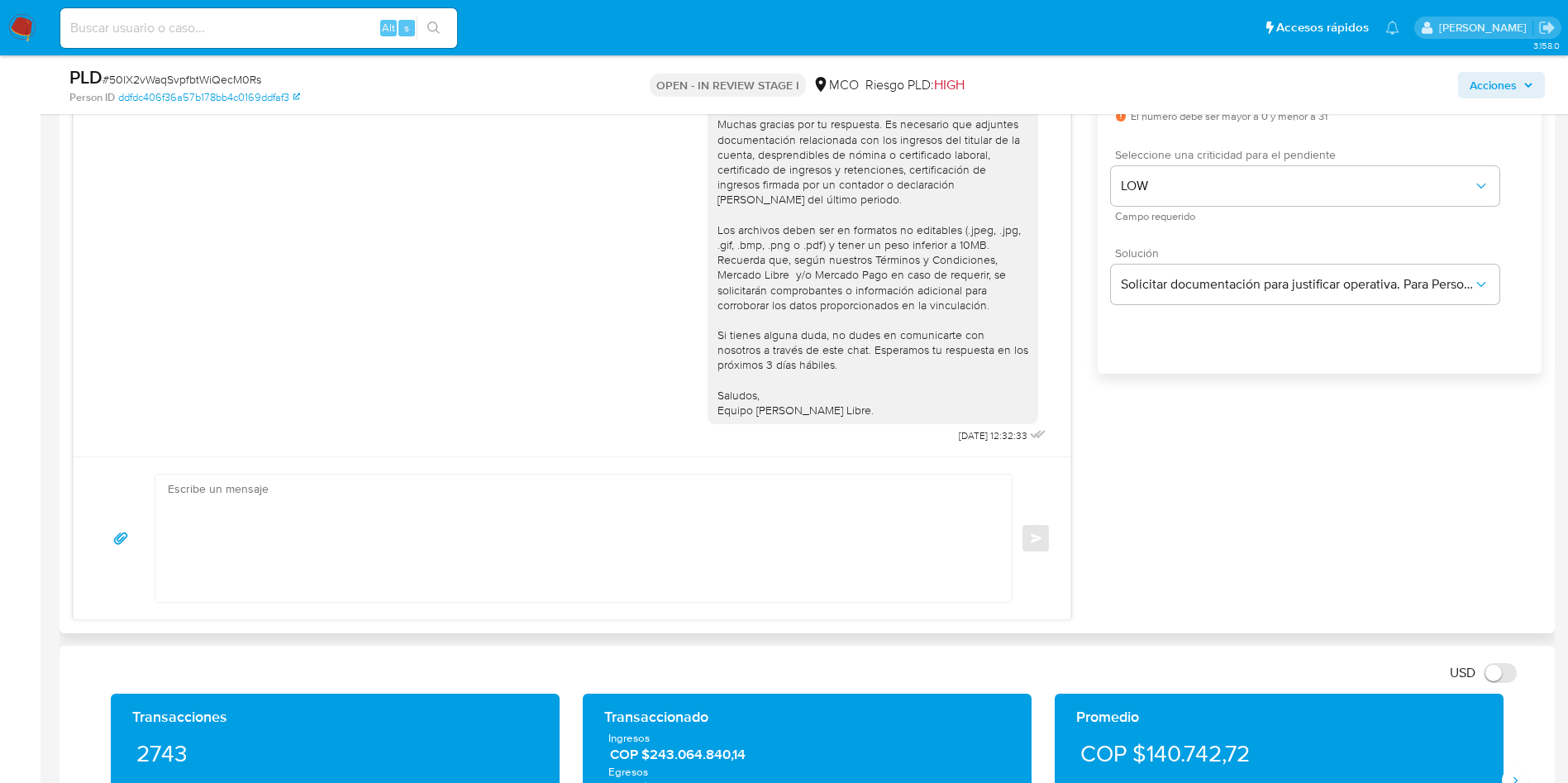
scroll to position [875, 0]
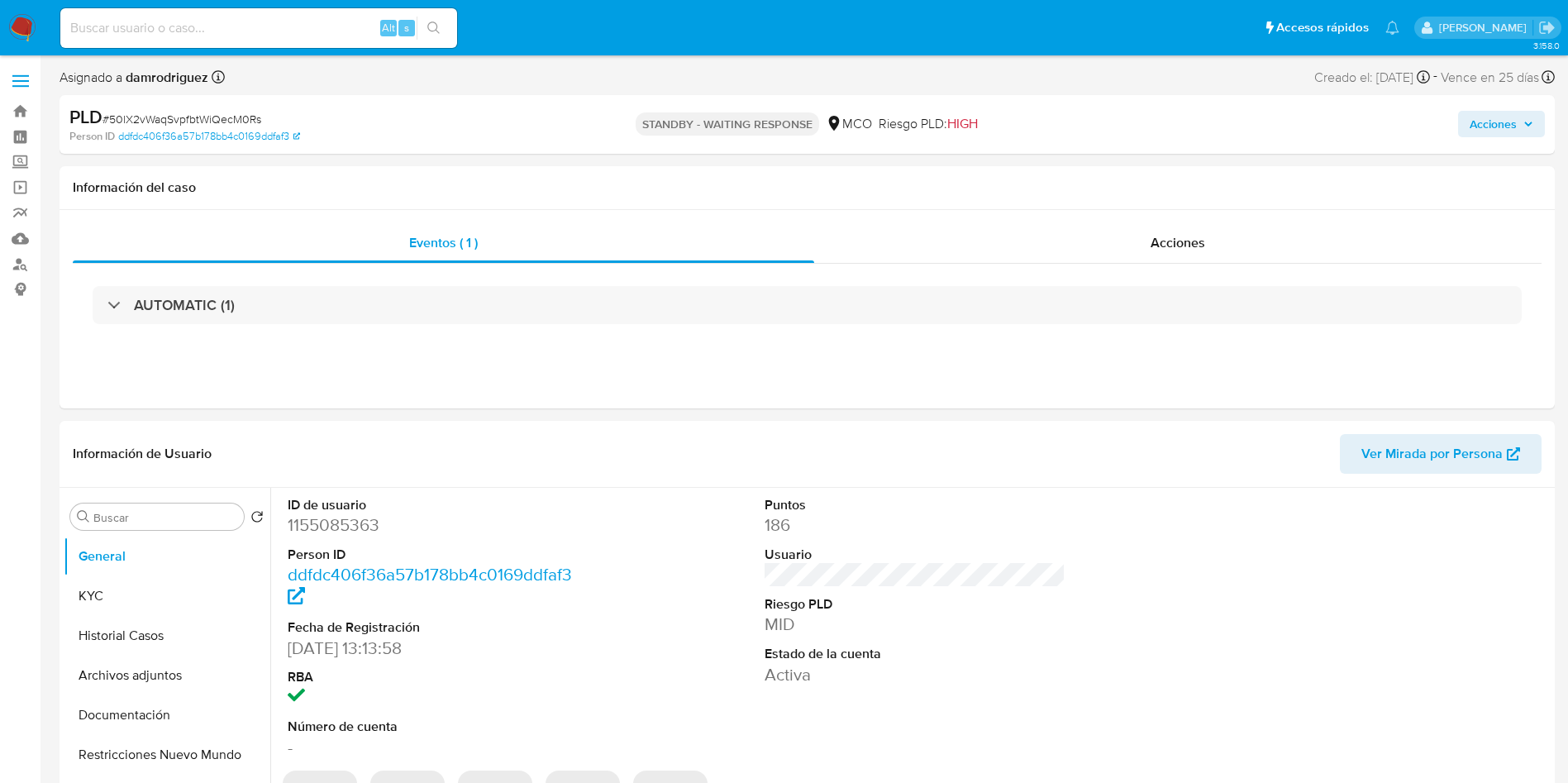
select select "10"
drag, startPoint x: 634, startPoint y: 536, endPoint x: 643, endPoint y: 526, distance: 13.5
click at [634, 537] on div "ID de usuario 1155085363 Person ID ddfdc406f36a57b178bb4c0169ddfaf3 Fecha de Re…" at bounding box center [915, 626] width 1271 height 279
click at [148, 679] on button "Archivos adjuntos" at bounding box center [160, 675] width 193 height 40
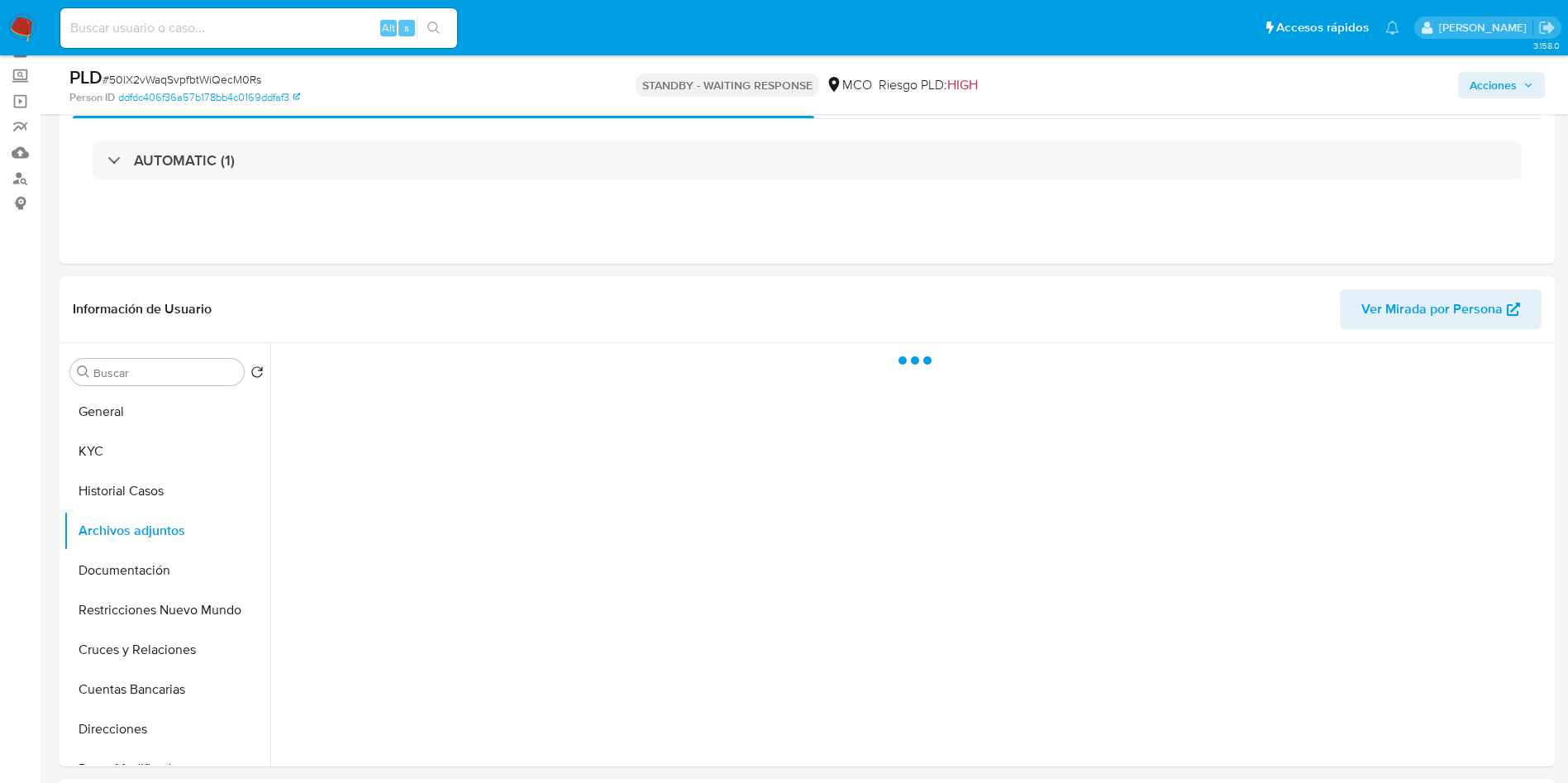
scroll to position [124, 0]
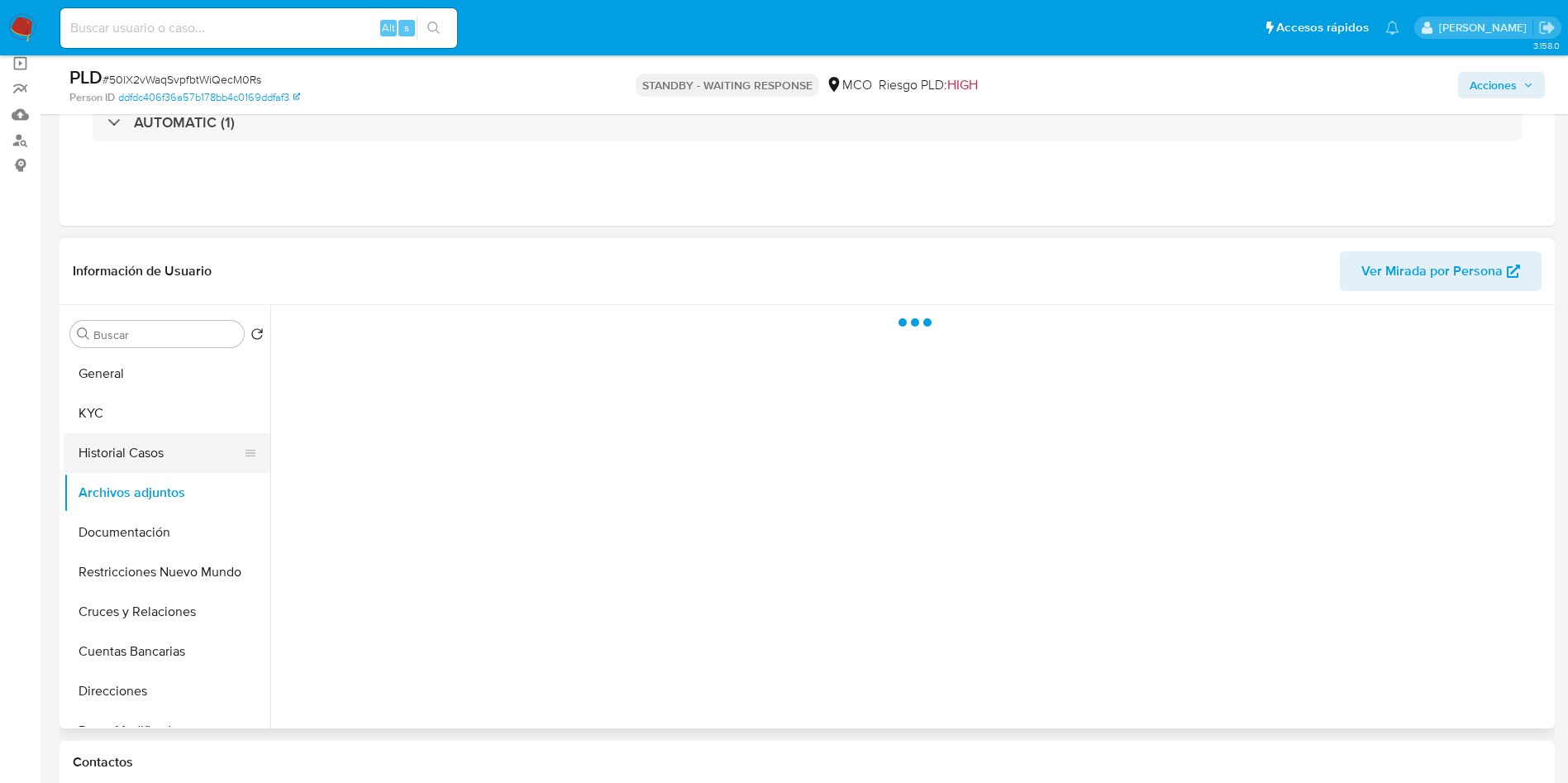
click at [139, 457] on button "Historial Casos" at bounding box center [160, 452] width 193 height 40
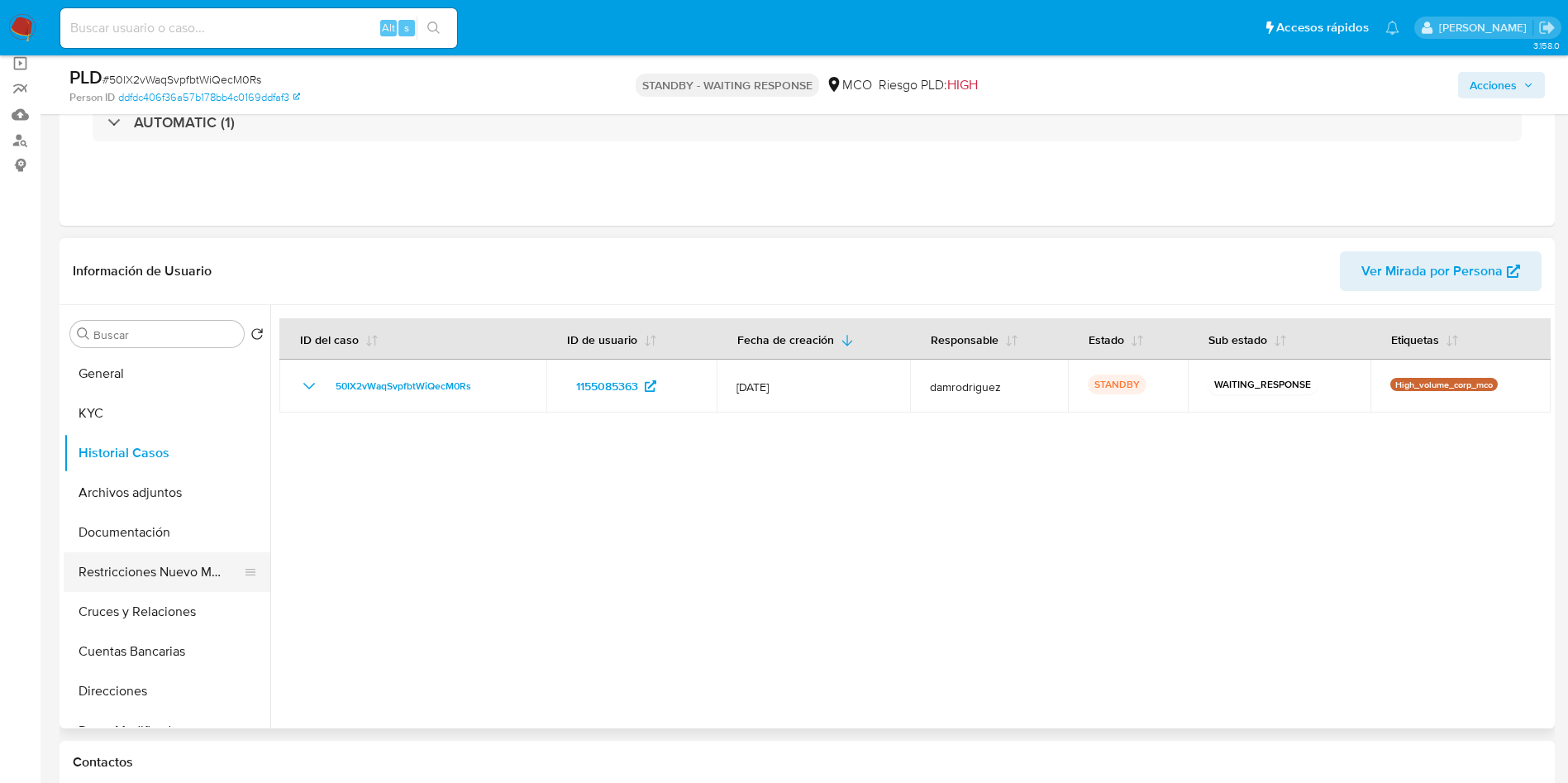
click at [174, 573] on button "Restricciones Nuevo Mundo" at bounding box center [160, 571] width 193 height 40
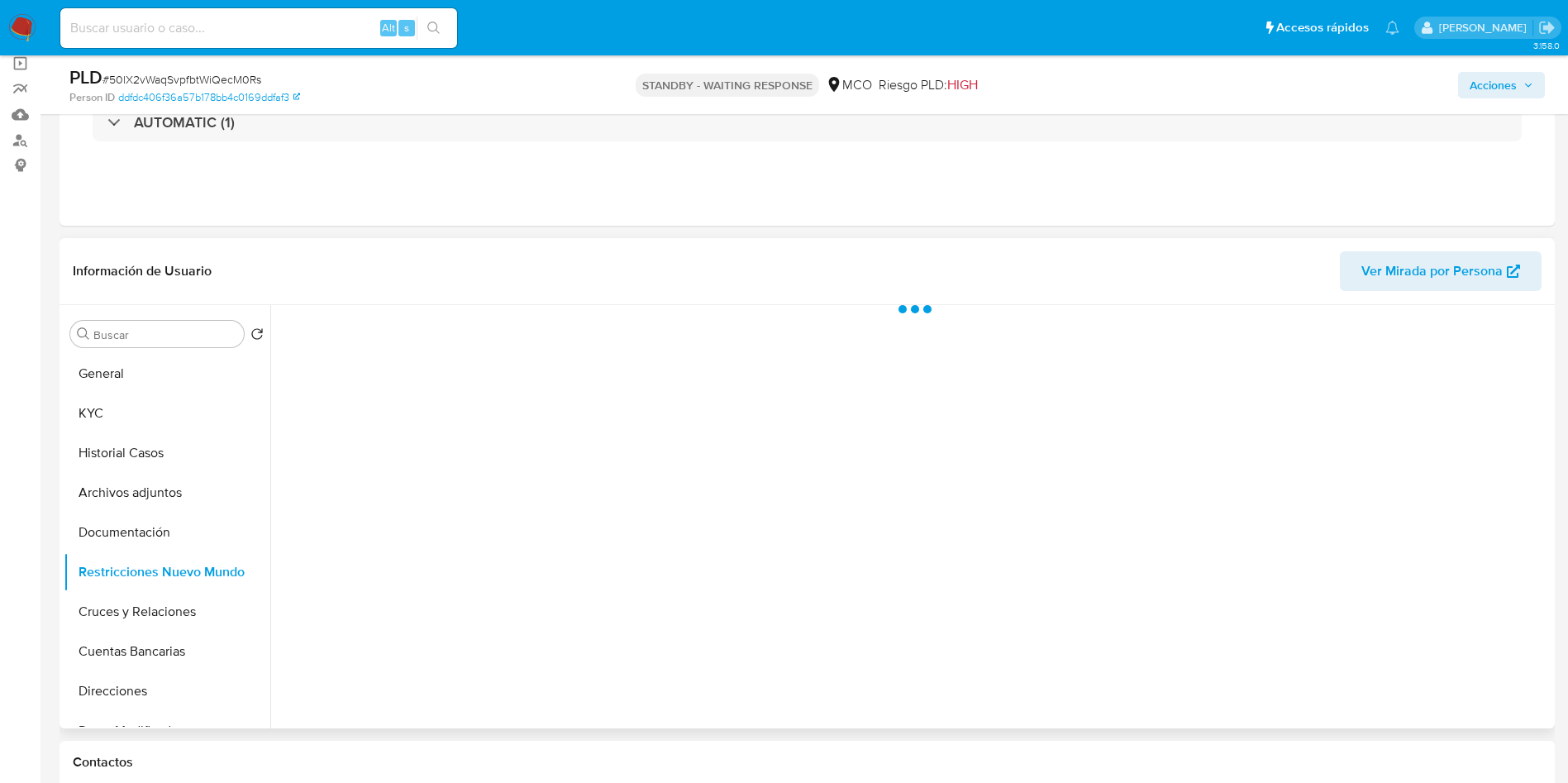
click at [271, 279] on header "Información de Usuario Ver Mirada por Persona" at bounding box center [806, 271] width 1468 height 40
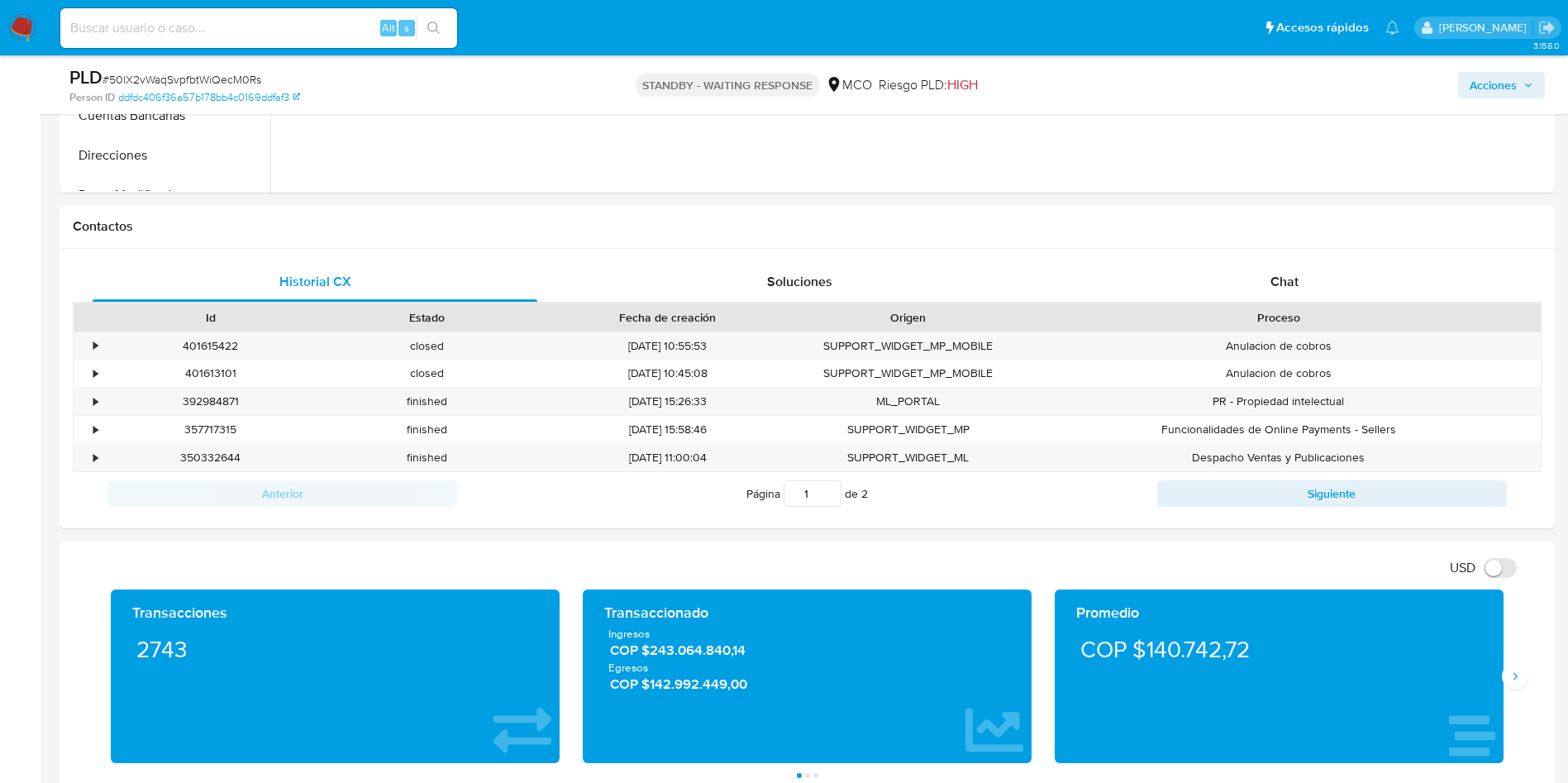
scroll to position [868, 0]
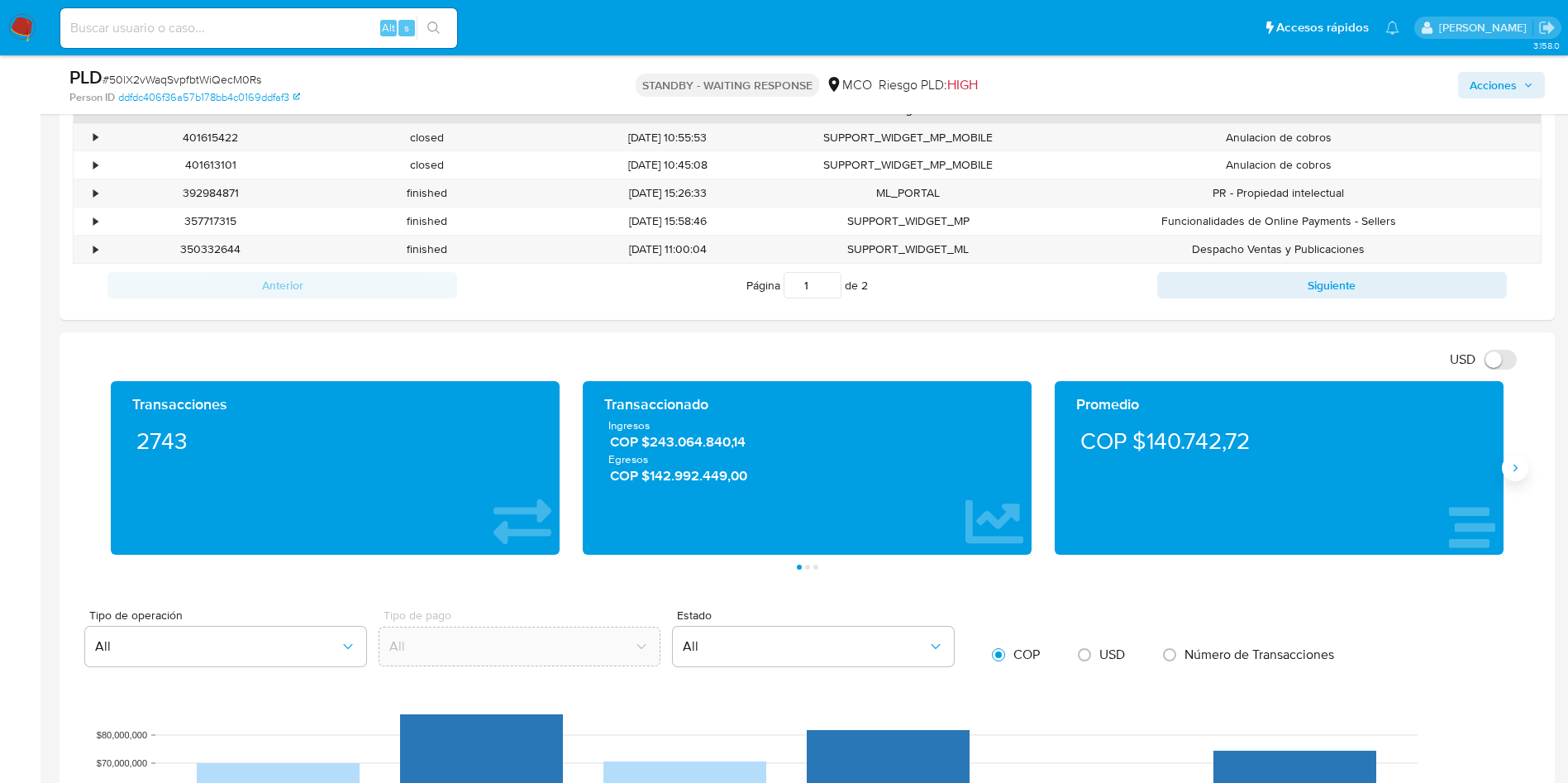
click at [1515, 465] on icon "Siguiente" at bounding box center [1516, 468] width 4 height 8
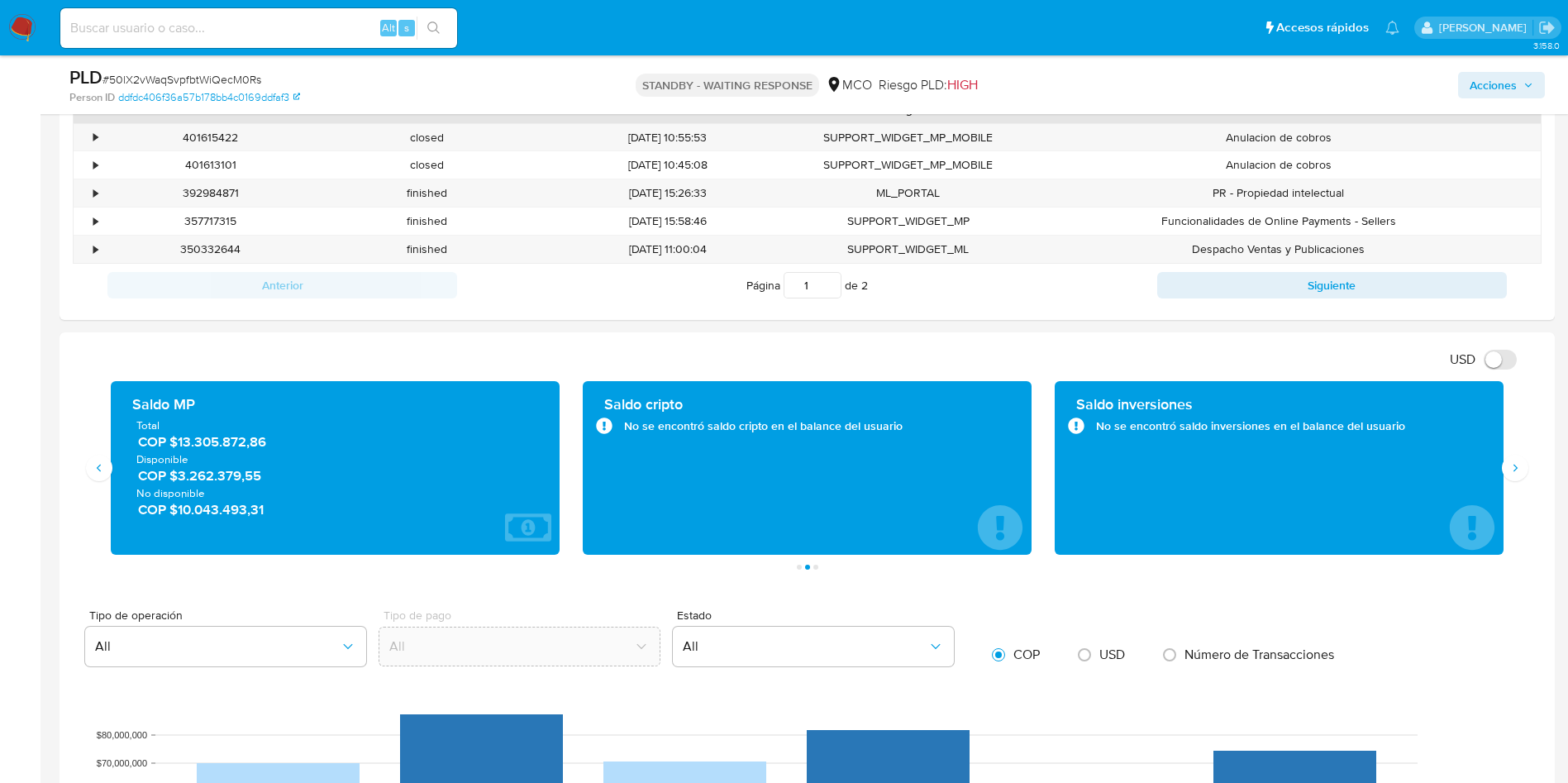
click at [234, 477] on span "COP $3.262.379,55" at bounding box center [336, 476] width 396 height 19
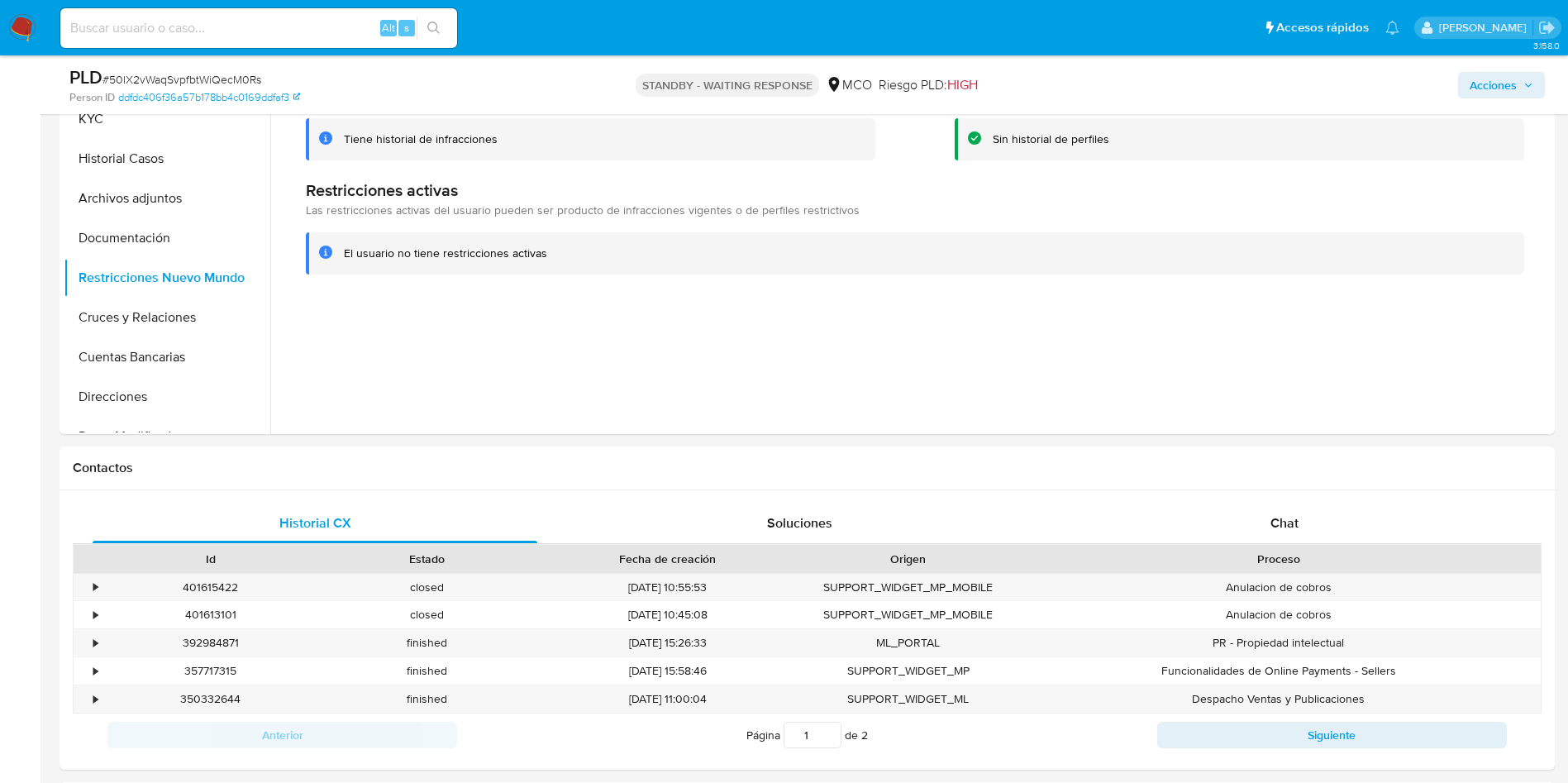
scroll to position [124, 0]
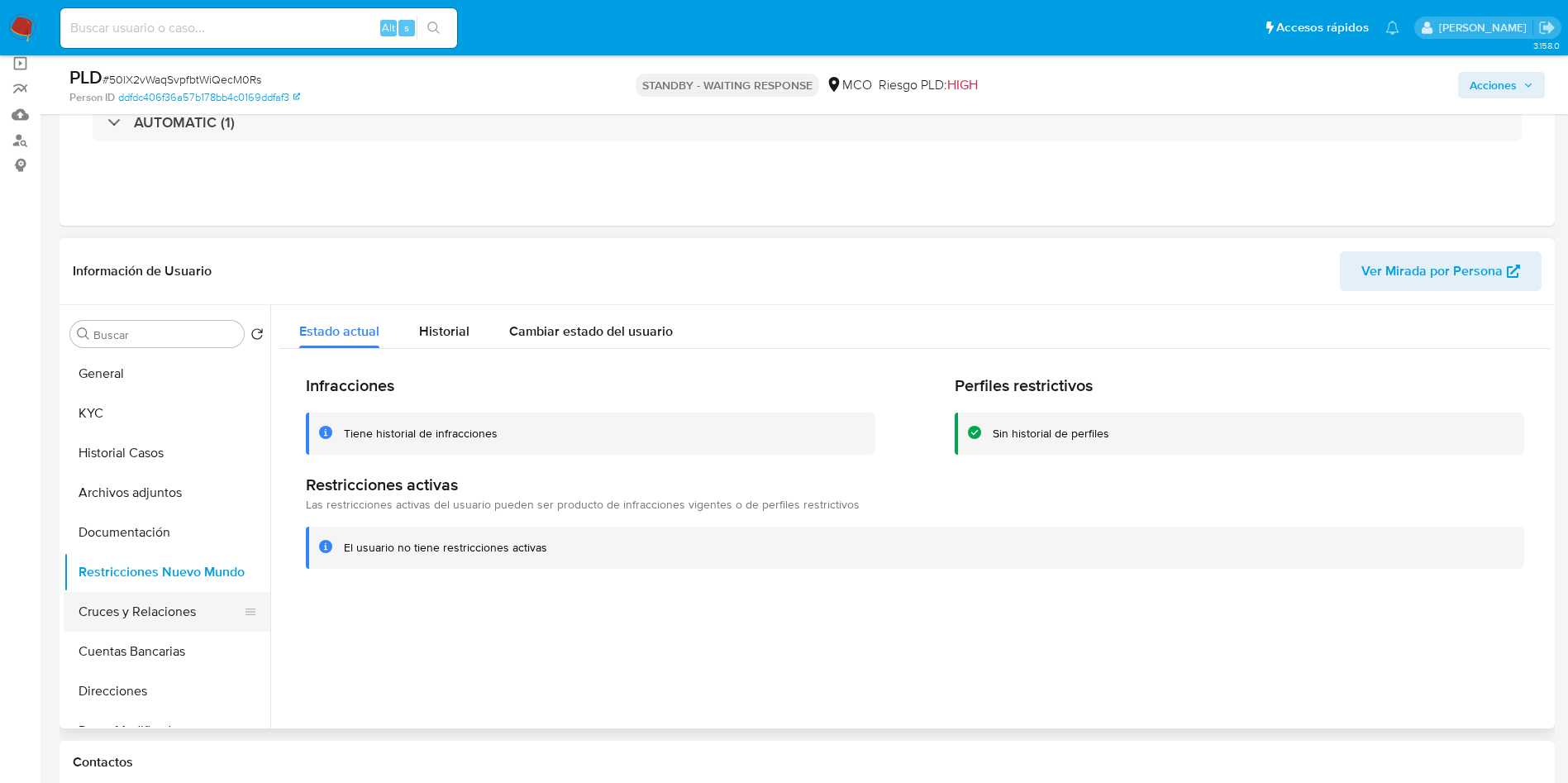
click at [125, 610] on button "Cruces y Relaciones" at bounding box center [160, 611] width 193 height 40
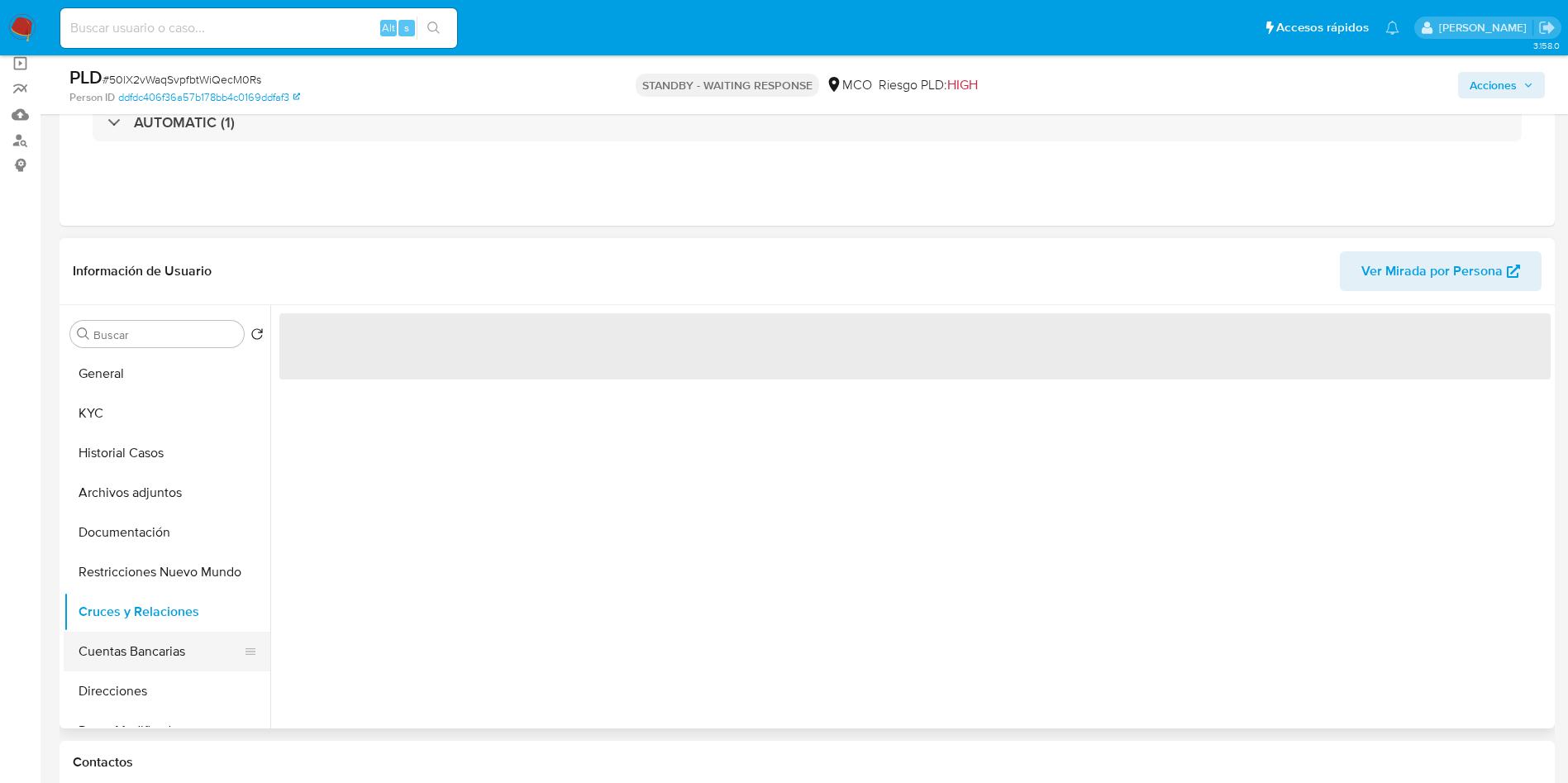
click at [132, 633] on button "Cuentas Bancarias" at bounding box center [160, 651] width 193 height 40
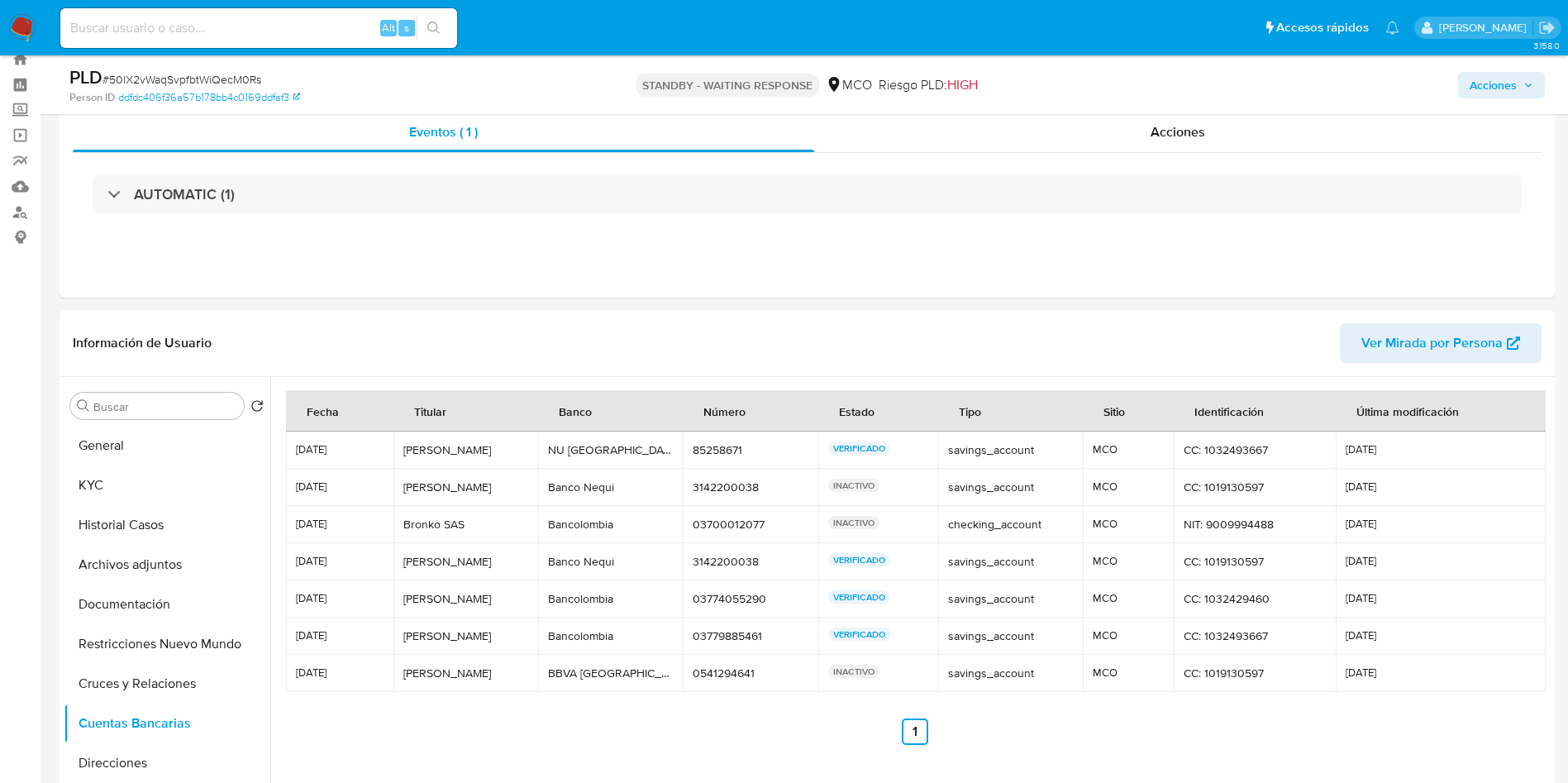
scroll to position [0, 0]
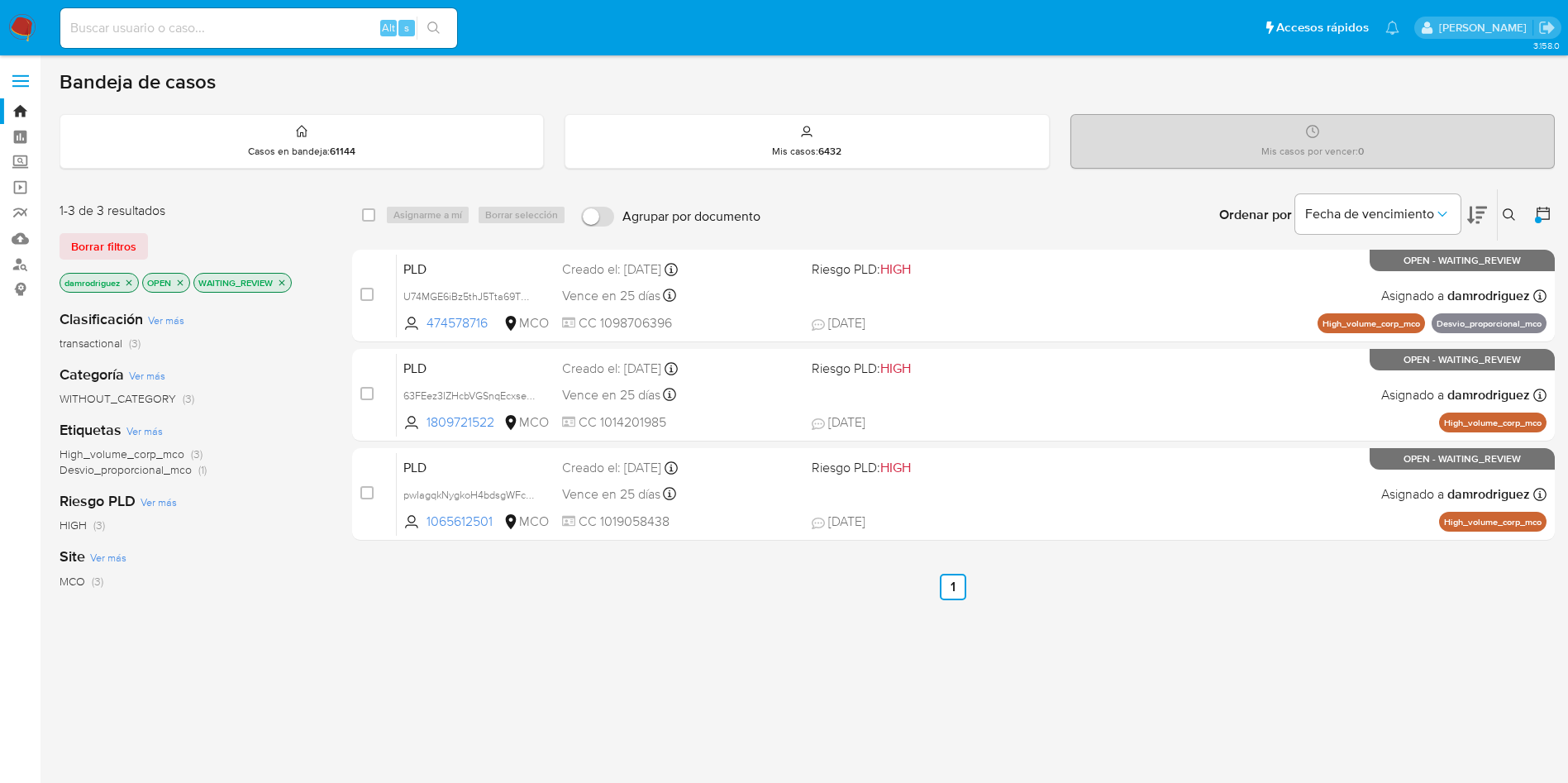
click at [34, 29] on img at bounding box center [22, 28] width 28 height 28
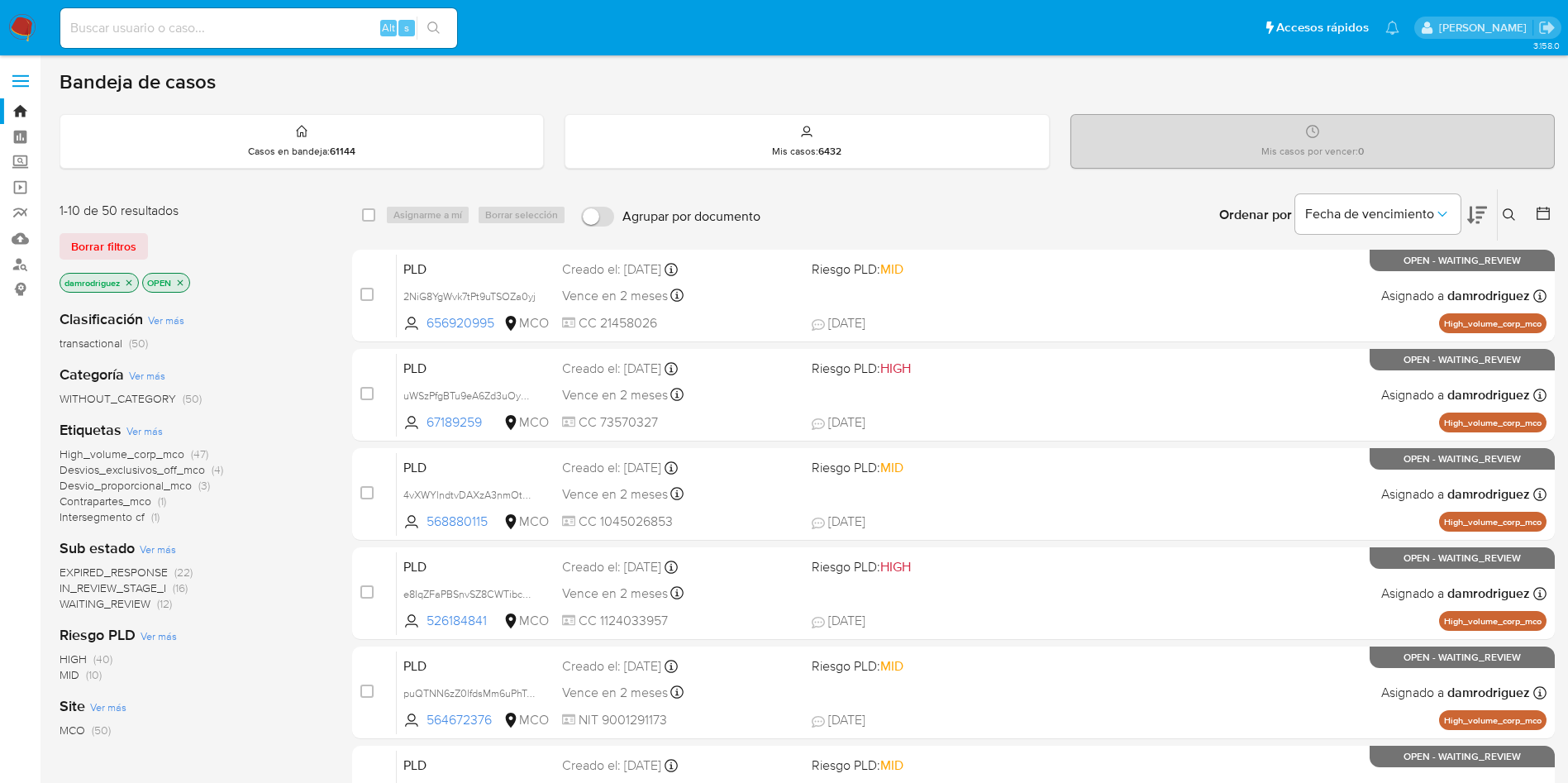
click at [129, 279] on icon "close-filter" at bounding box center [129, 282] width 10 height 10
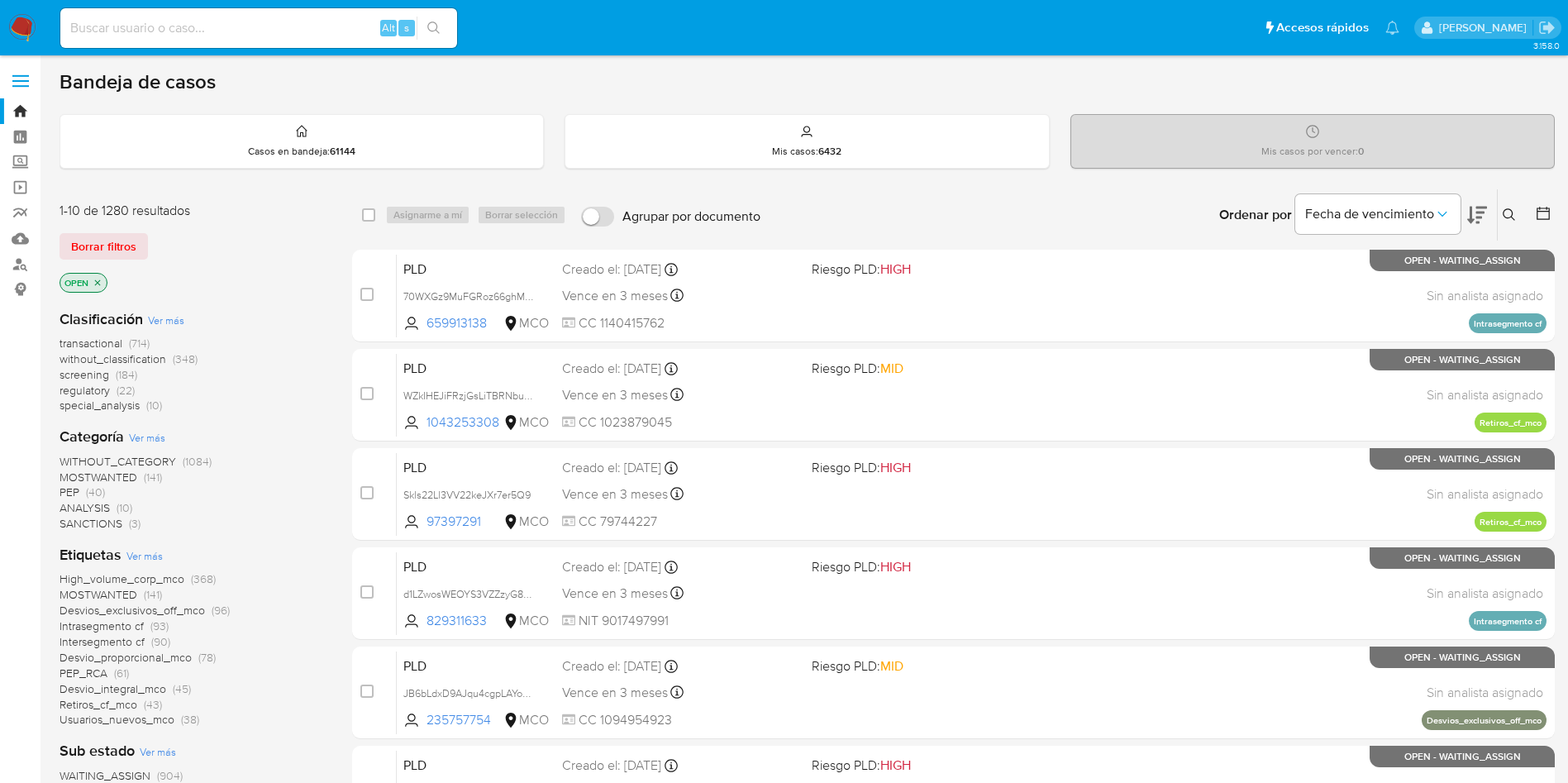
click at [1552, 205] on button at bounding box center [1545, 215] width 20 height 20
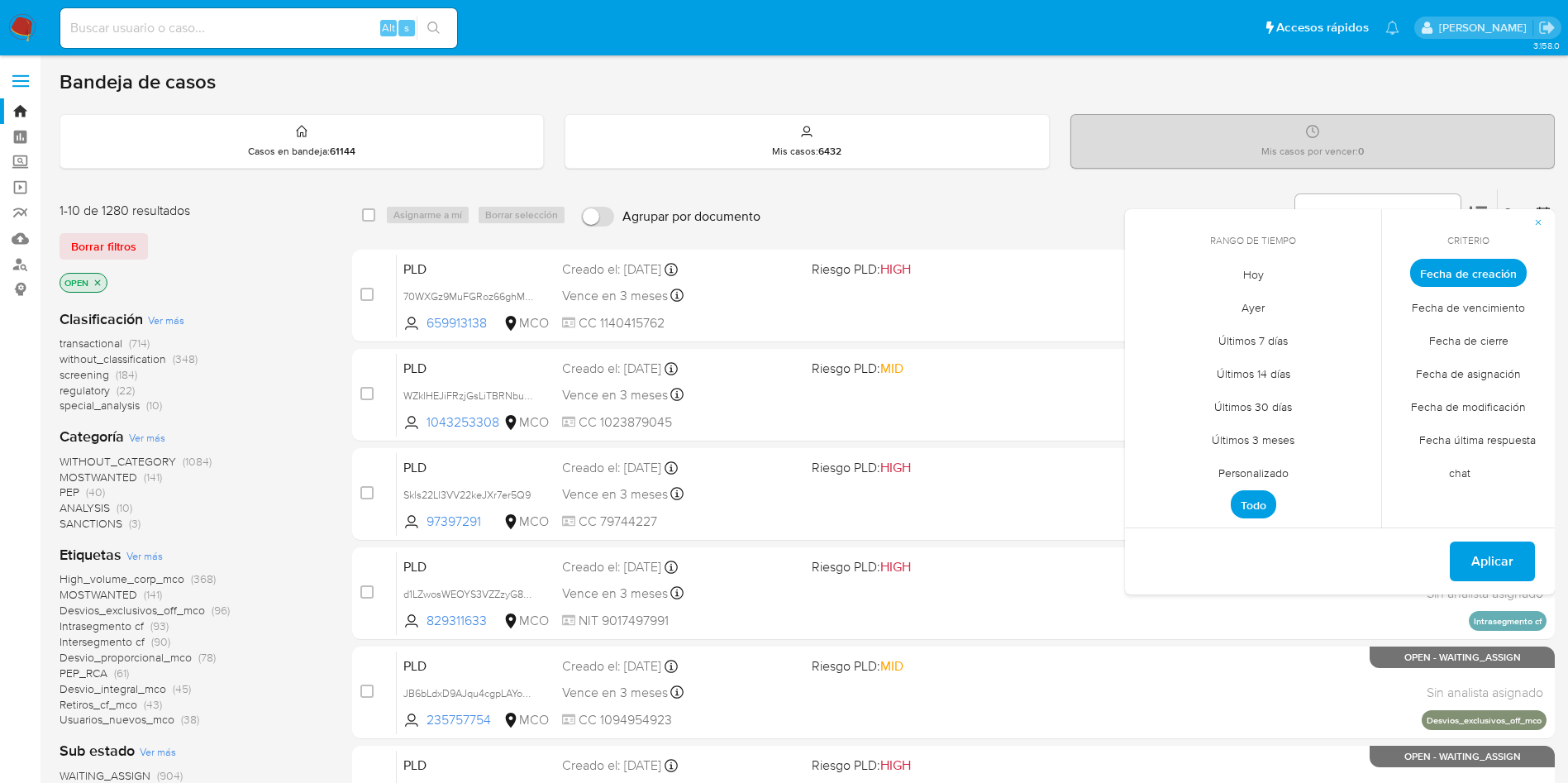
click at [1238, 481] on span "Personalizado" at bounding box center [1253, 472] width 105 height 34
click at [1149, 307] on icon "Mes anterior" at bounding box center [1150, 304] width 20 height 20
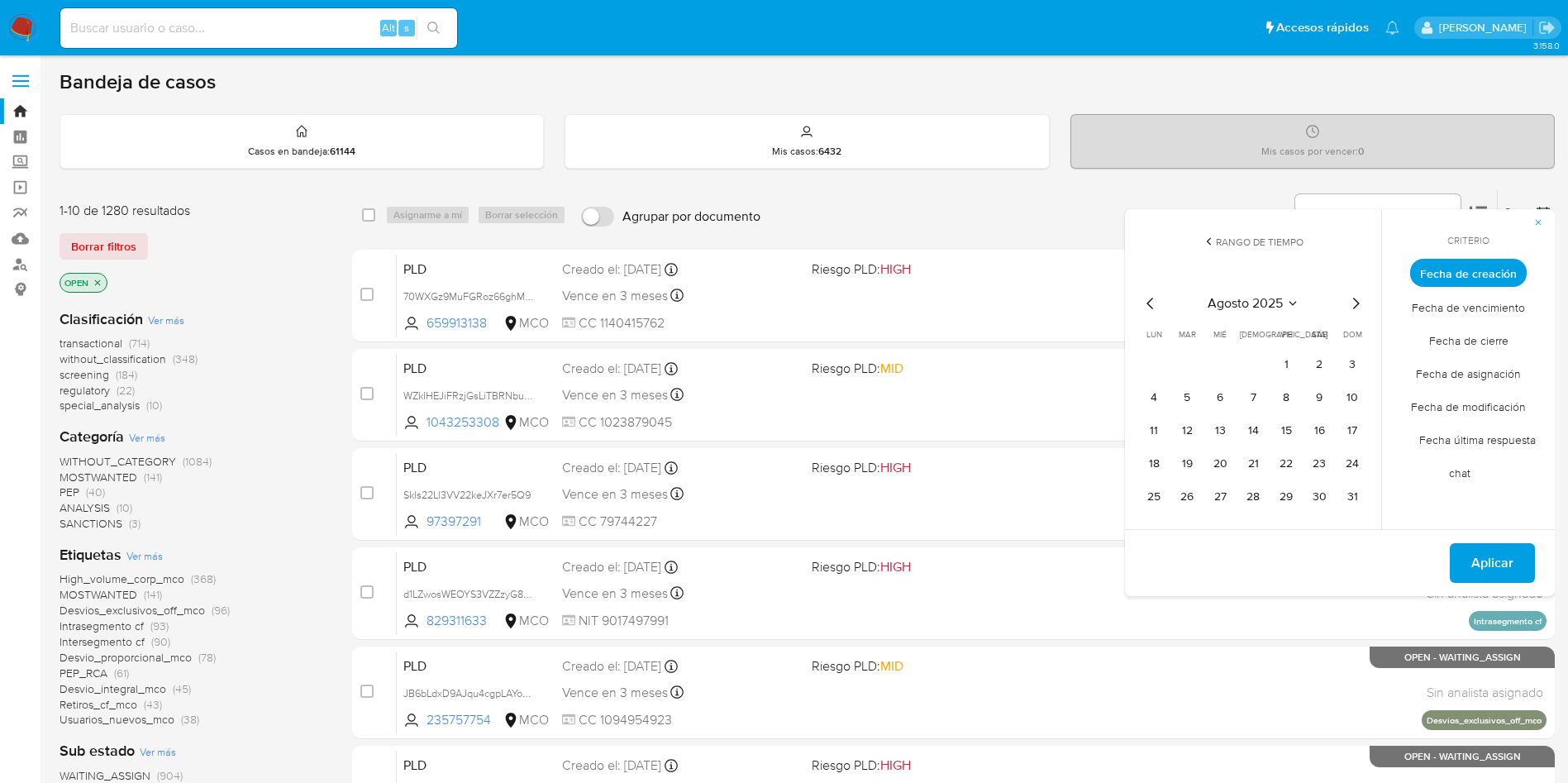
click at [1149, 307] on icon "Mes anterior" at bounding box center [1150, 304] width 20 height 20
click at [1251, 394] on button "10" at bounding box center [1253, 397] width 26 height 26
click at [1374, 394] on div "julio 2025 julio 2025 lun lunes mar martes mié miércoles jue jueves vie viernes…" at bounding box center [1253, 399] width 265 height 261
click at [1354, 396] on button "13" at bounding box center [1351, 397] width 26 height 26
click at [1494, 566] on span "Aplicar" at bounding box center [1493, 563] width 43 height 37
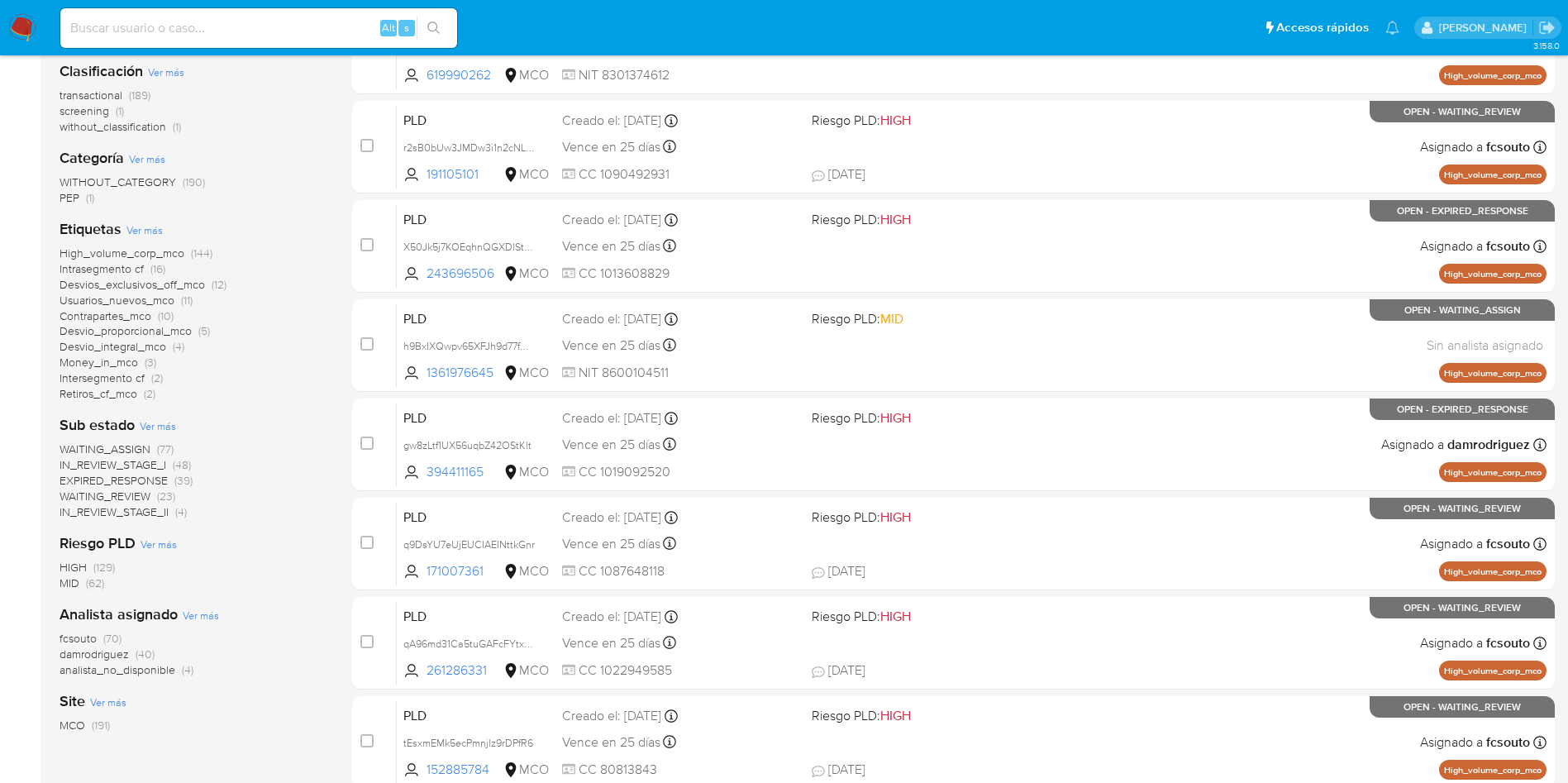
scroll to position [124, 0]
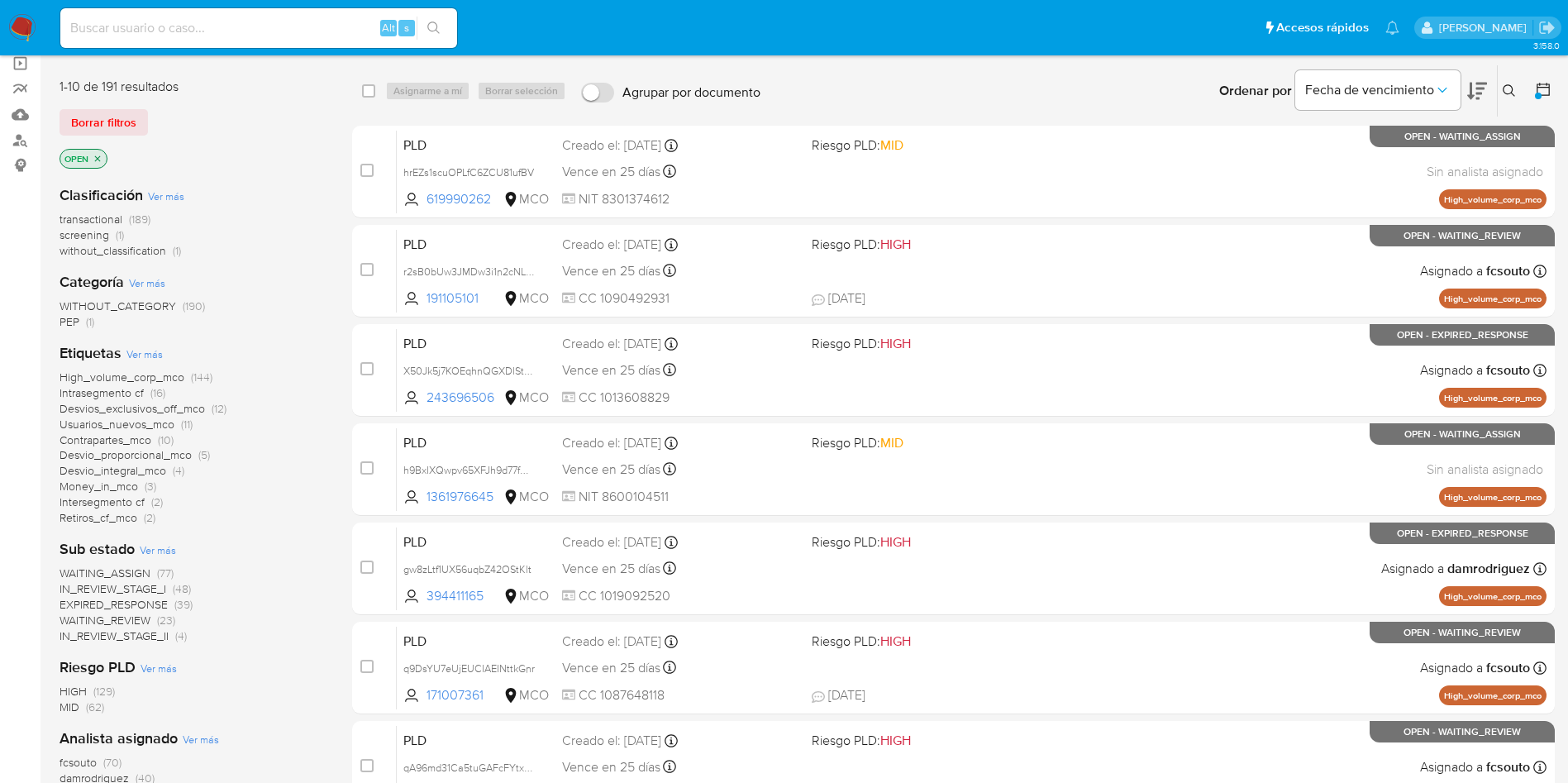
click at [1542, 81] on icon at bounding box center [1543, 89] width 16 height 16
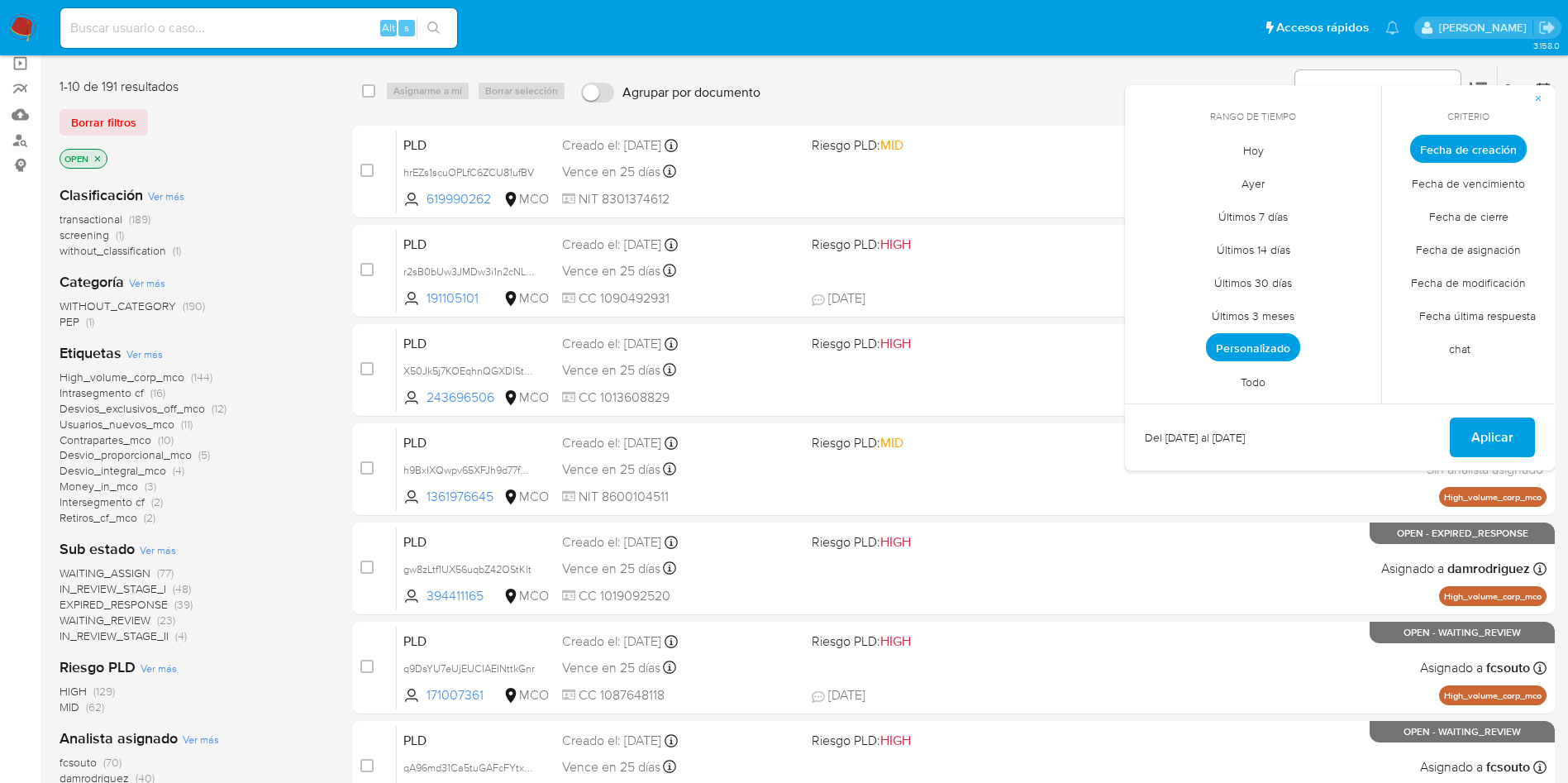
click at [1258, 343] on span "Personalizado" at bounding box center [1252, 347] width 94 height 28
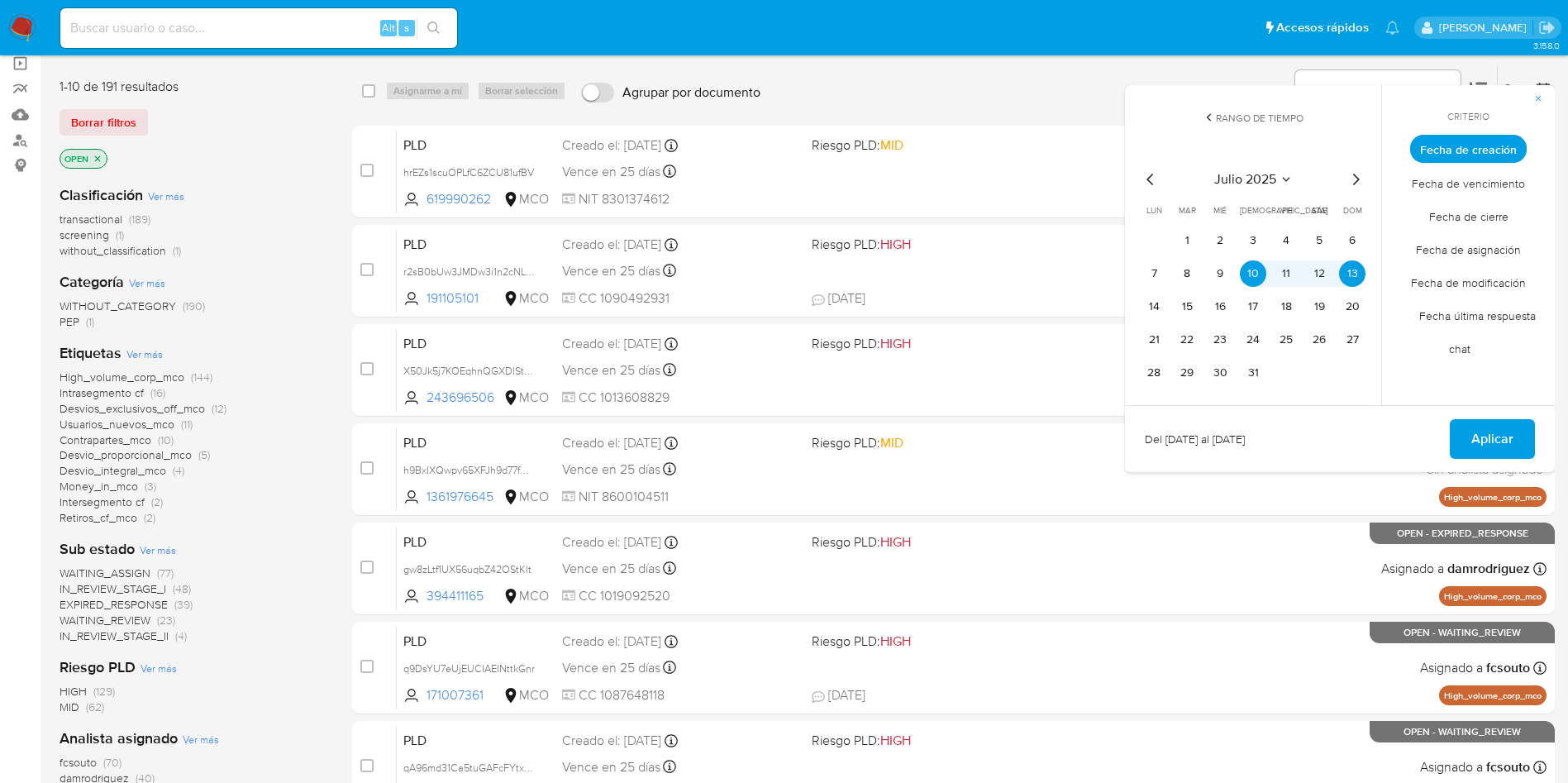
click at [1347, 174] on icon "Mes siguiente" at bounding box center [1355, 179] width 20 height 20
click at [1150, 303] on button "11" at bounding box center [1153, 306] width 26 height 26
click at [1242, 305] on button "14" at bounding box center [1253, 306] width 26 height 26
click at [1475, 436] on span "Aplicar" at bounding box center [1493, 439] width 43 height 37
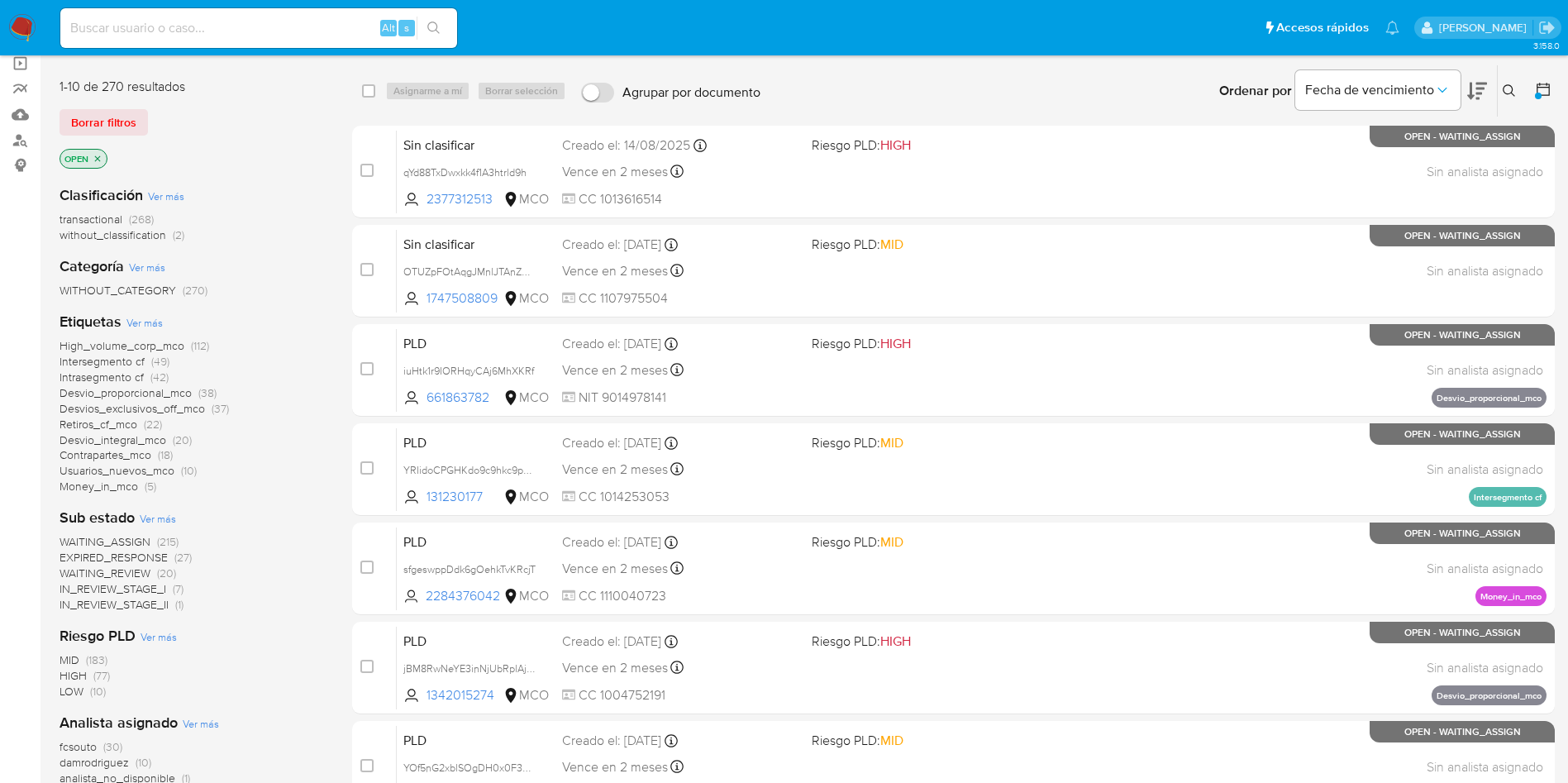
click at [280, 297] on div "WITHOUT_CATEGORY (270)" at bounding box center [192, 290] width 266 height 15
click at [269, 186] on div "Clasificación Ver más transactional (268) without_classification (2)" at bounding box center [192, 215] width 266 height 58
click at [172, 18] on input at bounding box center [258, 28] width 396 height 21
paste input "fwY0ZrMriSIr3PO6FbvFX6JH"
type input "fwY0ZrMriSIr3PO6FbvFX6JH"
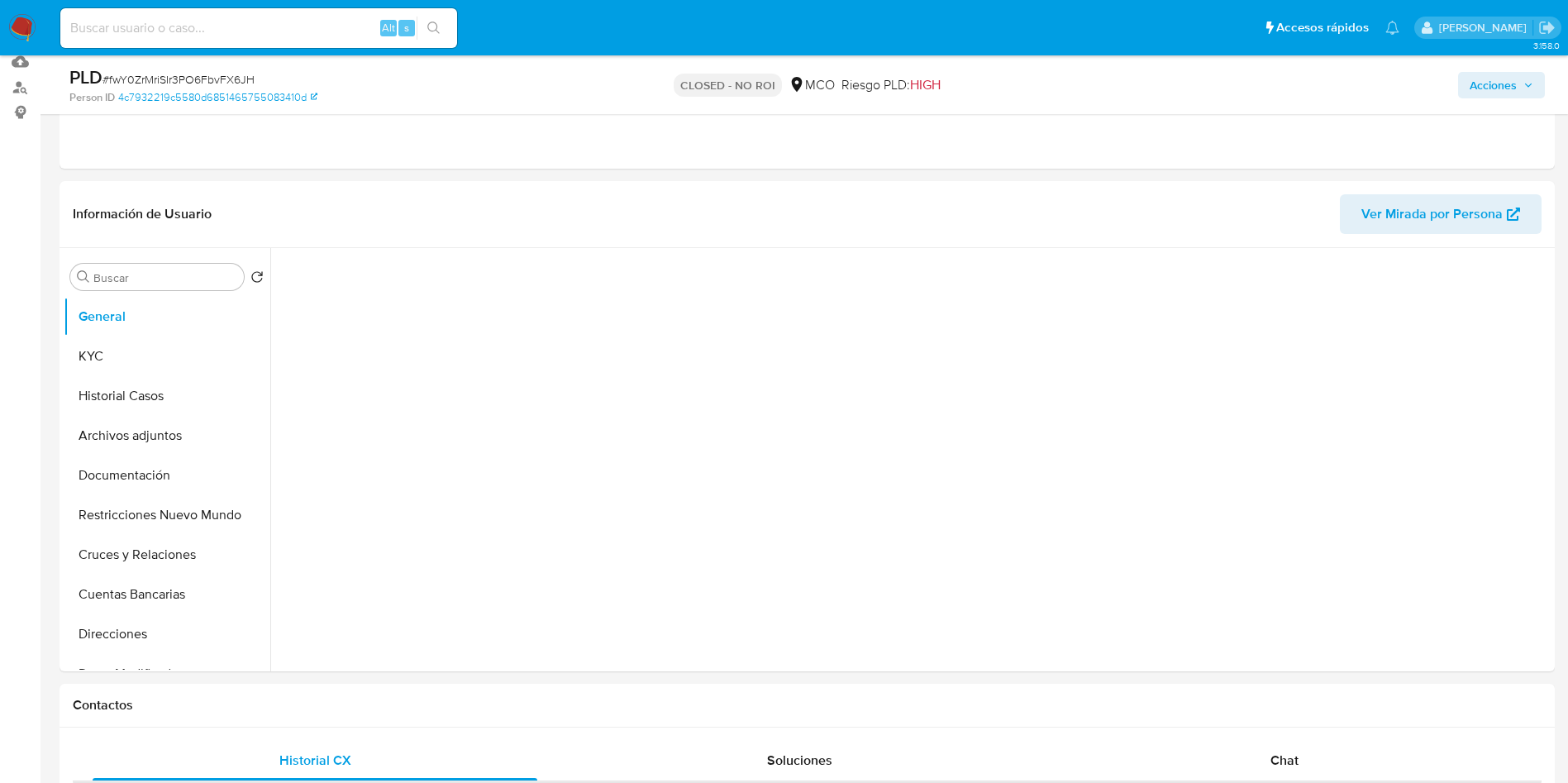
scroll to position [248, 0]
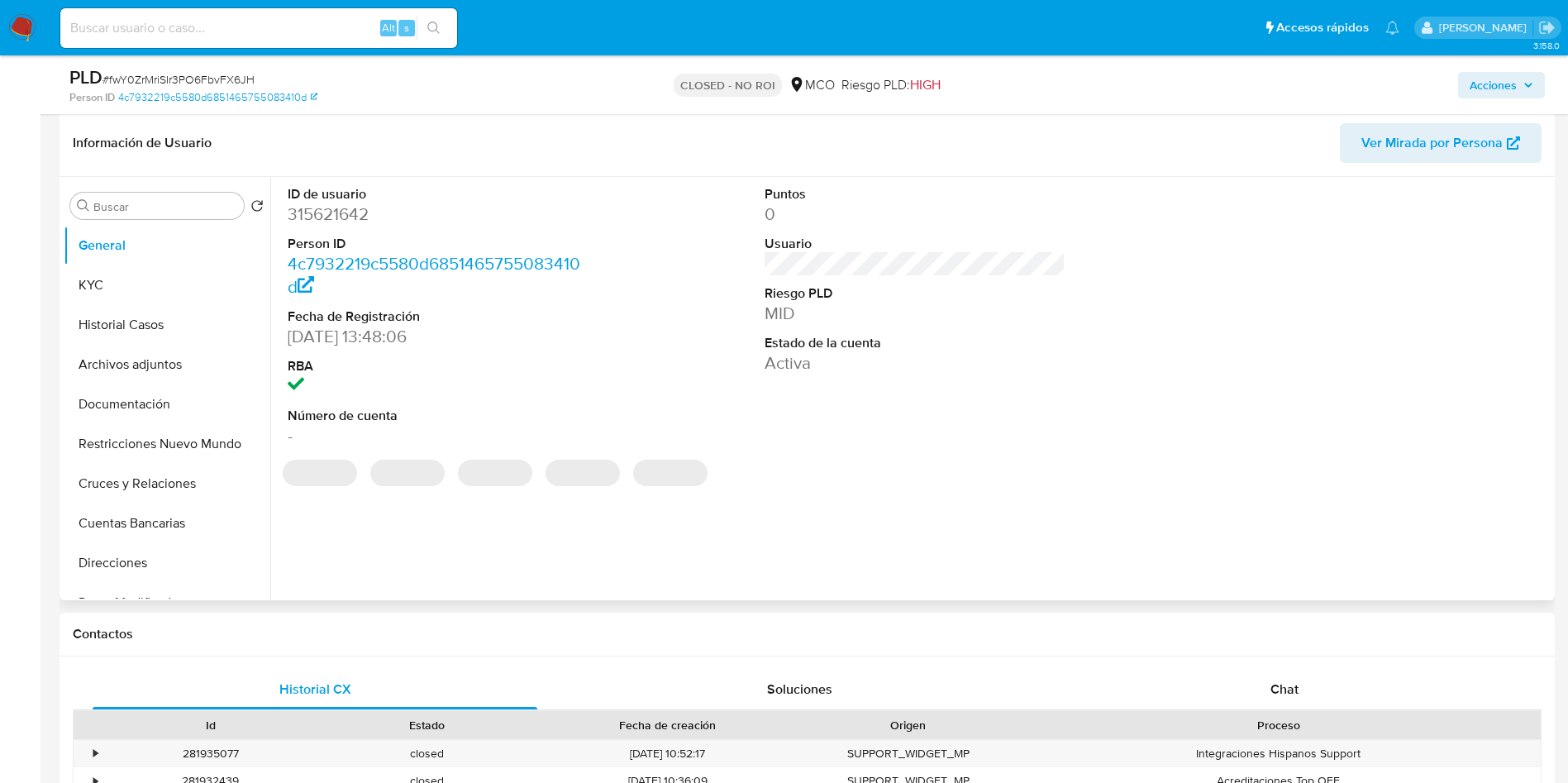
select select "10"
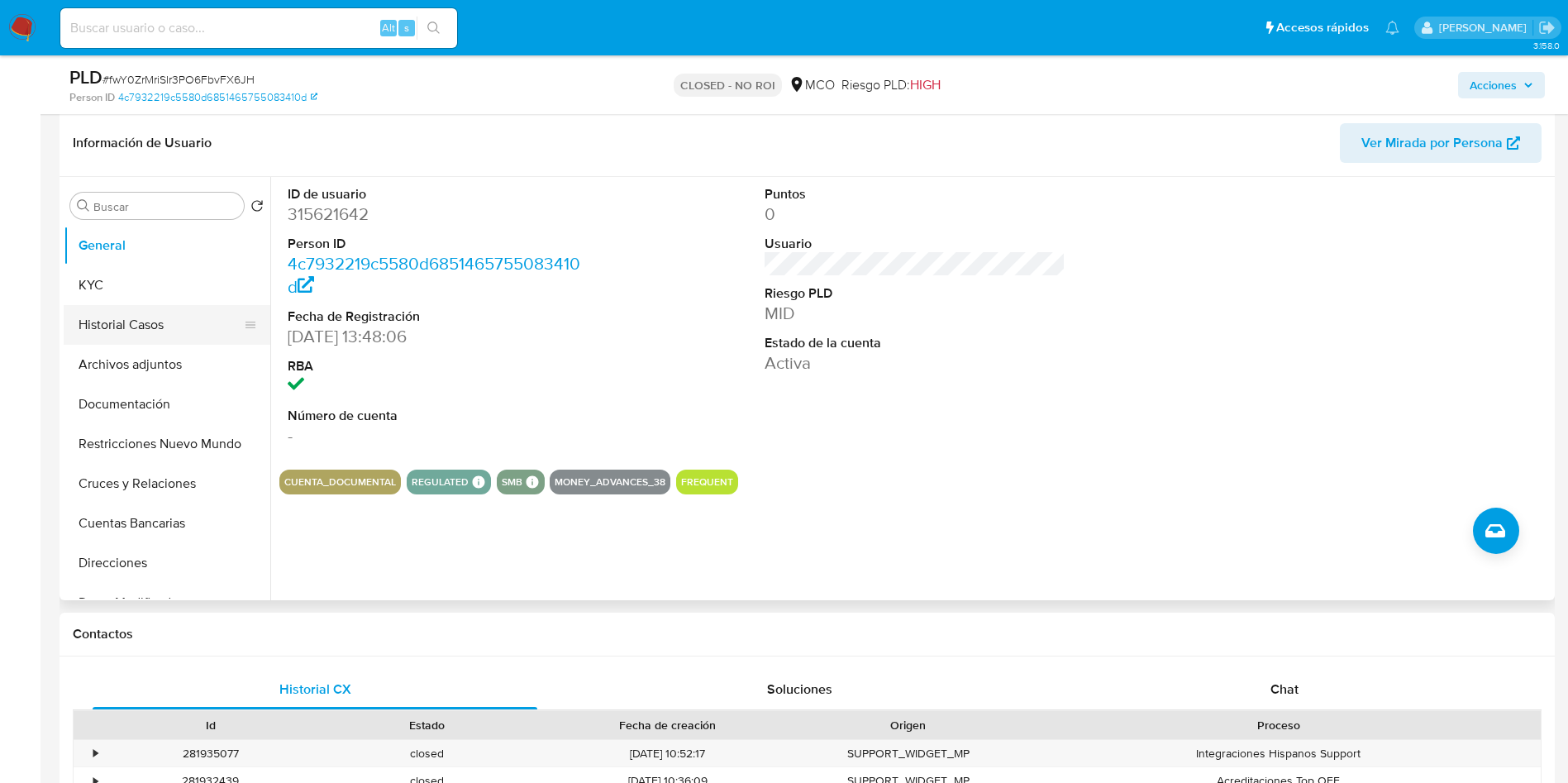
click at [142, 322] on button "Historial Casos" at bounding box center [160, 325] width 193 height 40
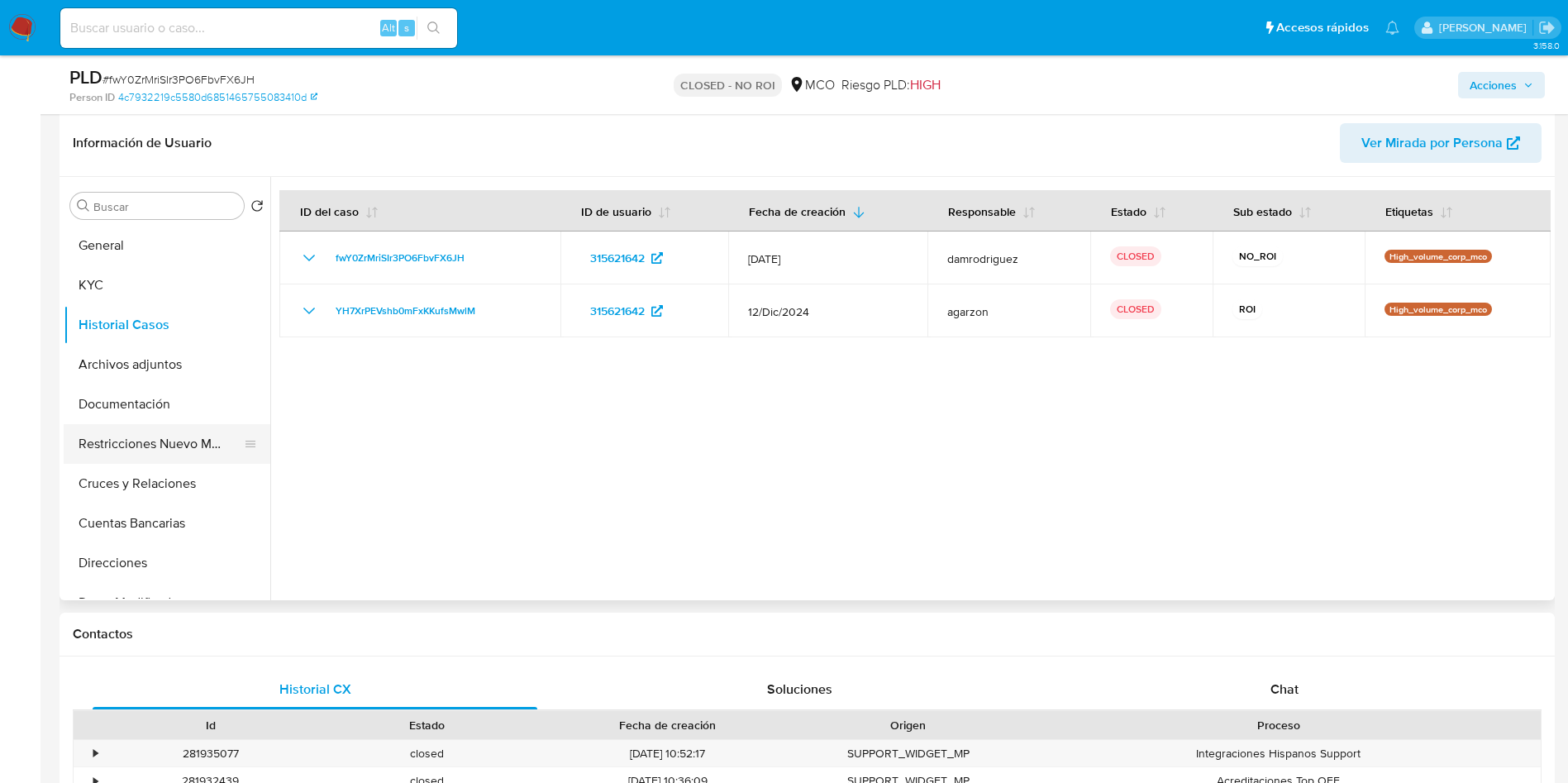
click at [174, 442] on button "Restricciones Nuevo Mundo" at bounding box center [160, 444] width 193 height 40
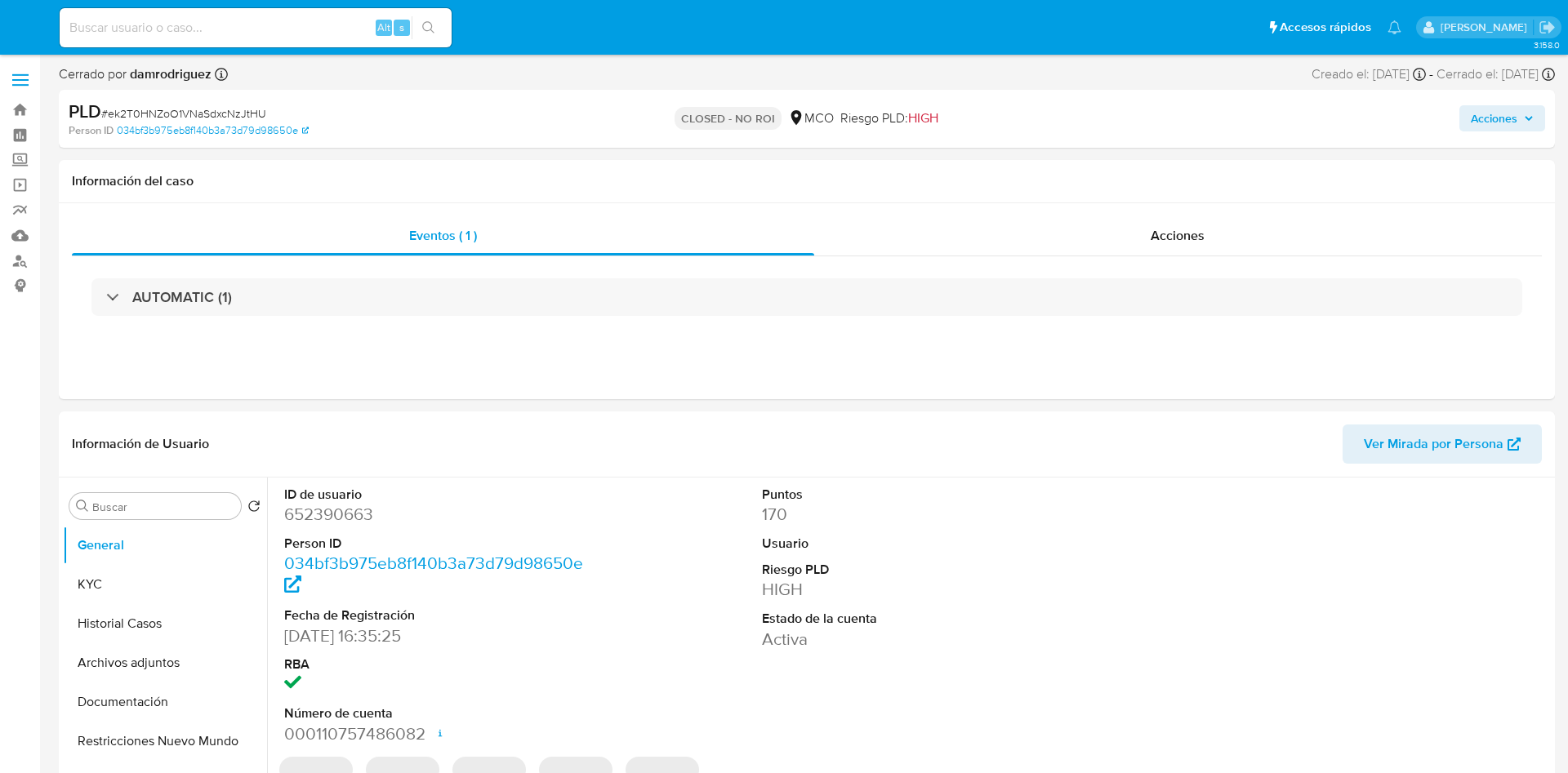
select select "10"
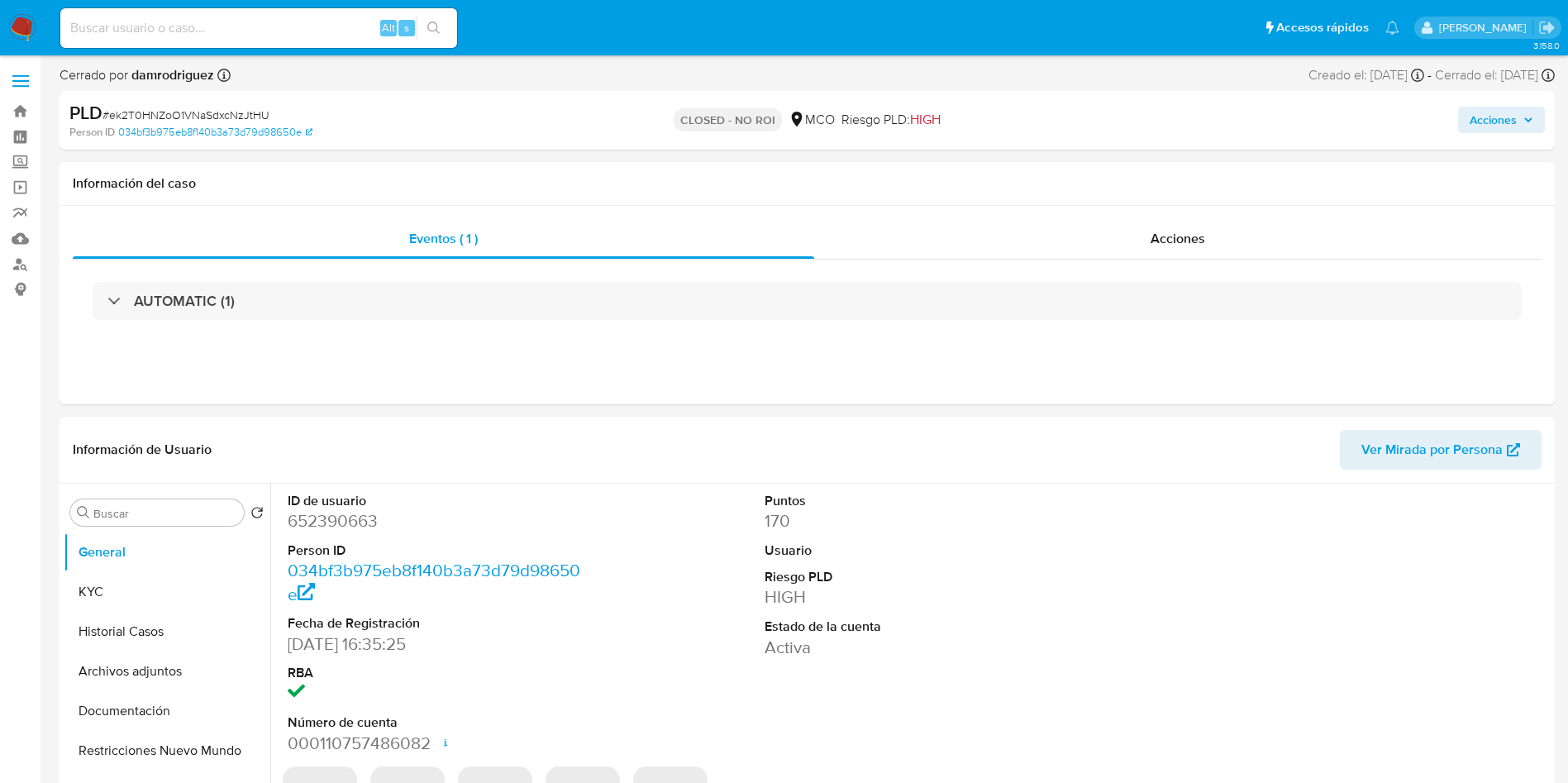
select select "10"
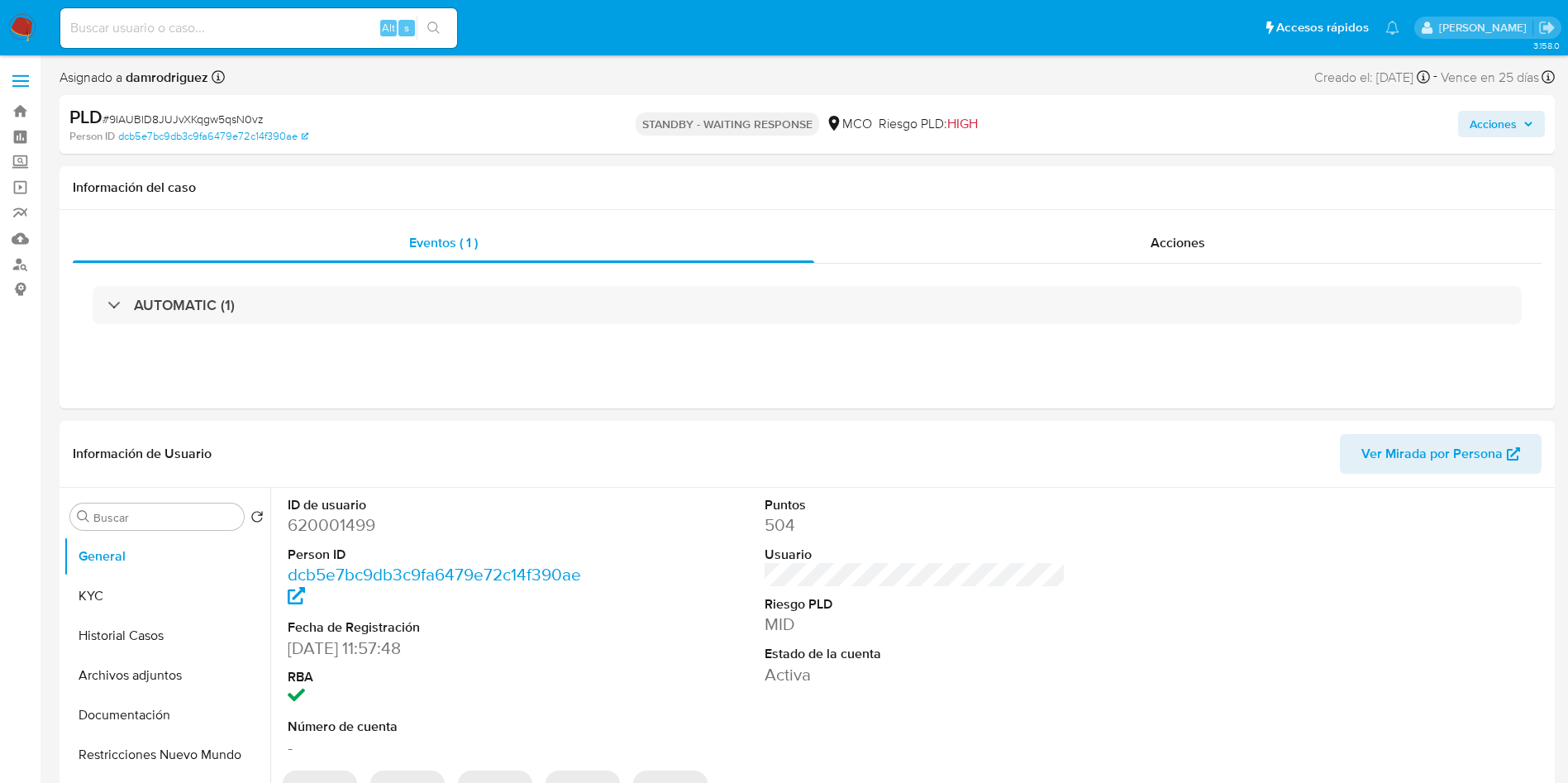
select select "10"
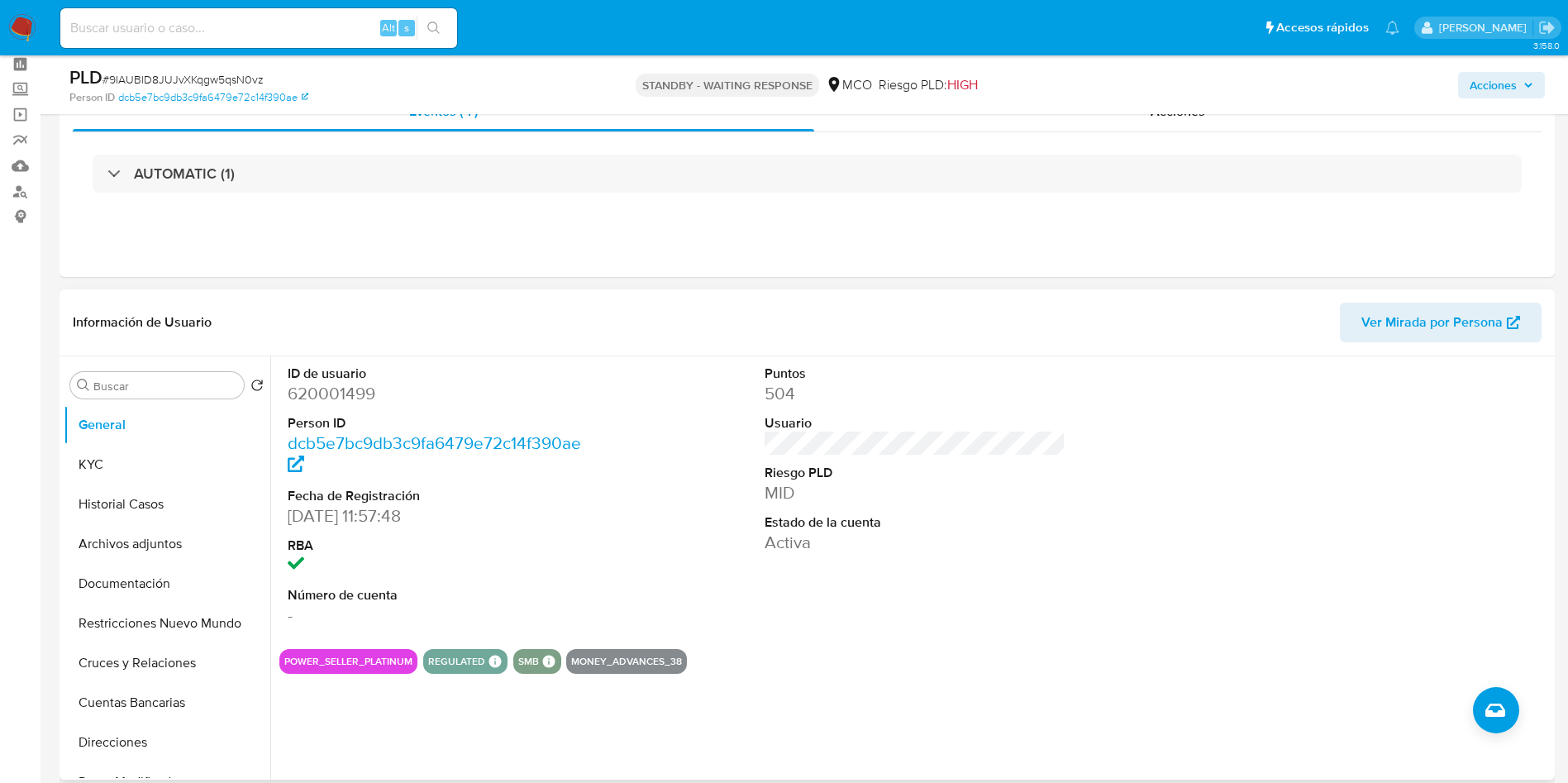
scroll to position [124, 0]
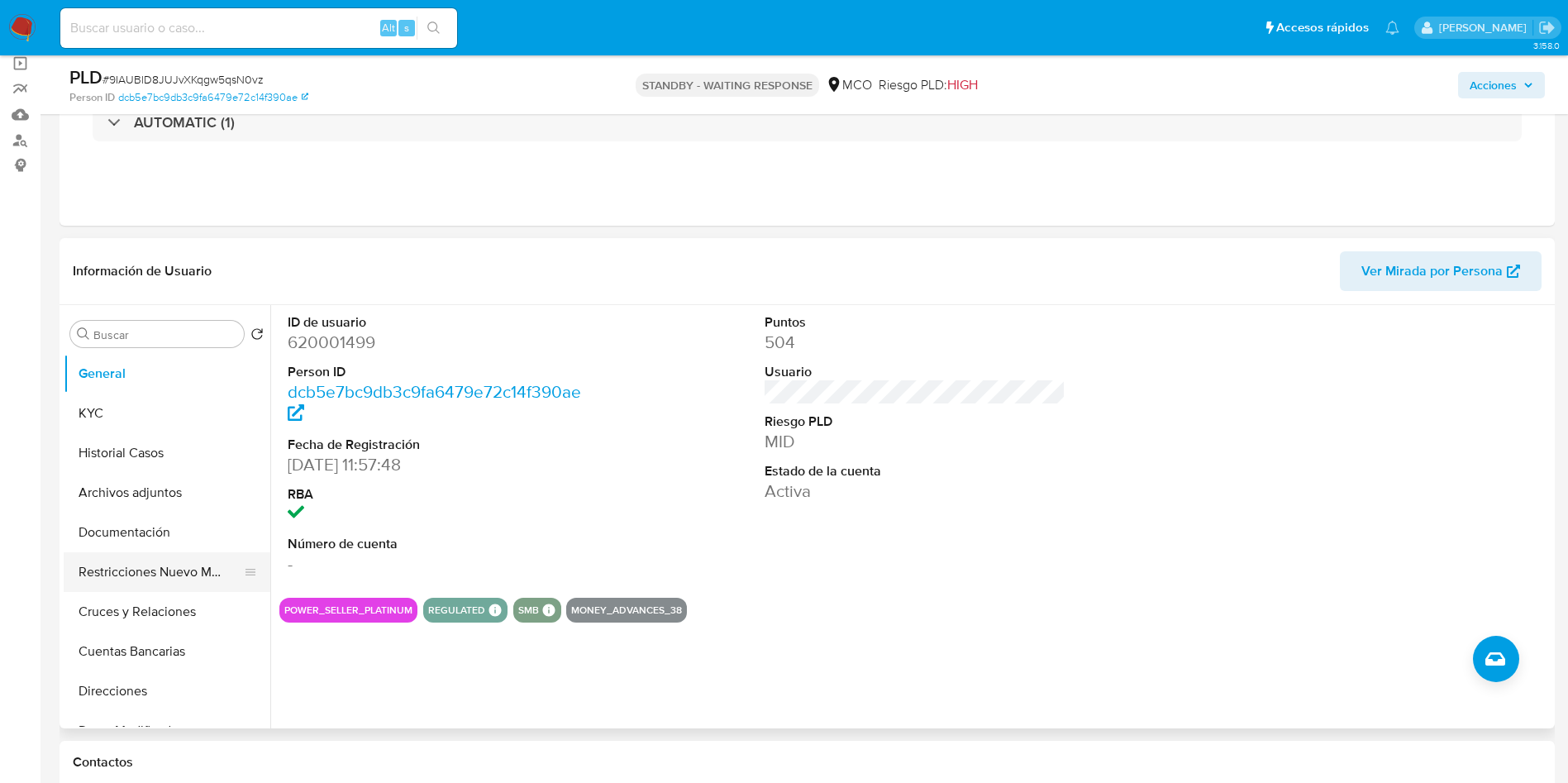
click at [94, 562] on button "Restricciones Nuevo Mundo" at bounding box center [160, 571] width 193 height 40
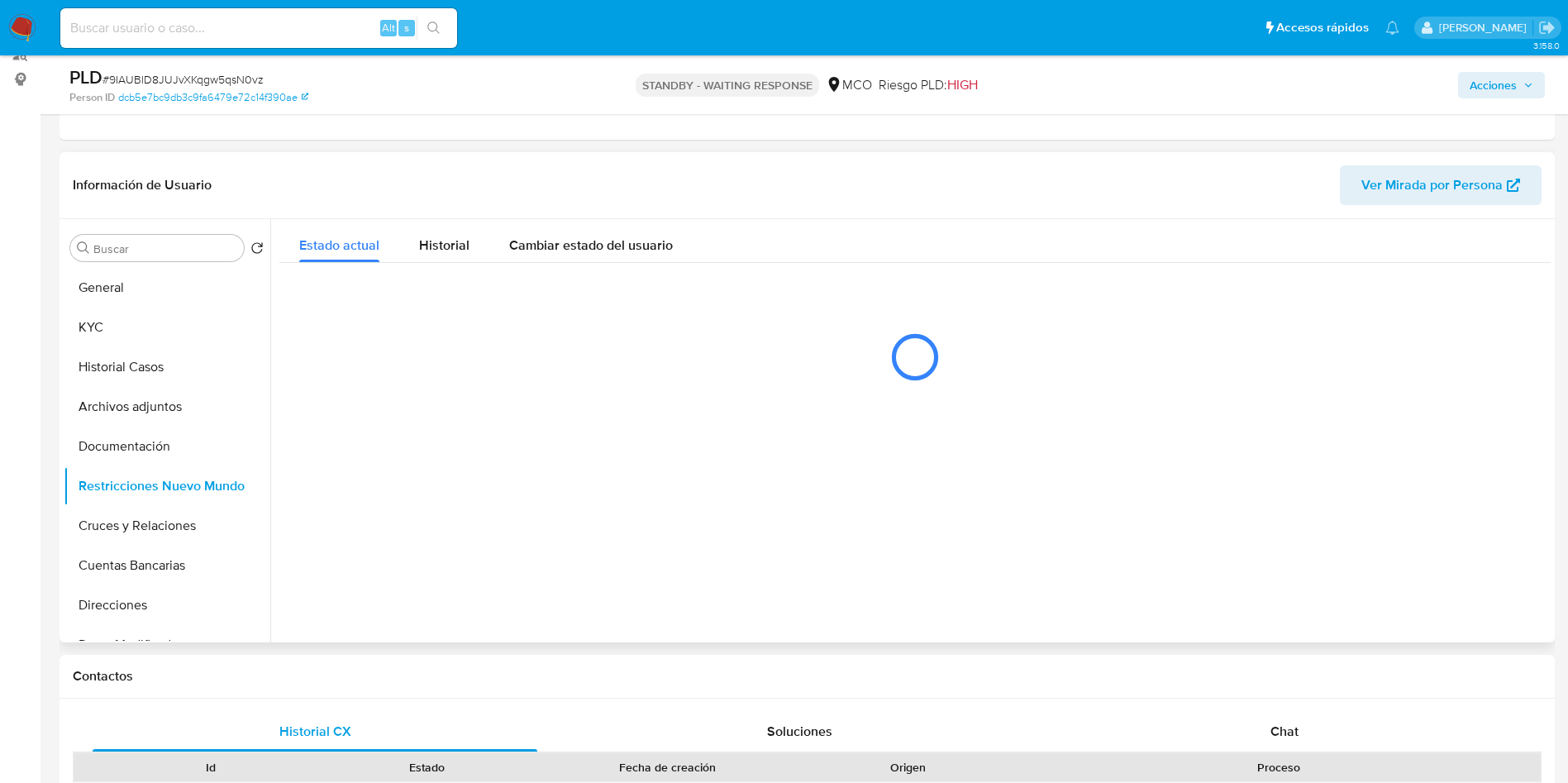
scroll to position [248, 0]
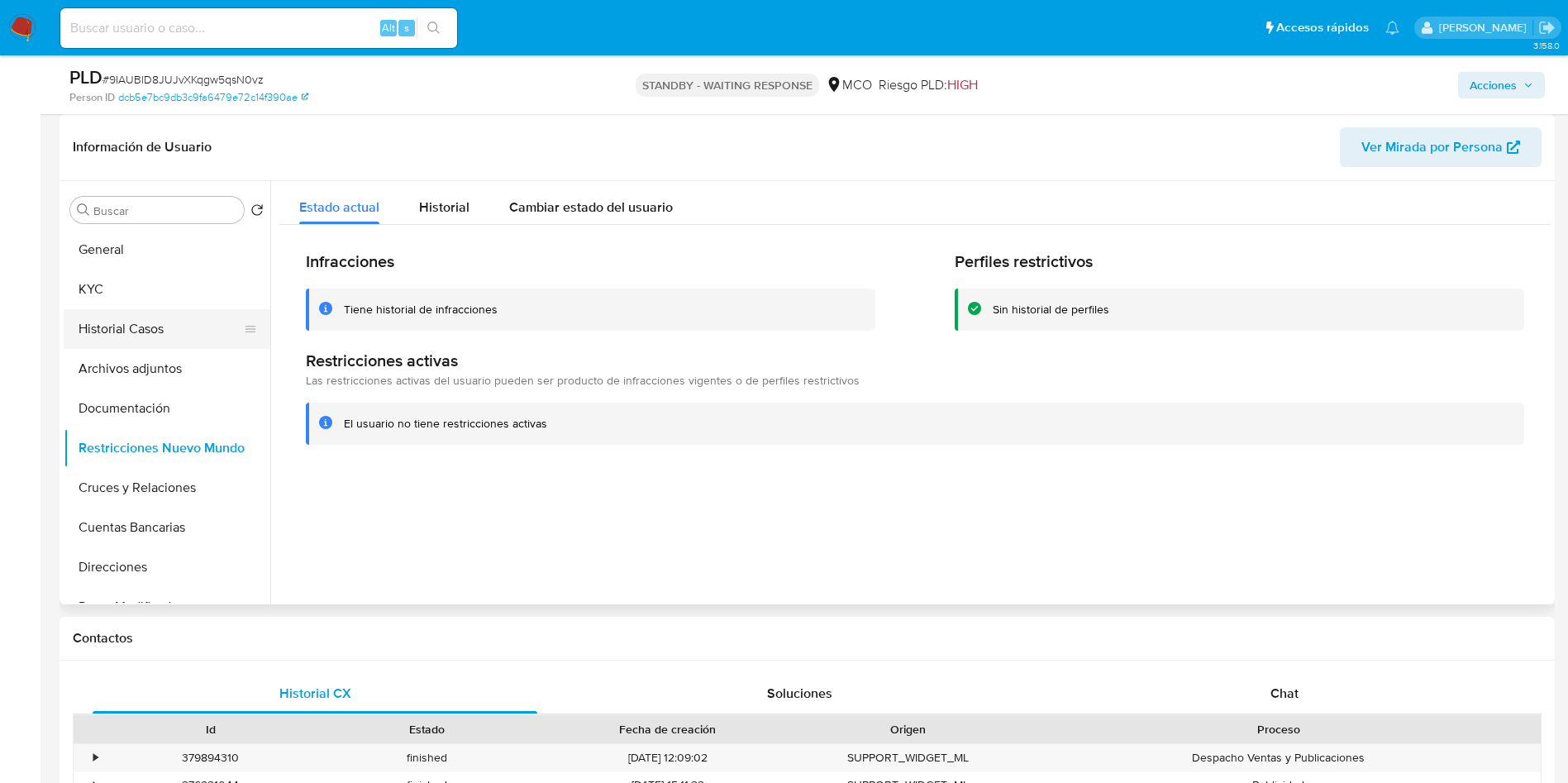
click at [117, 336] on button "Historial Casos" at bounding box center [160, 329] width 193 height 40
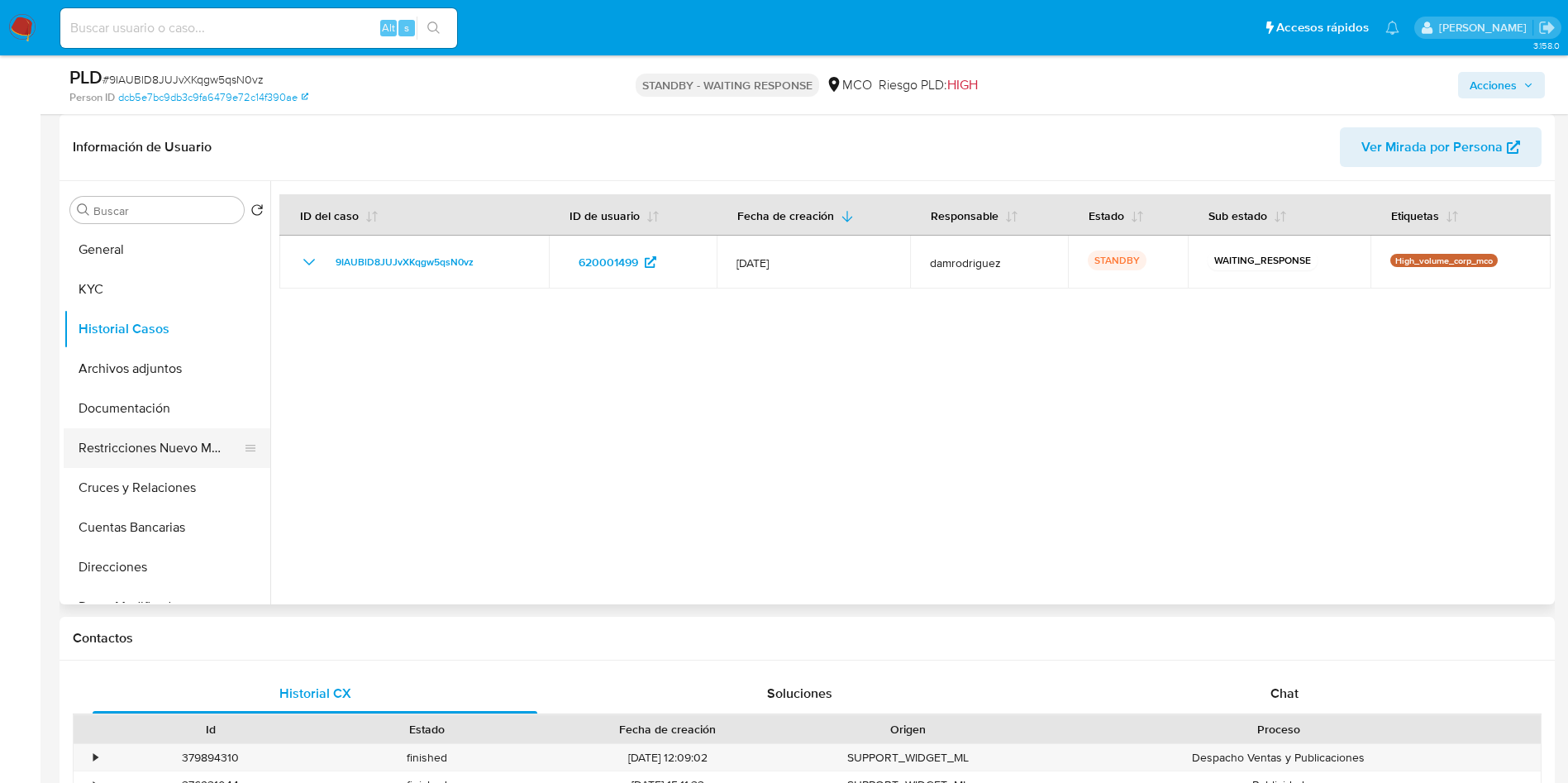
click at [124, 449] on button "Restricciones Nuevo Mundo" at bounding box center [160, 448] width 193 height 40
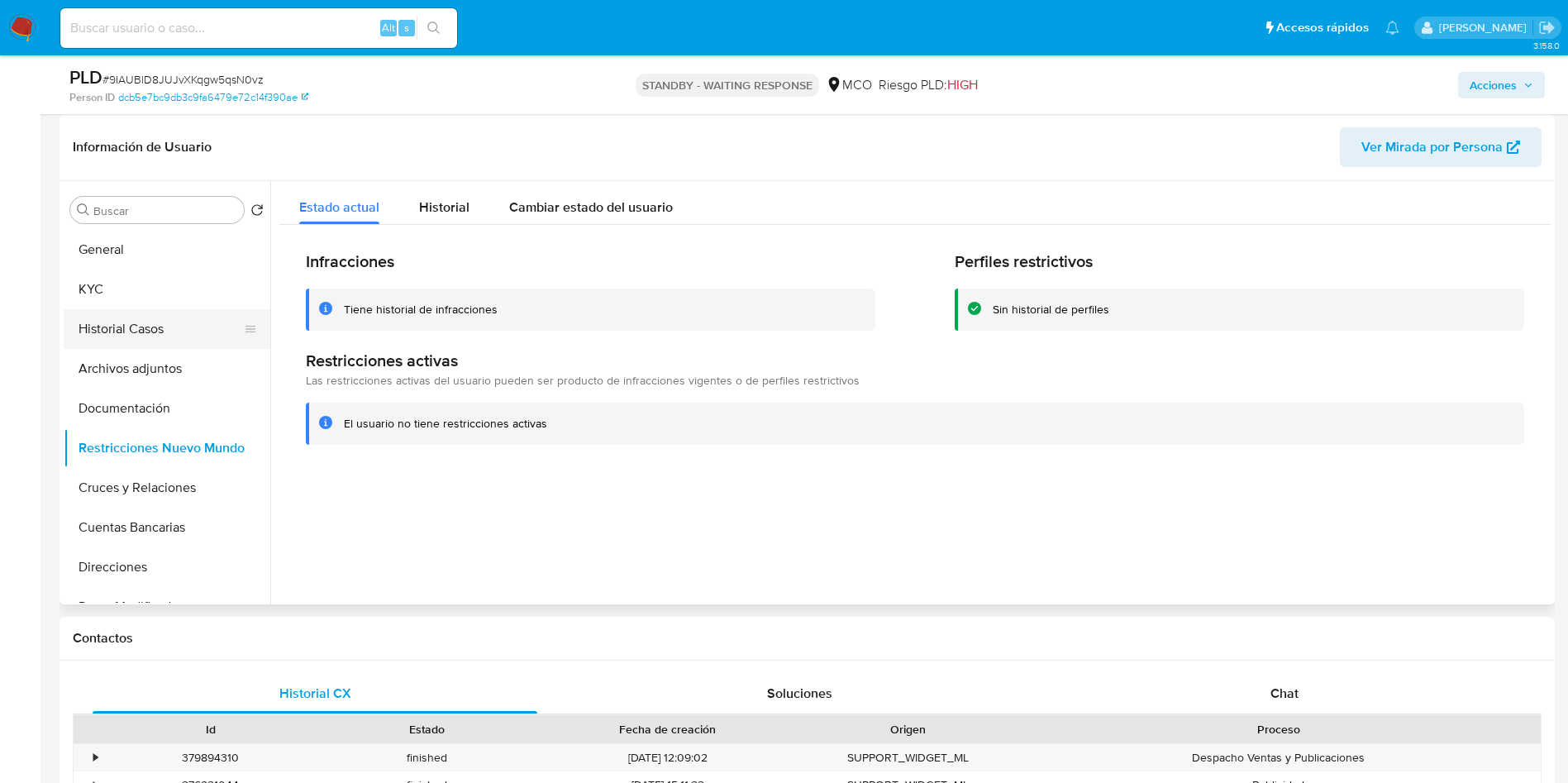
click at [122, 327] on button "Historial Casos" at bounding box center [160, 329] width 193 height 40
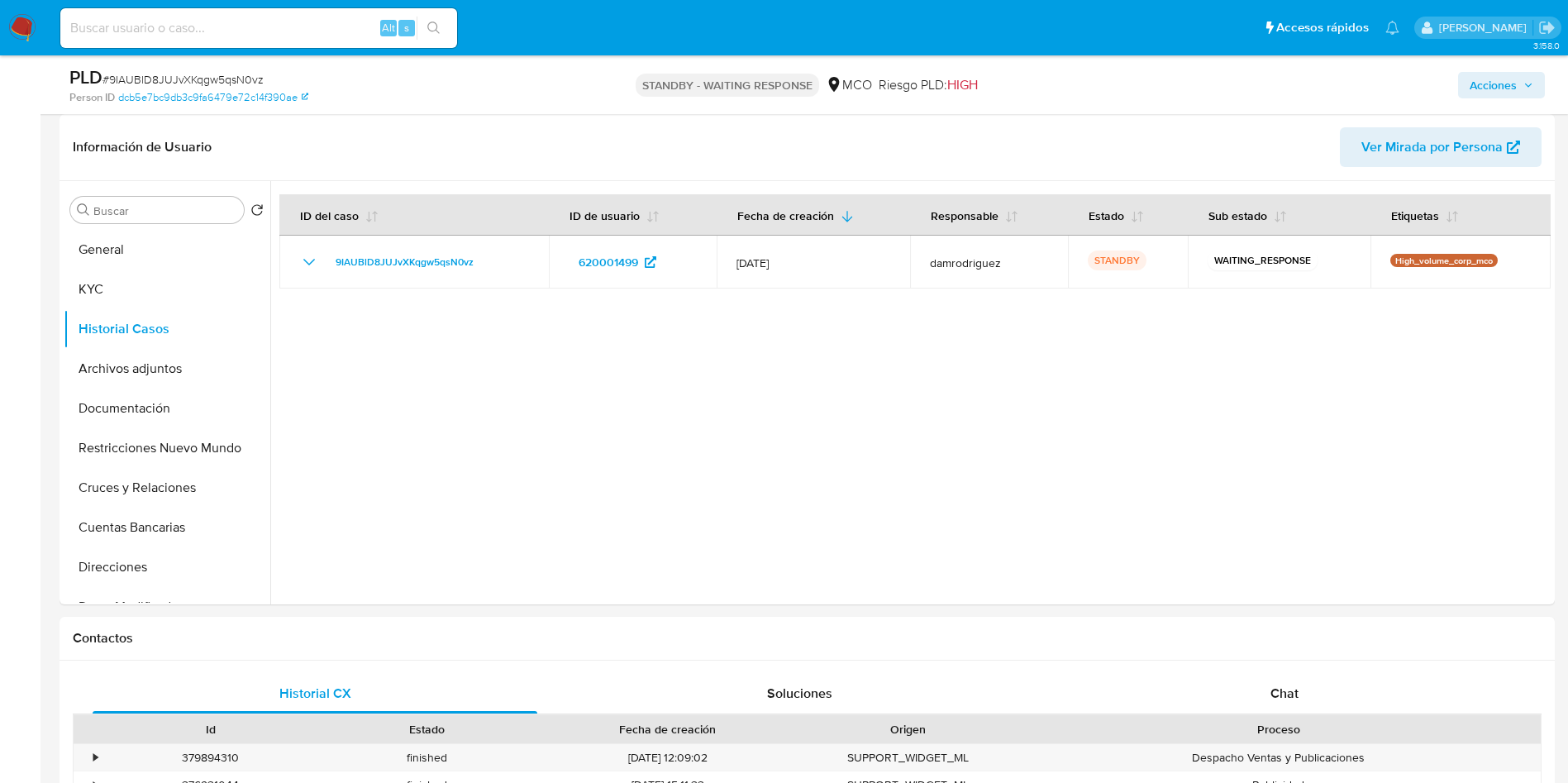
click at [28, 38] on img at bounding box center [22, 28] width 28 height 28
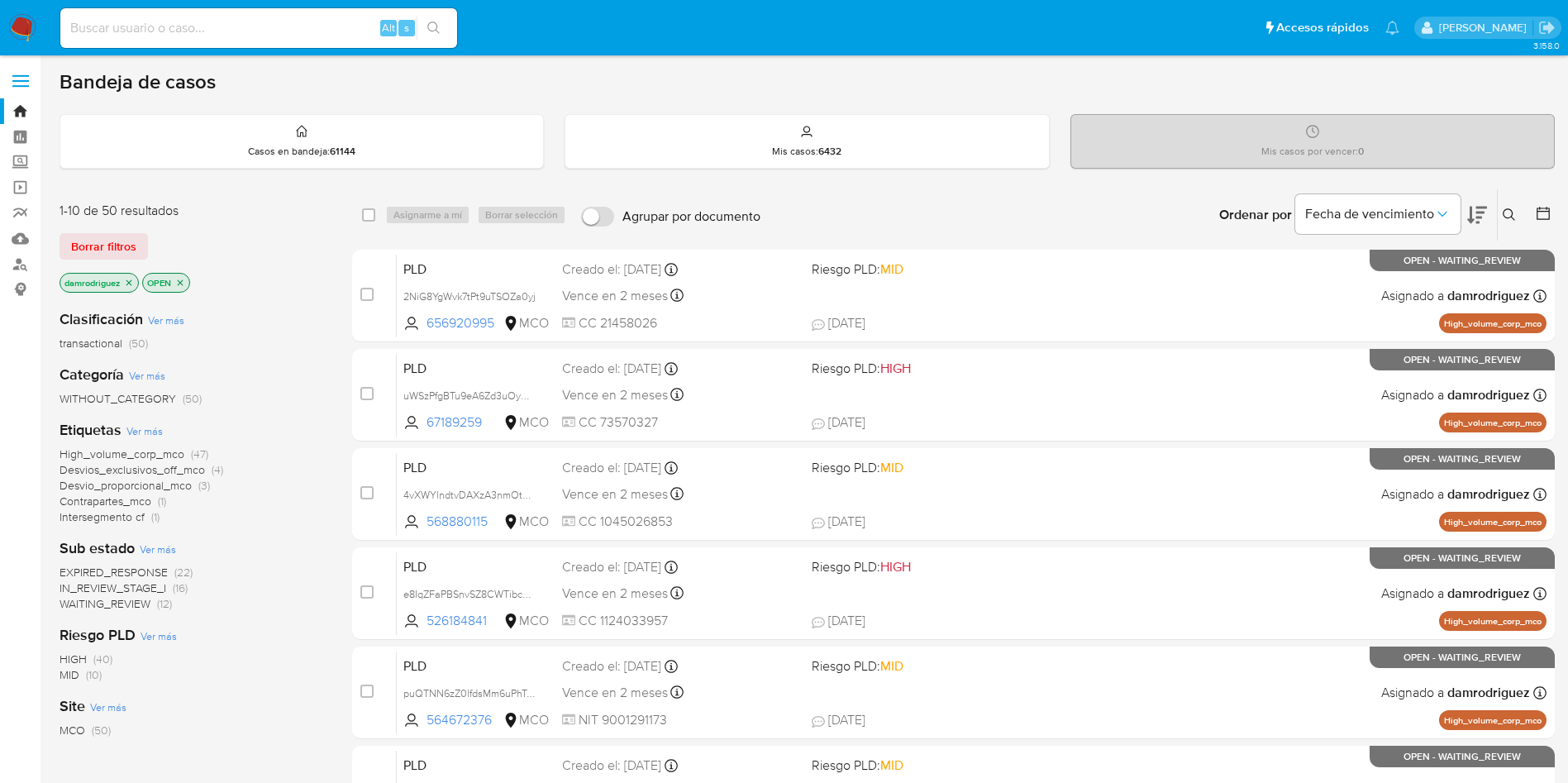
click at [129, 283] on icon "close-filter" at bounding box center [130, 282] width 6 height 6
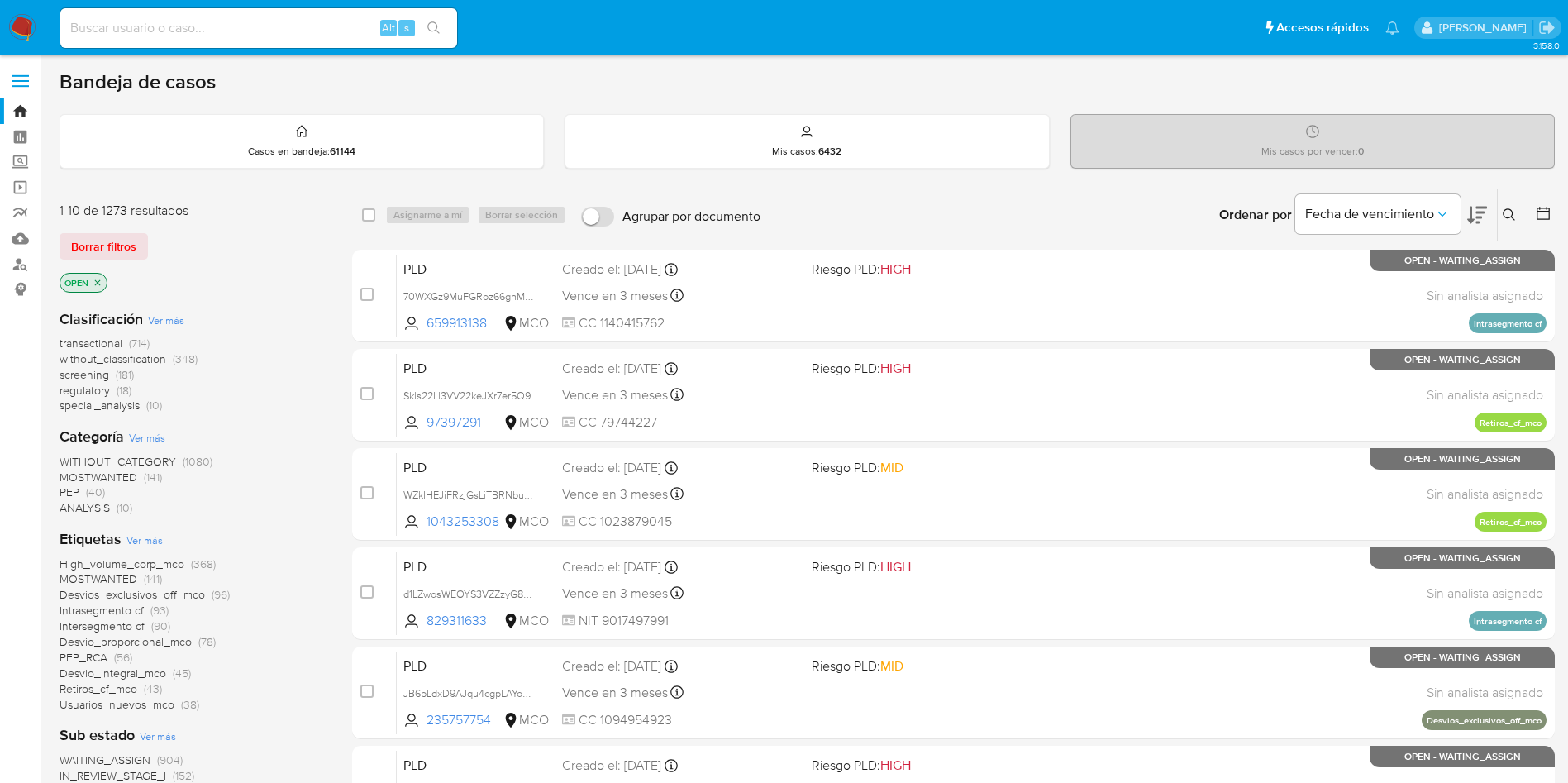
click at [94, 373] on span "screening" at bounding box center [84, 374] width 49 height 16
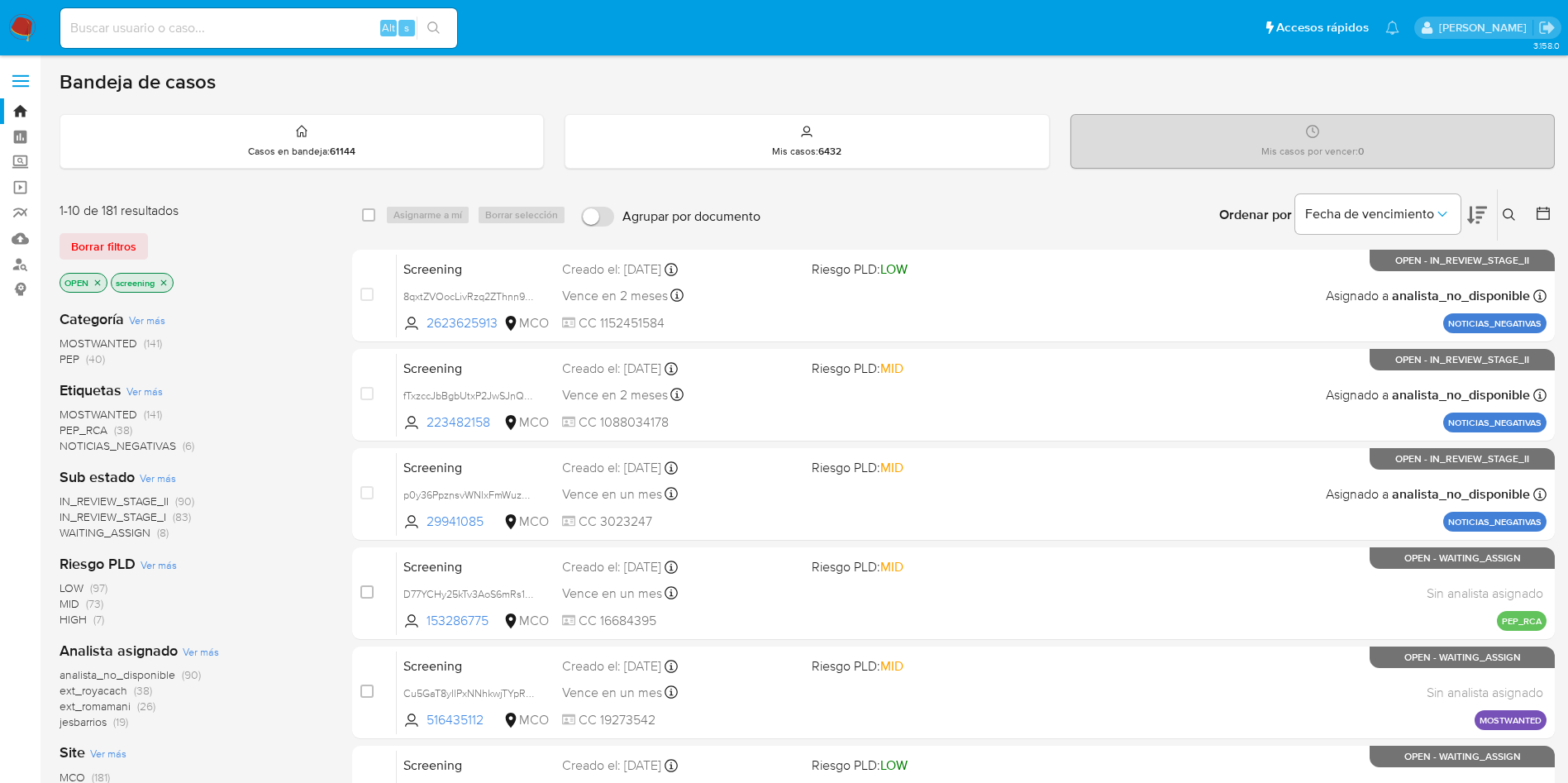
click at [127, 499] on span "IN_REVIEW_STAGE_II" at bounding box center [114, 501] width 109 height 16
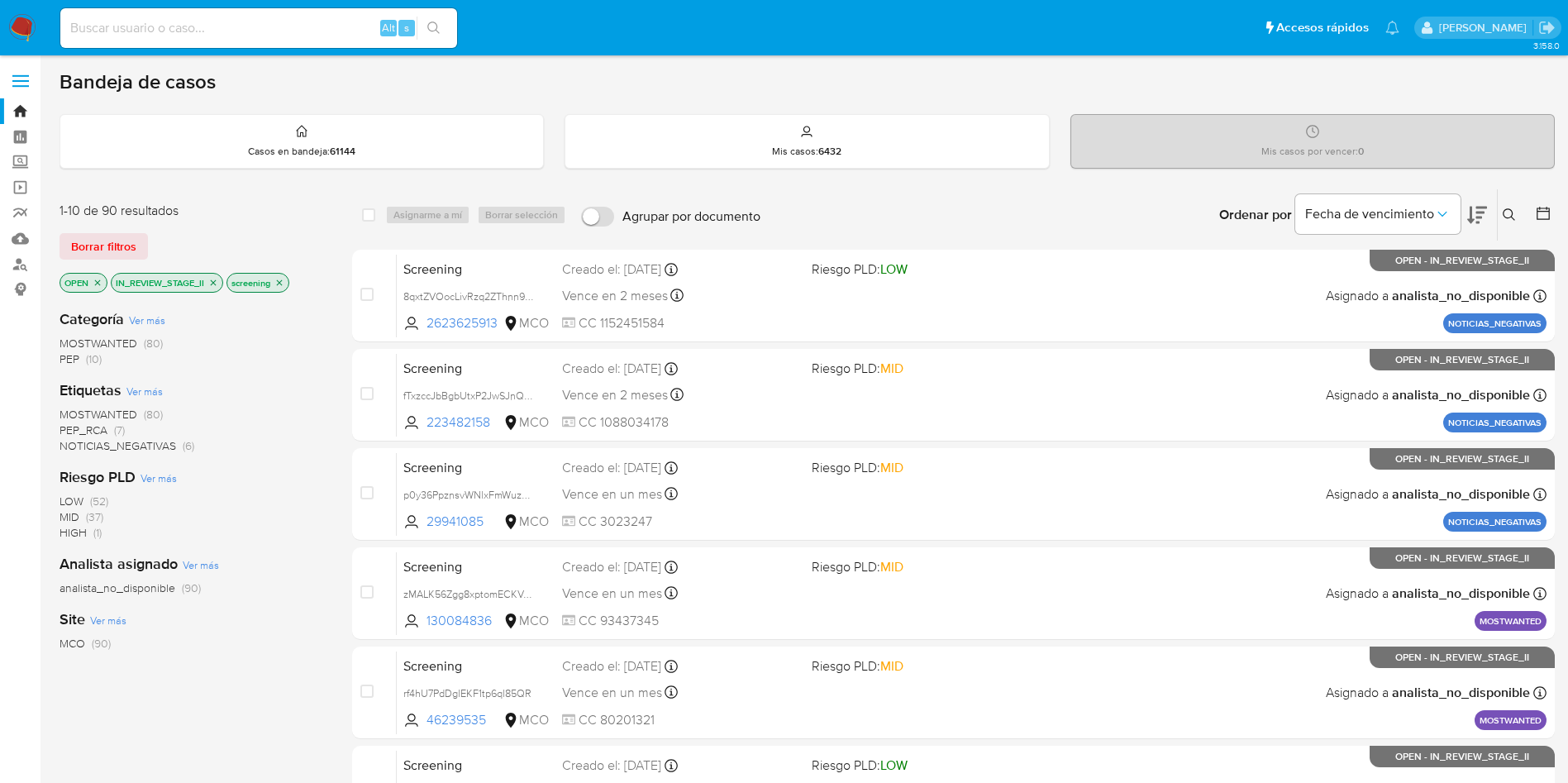
click at [1482, 209] on icon at bounding box center [1477, 215] width 20 height 20
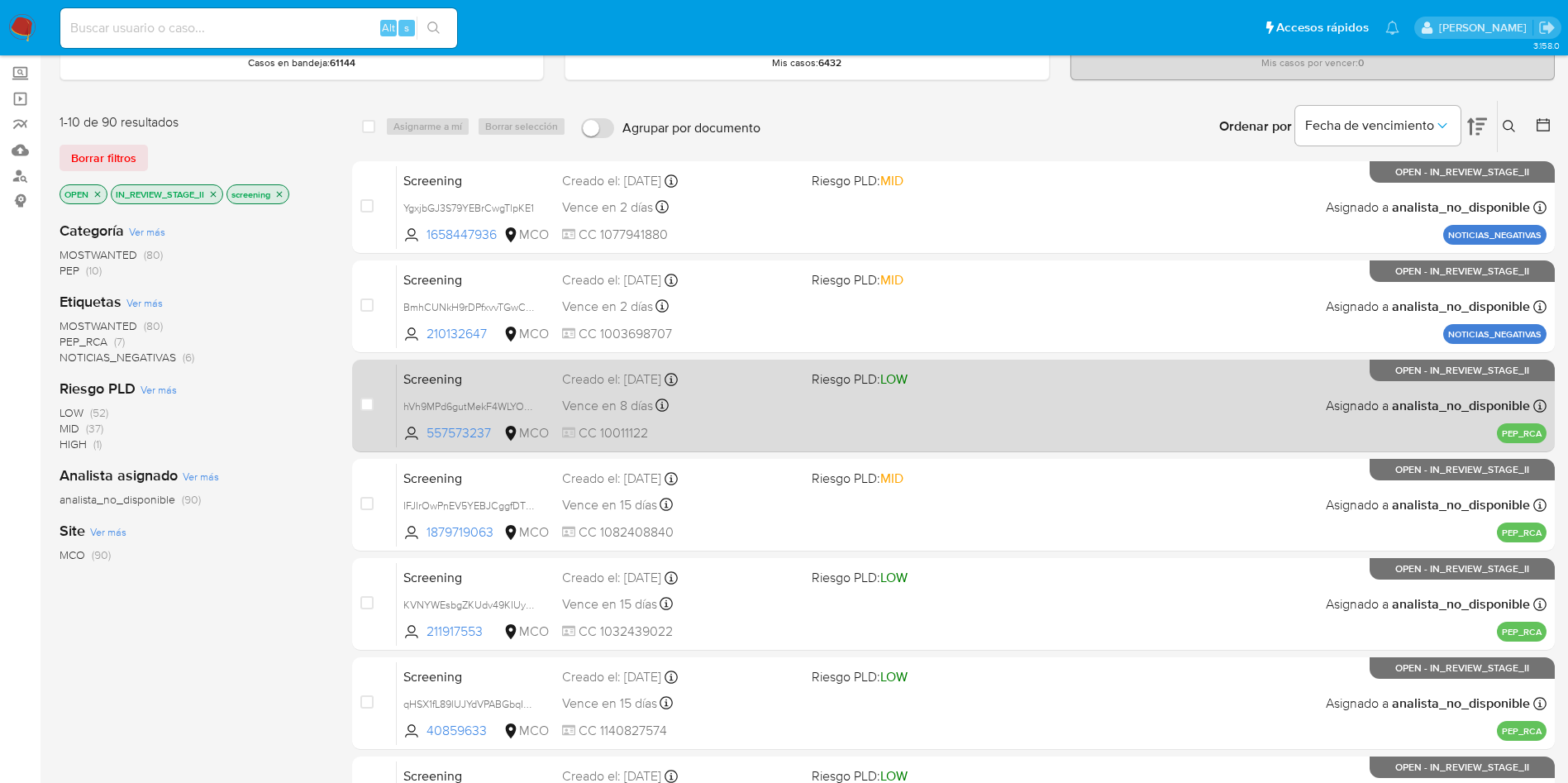
scroll to position [124, 0]
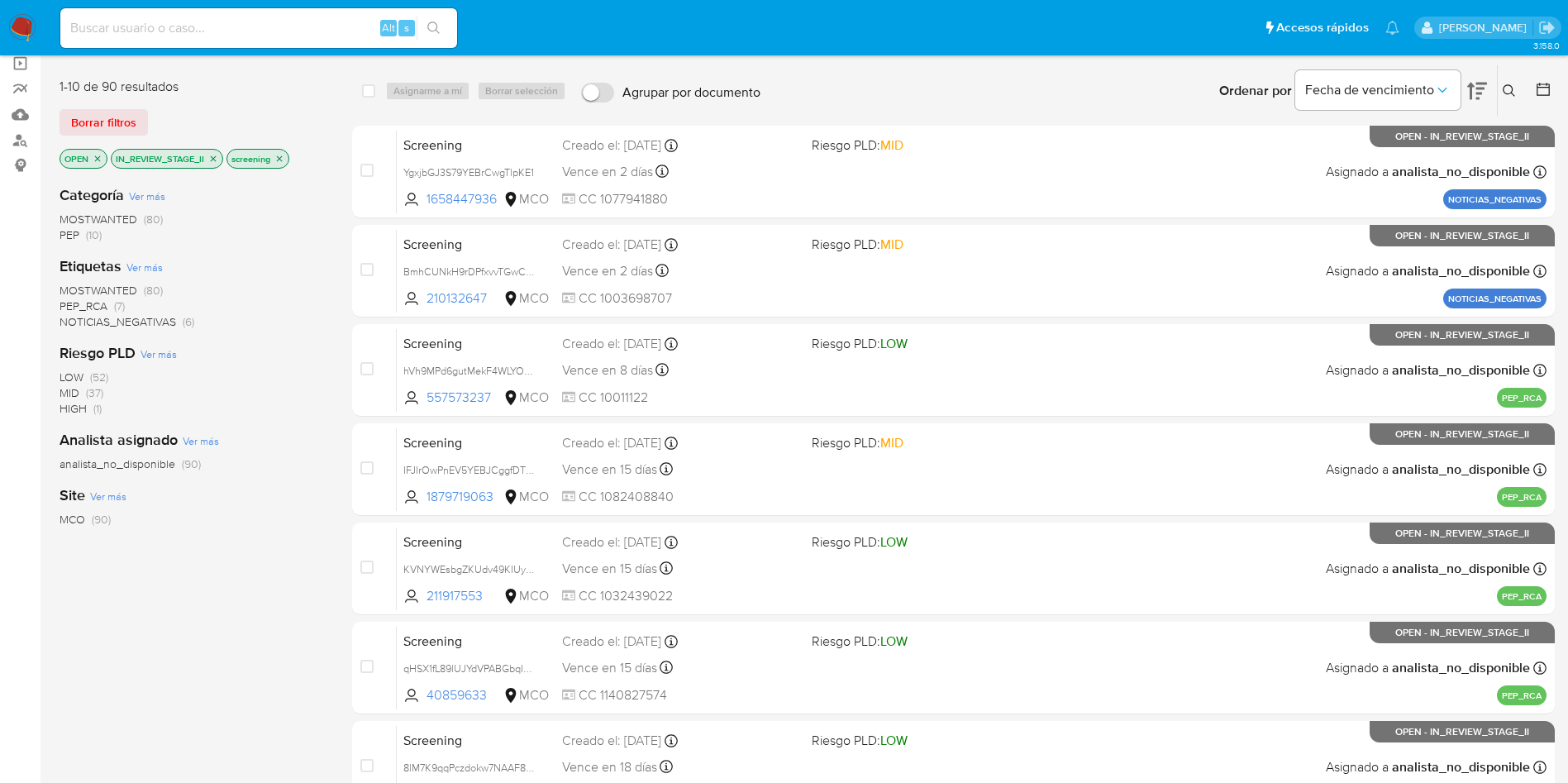
click at [300, 328] on div "MOSTWANTED (80) PEP_RCA (7) NOTICIAS_NEGATIVAS (6)" at bounding box center [192, 305] width 266 height 47
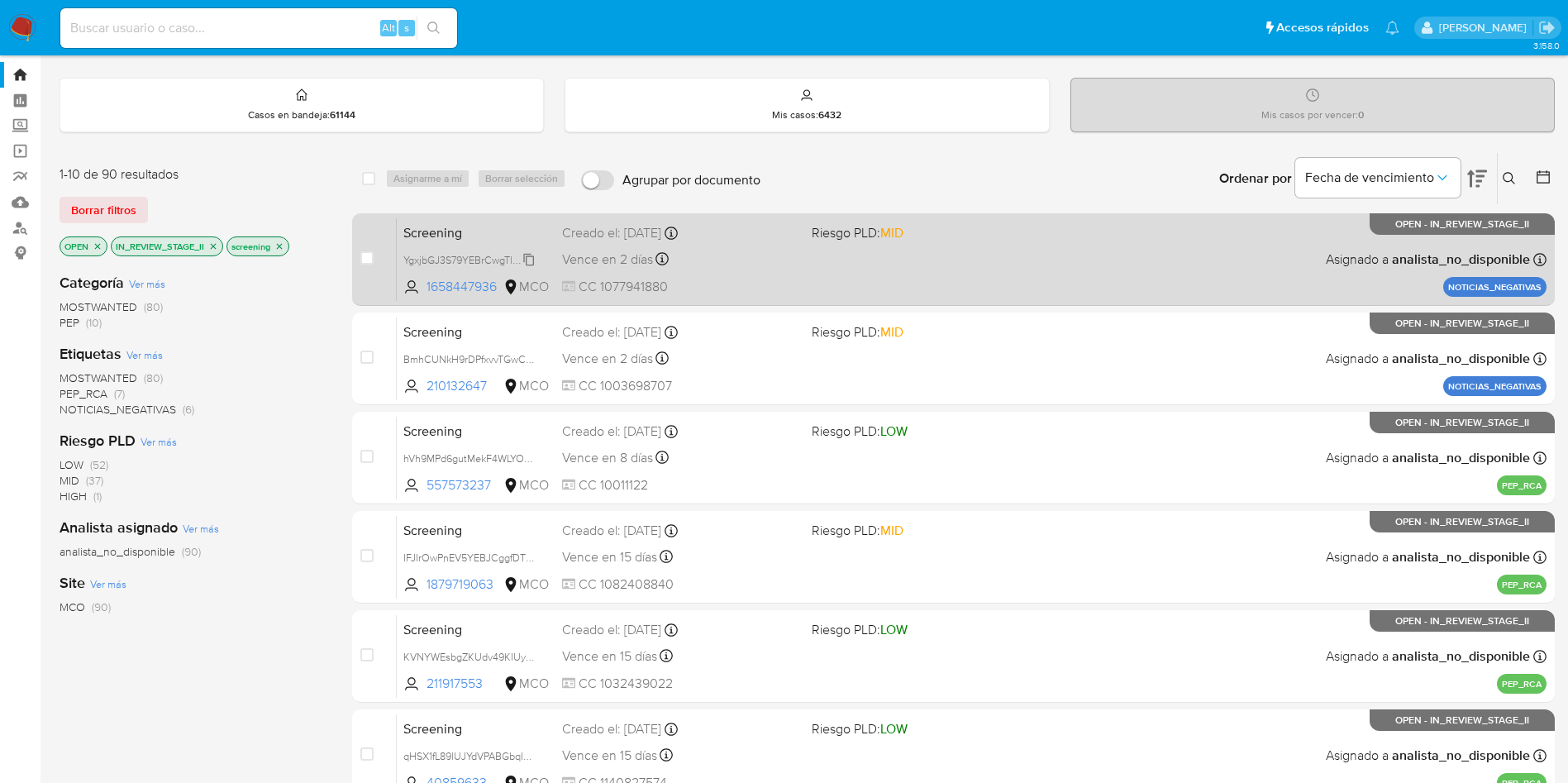
scroll to position [0, 0]
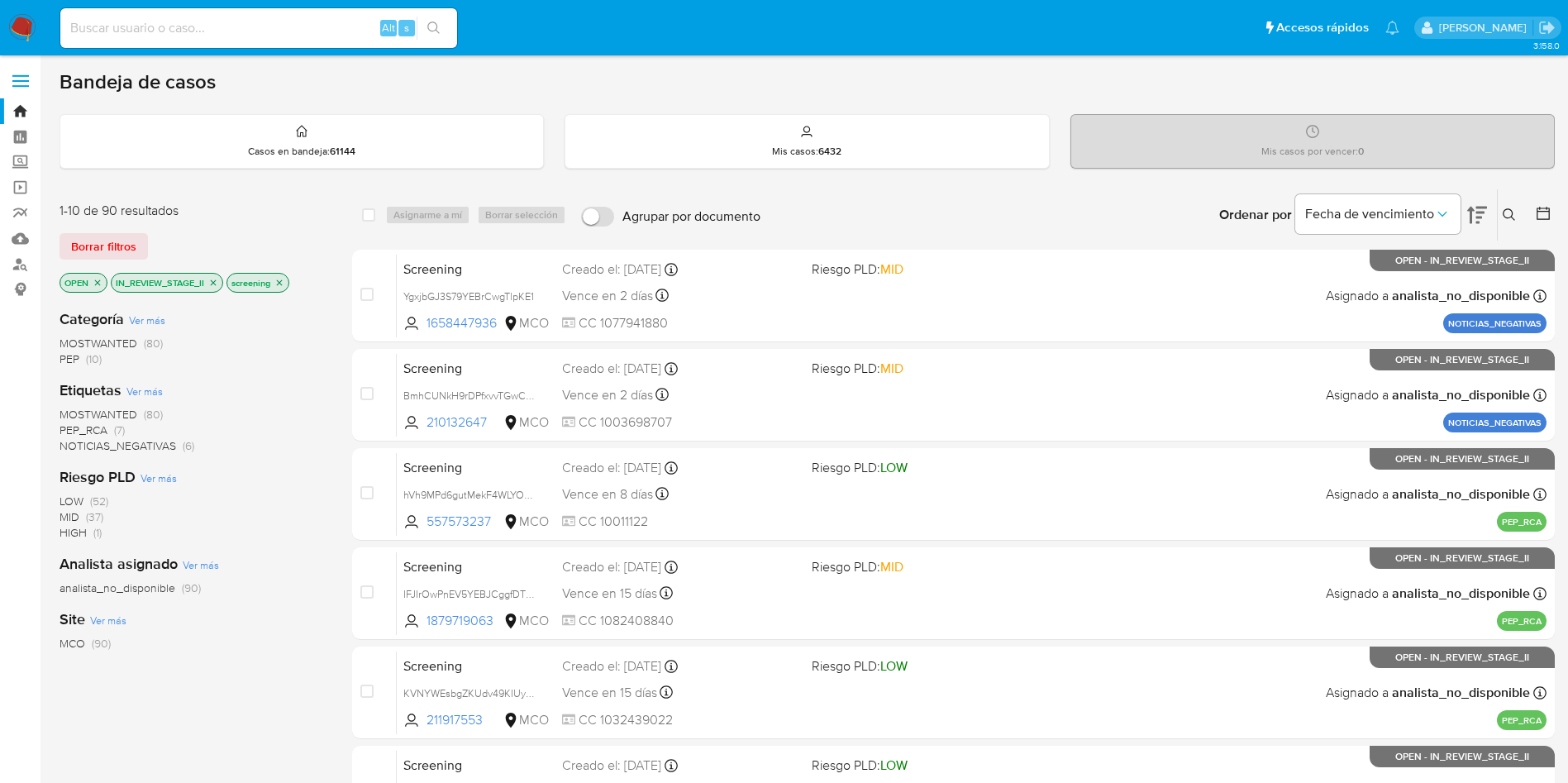
click at [309, 389] on div "Etiquetas Ver más MOSTWANTED (80) PEP_RCA (7) NOTICIAS_NEGATIVAS (6)" at bounding box center [192, 417] width 266 height 73
click at [303, 217] on div "1-10 de 90 resultados" at bounding box center [192, 211] width 265 height 18
click at [305, 217] on div "1-10 de 90 resultados" at bounding box center [192, 211] width 265 height 18
click at [29, 26] on img at bounding box center [22, 28] width 28 height 28
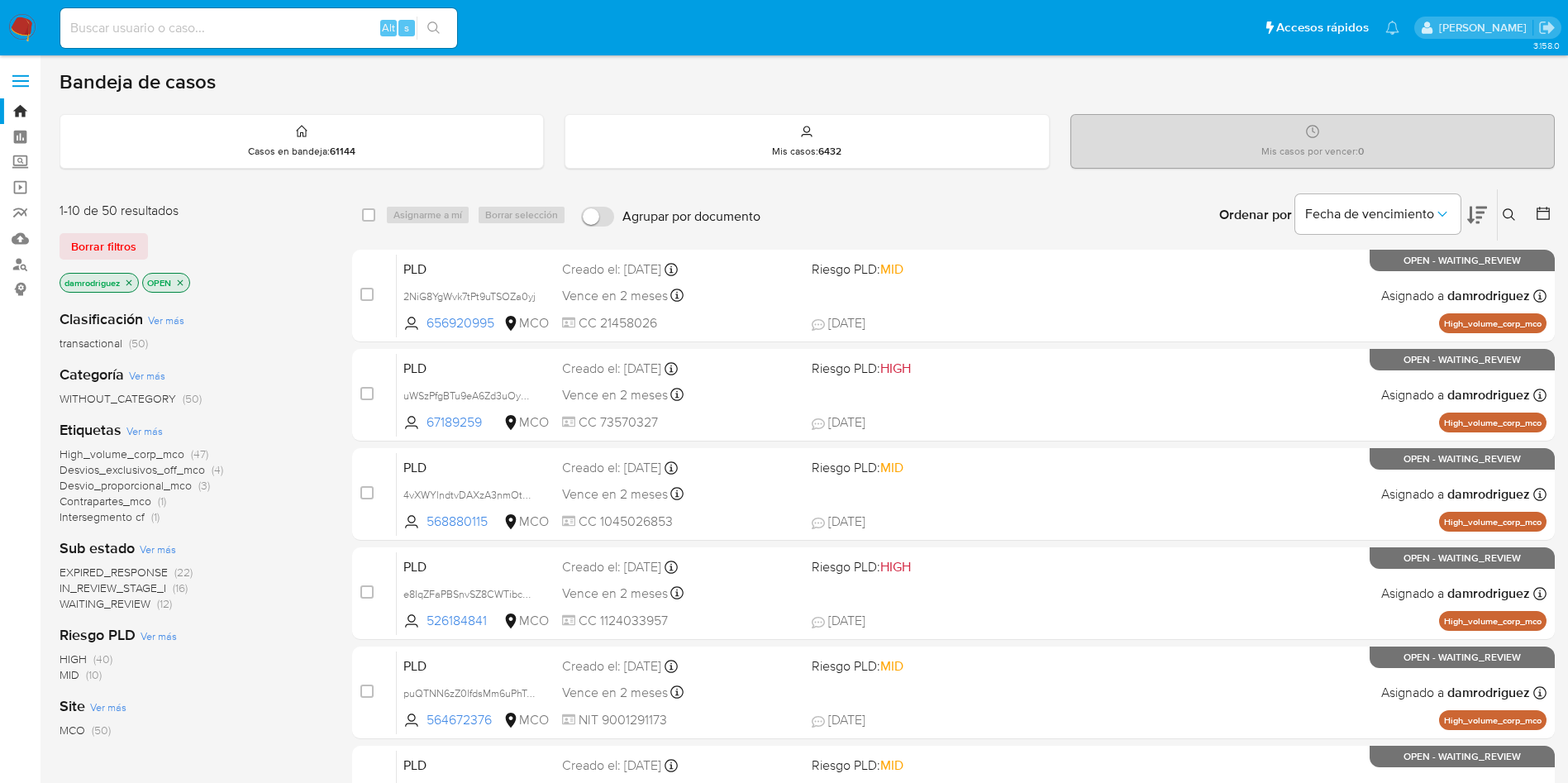
click at [262, 32] on input at bounding box center [258, 28] width 396 height 21
paste input "50lX2vWaqSvpfbtWiQecM0Rs"
type input "50lX2vWaqSvpfbtWiQecM0Rs"
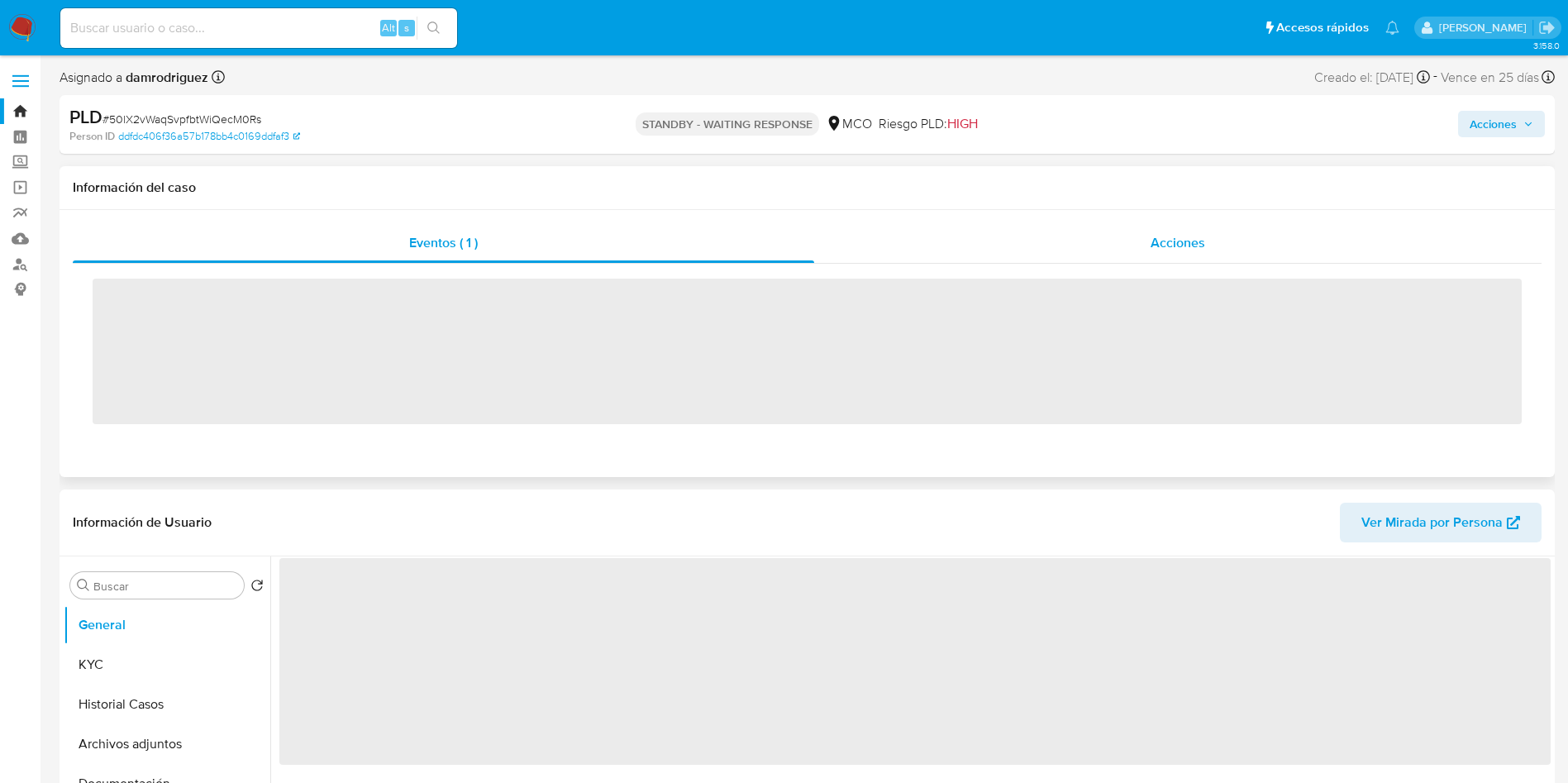
click at [1097, 236] on div "Acciones" at bounding box center [1177, 243] width 727 height 40
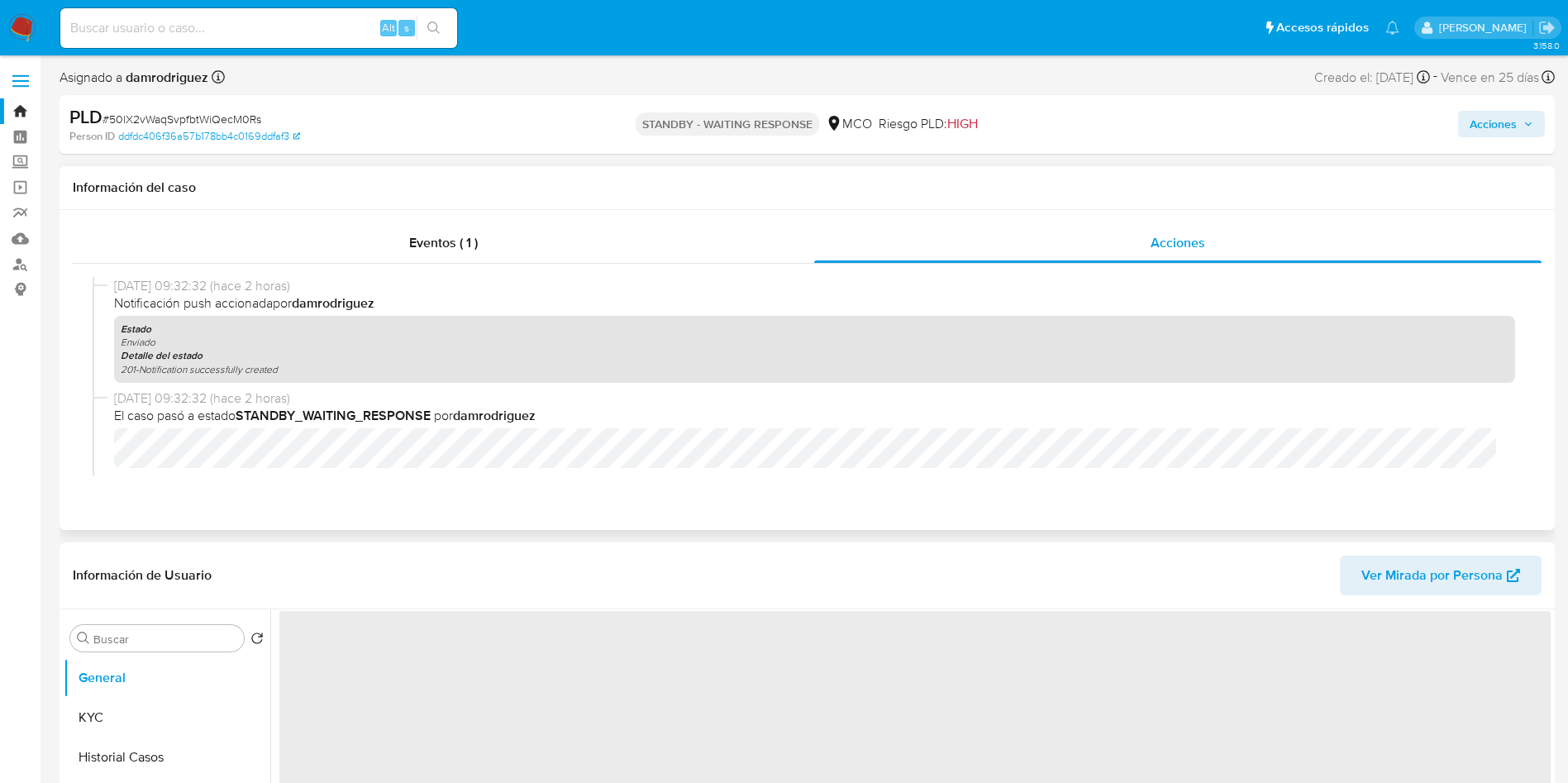
select select "10"
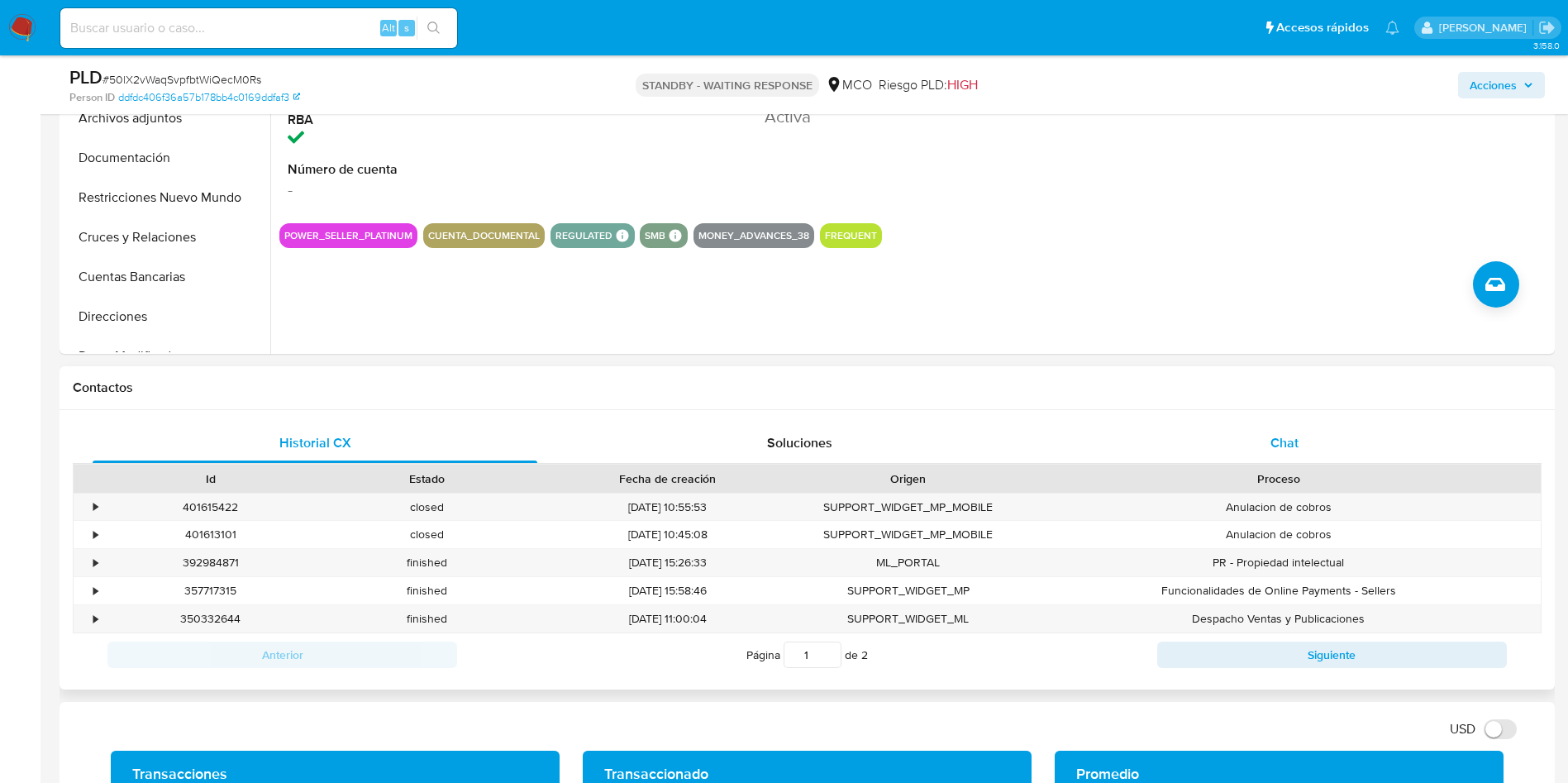
click at [1258, 430] on div "Chat" at bounding box center [1285, 443] width 445 height 40
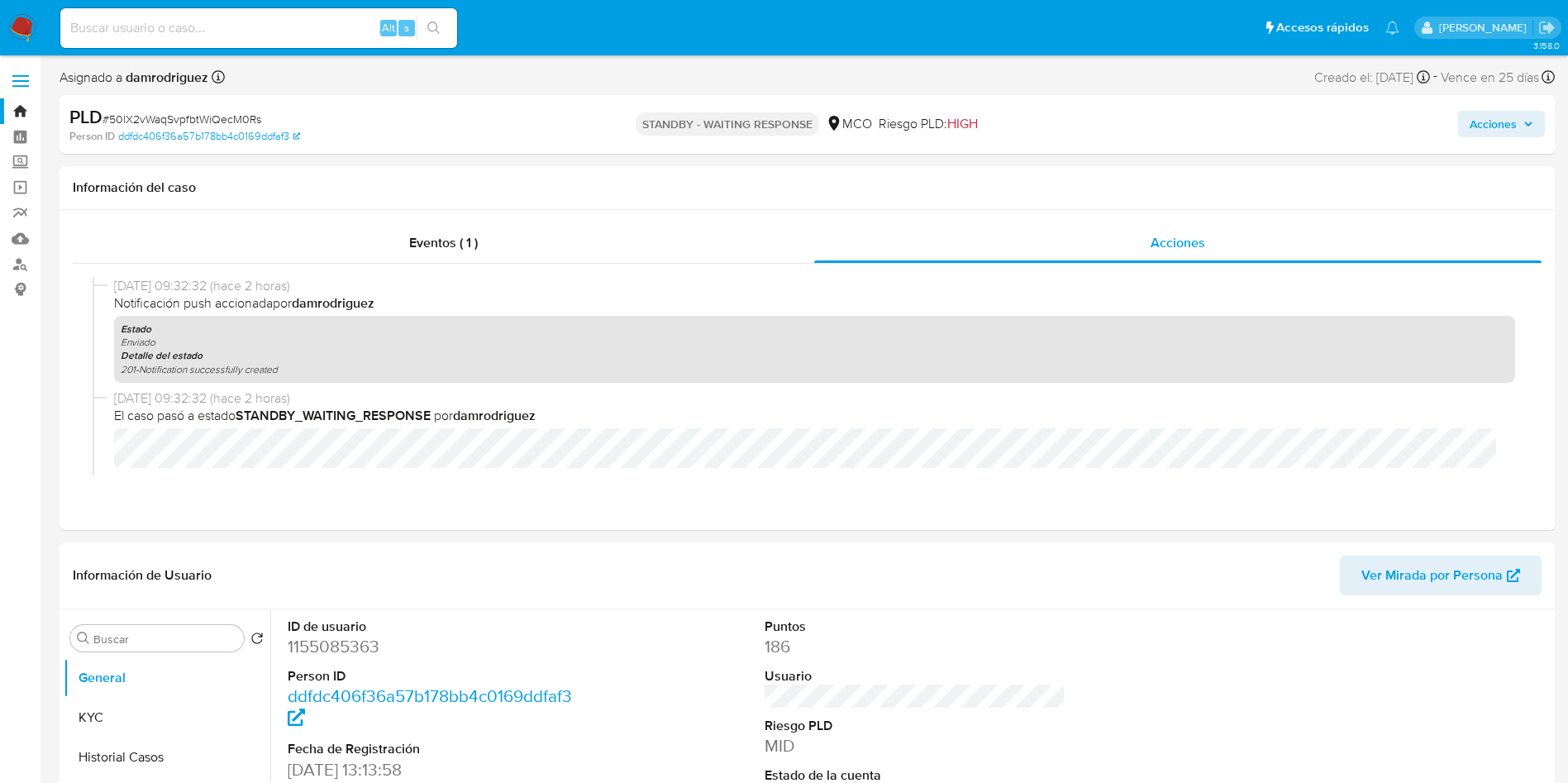
click at [17, 25] on img at bounding box center [22, 28] width 28 height 28
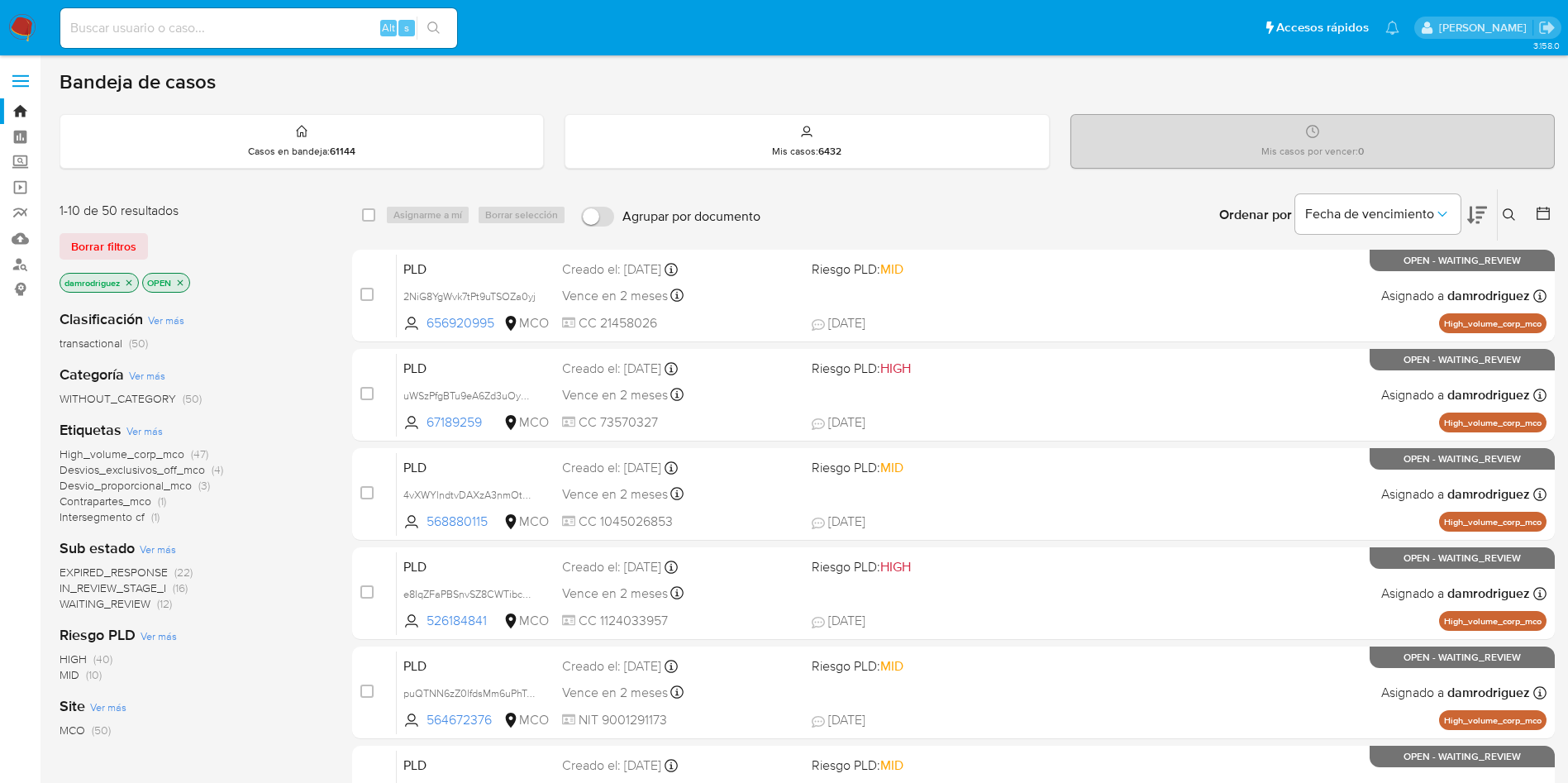
click at [295, 288] on div "damrodriguez OPEN" at bounding box center [192, 284] width 265 height 23
click at [191, 24] on input at bounding box center [258, 28] width 396 height 21
paste input "U74MGE6iBz5thJ5Tta69TXpp"
type input "U74MGE6iBz5thJ5Tta69TXpp"
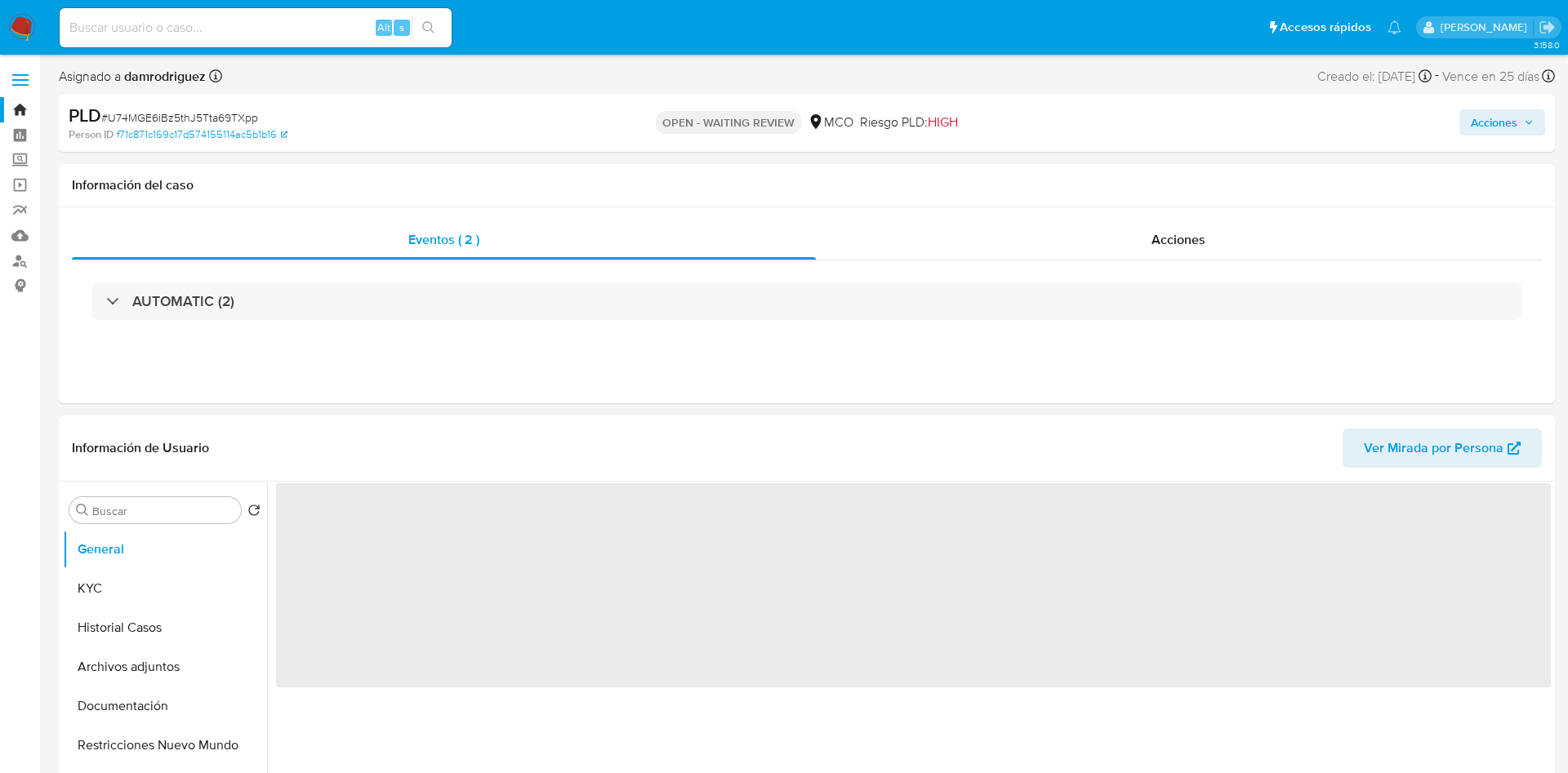
select select "10"
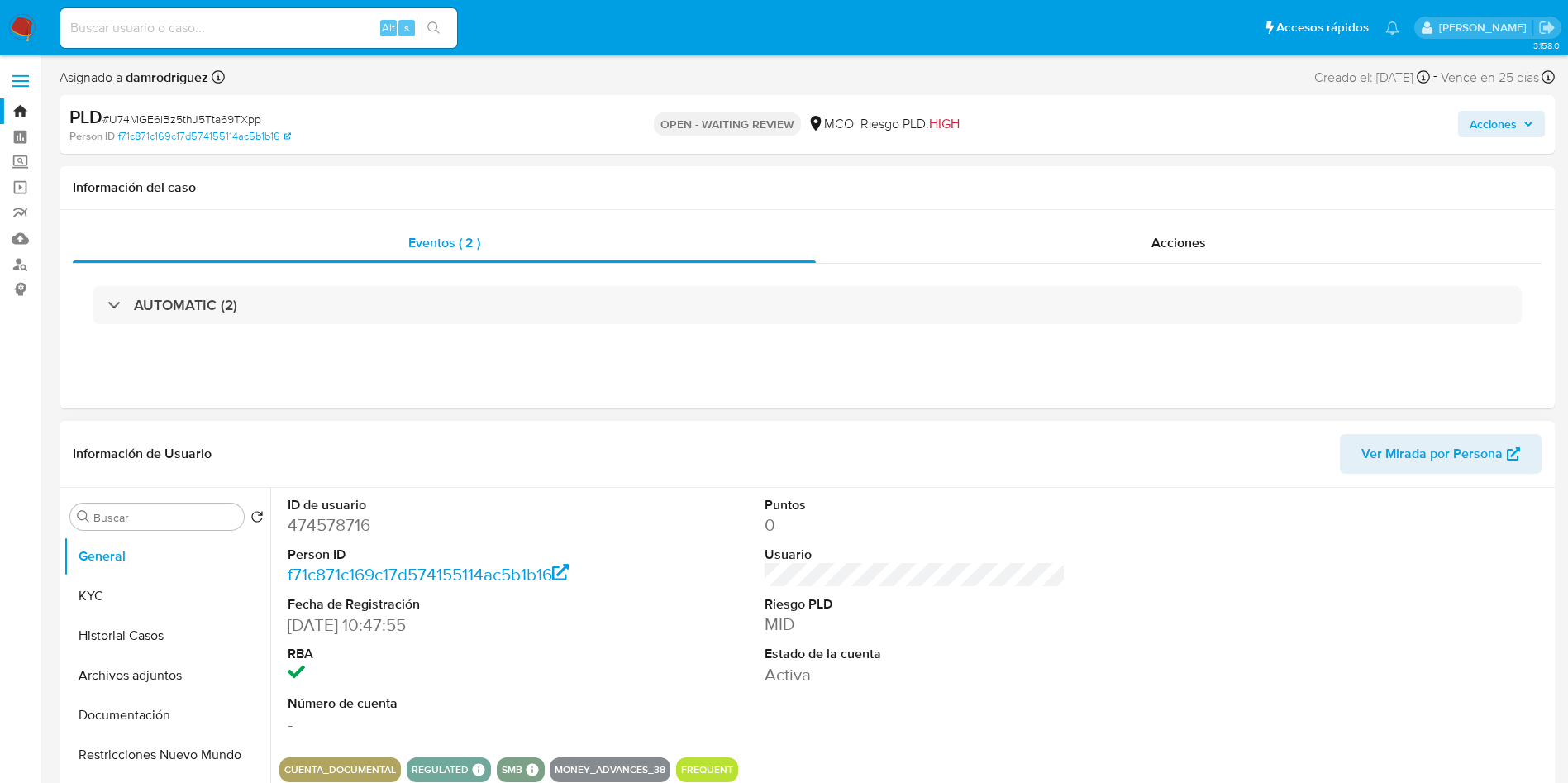
click at [705, 538] on div "ID de usuario 474578716 Person ID f71c871c169c17d574155114ac5b1b16 Fecha de Reg…" at bounding box center [915, 615] width 1271 height 256
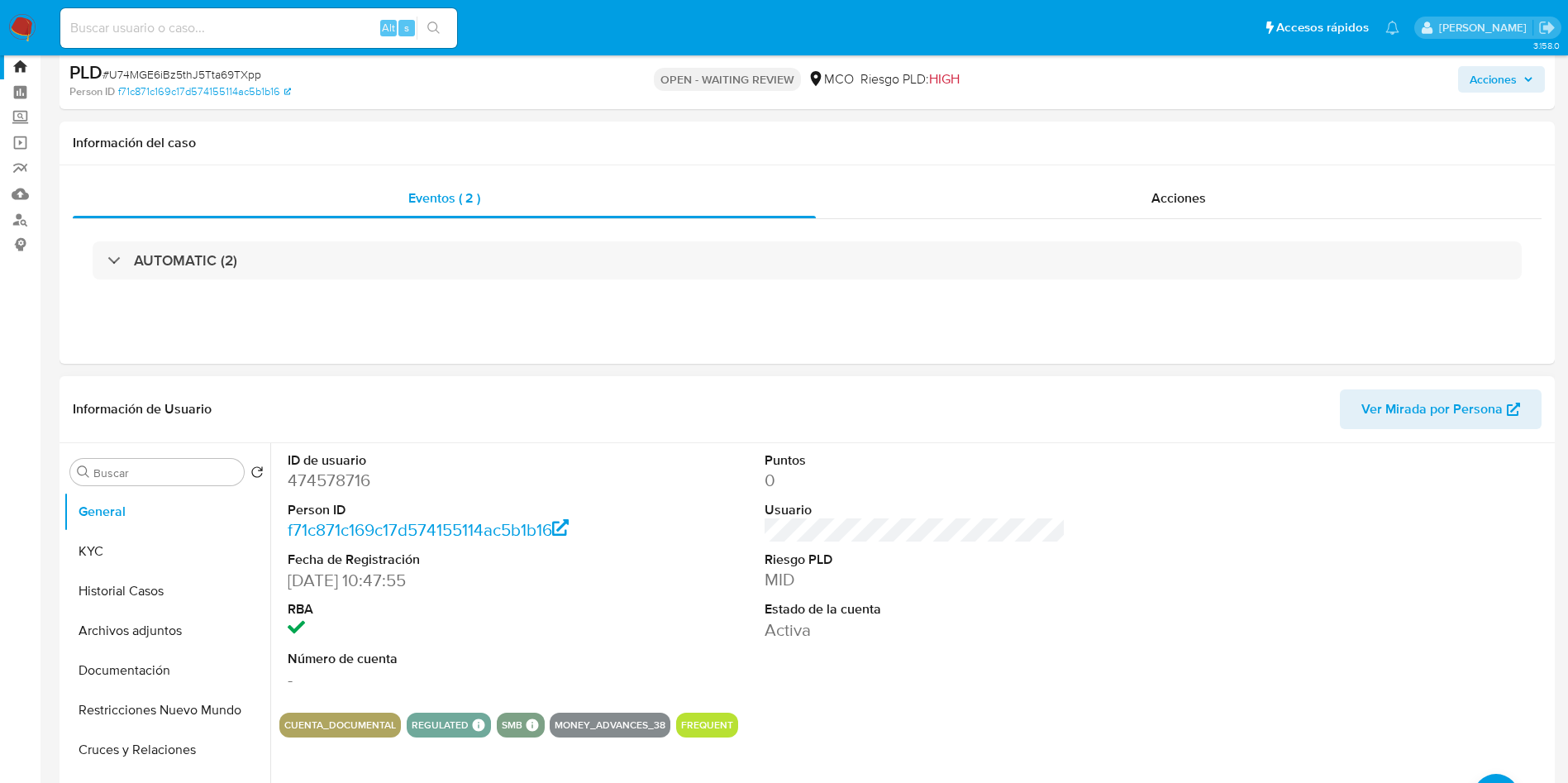
scroll to position [248, 0]
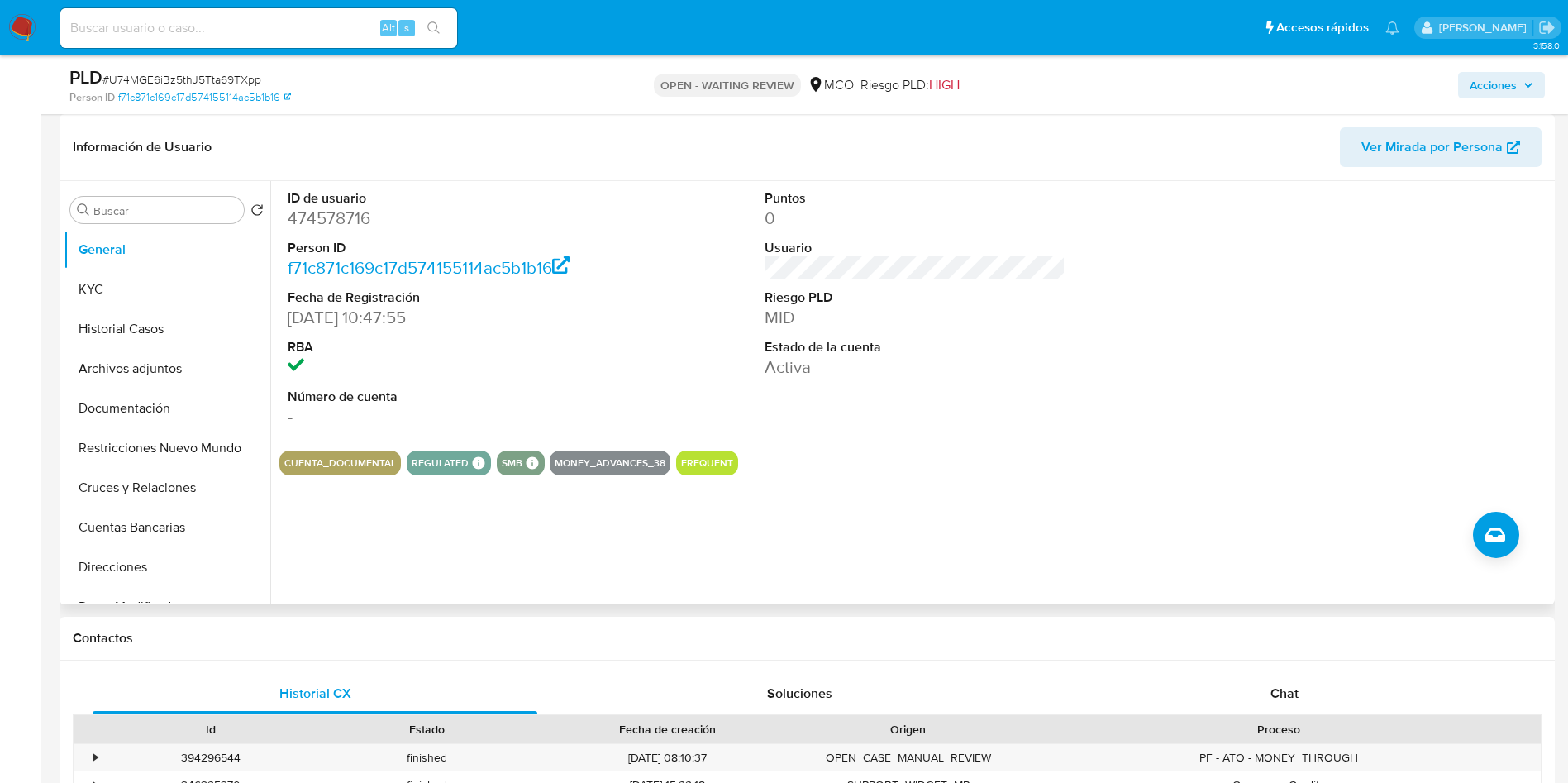
click at [333, 215] on dd "474578716" at bounding box center [439, 218] width 302 height 23
click at [16, 35] on img at bounding box center [22, 28] width 28 height 28
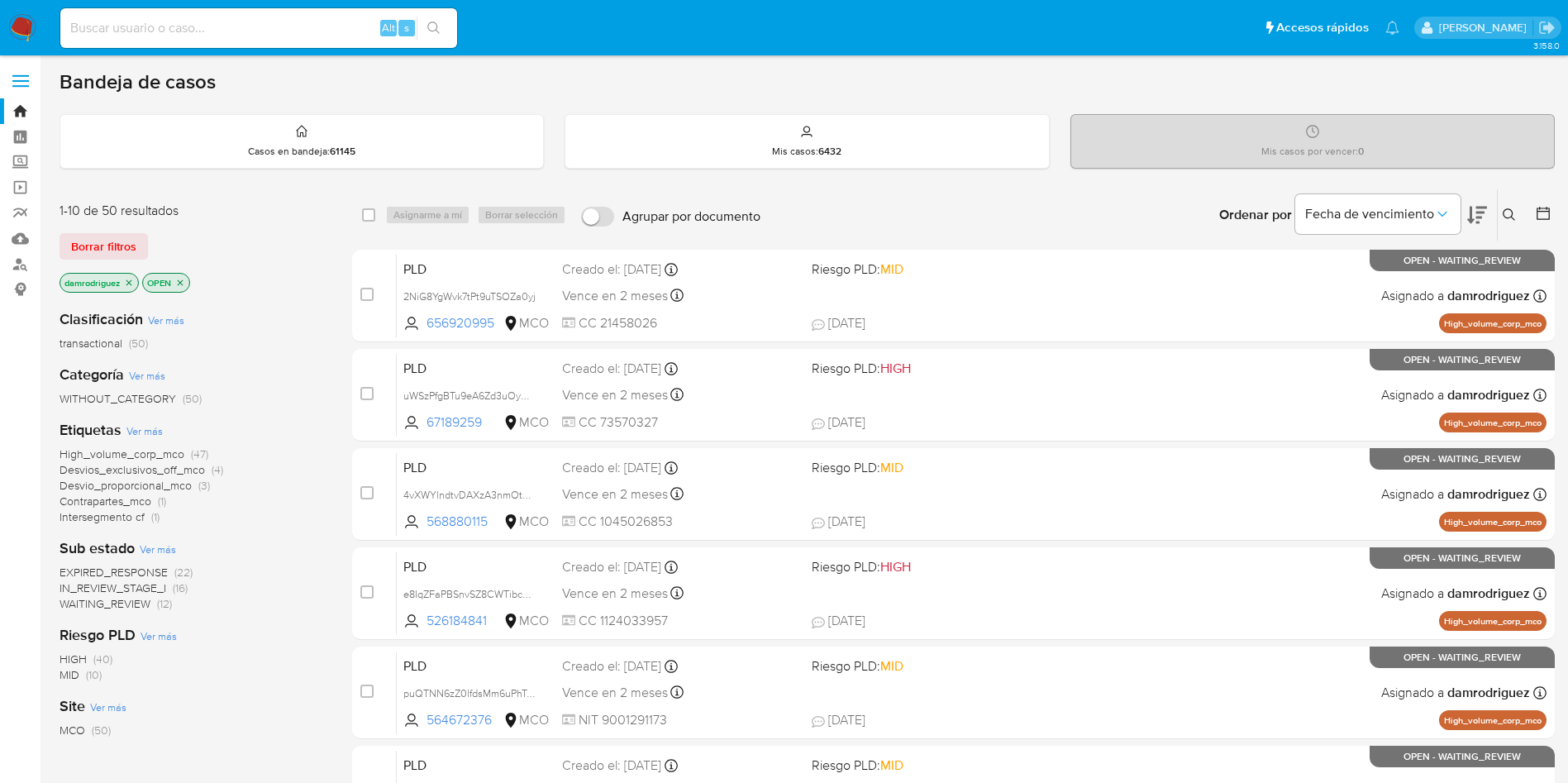
click at [1549, 214] on icon at bounding box center [1543, 214] width 14 height 14
click at [1543, 210] on icon at bounding box center [1543, 213] width 16 height 16
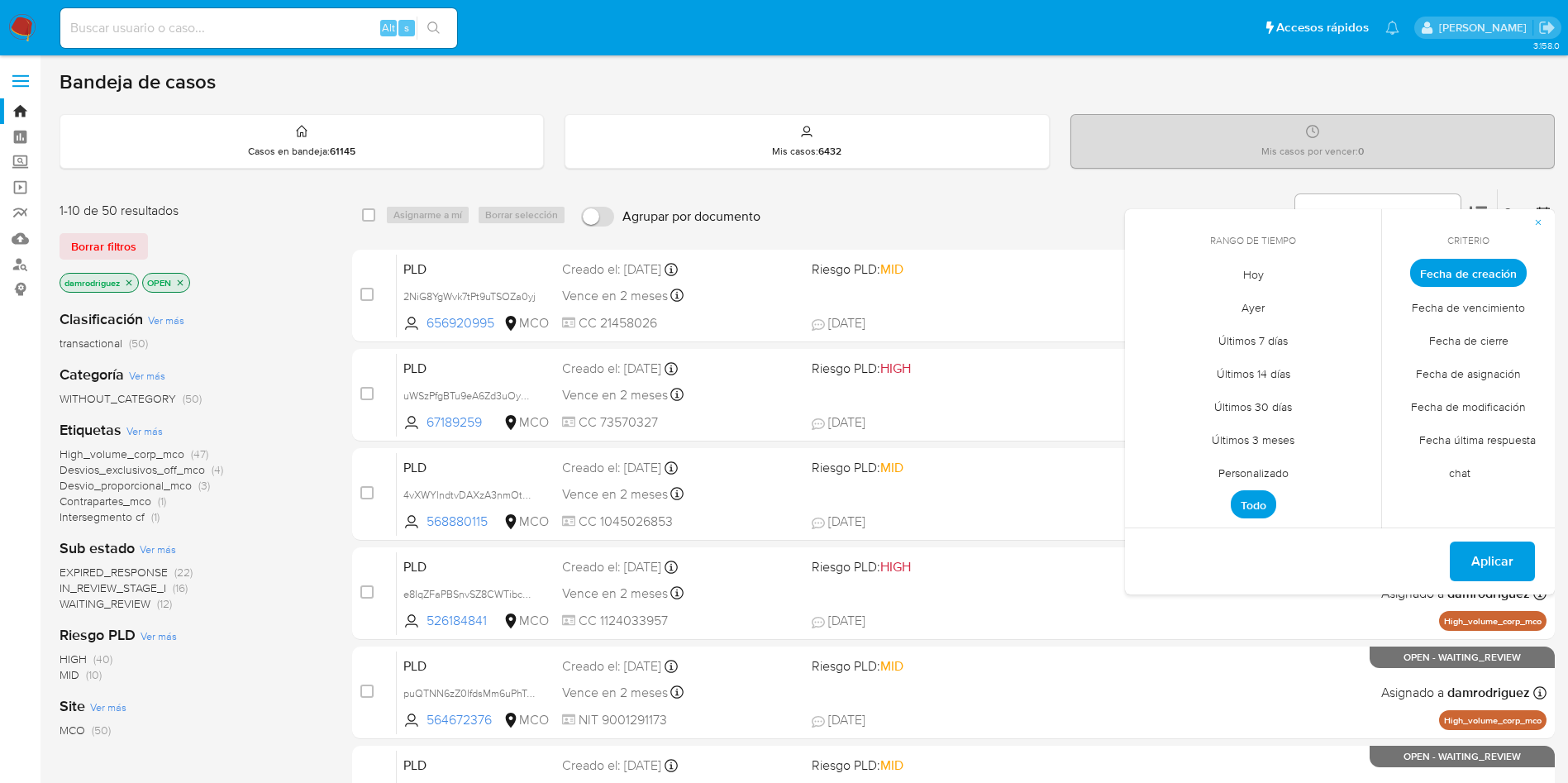
click at [1266, 476] on span "Personalizado" at bounding box center [1253, 472] width 105 height 34
click at [1226, 399] on button "10" at bounding box center [1219, 397] width 26 height 26
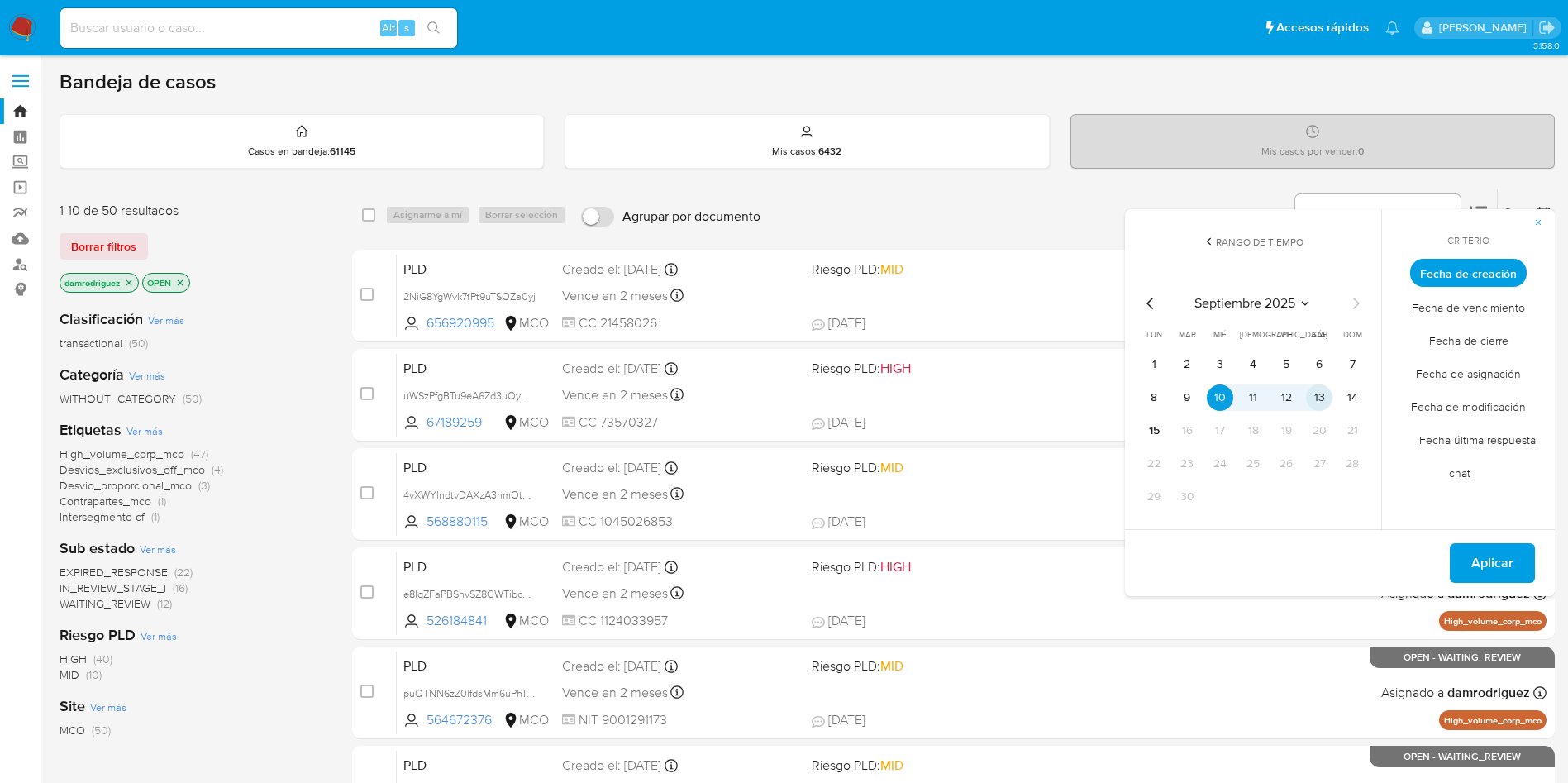
click at [1329, 397] on button "13" at bounding box center [1319, 397] width 26 height 26
click at [1491, 550] on span "Aplicar" at bounding box center [1493, 563] width 43 height 37
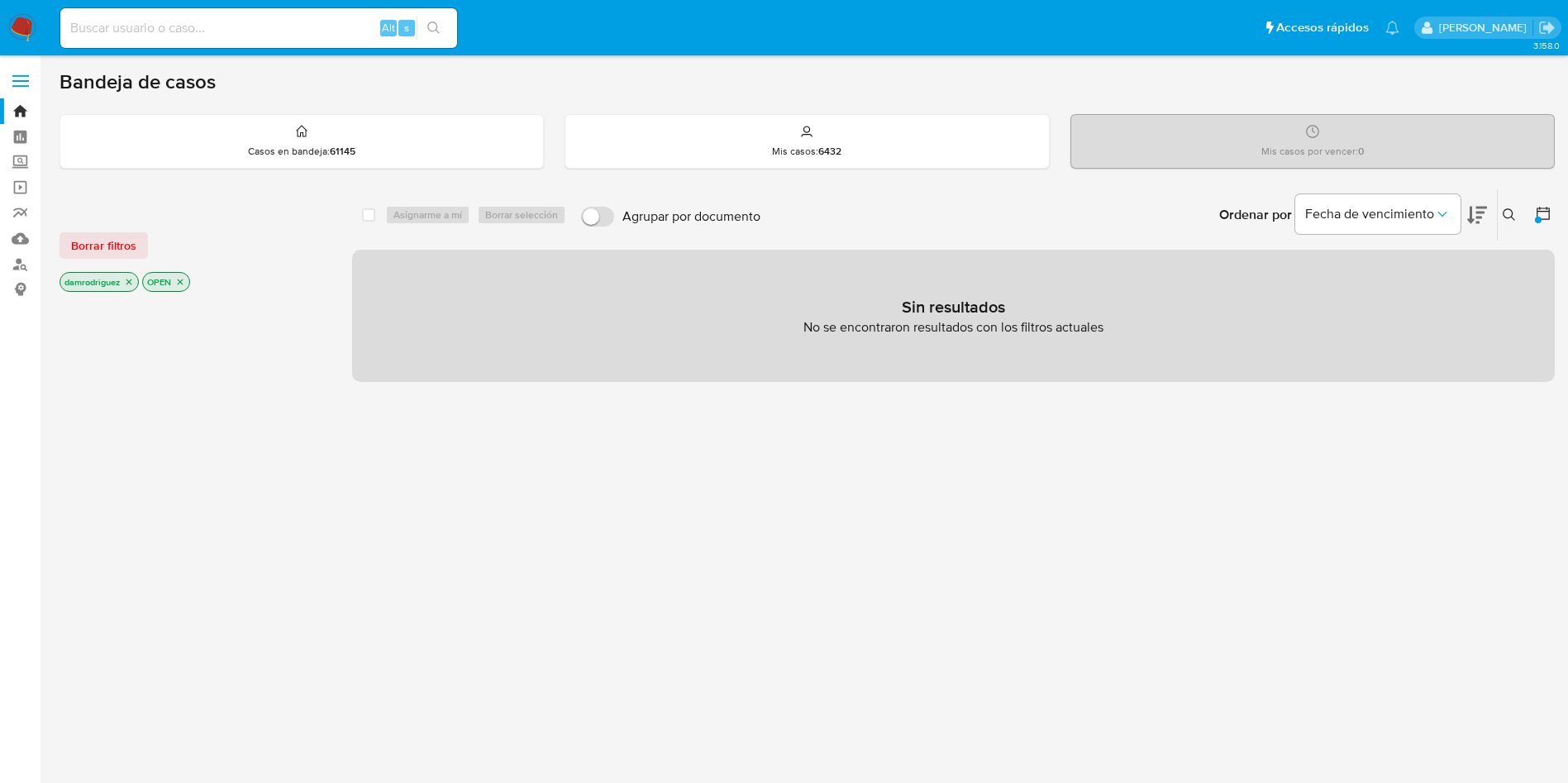
click at [134, 281] on p "damrodriguez" at bounding box center [99, 281] width 77 height 18
click at [129, 281] on icon "close-filter" at bounding box center [129, 281] width 10 height 10
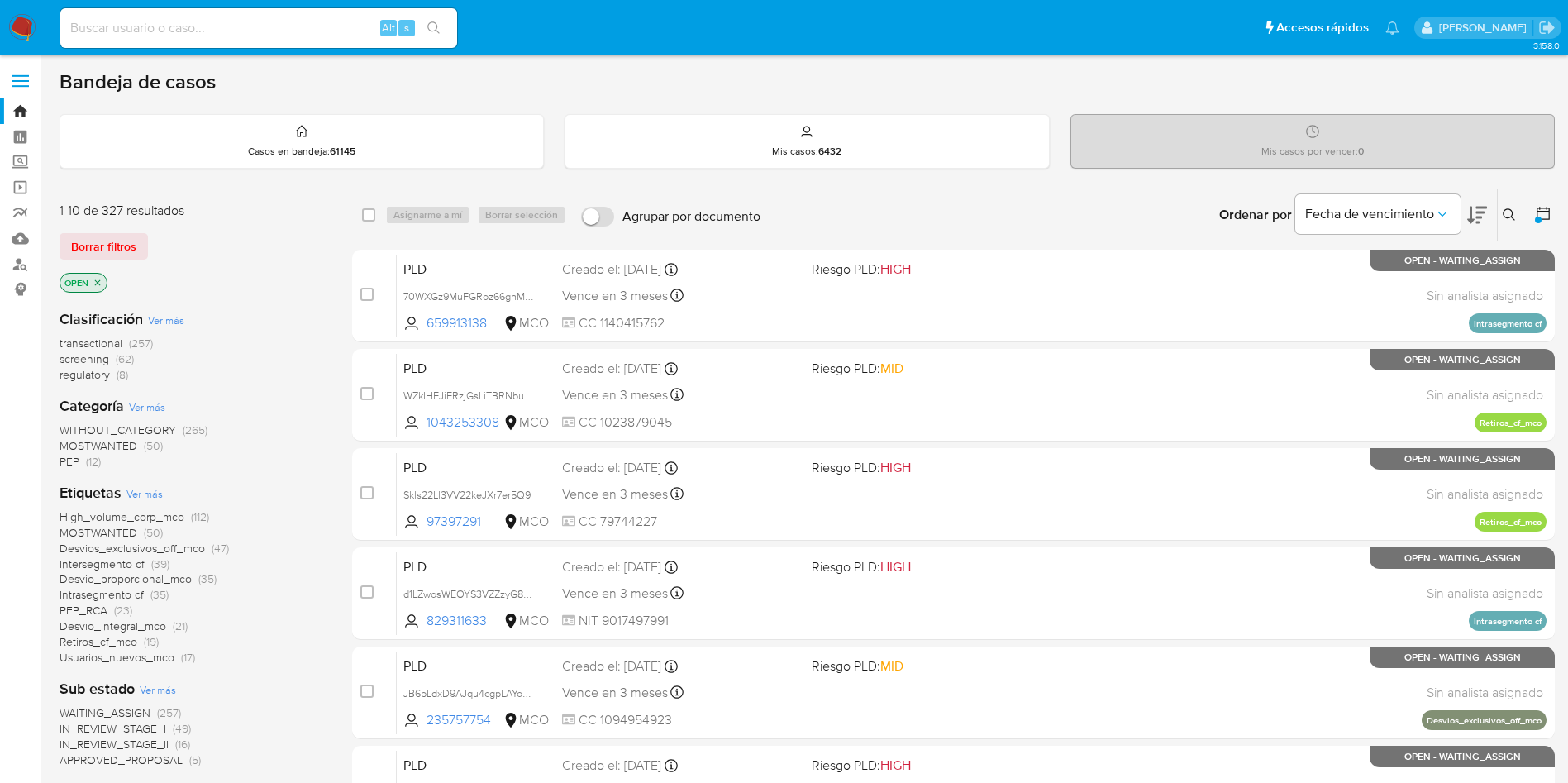
click at [81, 340] on span "transactional" at bounding box center [91, 342] width 63 height 16
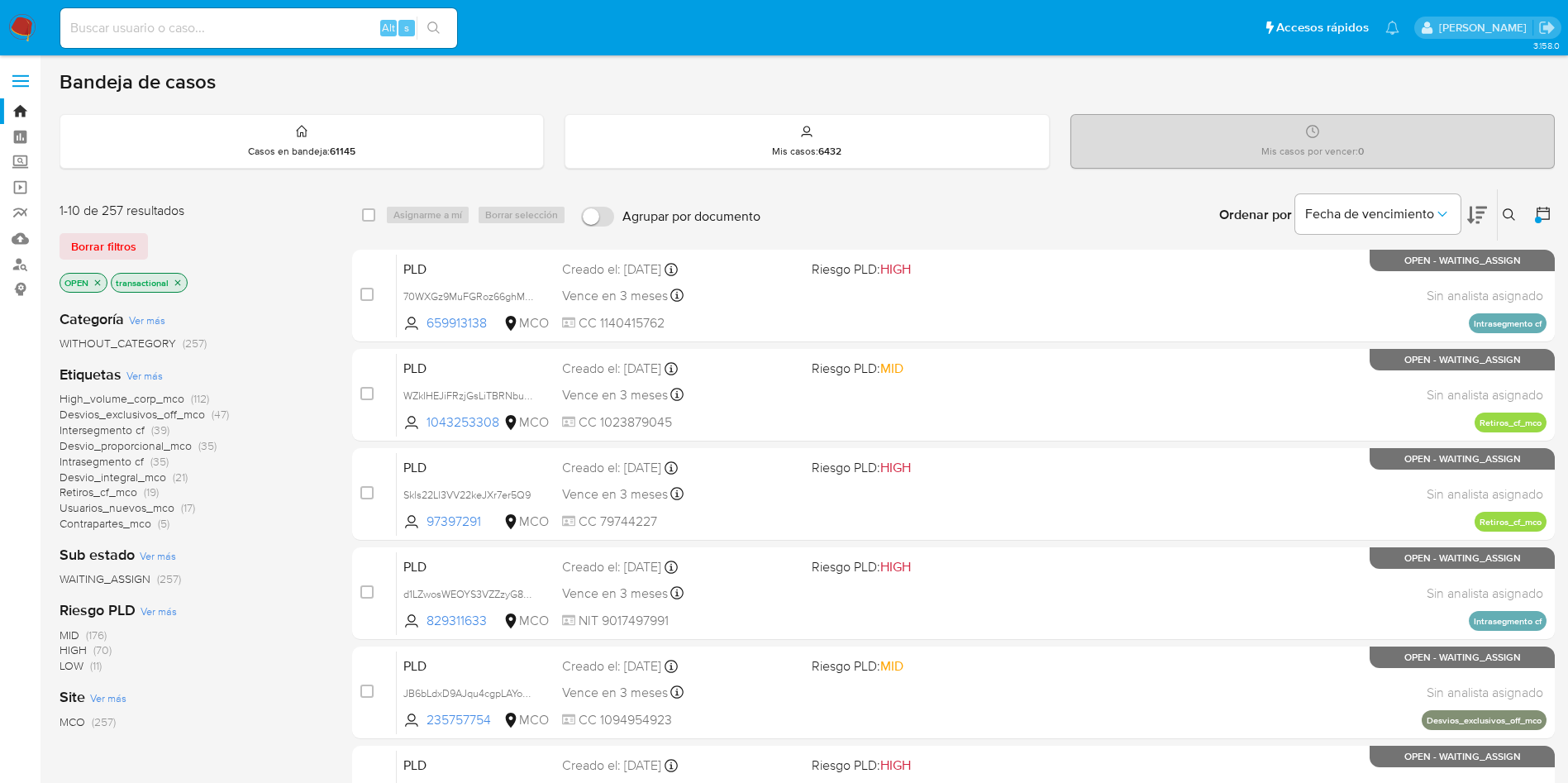
click at [153, 393] on span "High_volume_corp_mco" at bounding box center [122, 398] width 125 height 16
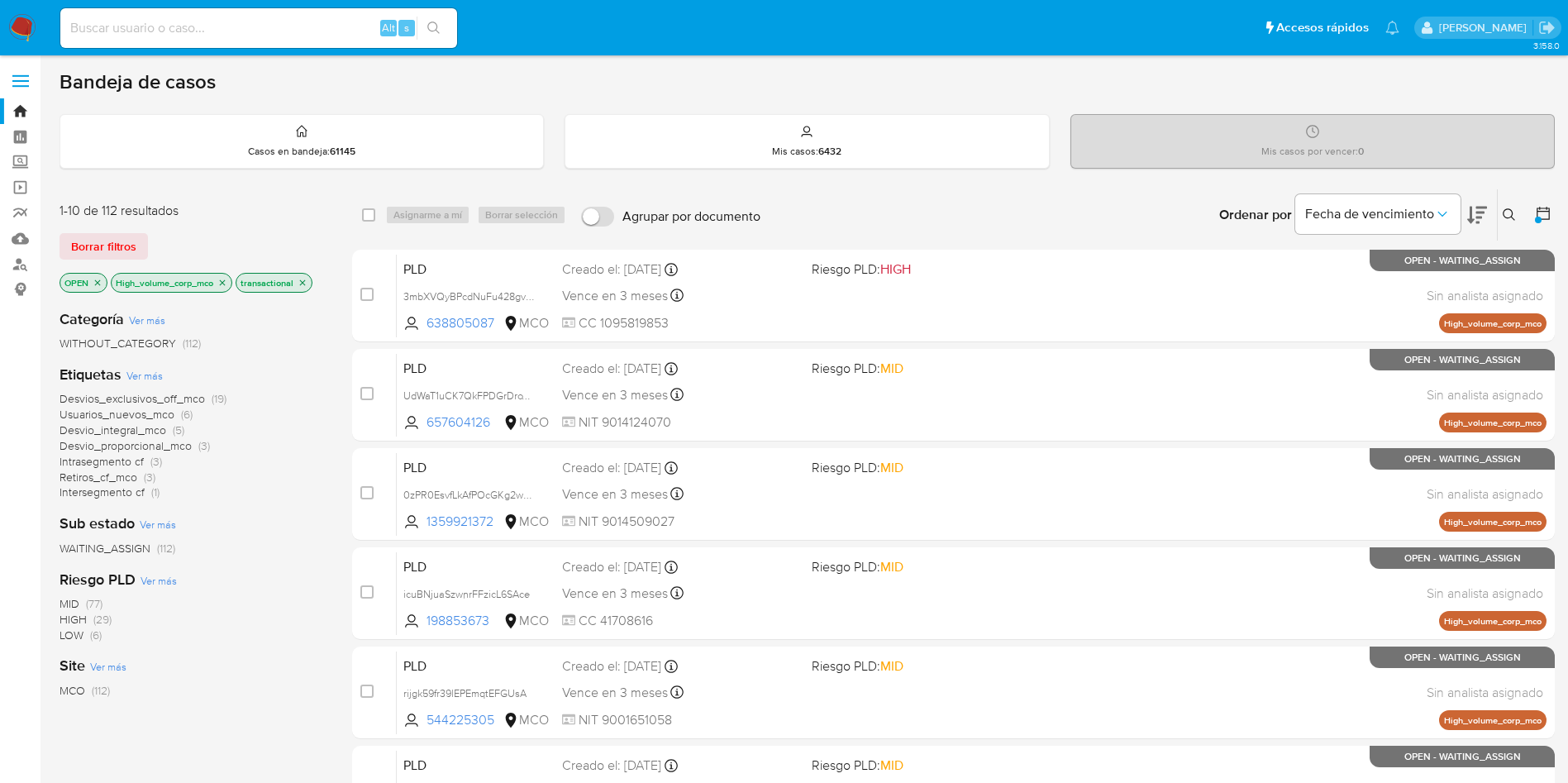
click at [320, 386] on div "Etiquetas Ver más Desvios_exclusivos_off_mco (19) Usuarios_nuevos_mco (6) Desvi…" at bounding box center [192, 432] width 266 height 136
click at [23, 30] on img at bounding box center [22, 28] width 28 height 28
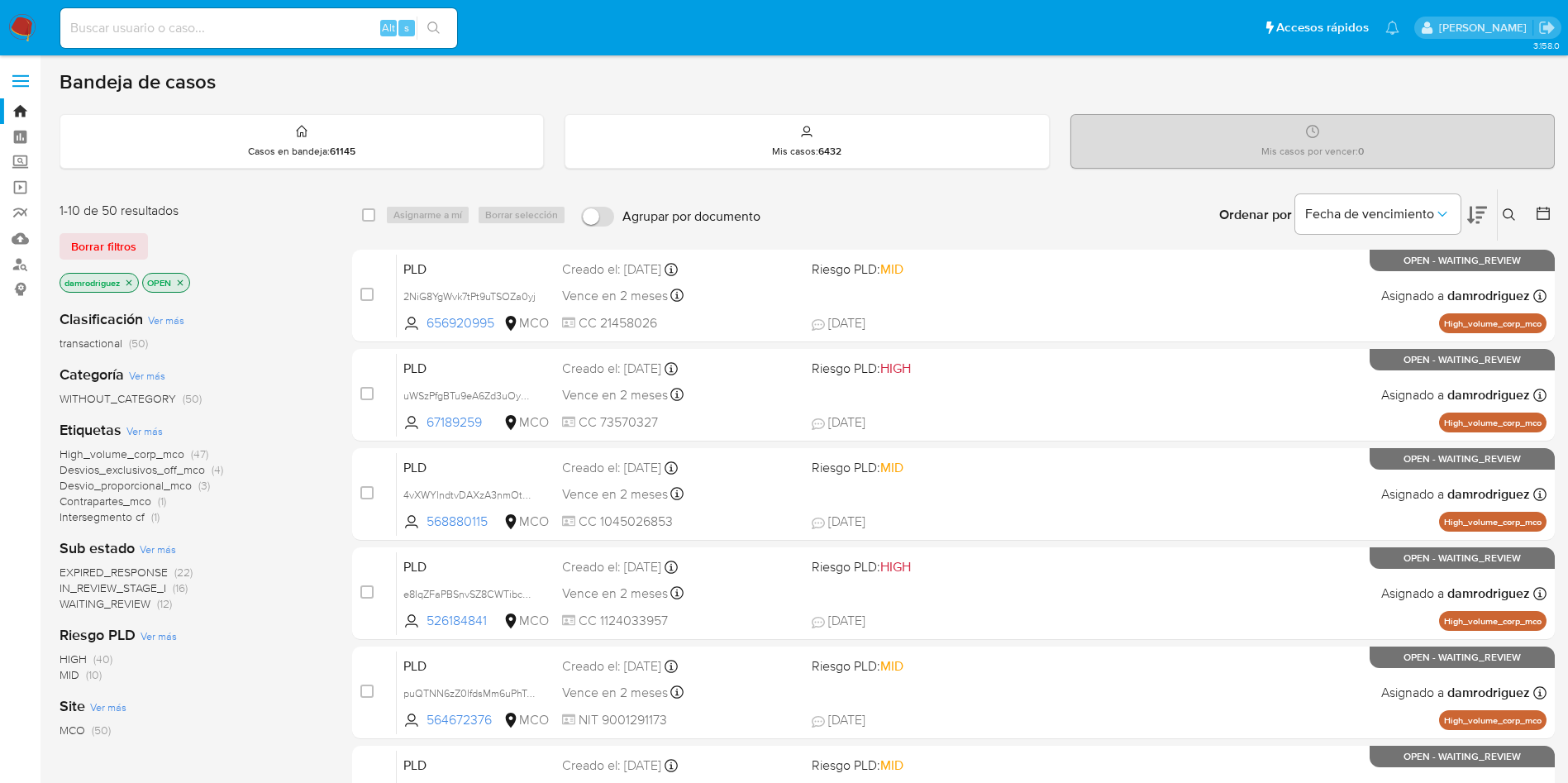
click at [131, 280] on icon "close-filter" at bounding box center [129, 282] width 10 height 10
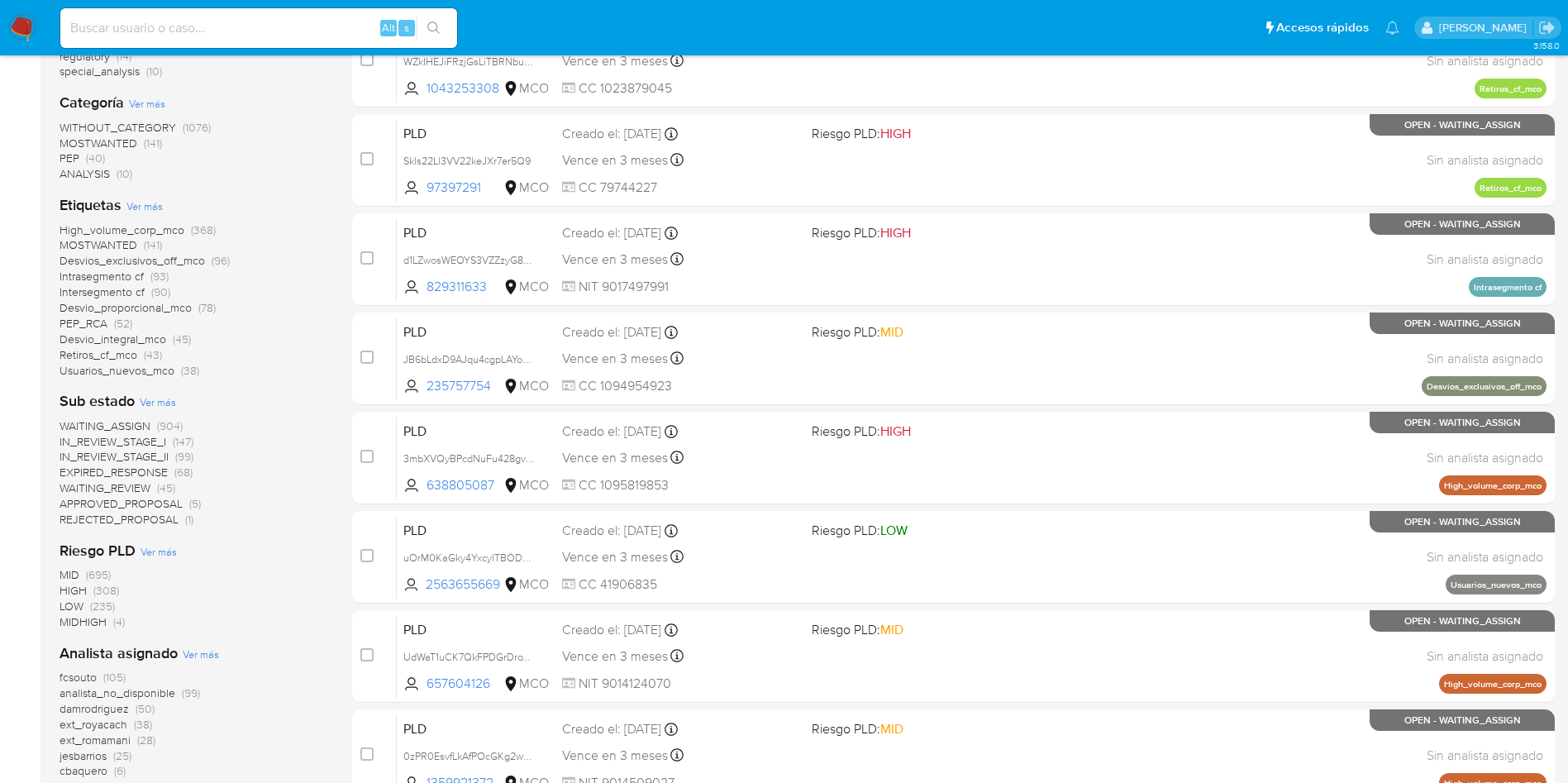
scroll to position [372, 0]
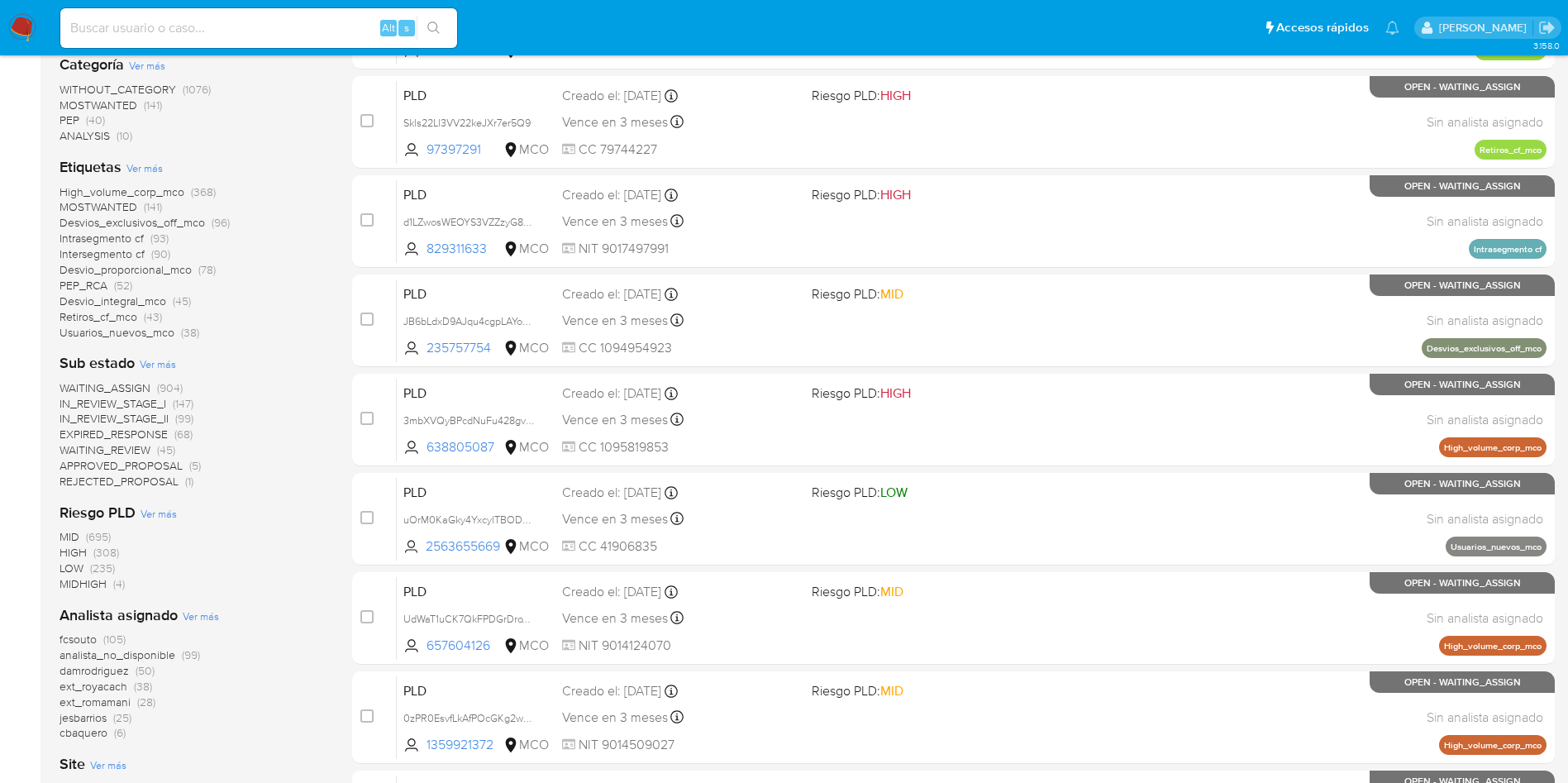
click at [137, 652] on span "analista_no_disponible" at bounding box center [118, 654] width 116 height 16
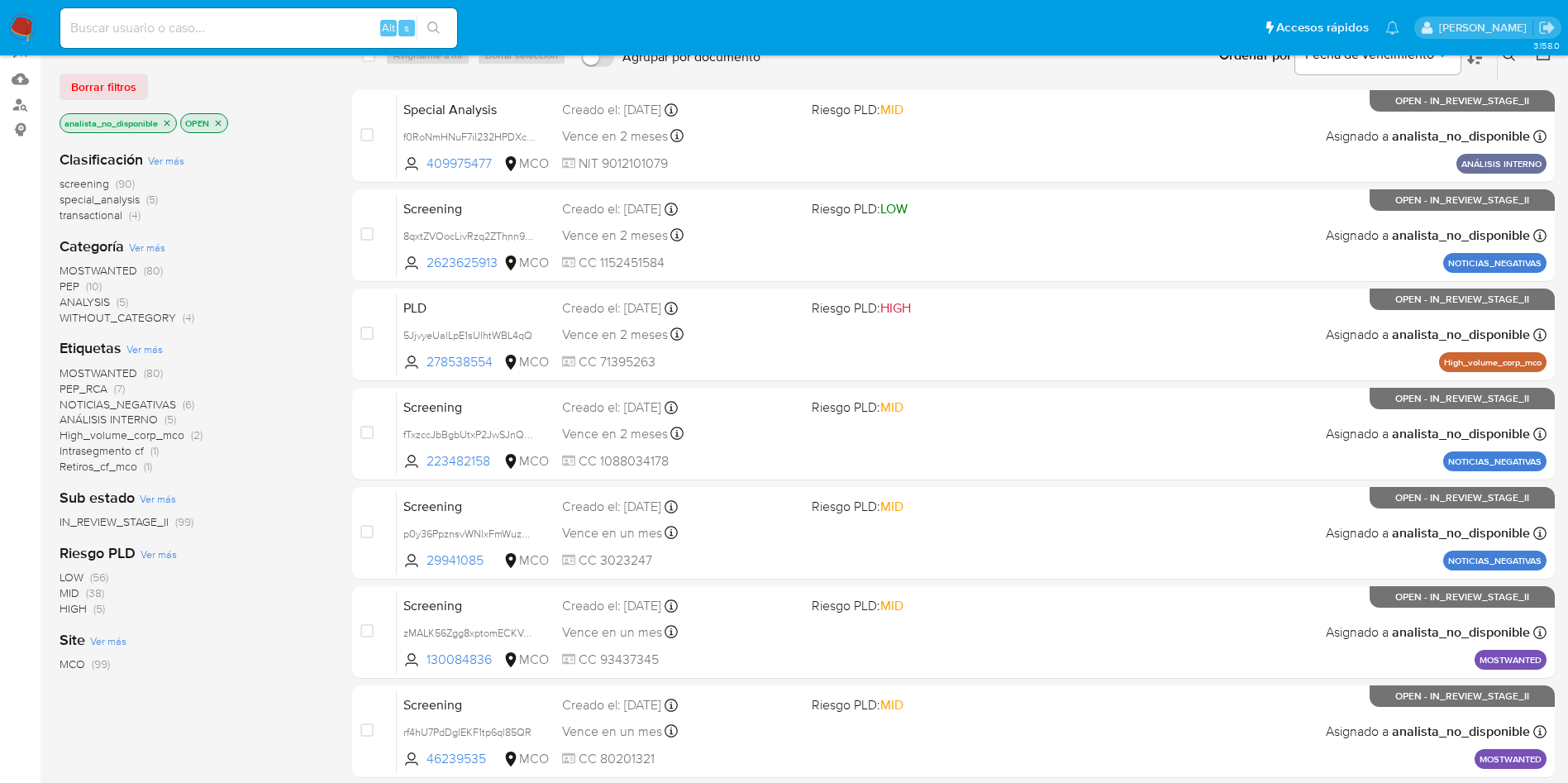
scroll to position [124, 0]
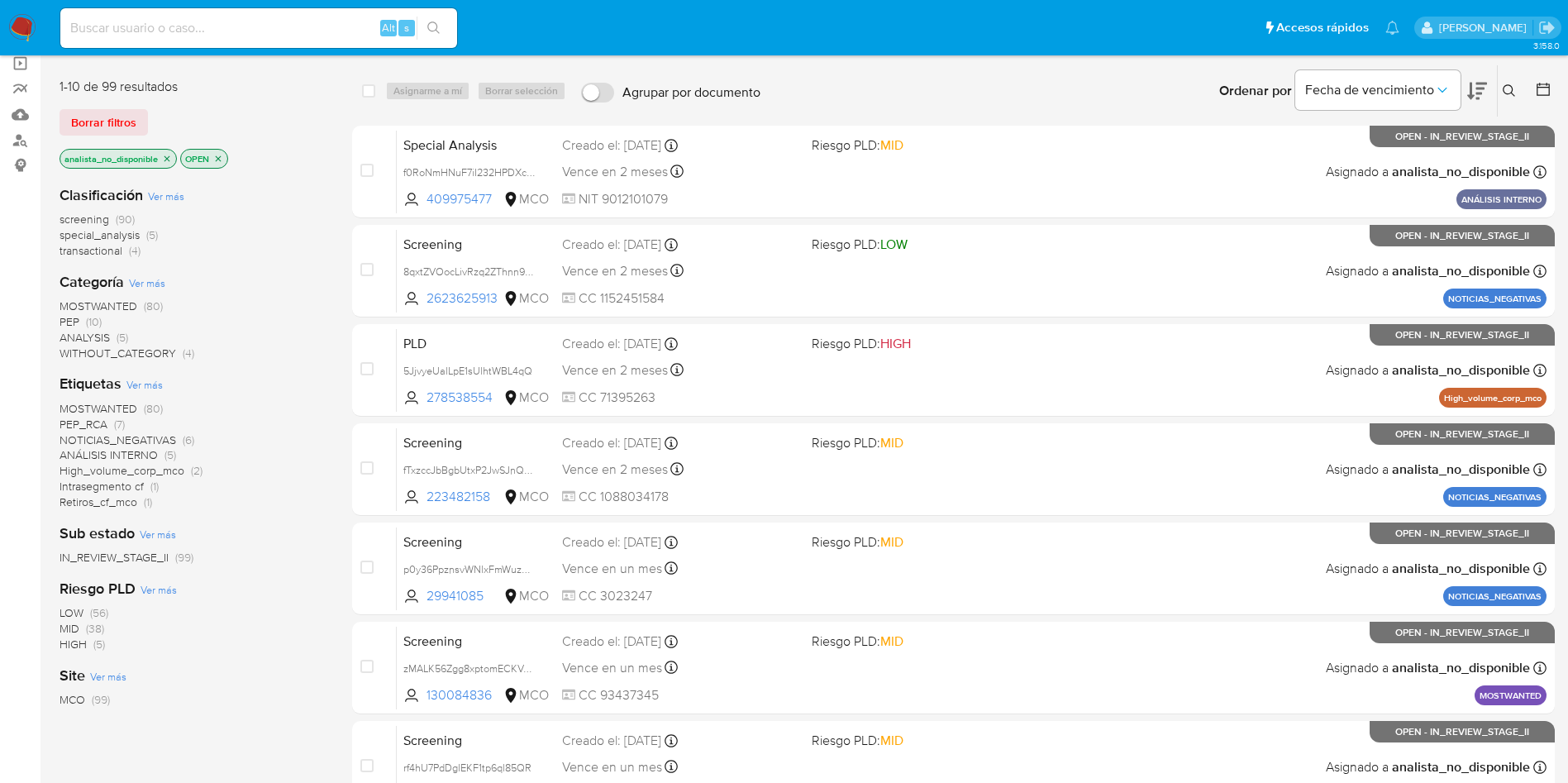
click at [271, 291] on div "Categoría Ver más MOSTWANTED (80) PEP (10) ANALYSIS (5) WITHOUT_CATEGORY (4)" at bounding box center [192, 316] width 266 height 89
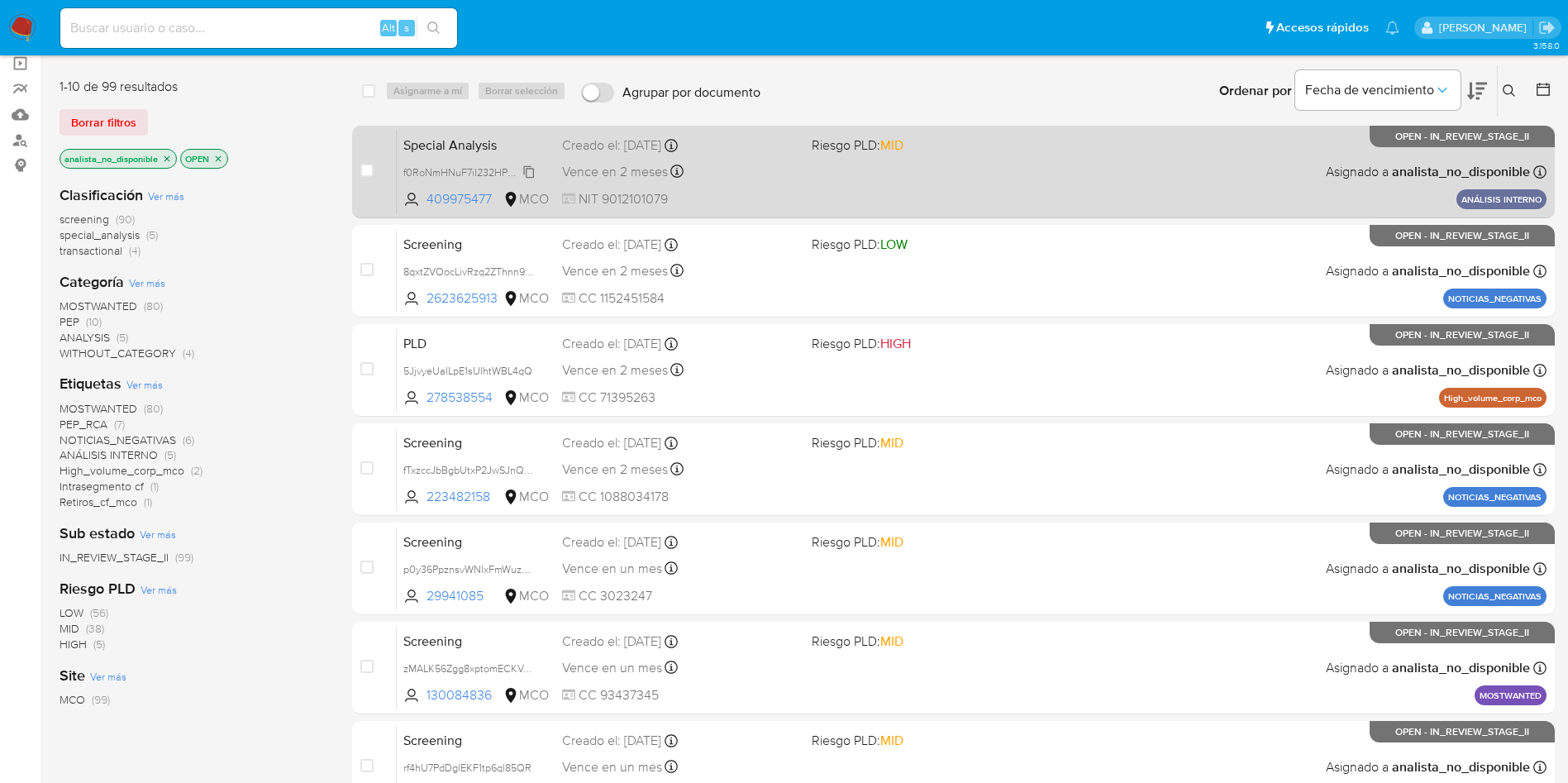
click at [443, 168] on span "f0RoNmHNuF7iI232HPDXc7wM" at bounding box center [475, 171] width 144 height 18
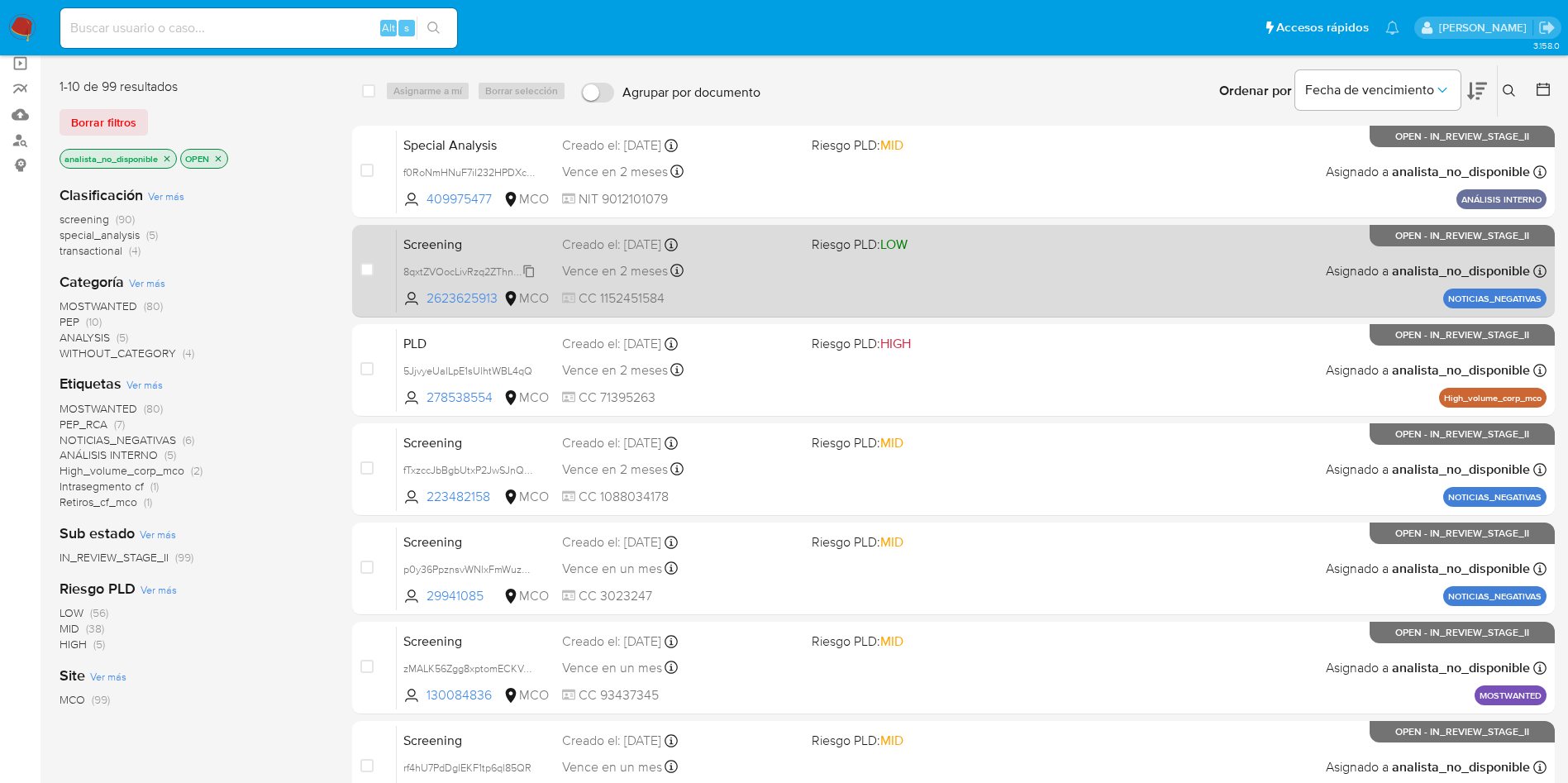
click at [426, 268] on span "8qxtZVOocLivRzq2ZThnn93q" at bounding box center [470, 270] width 133 height 18
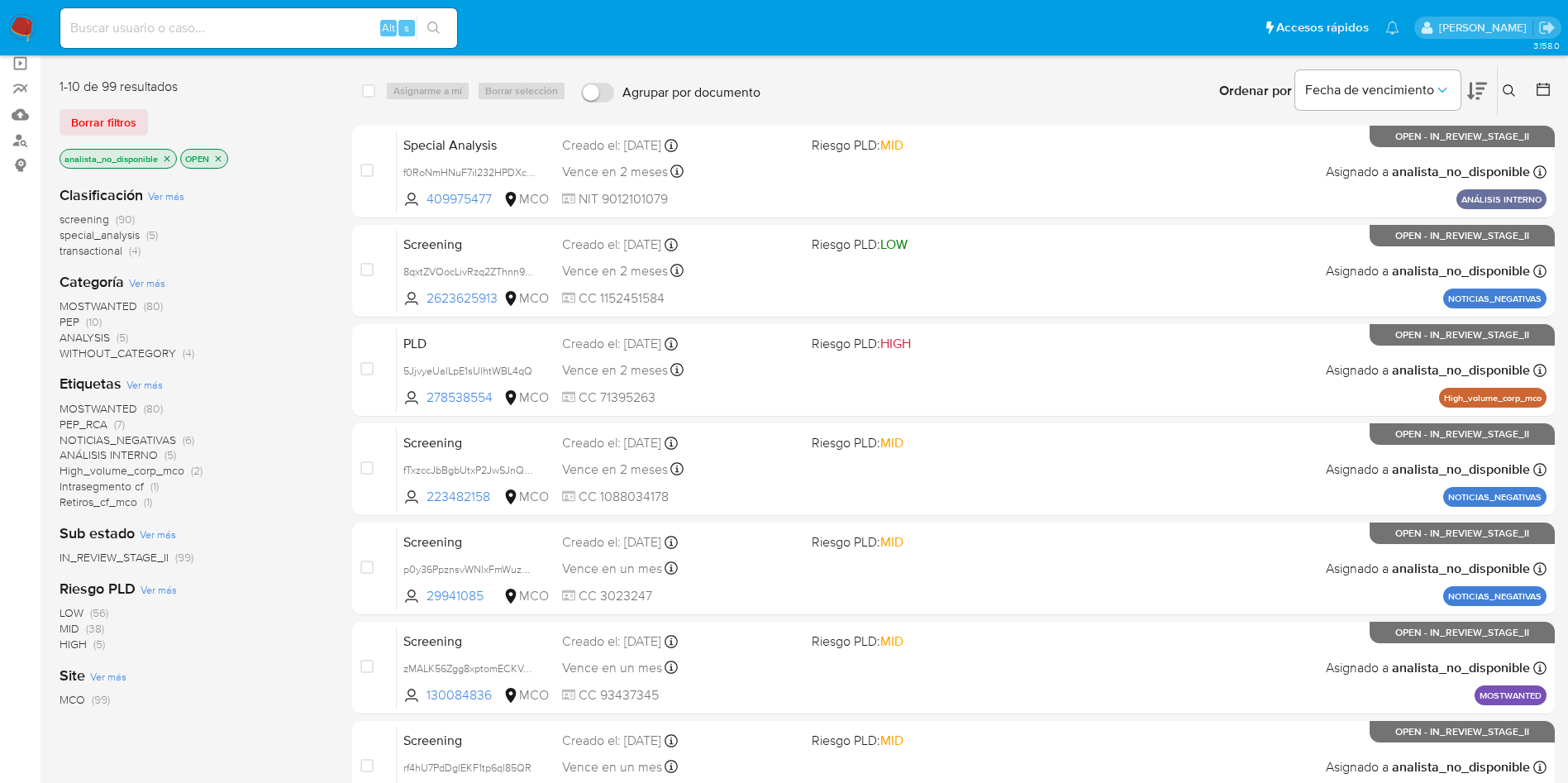
drag, startPoint x: 345, startPoint y: 370, endPoint x: 319, endPoint y: 365, distance: 26.5
click at [343, 370] on div "1-10 de 99 resultados Borrar filtros analista_no_disponible OPEN Clasificación …" at bounding box center [807, 618] width 1495 height 1106
click at [319, 365] on div "Clasificación Ver más screening (90) special_analysis (5) transactional (4) Cat…" at bounding box center [192, 452] width 266 height 562
click at [316, 287] on div "Categoría Ver más MOSTWANTED (80) PEP (10) ANALYSIS (5) WITHOUT_CATEGORY (4)" at bounding box center [192, 316] width 266 height 89
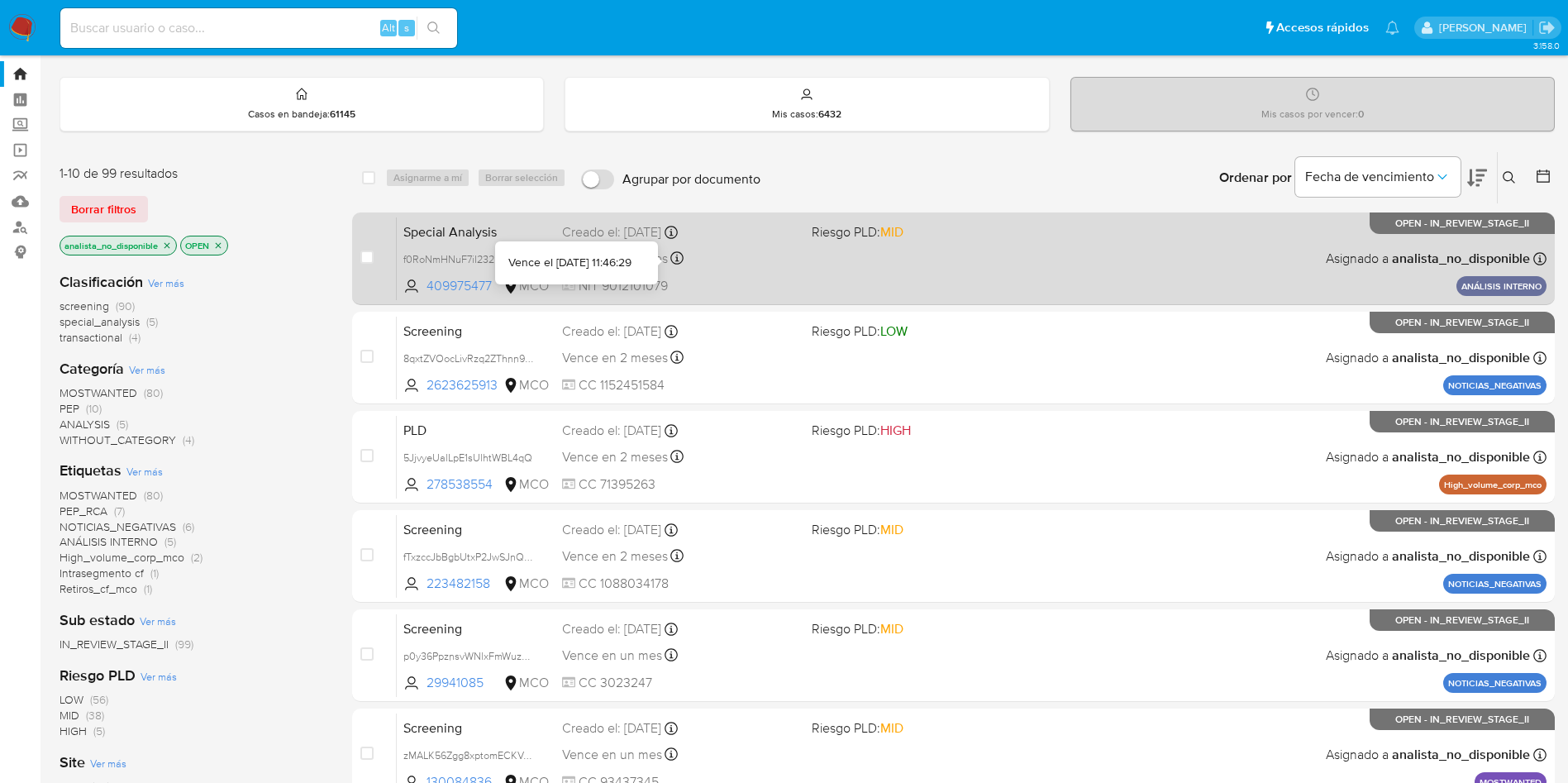
scroll to position [0, 0]
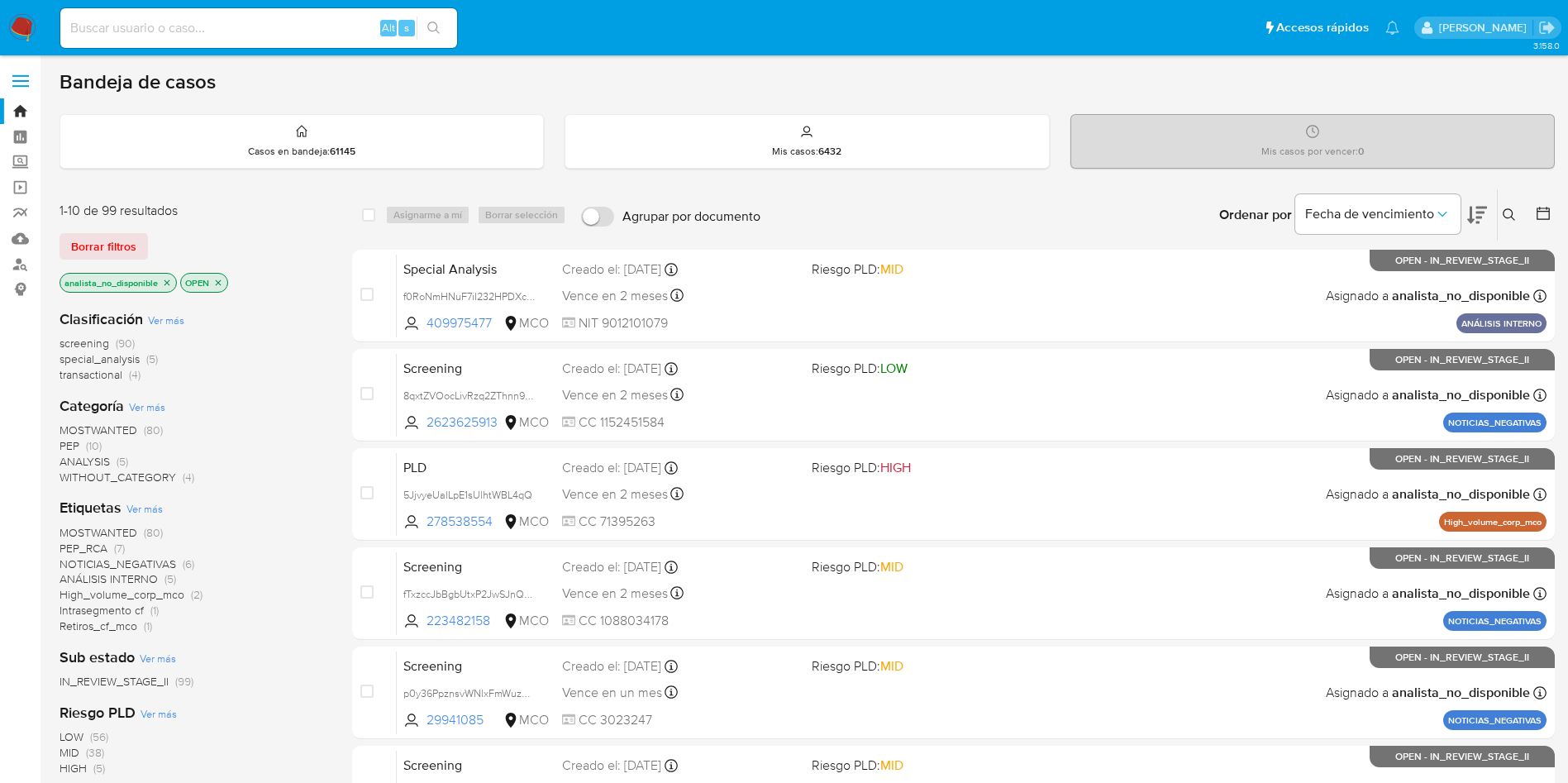
click at [1486, 209] on icon at bounding box center [1477, 215] width 20 height 20
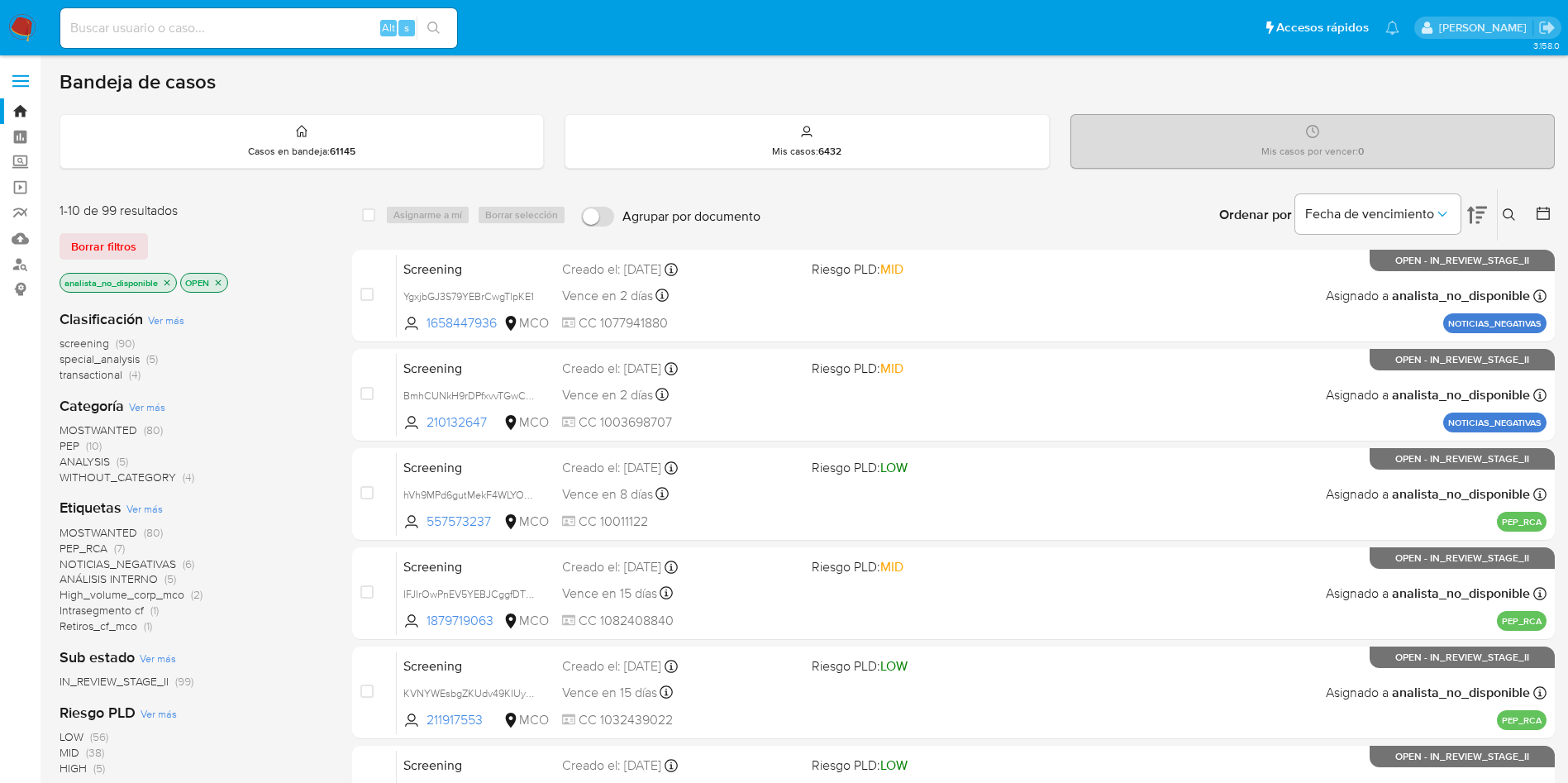
click at [305, 276] on div "analista_no_disponible OPEN" at bounding box center [192, 284] width 265 height 23
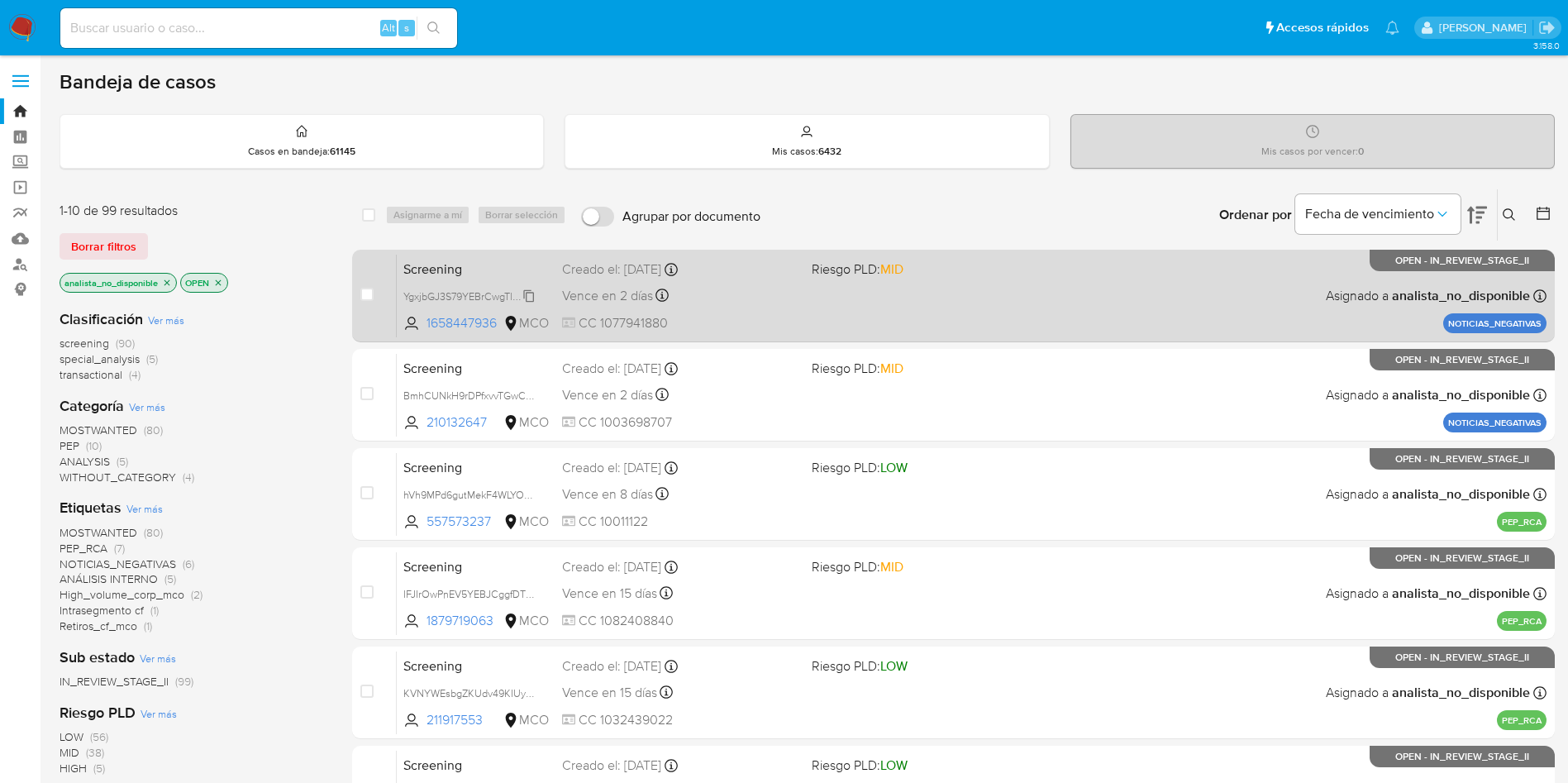
click at [420, 296] on span "YgxjbGJ3S79YEBrCwgTlpKE1" at bounding box center [468, 295] width 131 height 18
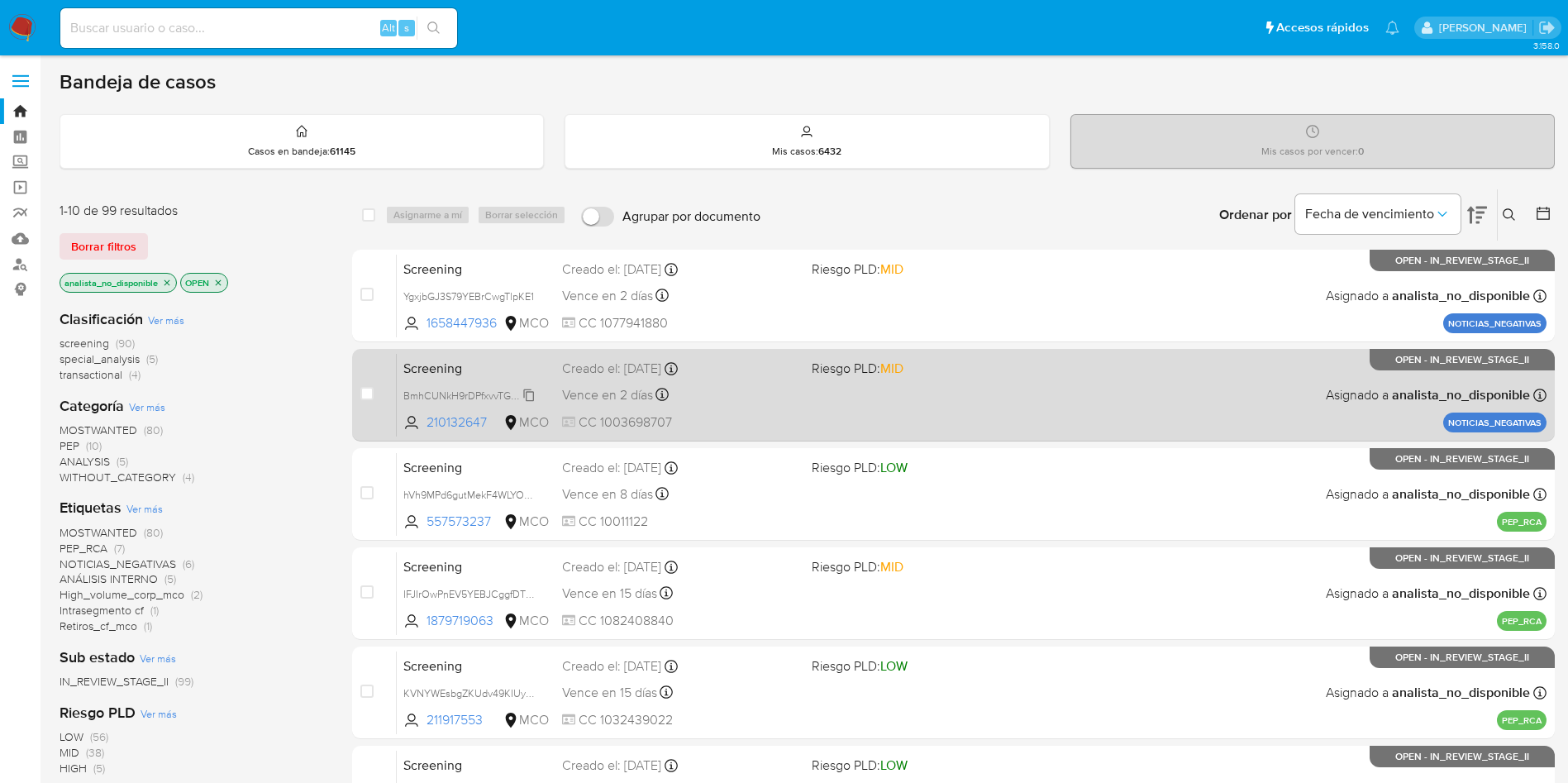
click at [477, 398] on span "BmhCUNkH9rDPfxvvTGwCyu92" at bounding box center [476, 393] width 145 height 18
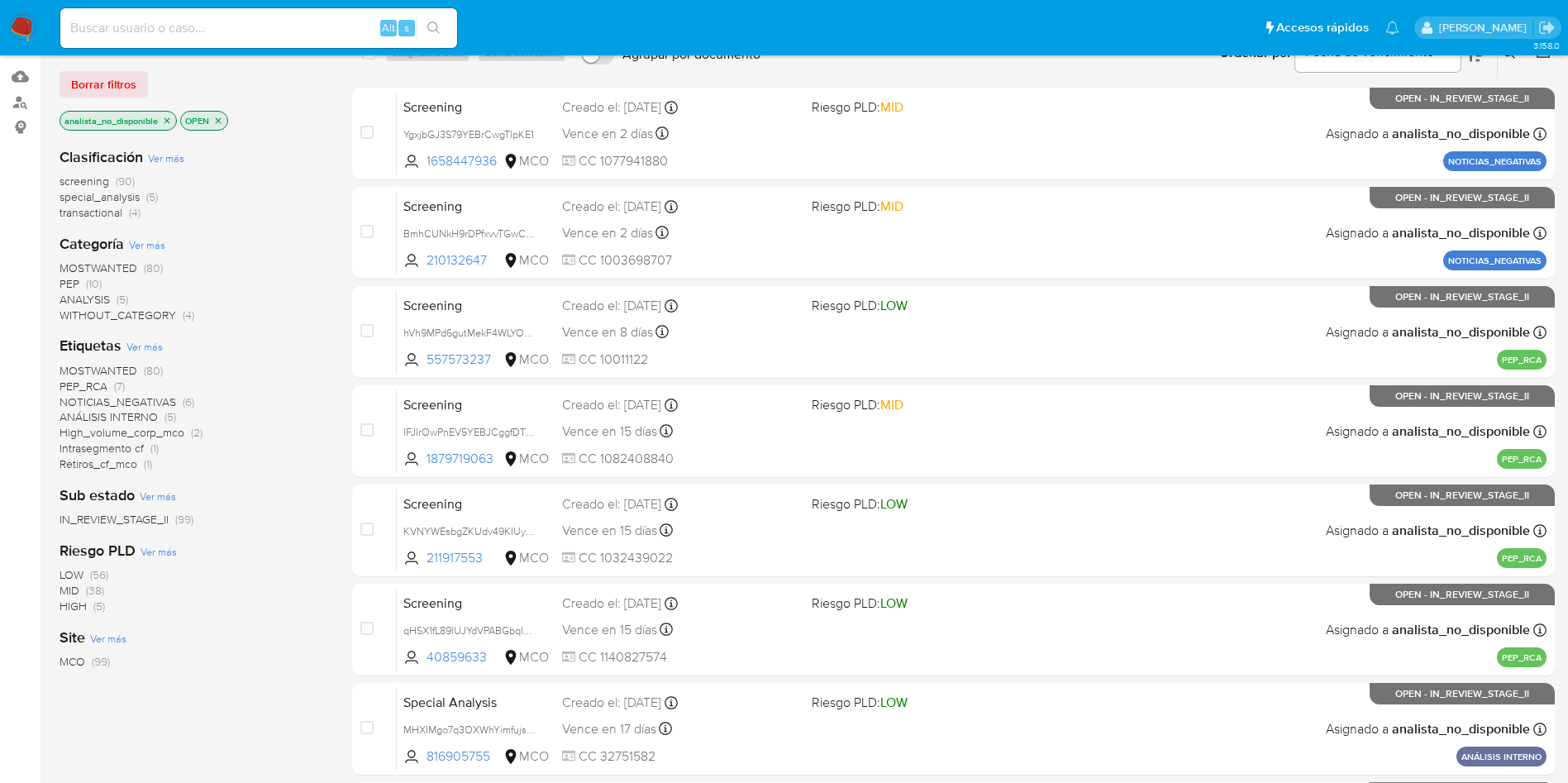
scroll to position [124, 0]
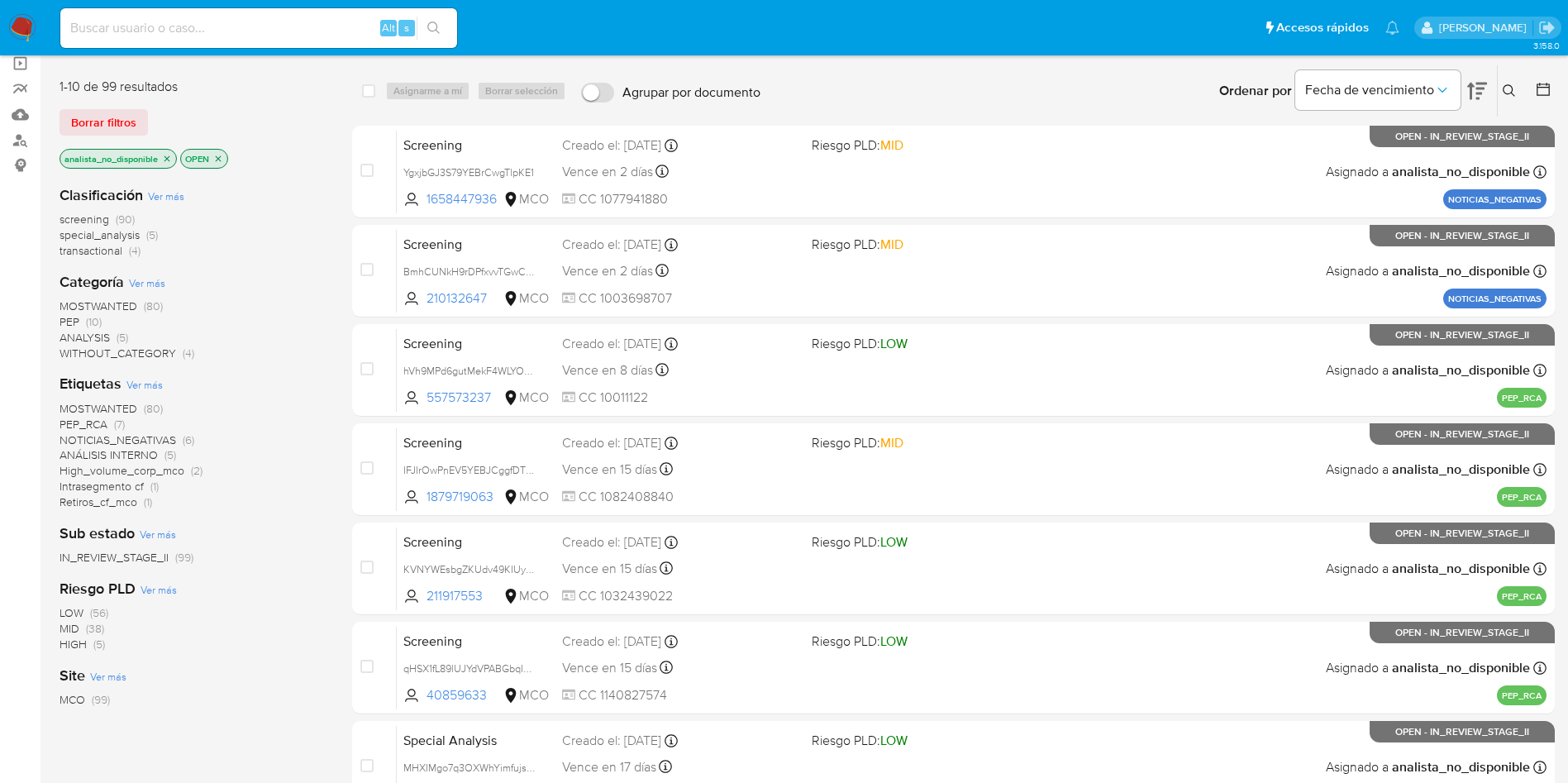
click at [294, 10] on div "Alt s" at bounding box center [258, 28] width 396 height 40
click at [284, 30] on input at bounding box center [258, 28] width 396 height 21
paste input "U74MGE6iBz5thJ5Tta69TXpp"
type input "U74MGE6iBz5thJ5Tta69TXpp"
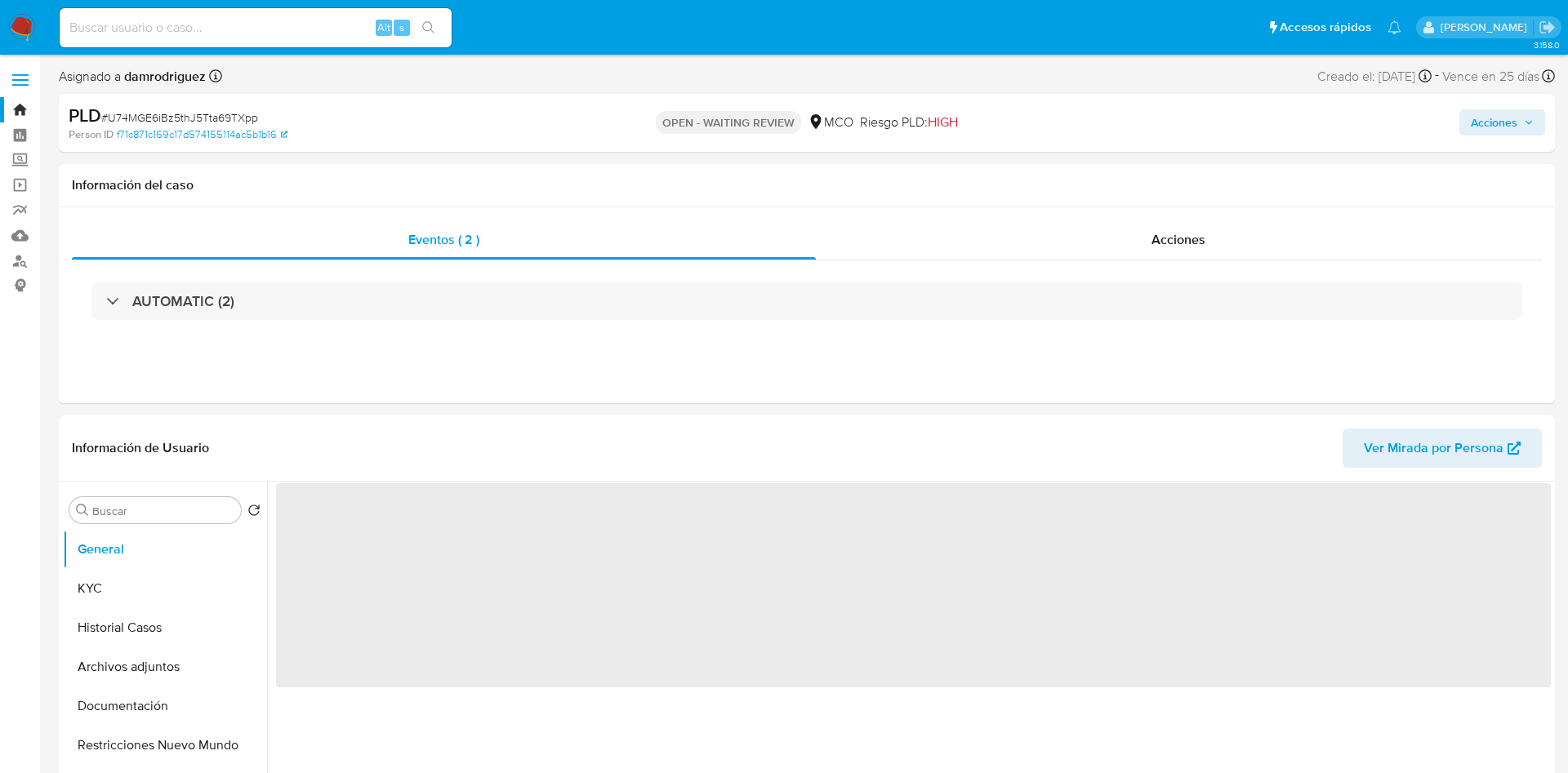
select select "10"
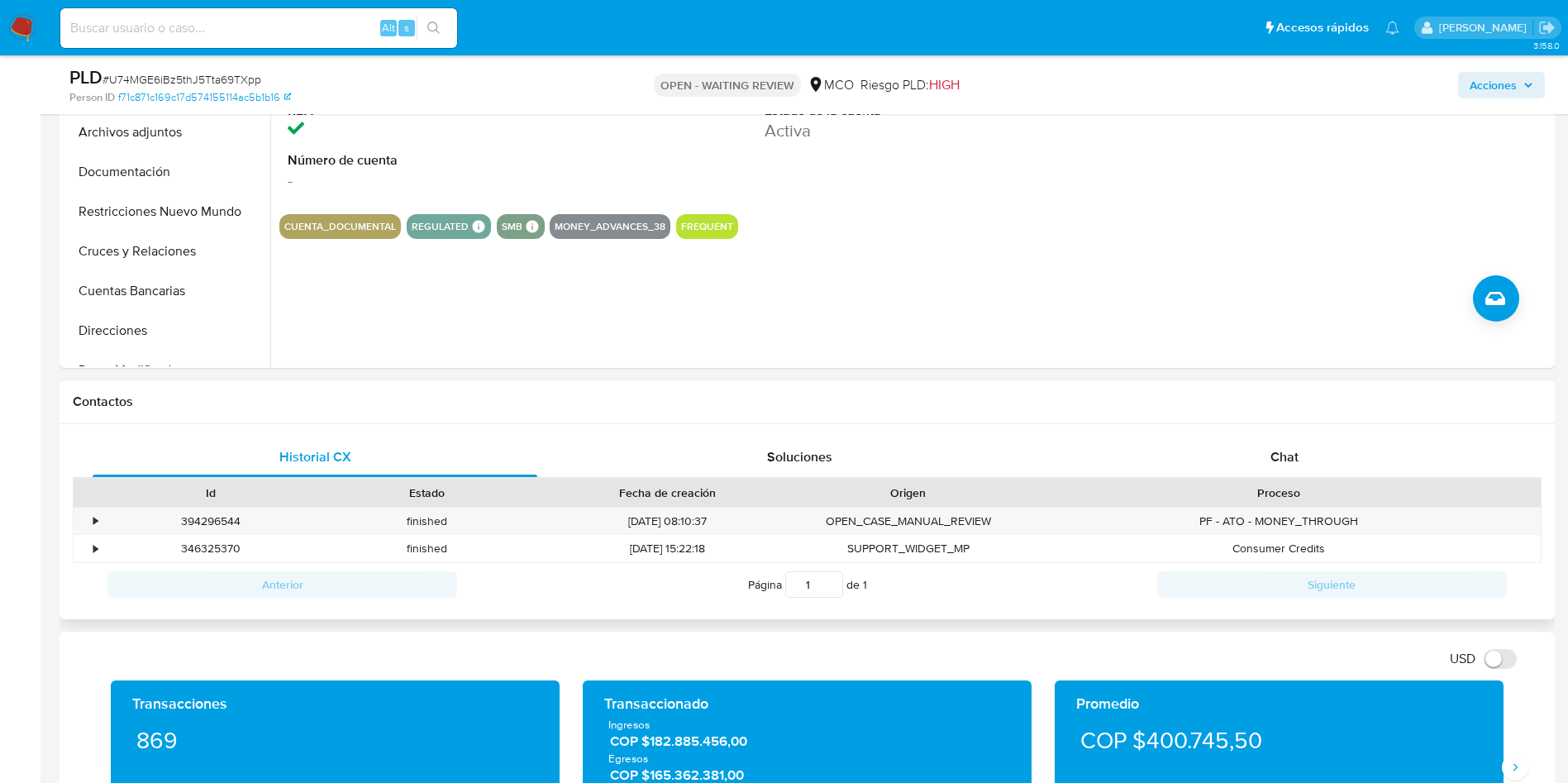
scroll to position [620, 0]
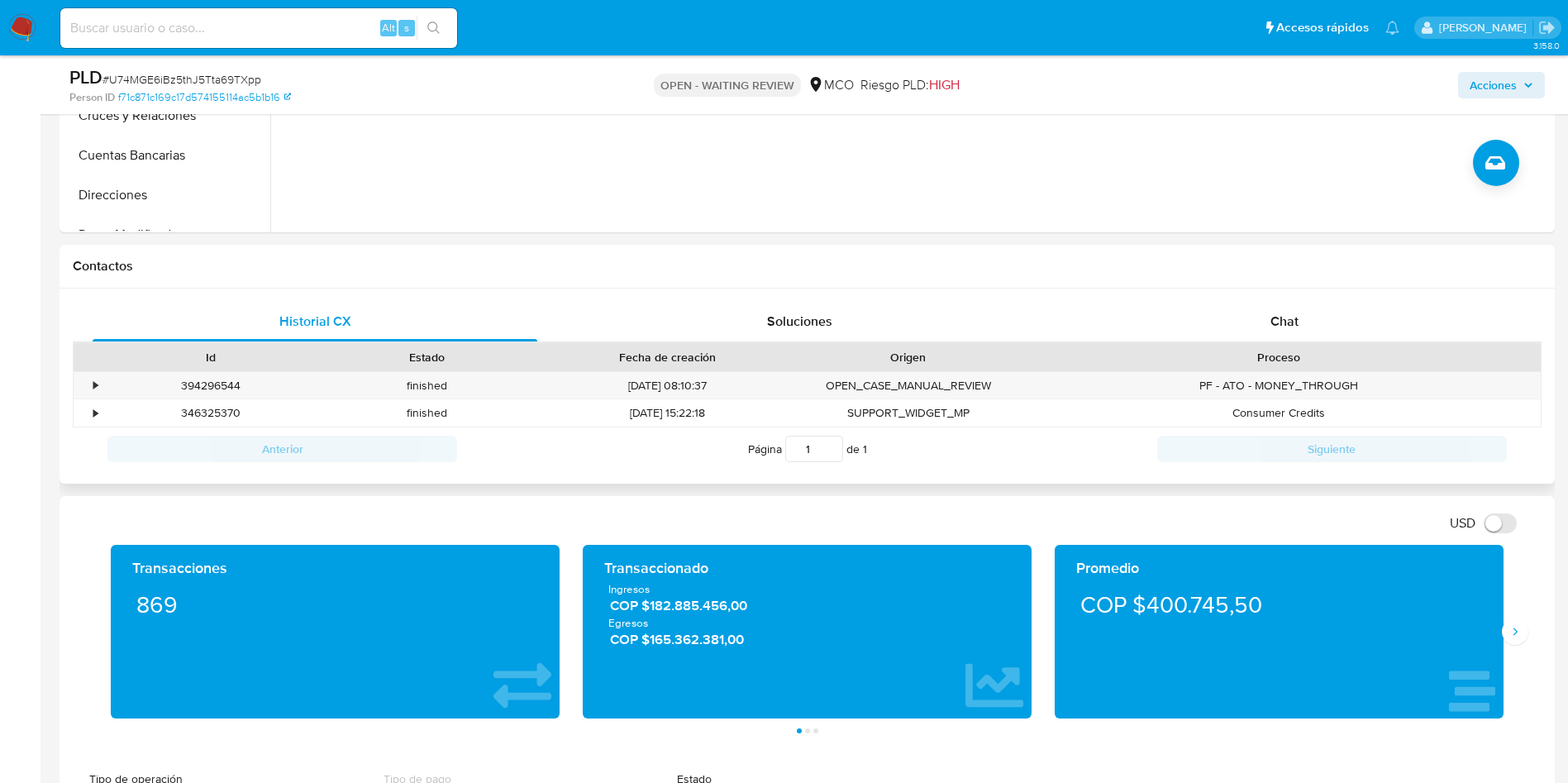
click at [1235, 299] on div "Historial CX Soluciones Chat Id Estado Fecha de creación Origen Proceso • 39429…" at bounding box center [807, 386] width 1495 height 196
click at [1234, 324] on div "Chat" at bounding box center [1285, 321] width 445 height 40
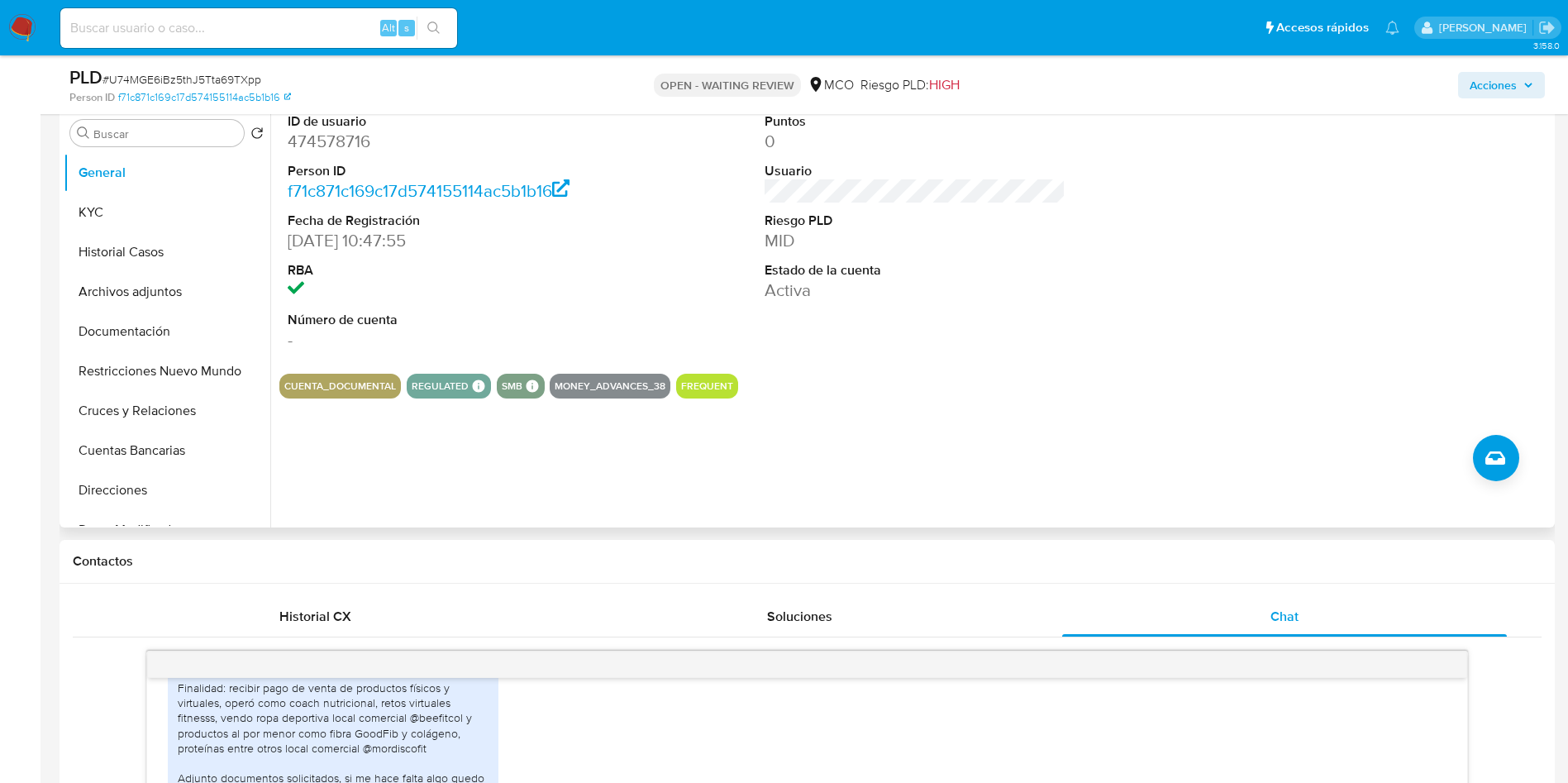
scroll to position [248, 0]
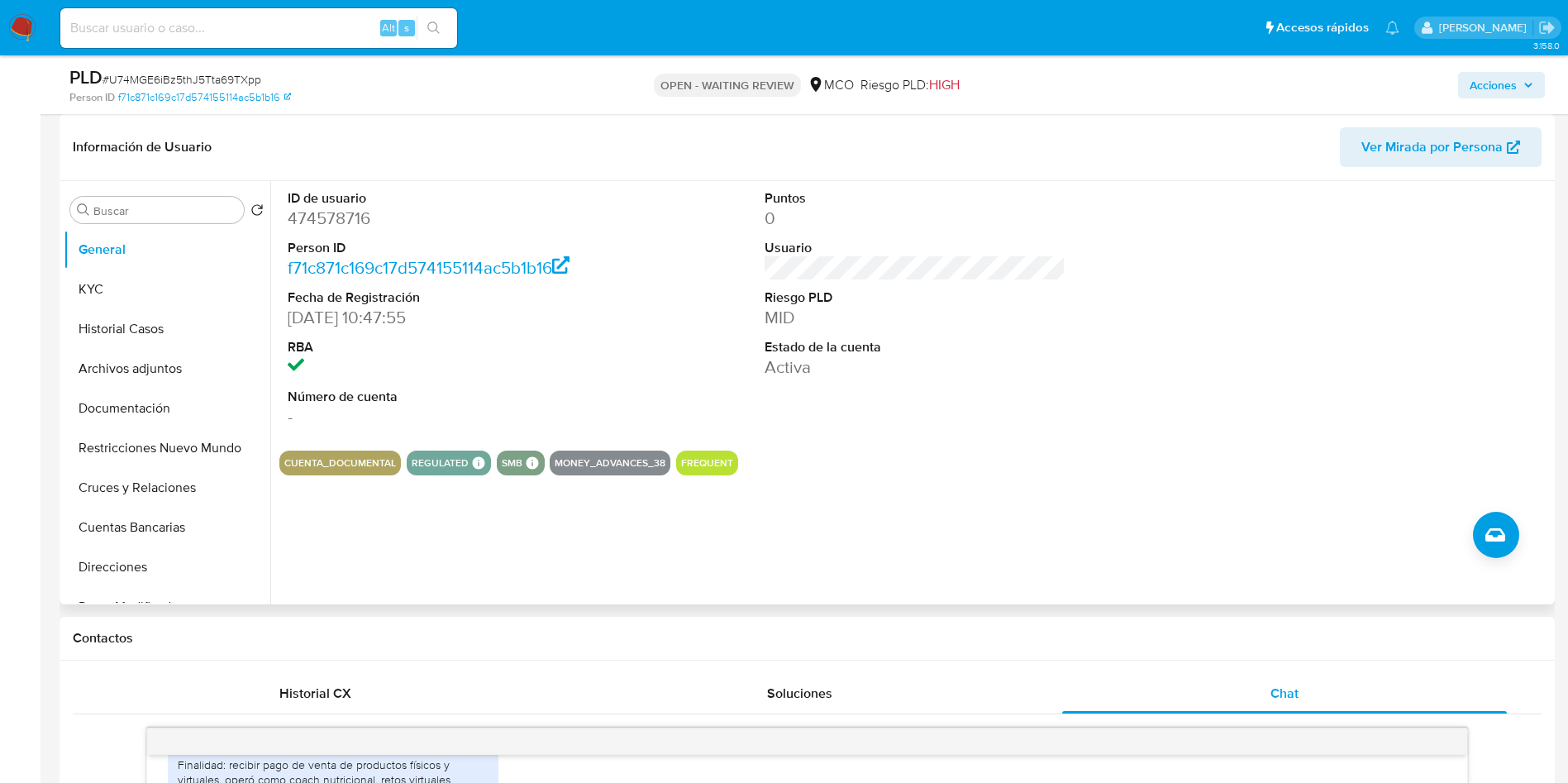
click at [341, 202] on dt "ID de usuario" at bounding box center [439, 198] width 302 height 18
click at [326, 222] on dd "474578716" at bounding box center [439, 218] width 302 height 23
copy dd "474578716"
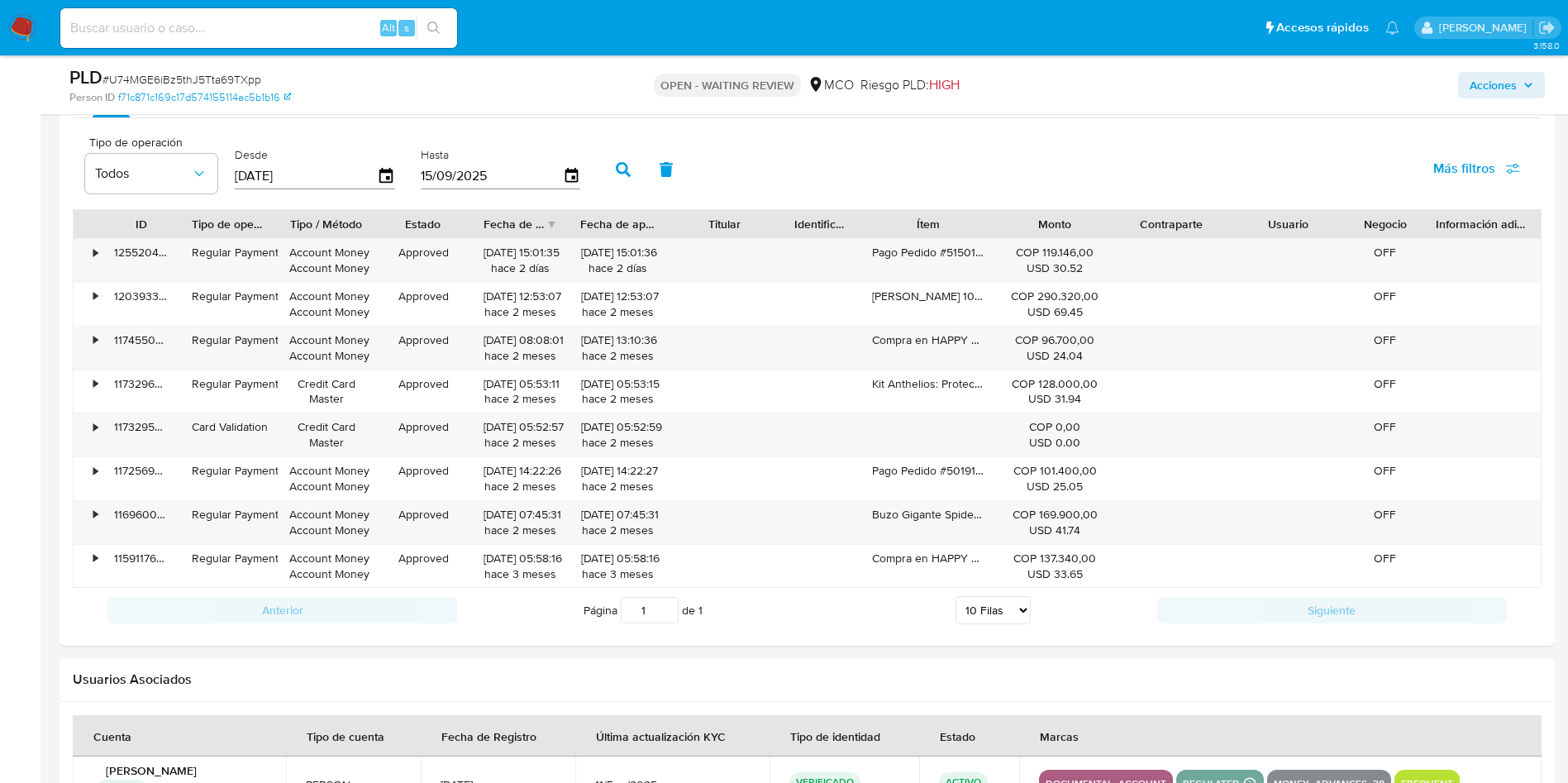
scroll to position [1984, 0]
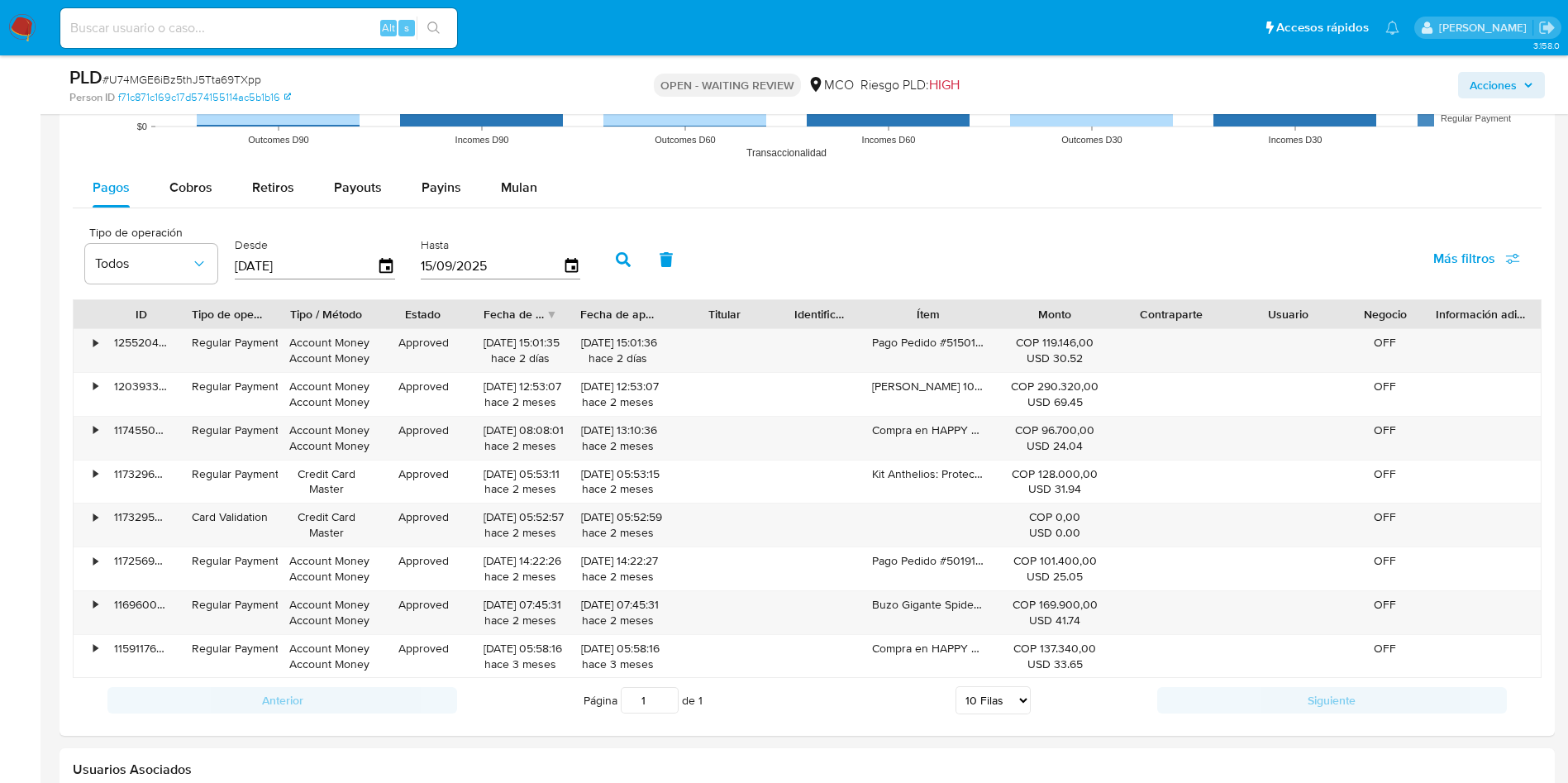
click at [182, 209] on div "Pagos Cobros Retiros Payouts Payins Mulan Tipo de operación Todos Desde 18/06/2…" at bounding box center [806, 446] width 1468 height 555
click at [192, 191] on span "Cobros" at bounding box center [190, 188] width 43 height 19
select select "10"
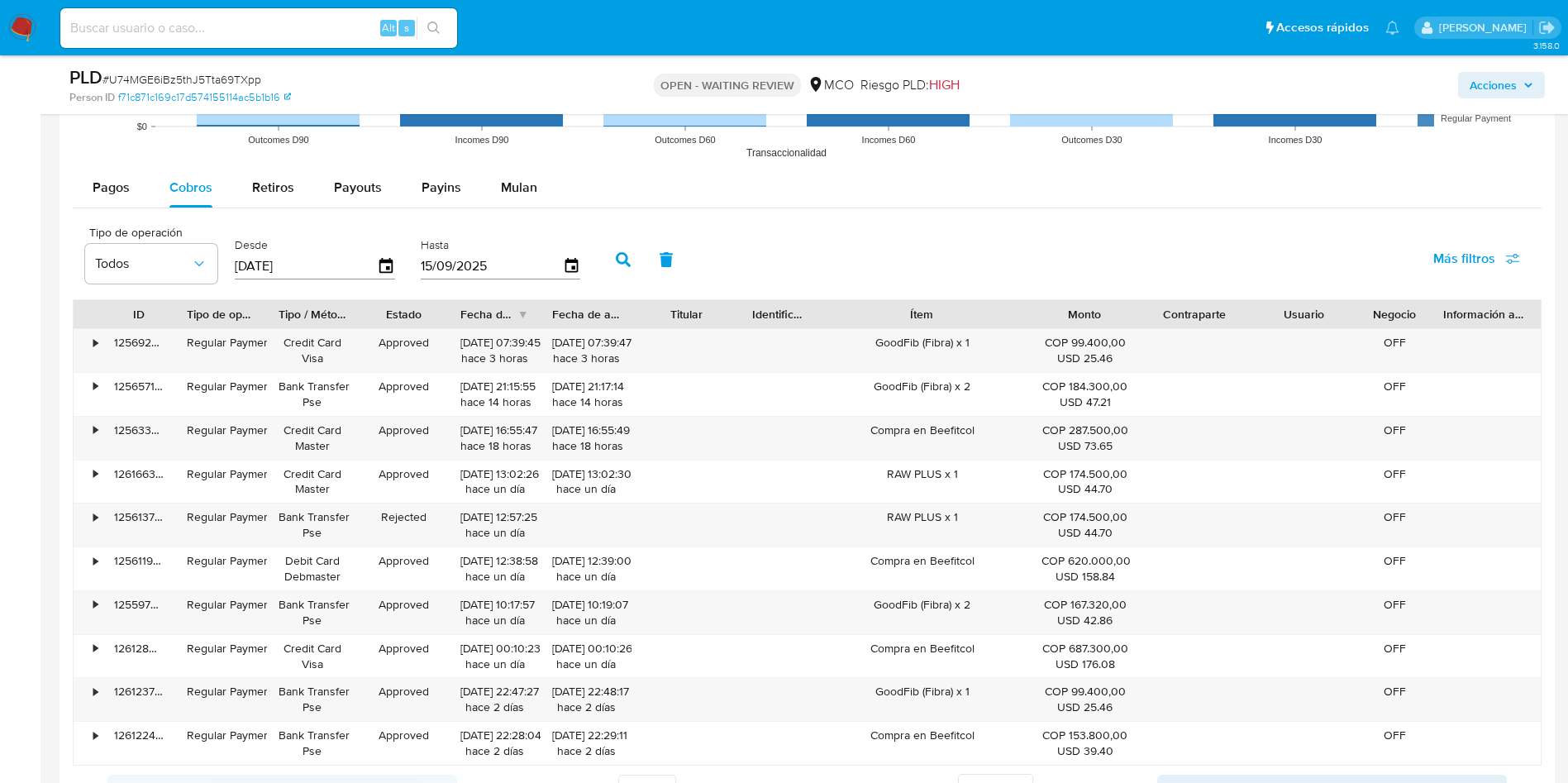
drag, startPoint x: 1002, startPoint y: 313, endPoint x: 1053, endPoint y: 312, distance: 51.0
click at [1053, 312] on div "ID Tipo de operación Tipo / Método Estado Fecha de creación Fecha de aprobación…" at bounding box center [807, 313] width 1467 height 28
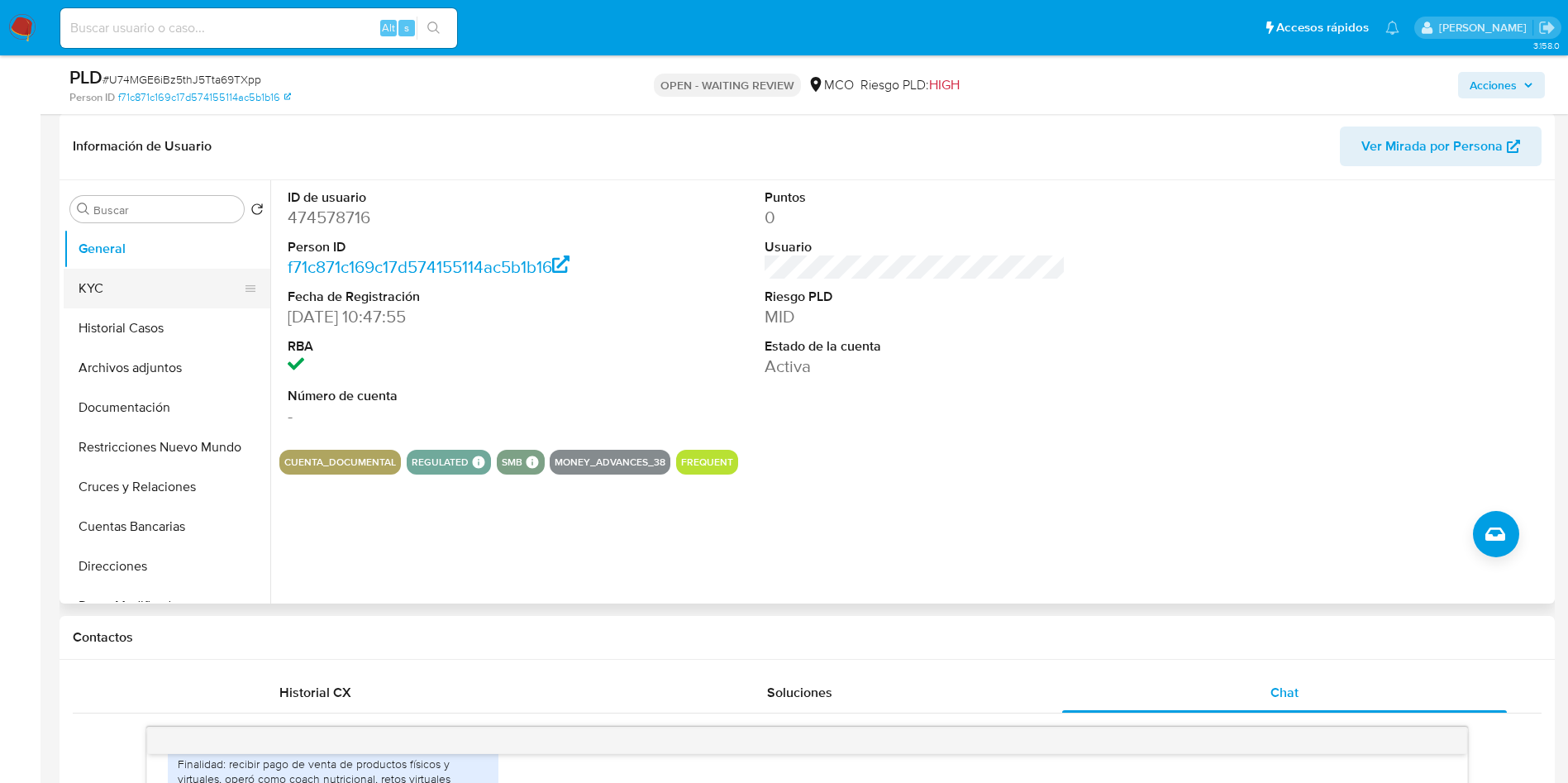
scroll to position [248, 0]
click at [150, 329] on button "Historial Casos" at bounding box center [160, 329] width 193 height 40
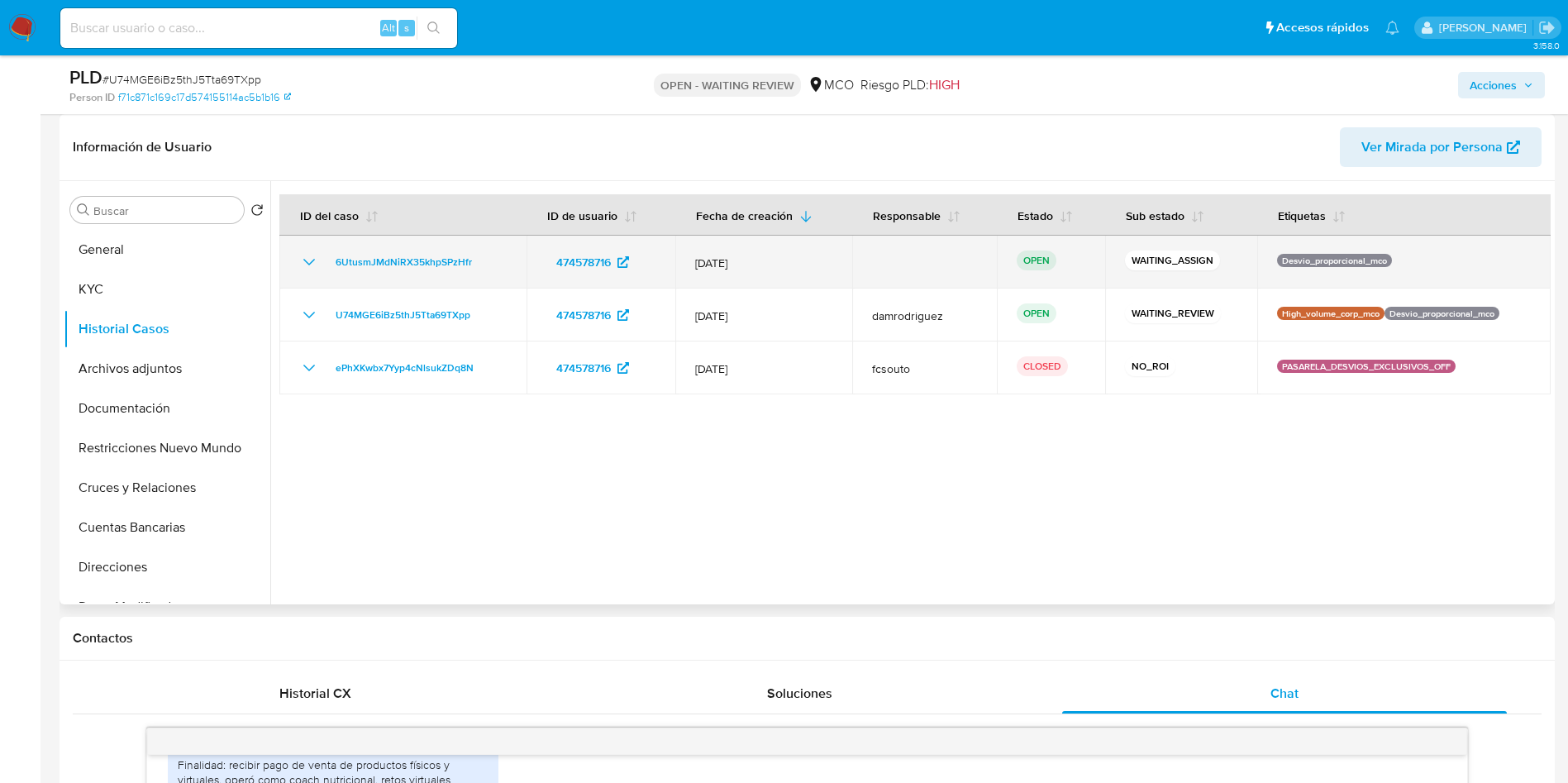
drag, startPoint x: 484, startPoint y: 259, endPoint x: 328, endPoint y: 264, distance: 156.1
click at [328, 264] on div "6UtusmJMdNiRX35khpSPzHfr" at bounding box center [403, 262] width 208 height 20
drag, startPoint x: 511, startPoint y: 13, endPoint x: 363, endPoint y: 258, distance: 286.2
click at [363, 258] on span "6UtusmJMdNiRX35khpSPzHfr" at bounding box center [403, 262] width 136 height 20
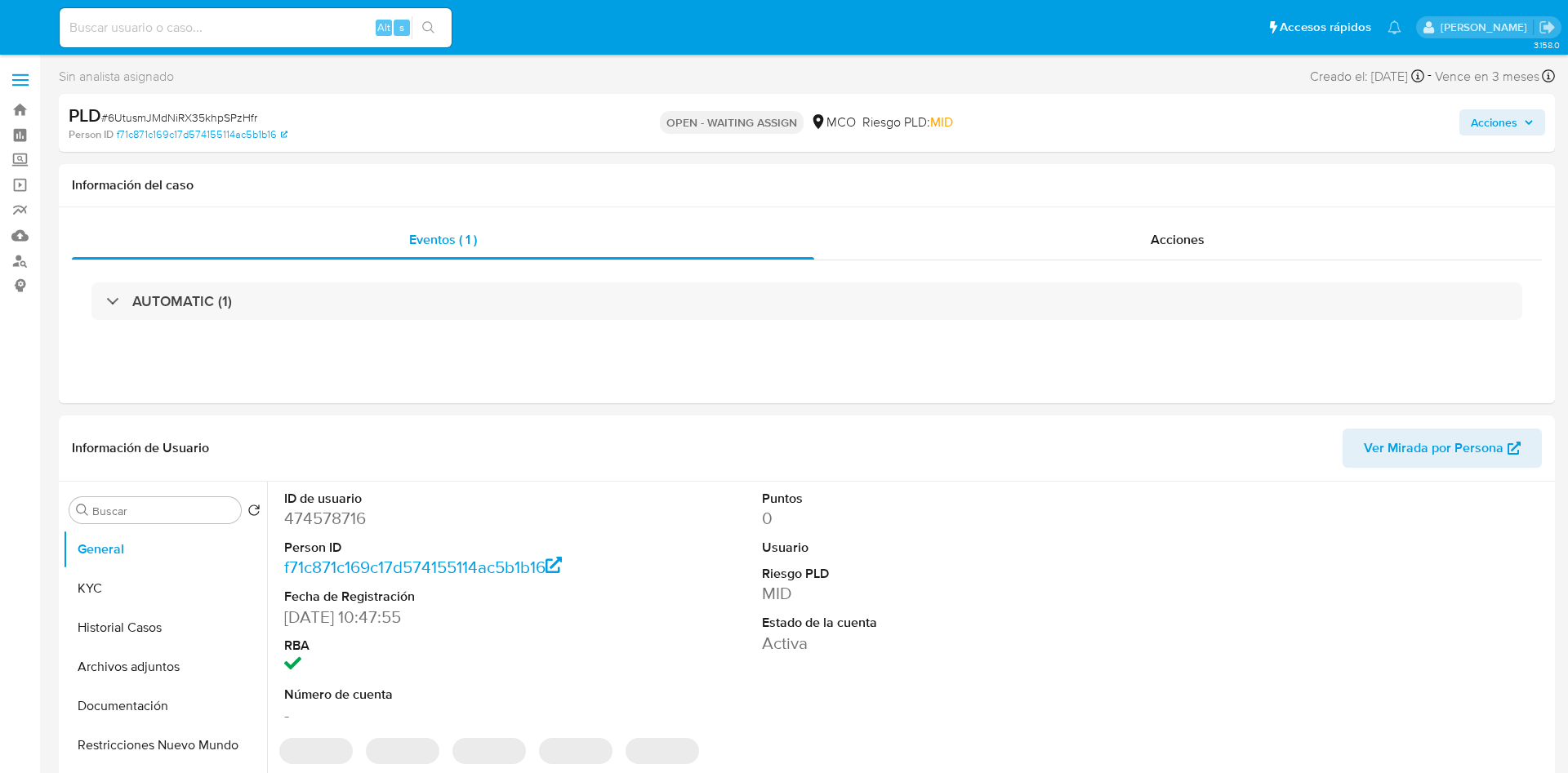
select select "10"
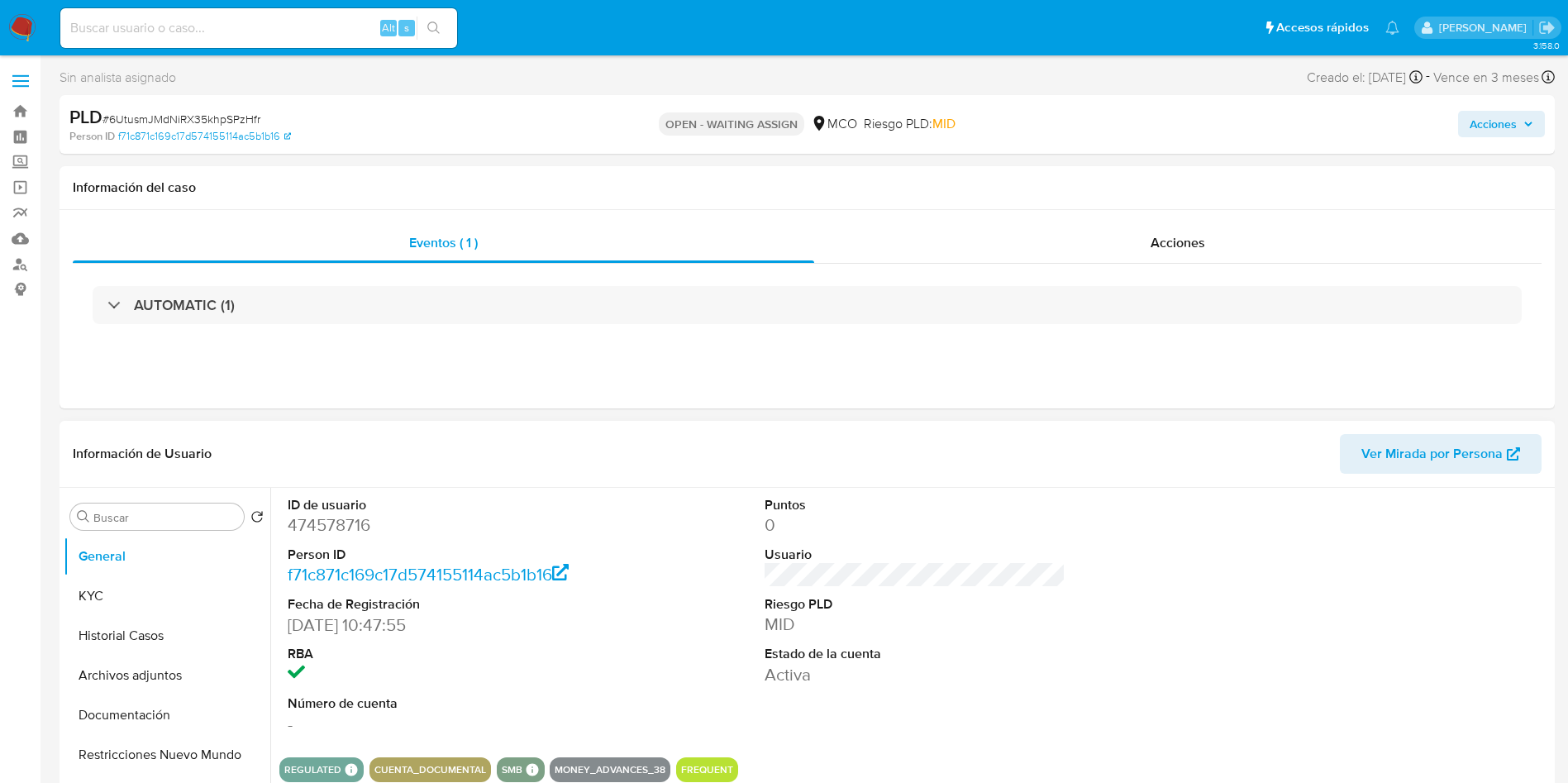
click at [340, 520] on dd "474578716" at bounding box center [439, 525] width 302 height 23
copy dd "474578716"
click at [317, 526] on dd "474578716" at bounding box center [439, 525] width 302 height 23
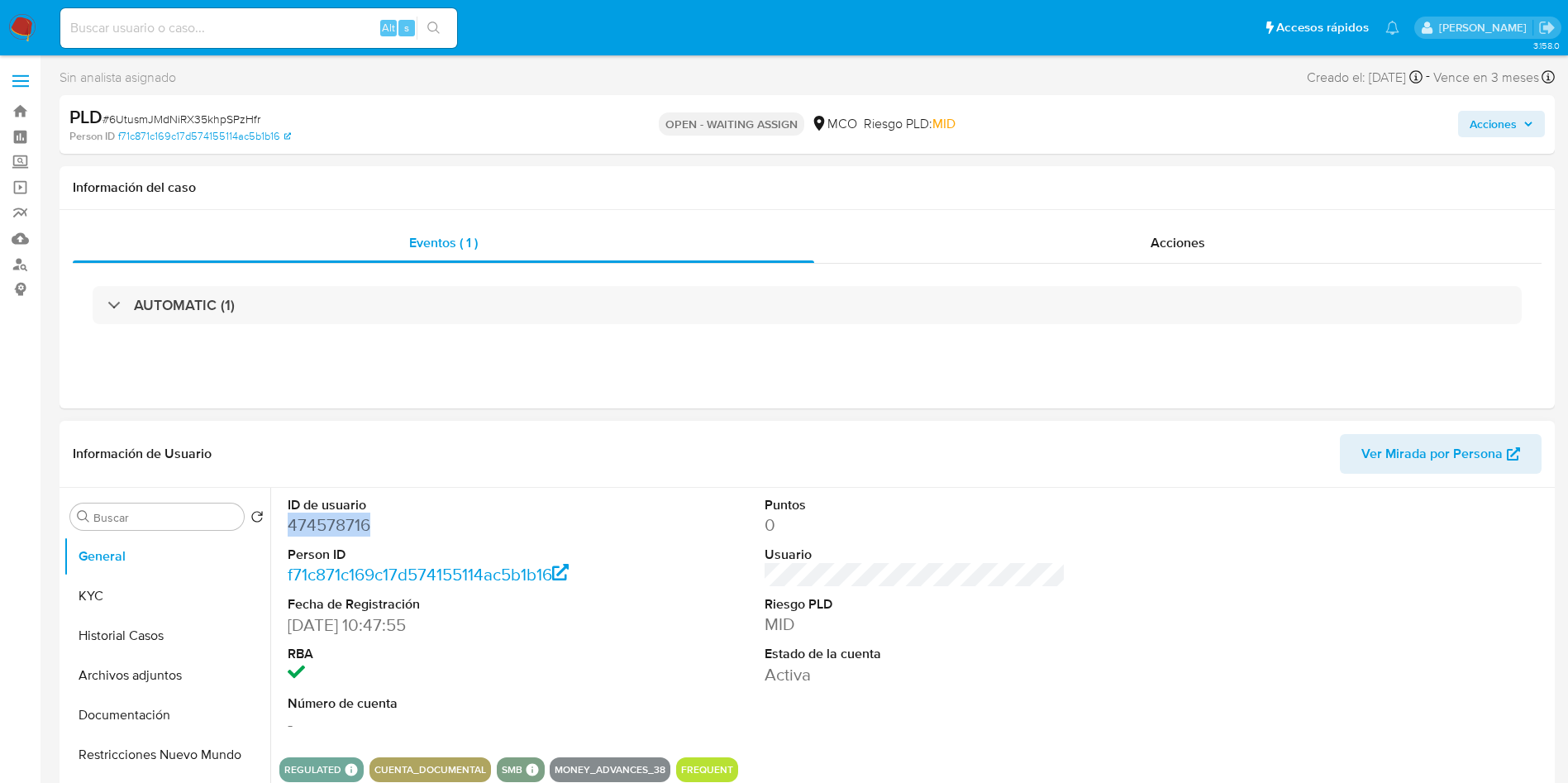
copy dd "474578716"
click at [164, 632] on button "Historial Casos" at bounding box center [160, 635] width 193 height 40
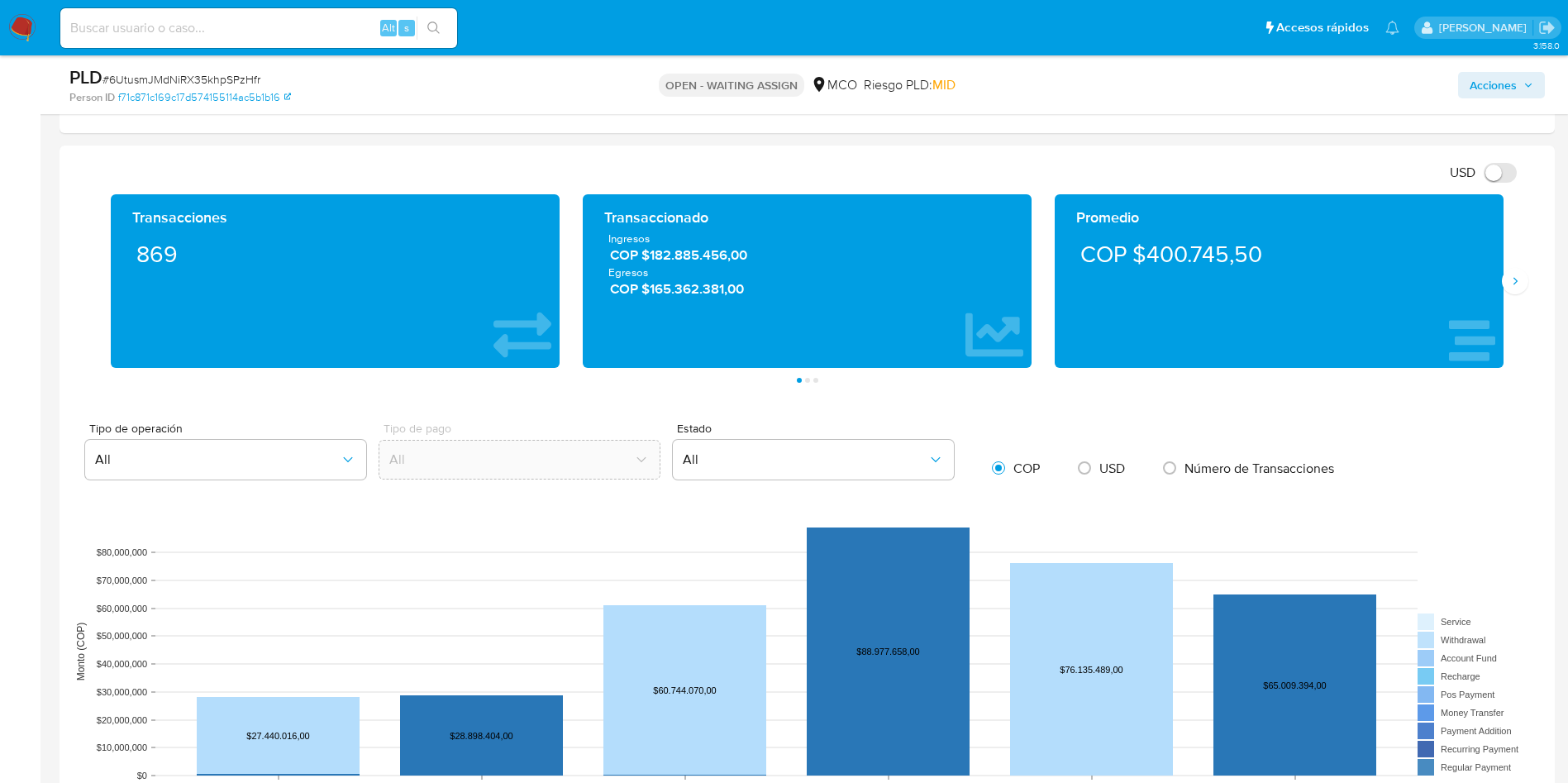
scroll to position [744, 0]
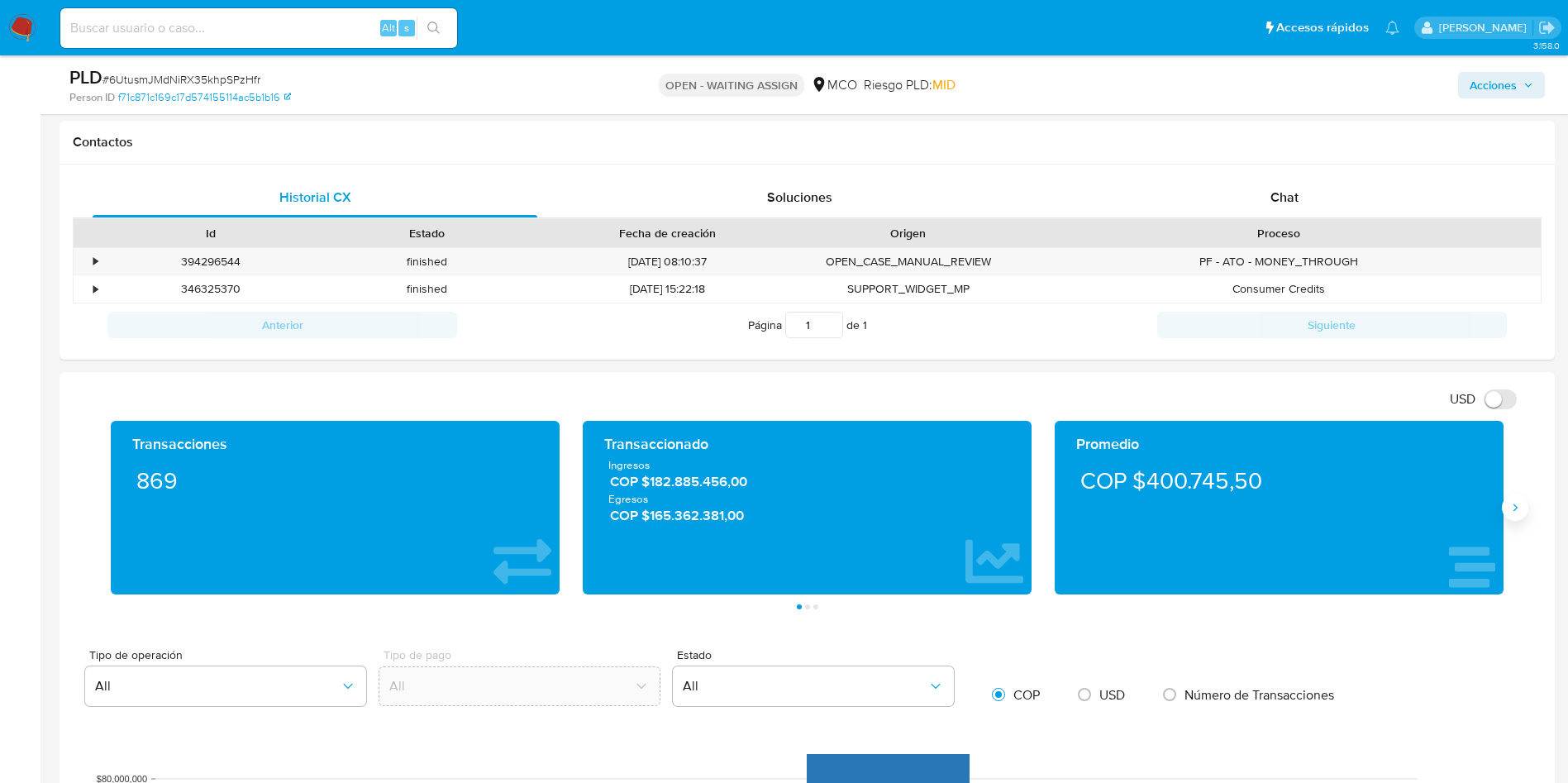
click at [1508, 516] on button "Siguiente" at bounding box center [1515, 507] width 26 height 26
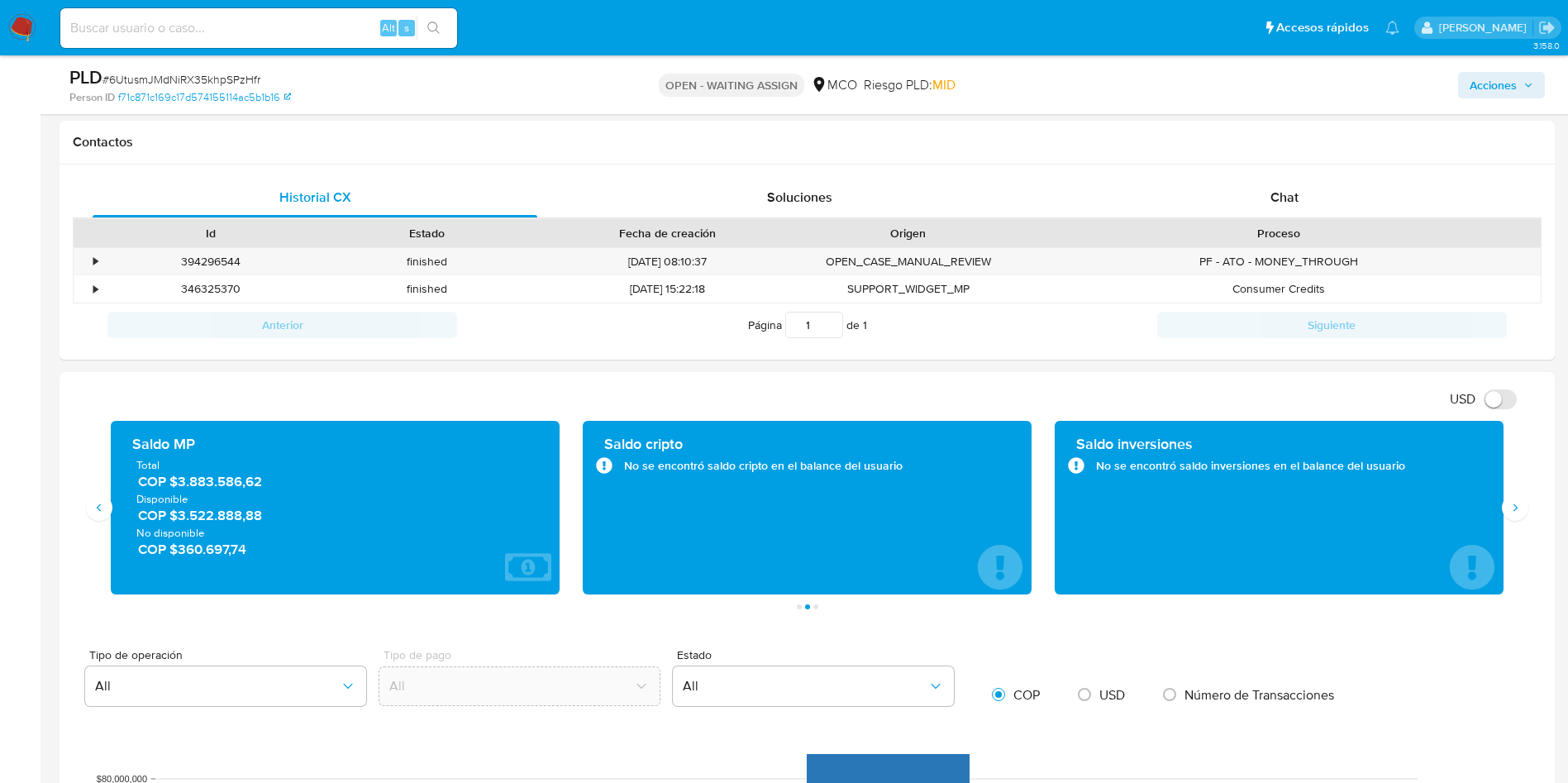
click at [227, 527] on span "No disponible" at bounding box center [334, 532] width 397 height 14
click at [231, 518] on span "COP $3.522.888,88" at bounding box center [336, 515] width 396 height 19
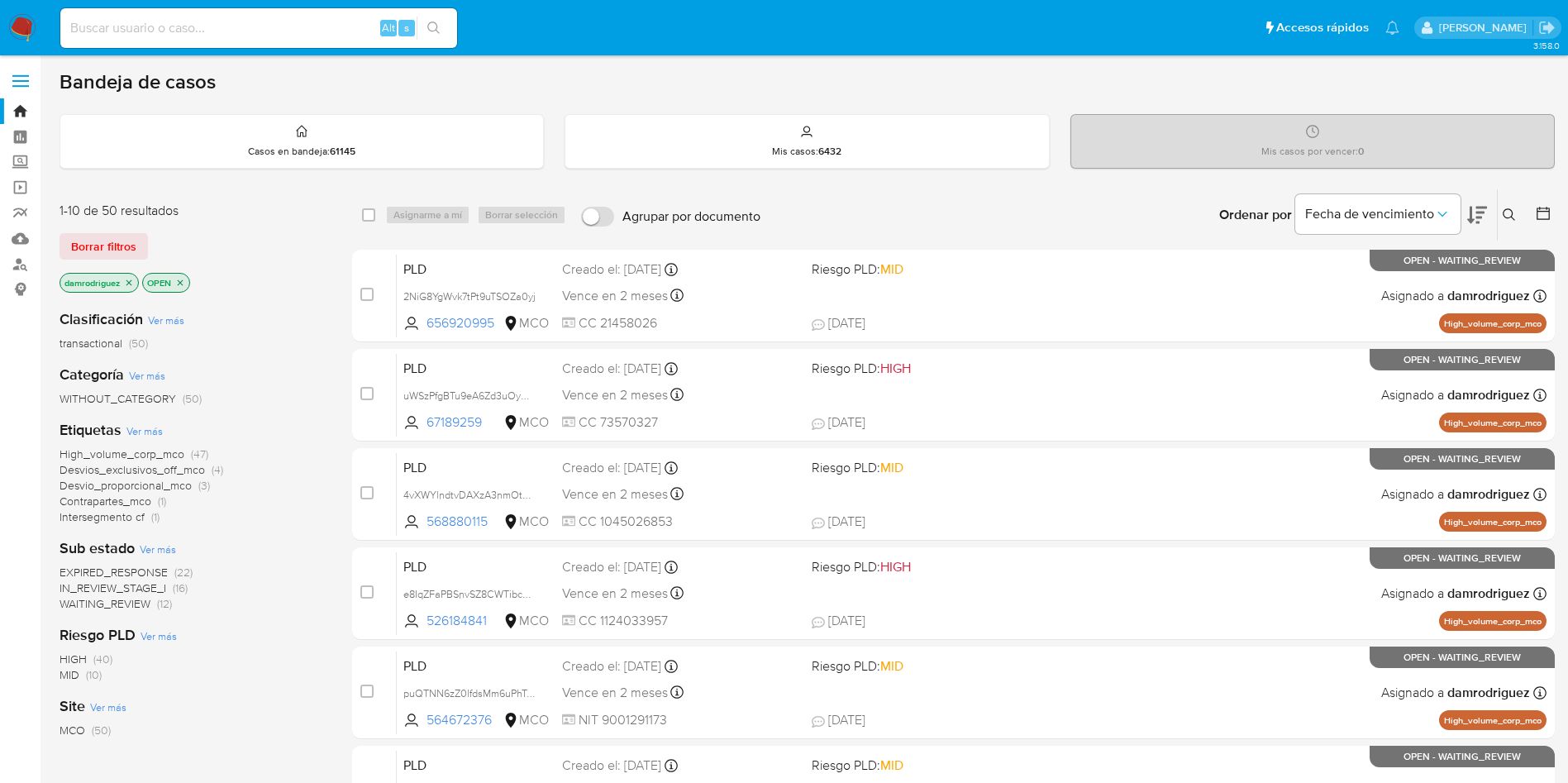
click at [1514, 213] on icon at bounding box center [1509, 215] width 14 height 14
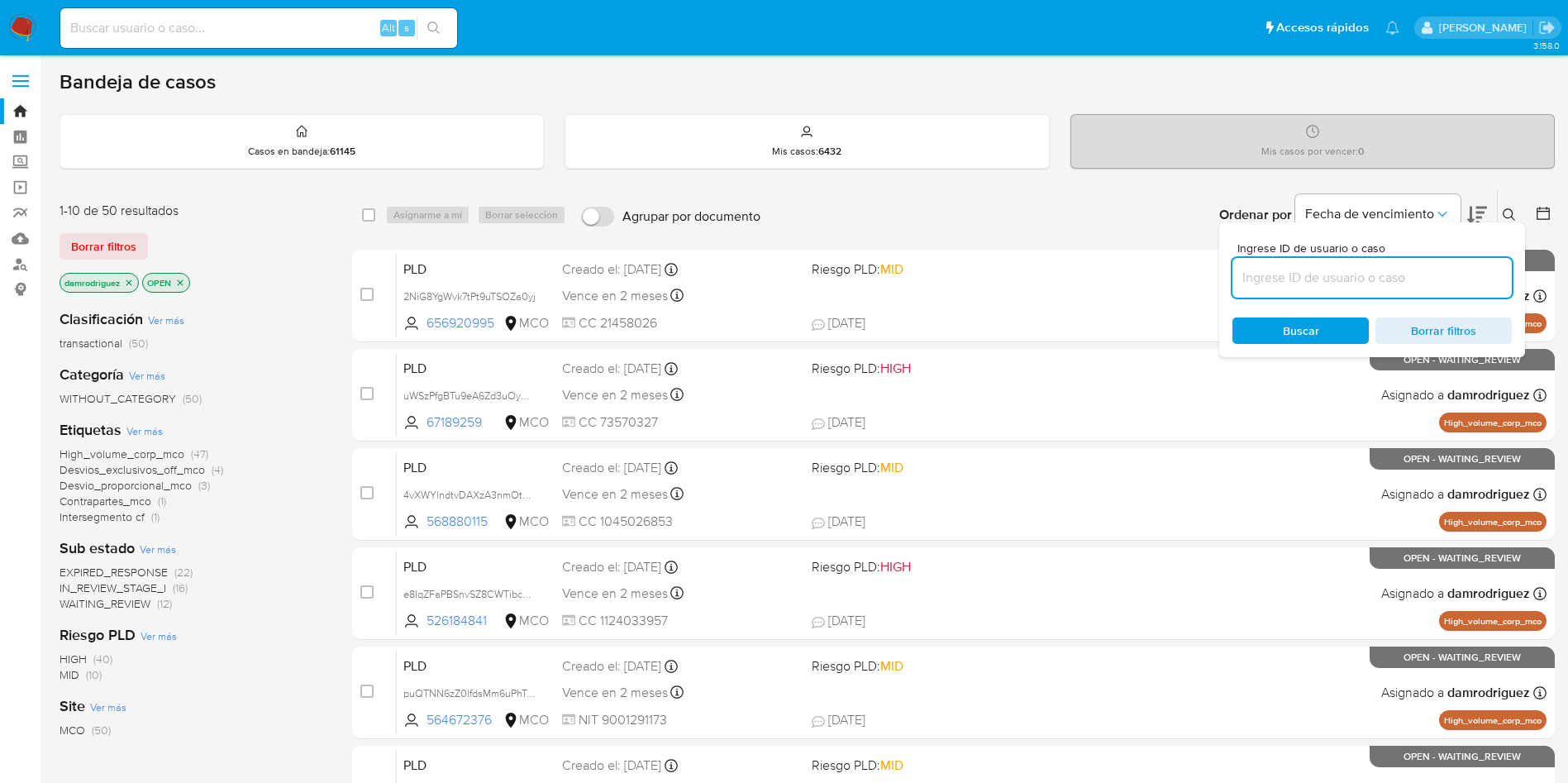
click at [1348, 282] on input at bounding box center [1372, 277] width 279 height 21
type input "6UtusmJMdNiRX35khpSPzHfr"
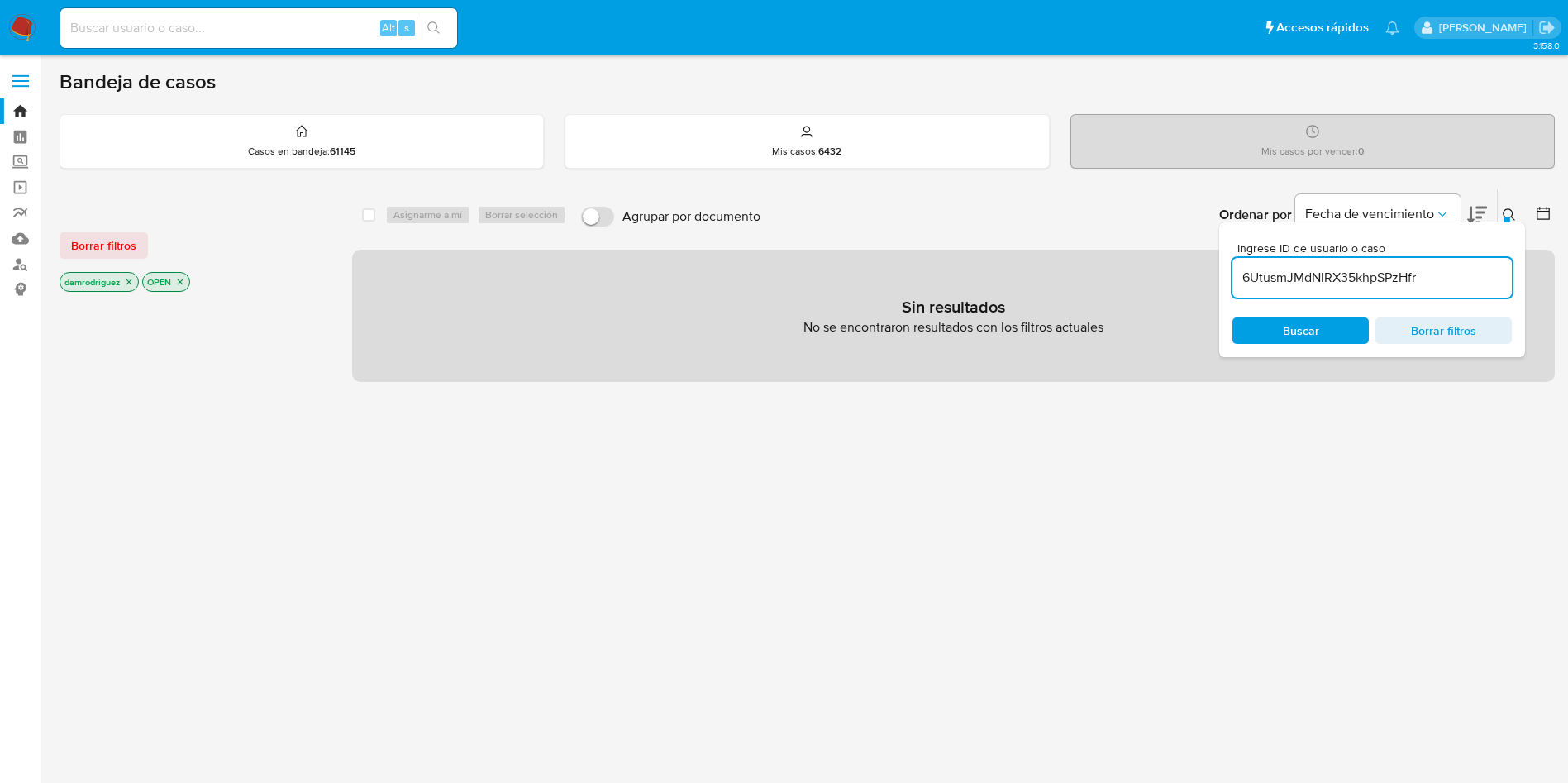
click at [126, 283] on icon "close-filter" at bounding box center [129, 281] width 10 height 10
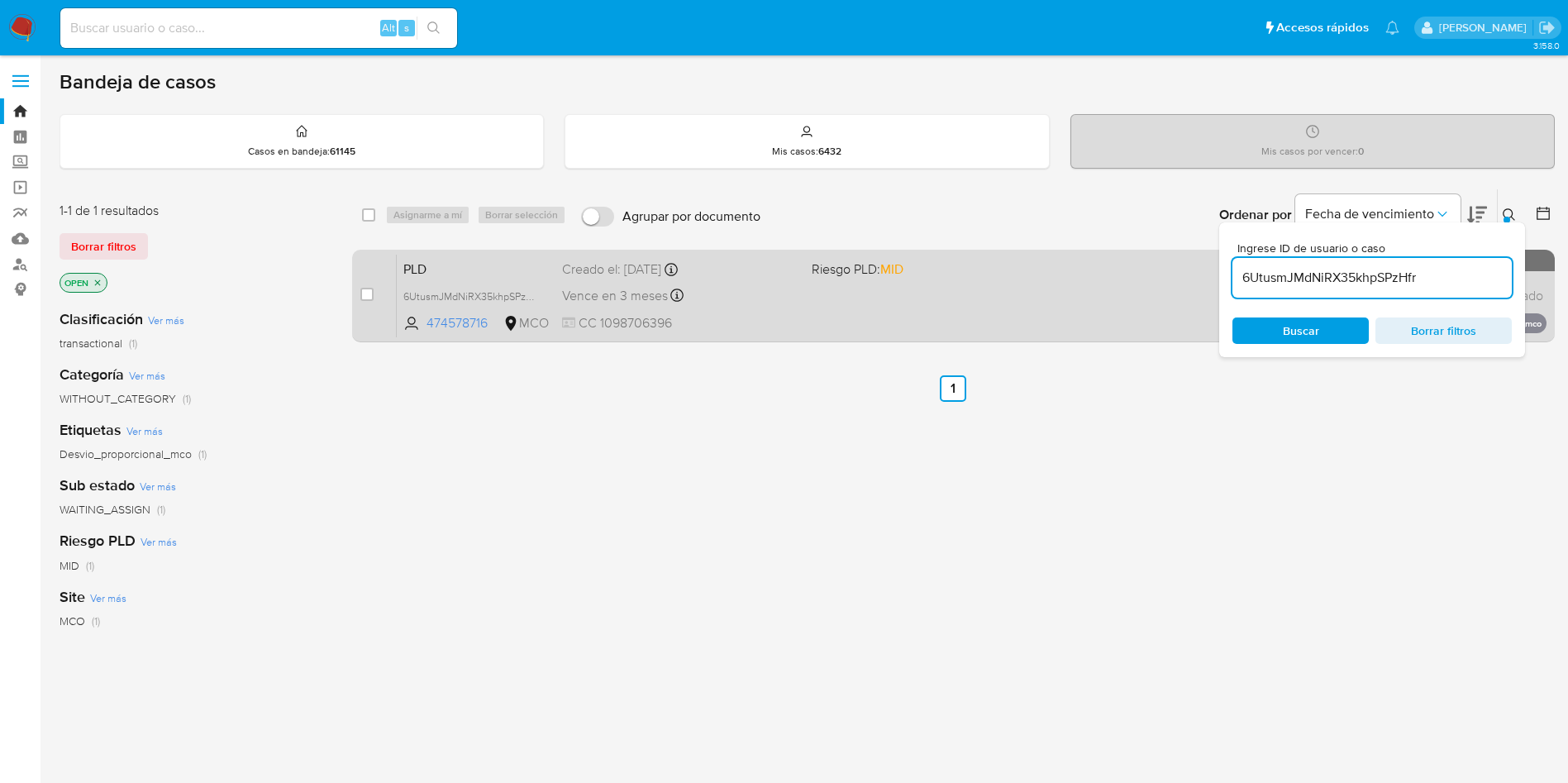
click at [373, 295] on div "case-item-checkbox No es posible asignar el caso" at bounding box center [379, 295] width 37 height 83
click at [367, 294] on input "checkbox" at bounding box center [367, 295] width 14 height 14
checkbox input "true"
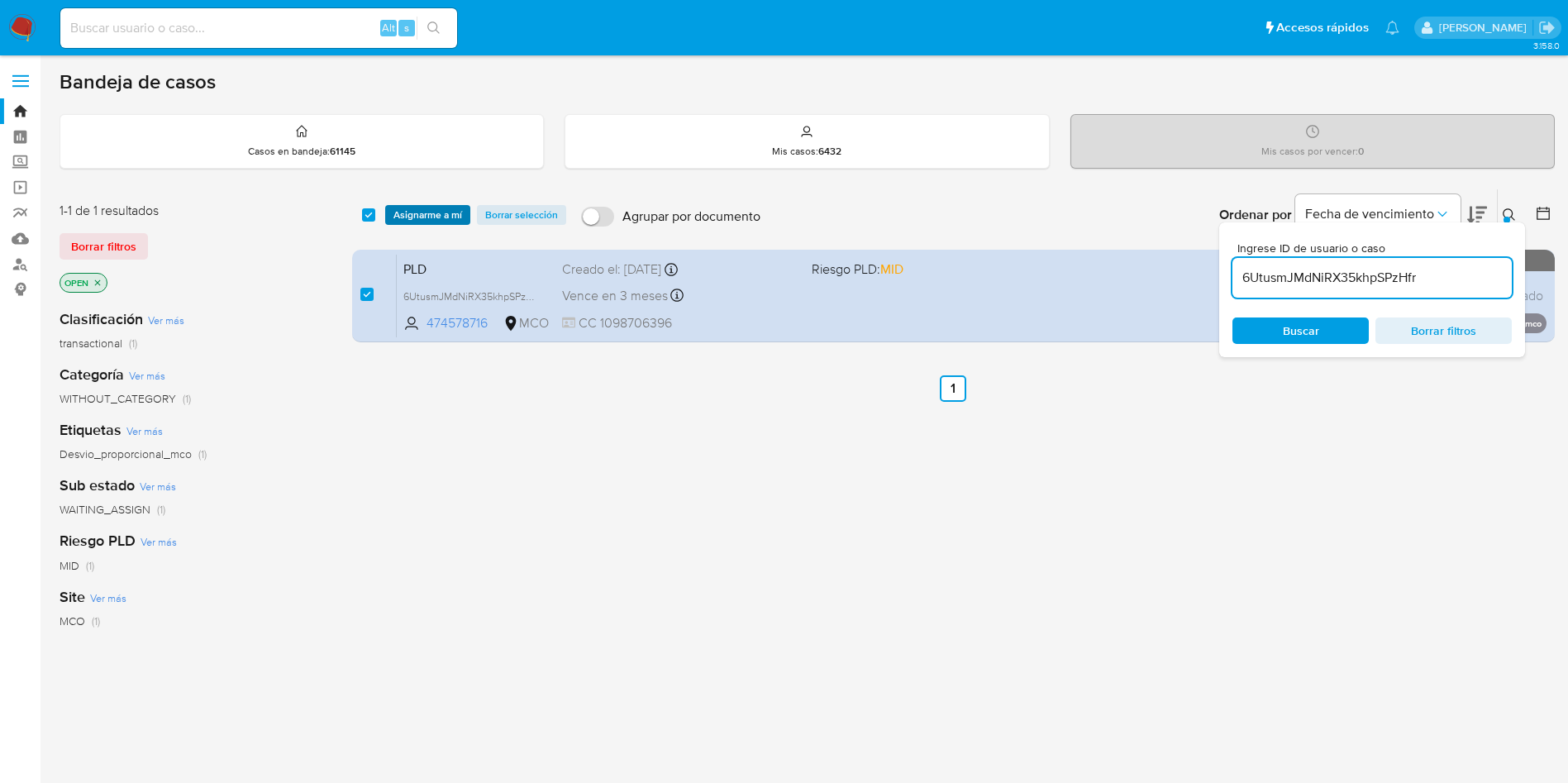
click at [416, 218] on span "Asignarme a mí" at bounding box center [427, 215] width 69 height 16
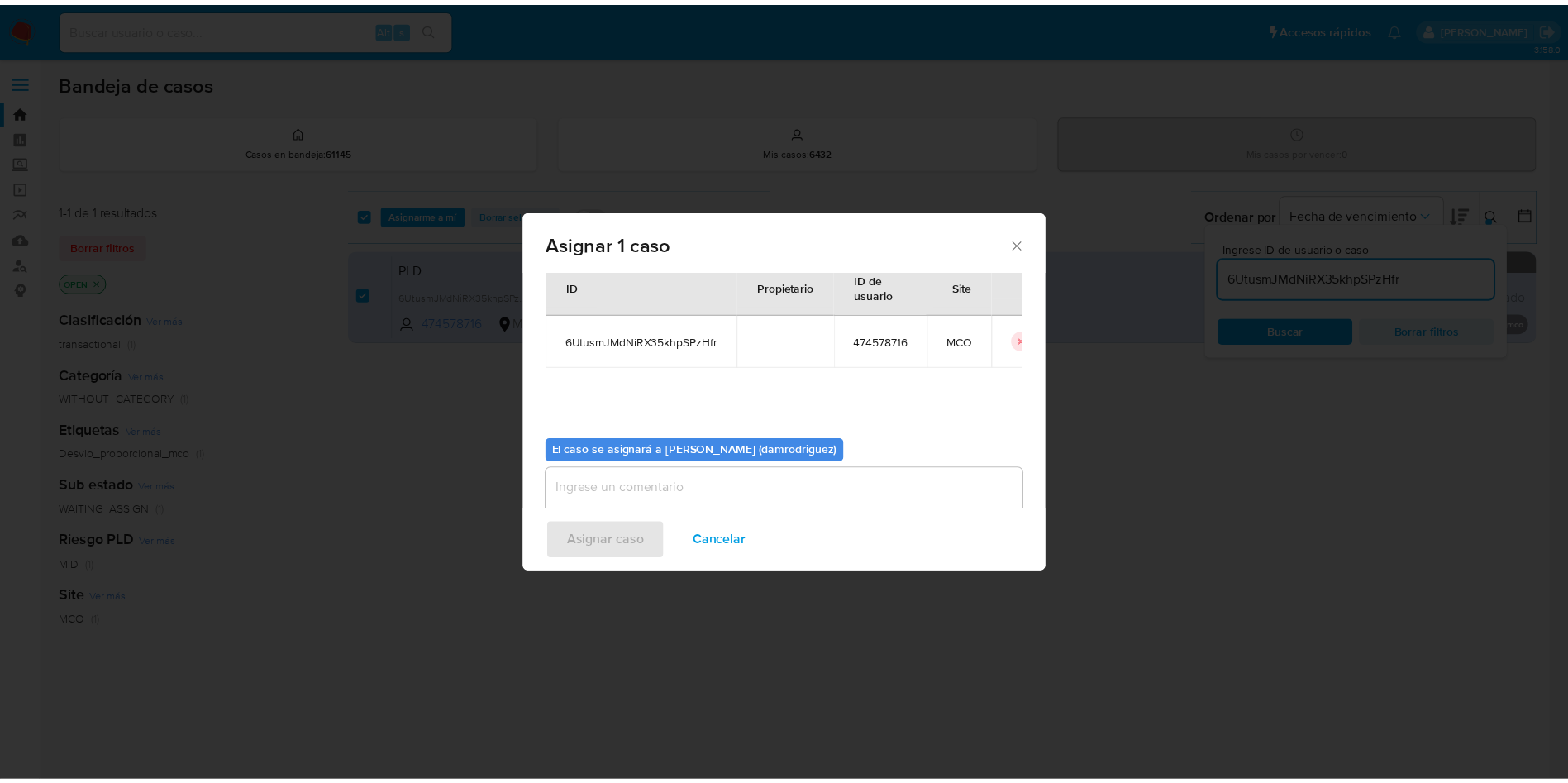
scroll to position [86, 0]
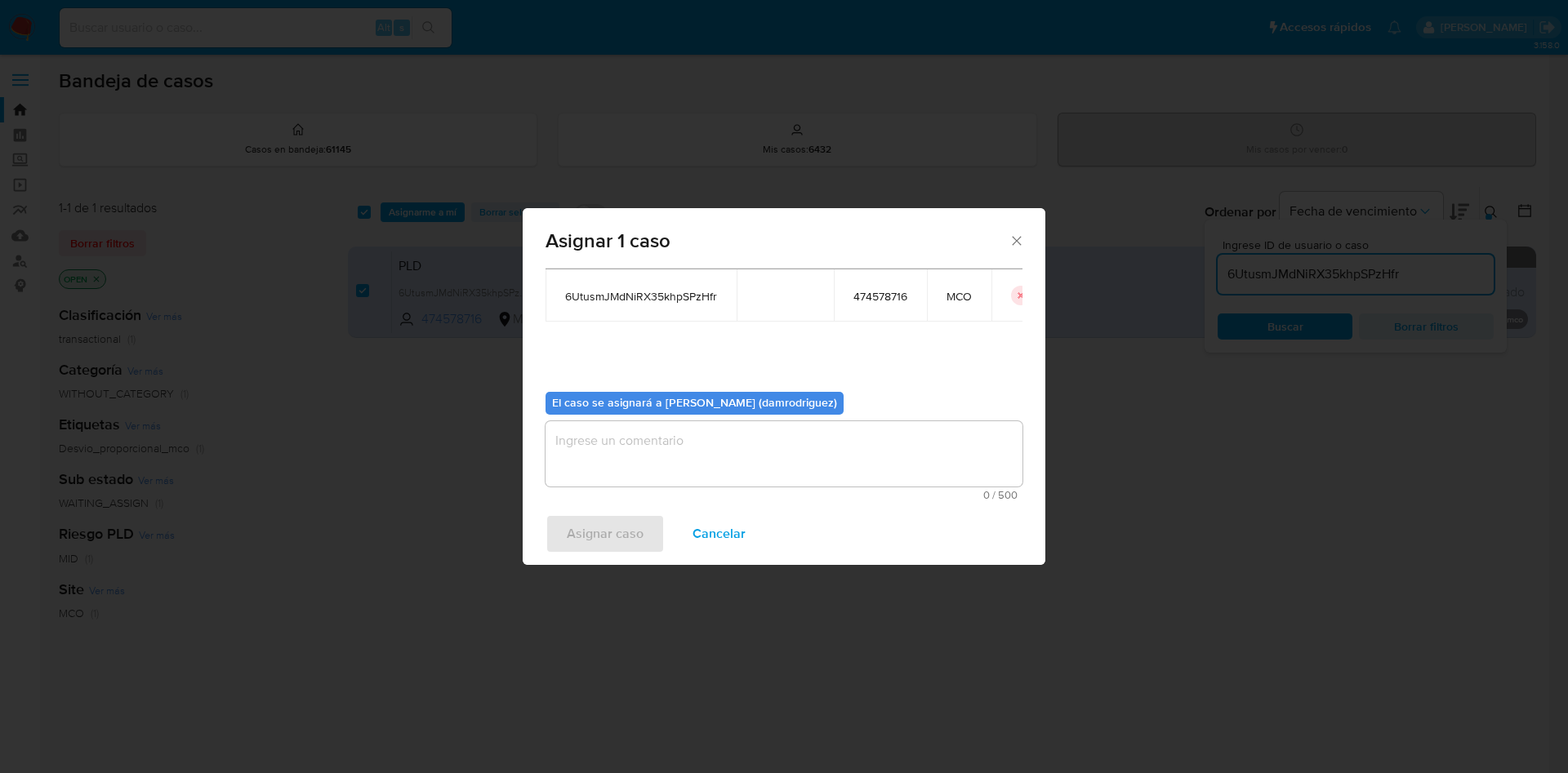
click at [640, 429] on textarea "assign-modal" at bounding box center [783, 453] width 477 height 65
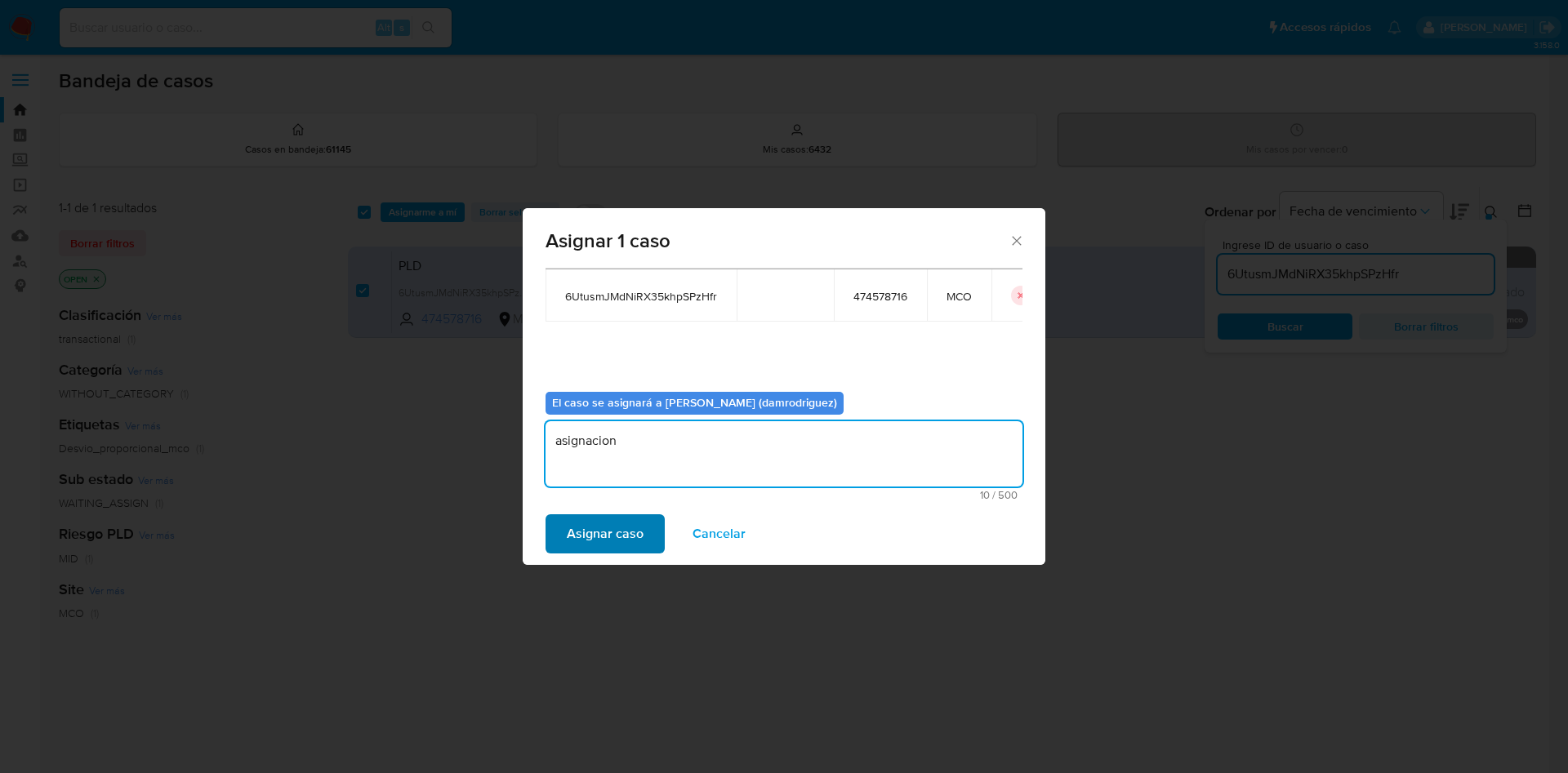
type textarea "asignacion"
click at [603, 532] on span "Asignar caso" at bounding box center [604, 533] width 76 height 36
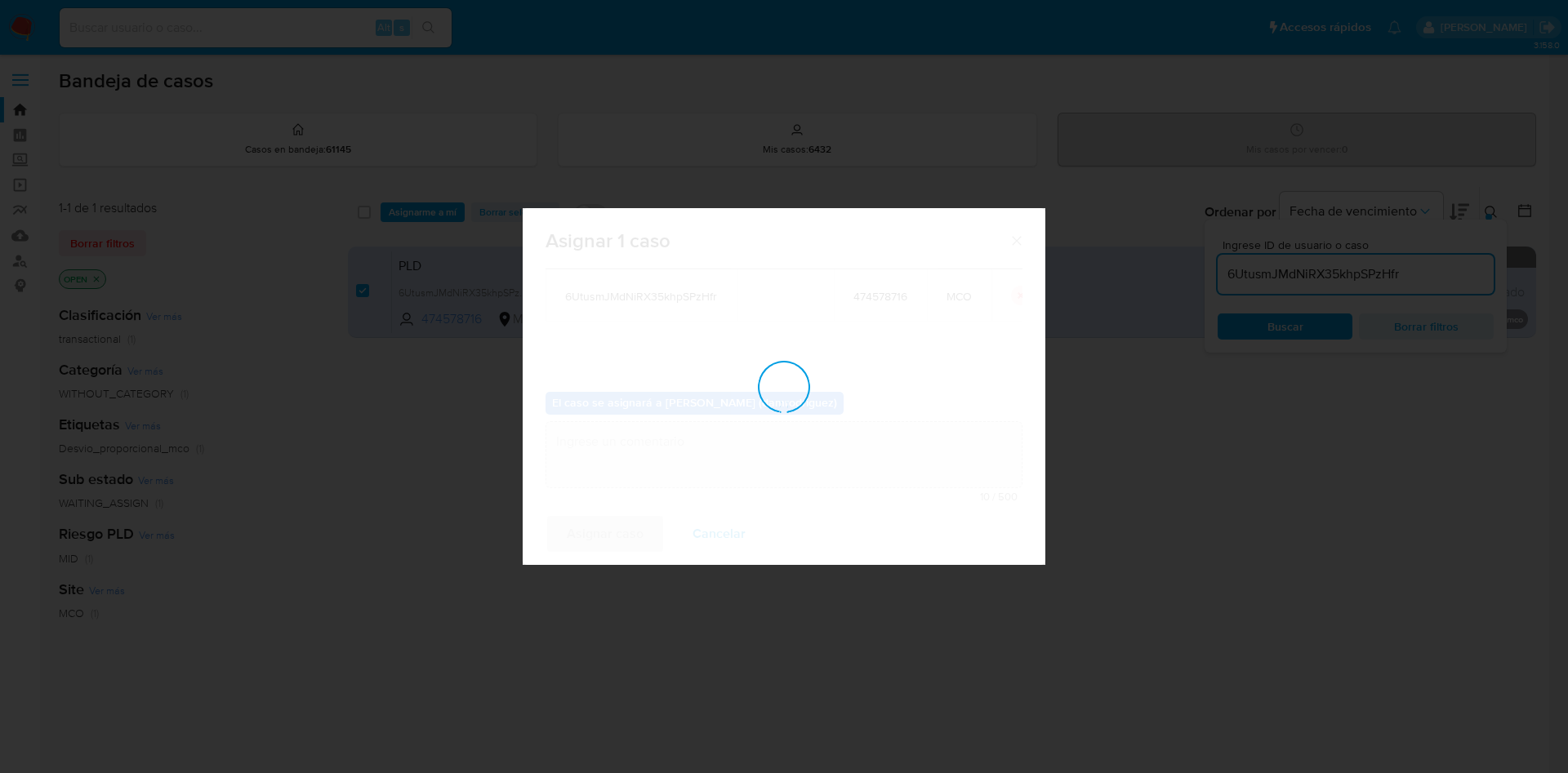
checkbox input "false"
